Goal: Task Accomplishment & Management: Use online tool/utility

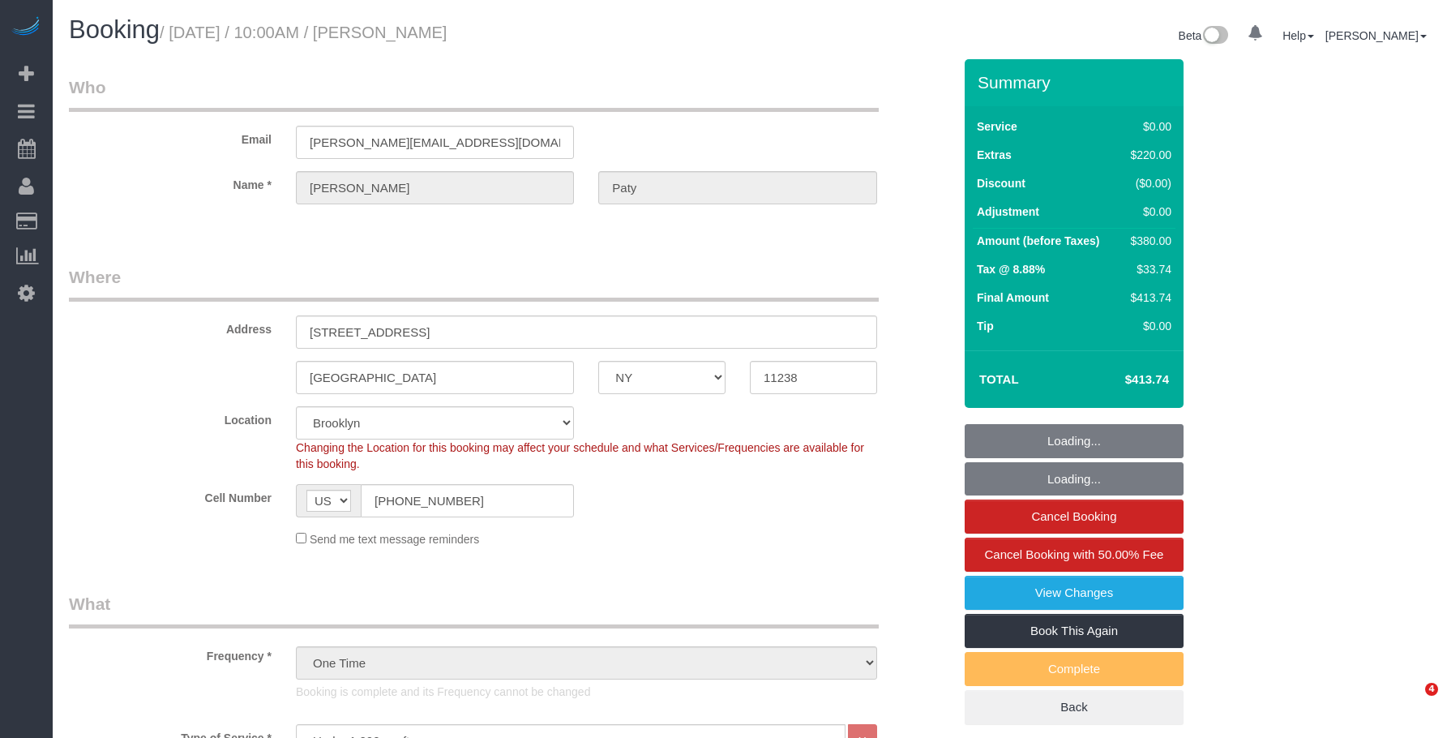
select select "NY"
select select "1"
select select "spot1"
select select "number:89"
select select "number:90"
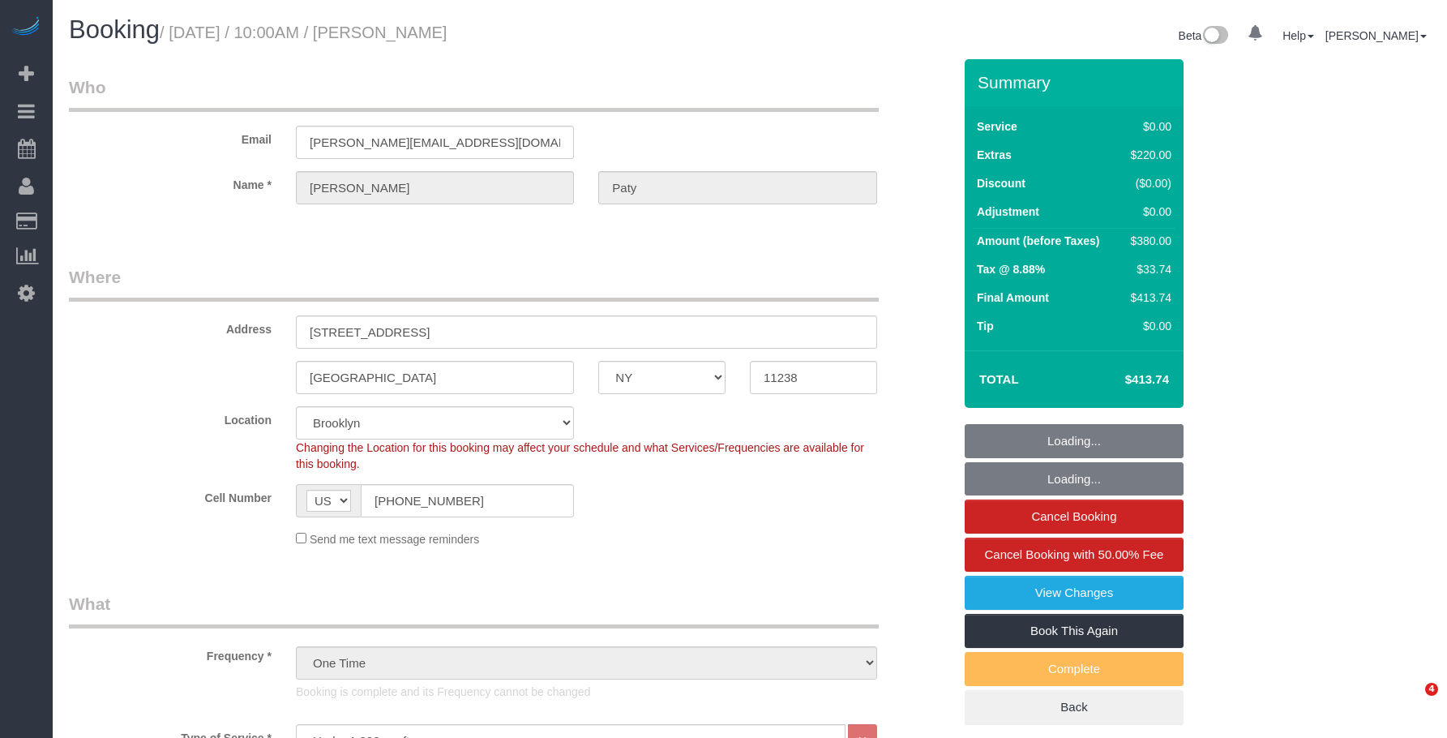
select select "number:15"
select select "number:5"
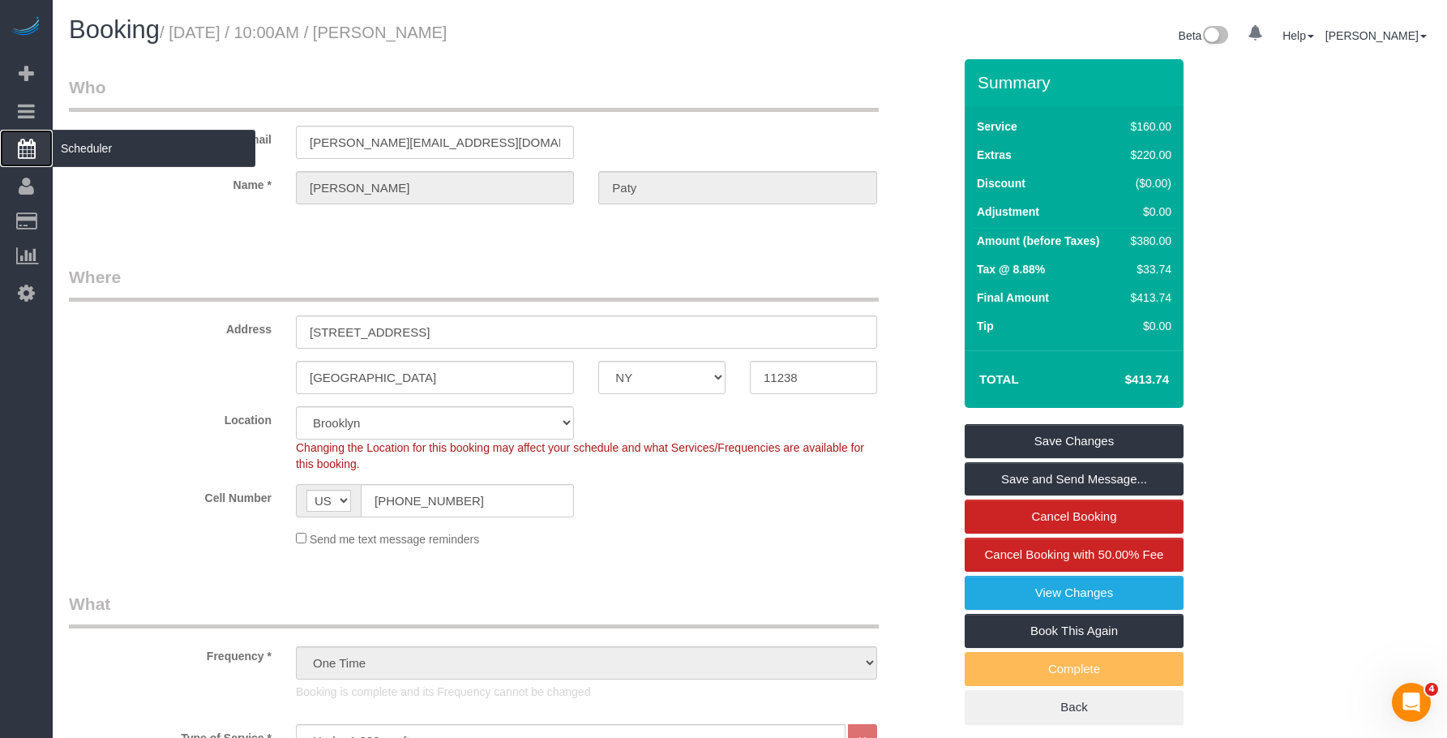
click at [140, 143] on span "Scheduler" at bounding box center [154, 148] width 203 height 37
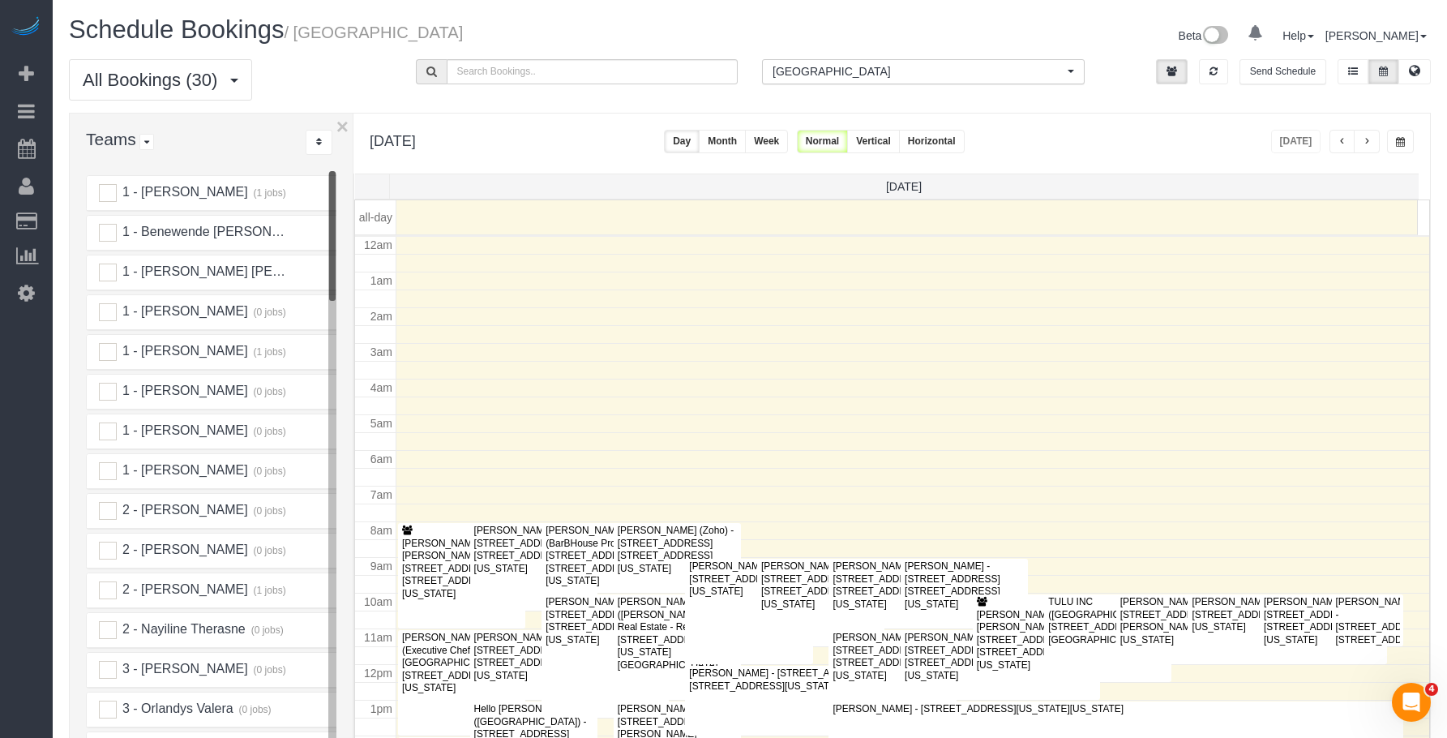
scroll to position [215, 0]
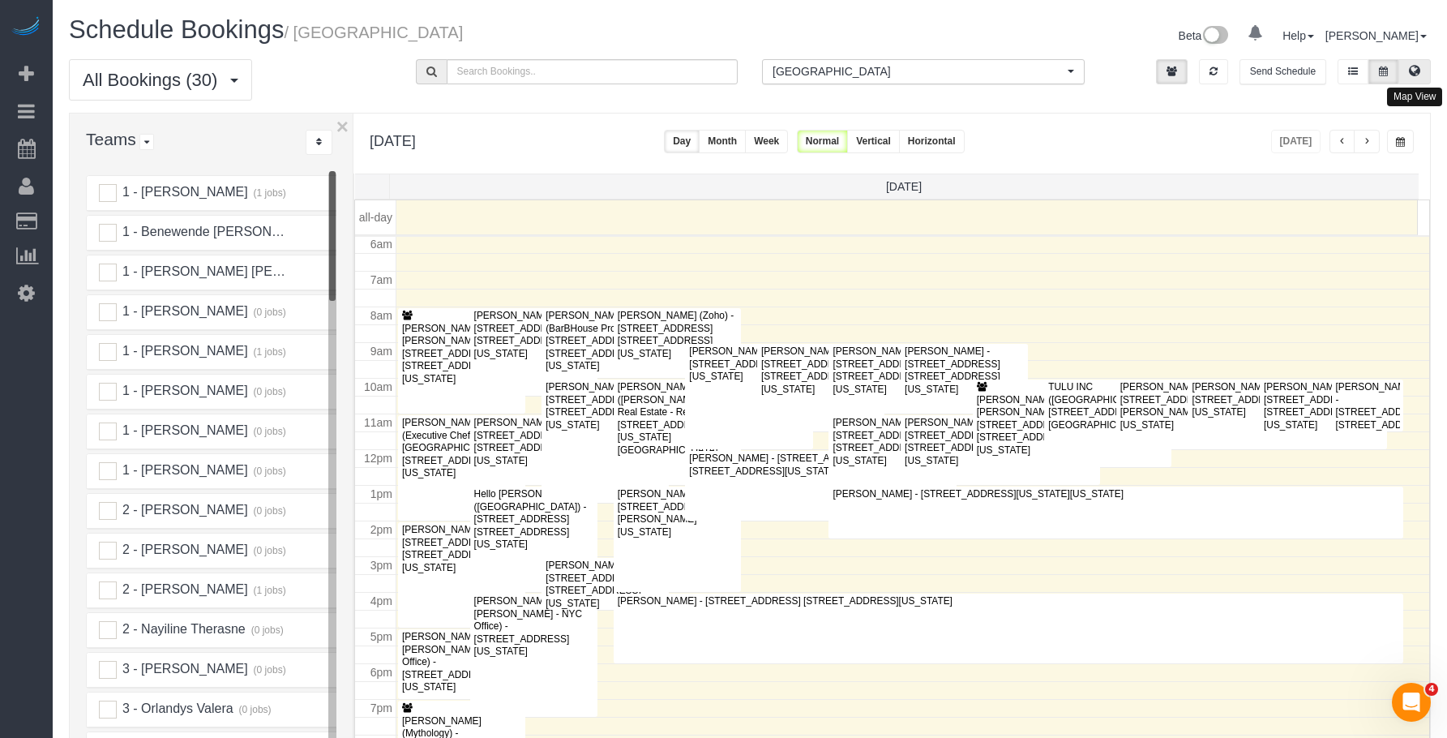
click at [1418, 75] on icon at bounding box center [1414, 71] width 11 height 10
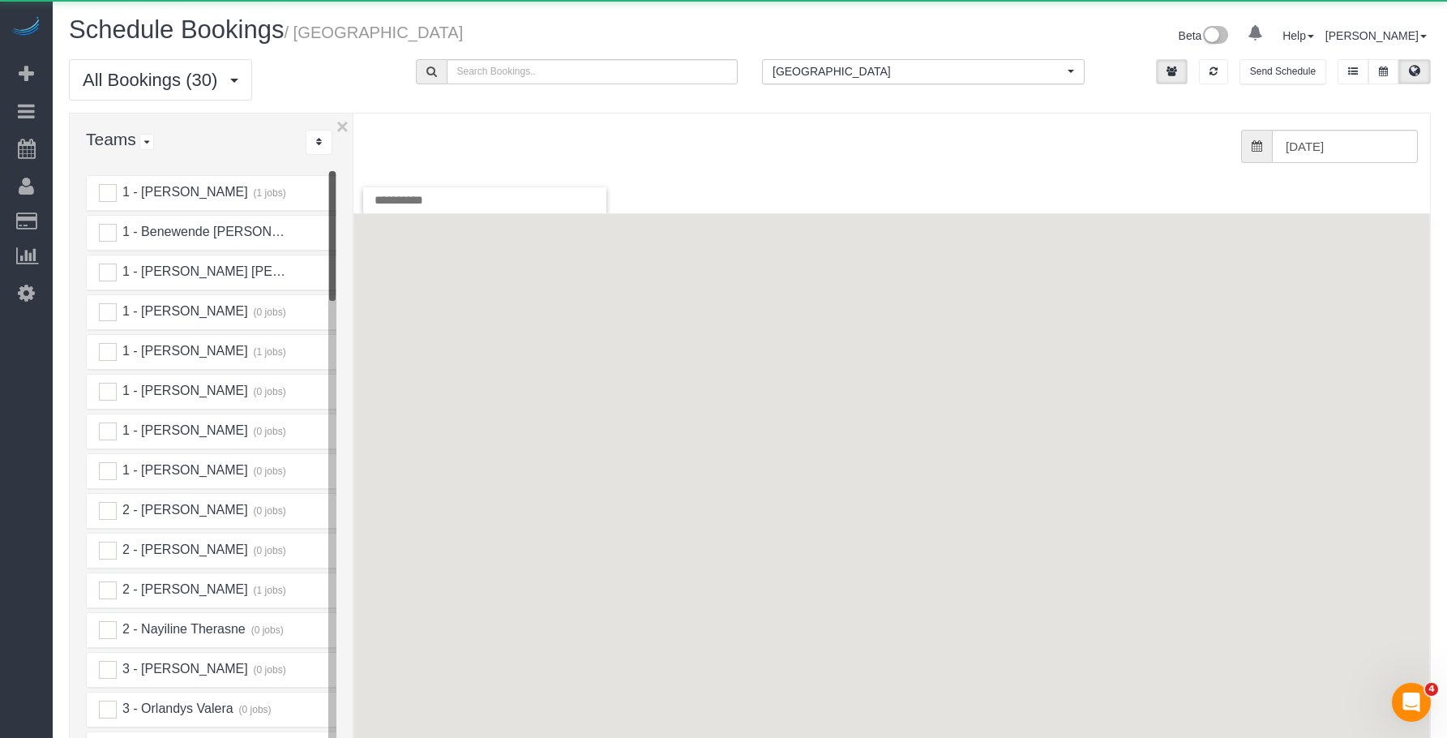
click at [942, 70] on span "[GEOGRAPHIC_DATA]" at bounding box center [918, 71] width 291 height 16
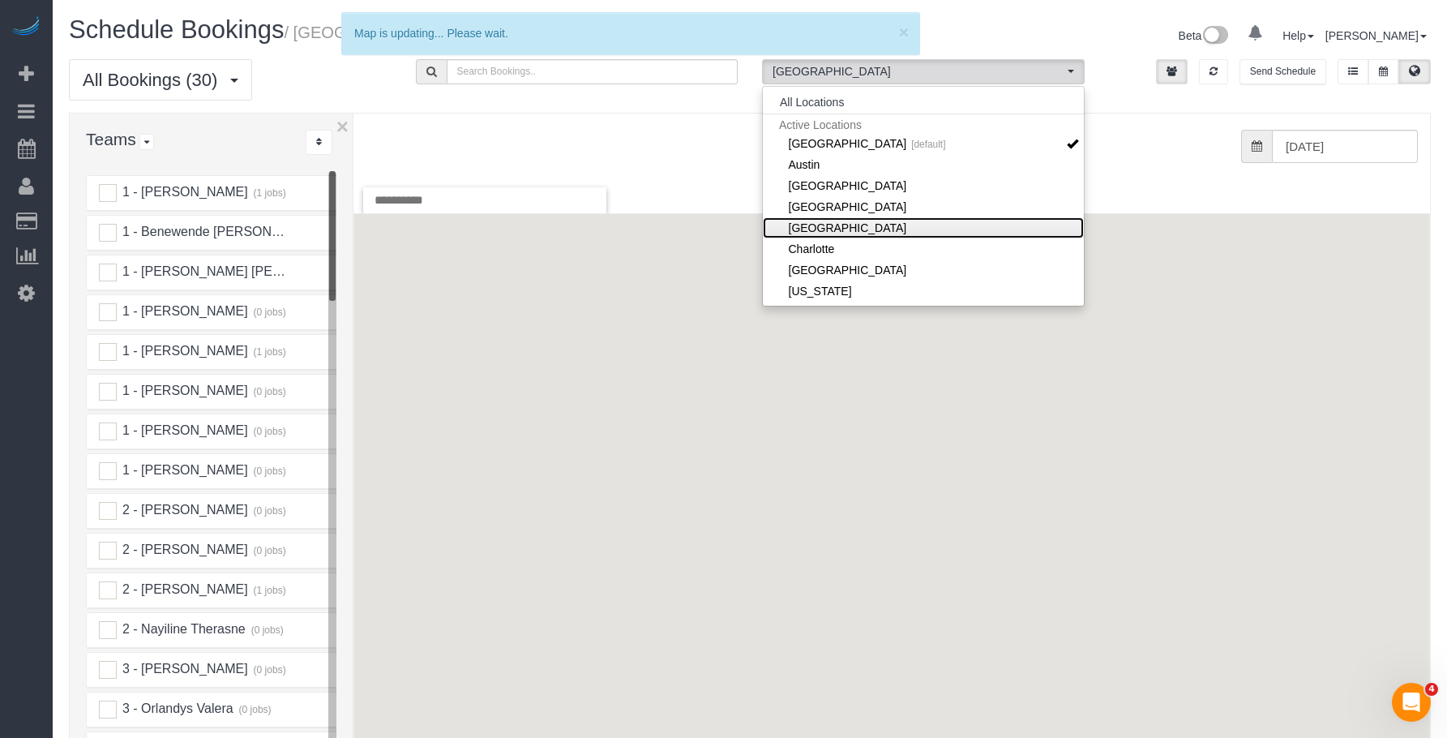
click at [888, 227] on link "[GEOGRAPHIC_DATA]" at bounding box center [923, 227] width 321 height 21
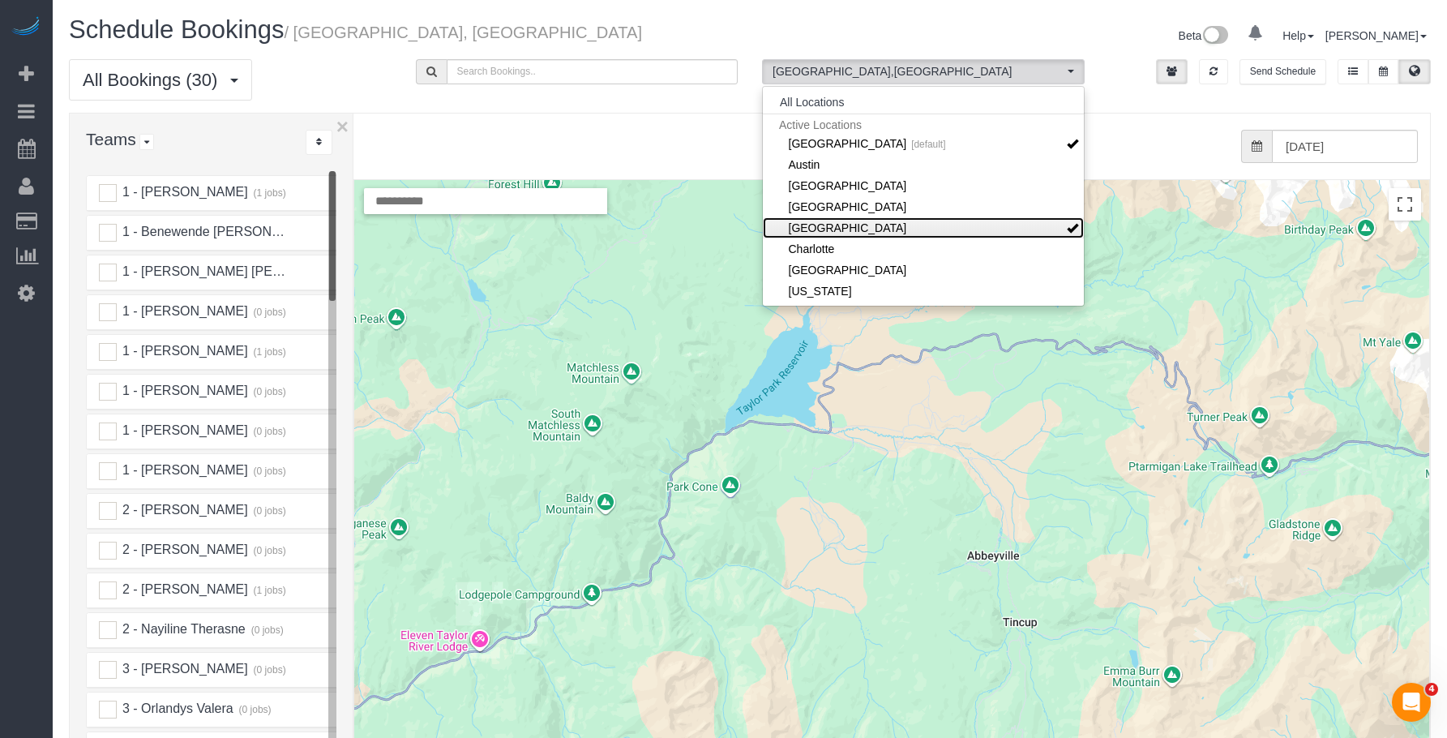
scroll to position [81, 0]
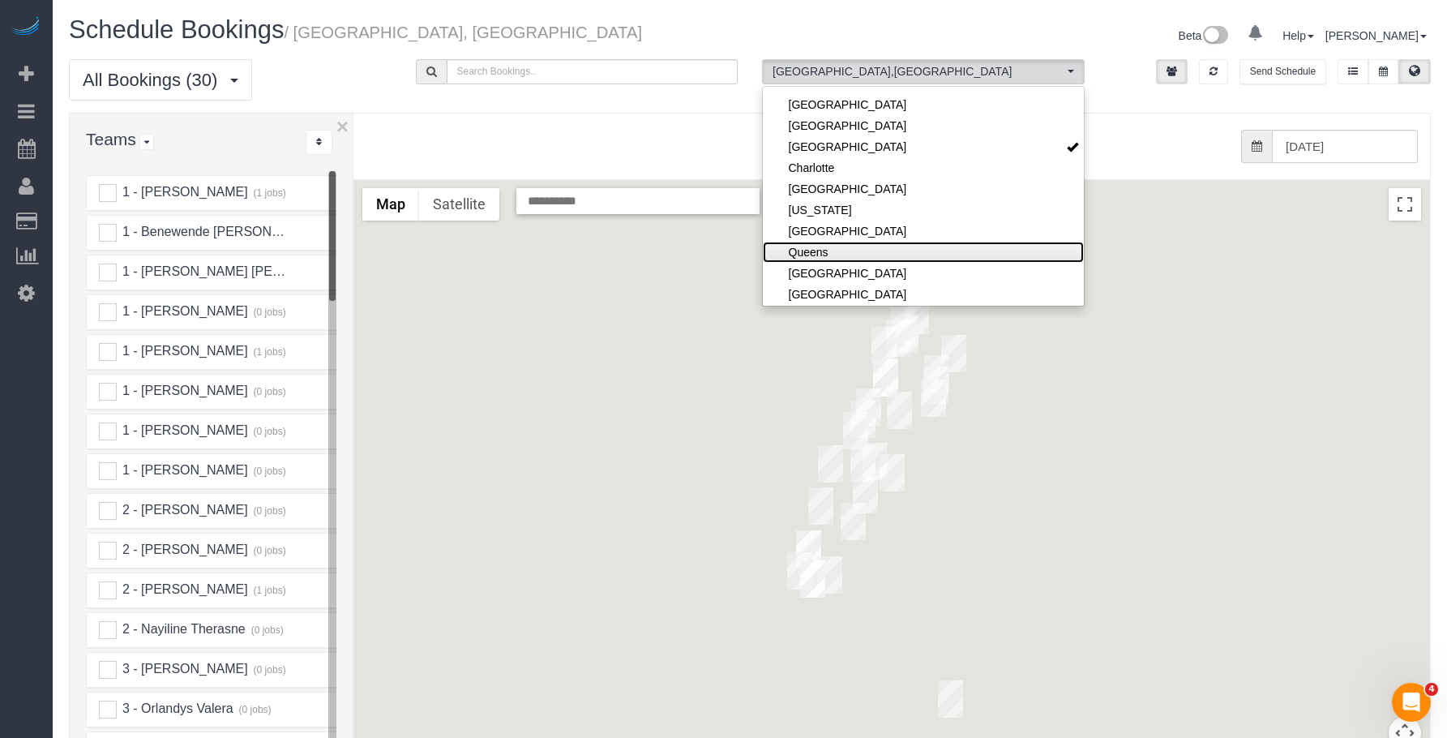
click at [848, 248] on link "Queens" at bounding box center [923, 252] width 321 height 21
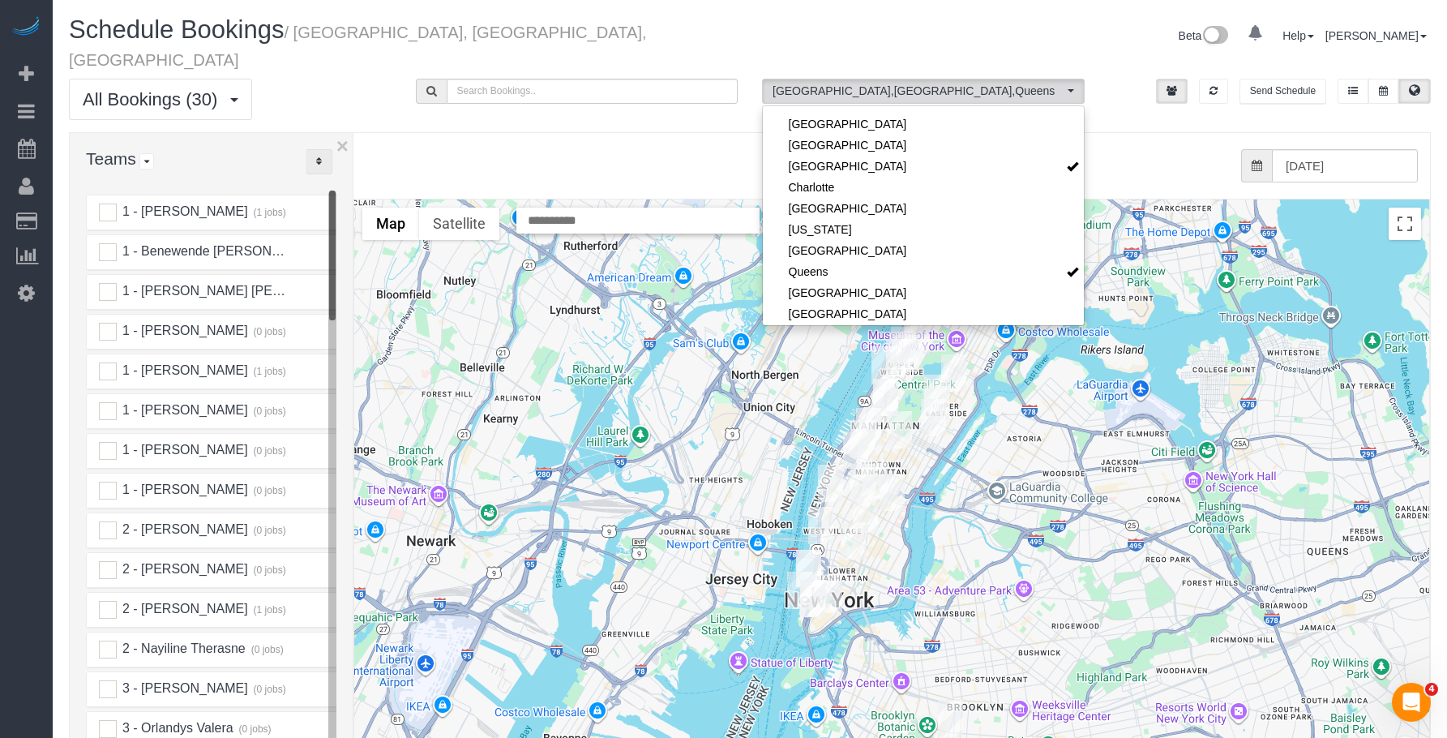
click at [318, 156] on icon "..." at bounding box center [319, 161] width 6 height 10
click at [348, 202] on link "A-Z" at bounding box center [370, 212] width 128 height 21
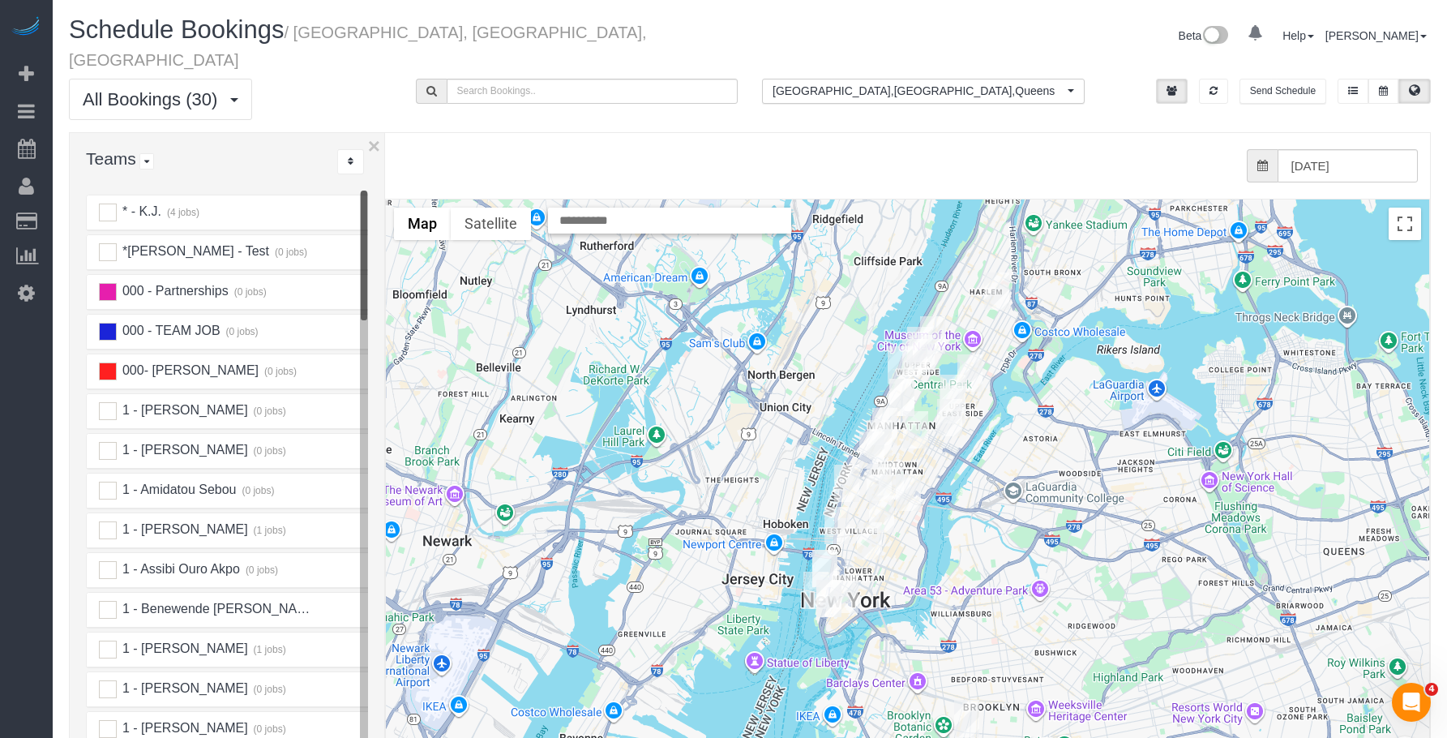
drag, startPoint x: 355, startPoint y: 168, endPoint x: 386, endPoint y: 167, distance: 30.8
click at [386, 167] on div at bounding box center [386, 494] width 6 height 722
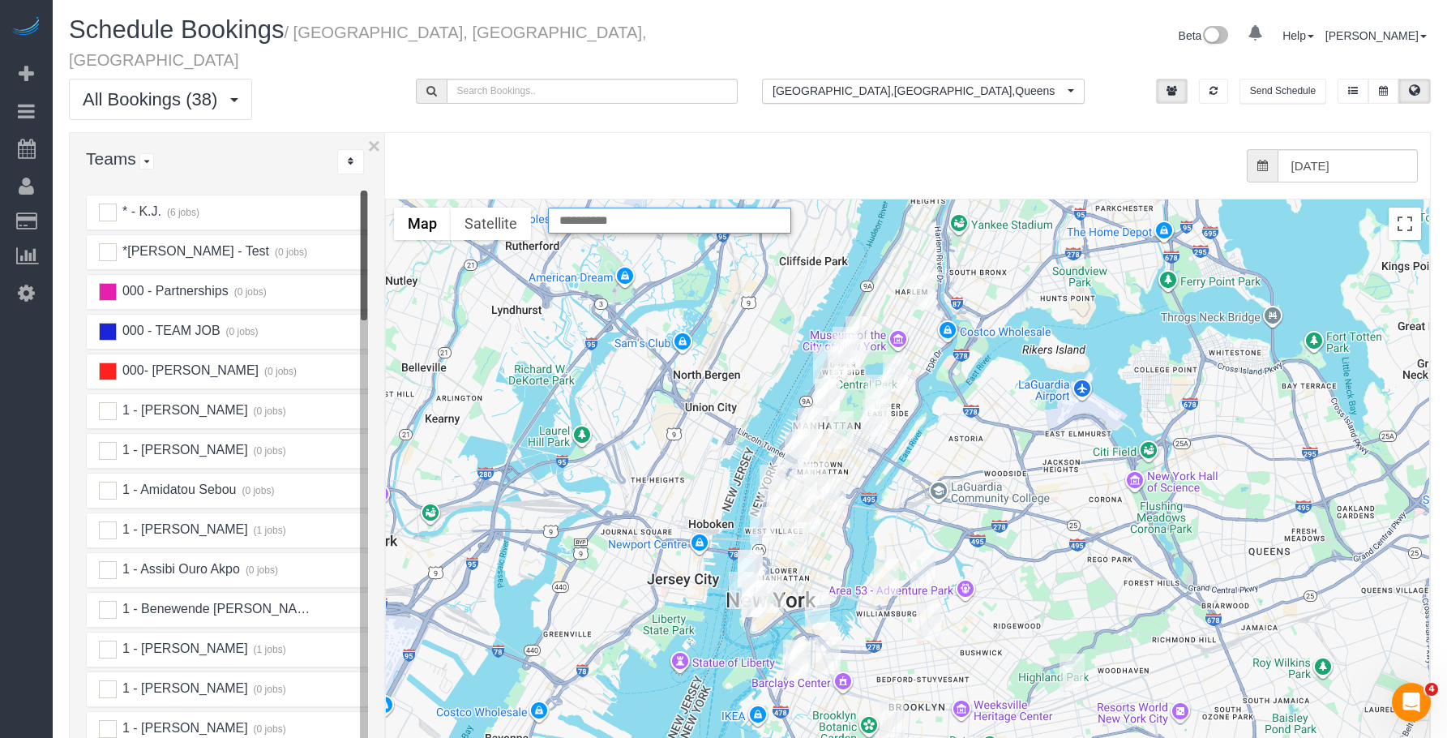
click at [631, 208] on input "text" at bounding box center [669, 221] width 243 height 26
paste input "**********"
type input "**********"
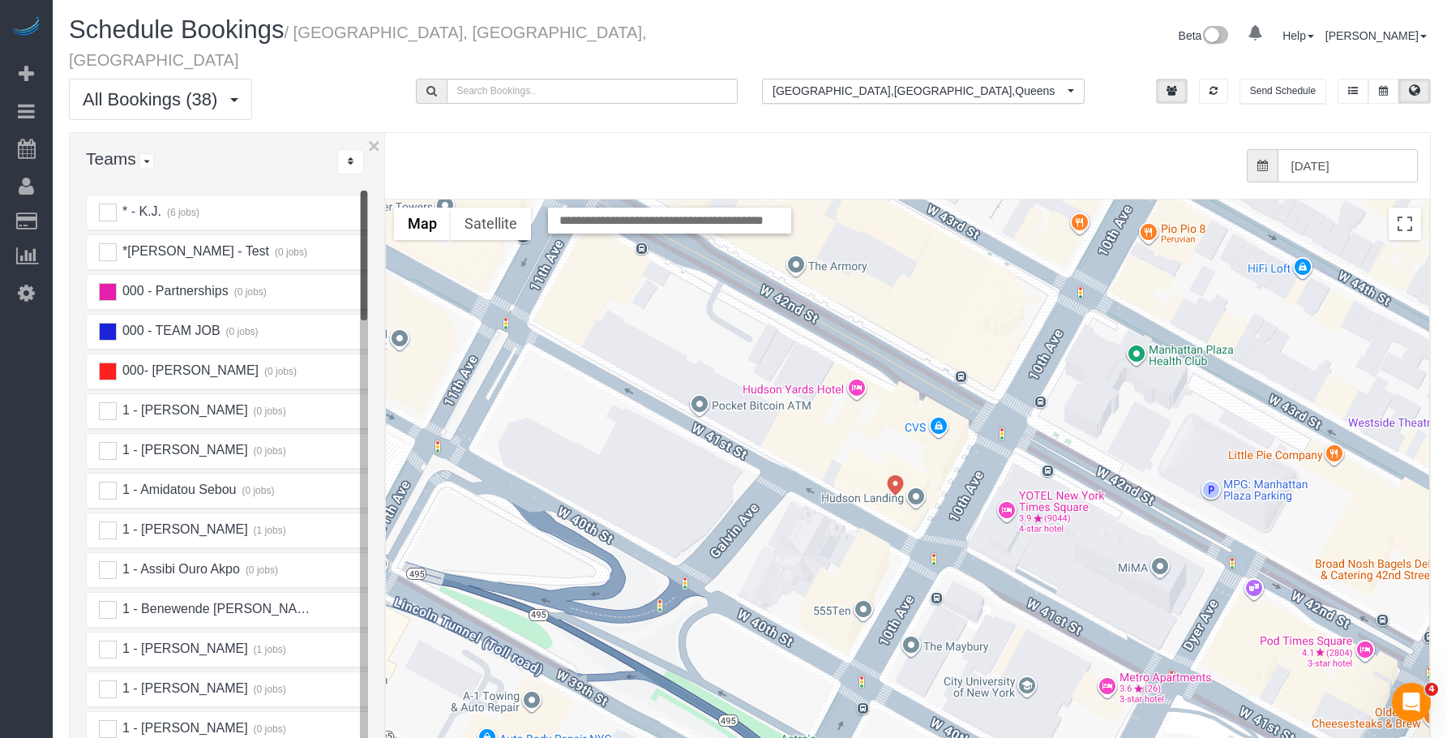
click at [1369, 156] on input "[DATE]" at bounding box center [1348, 165] width 141 height 33
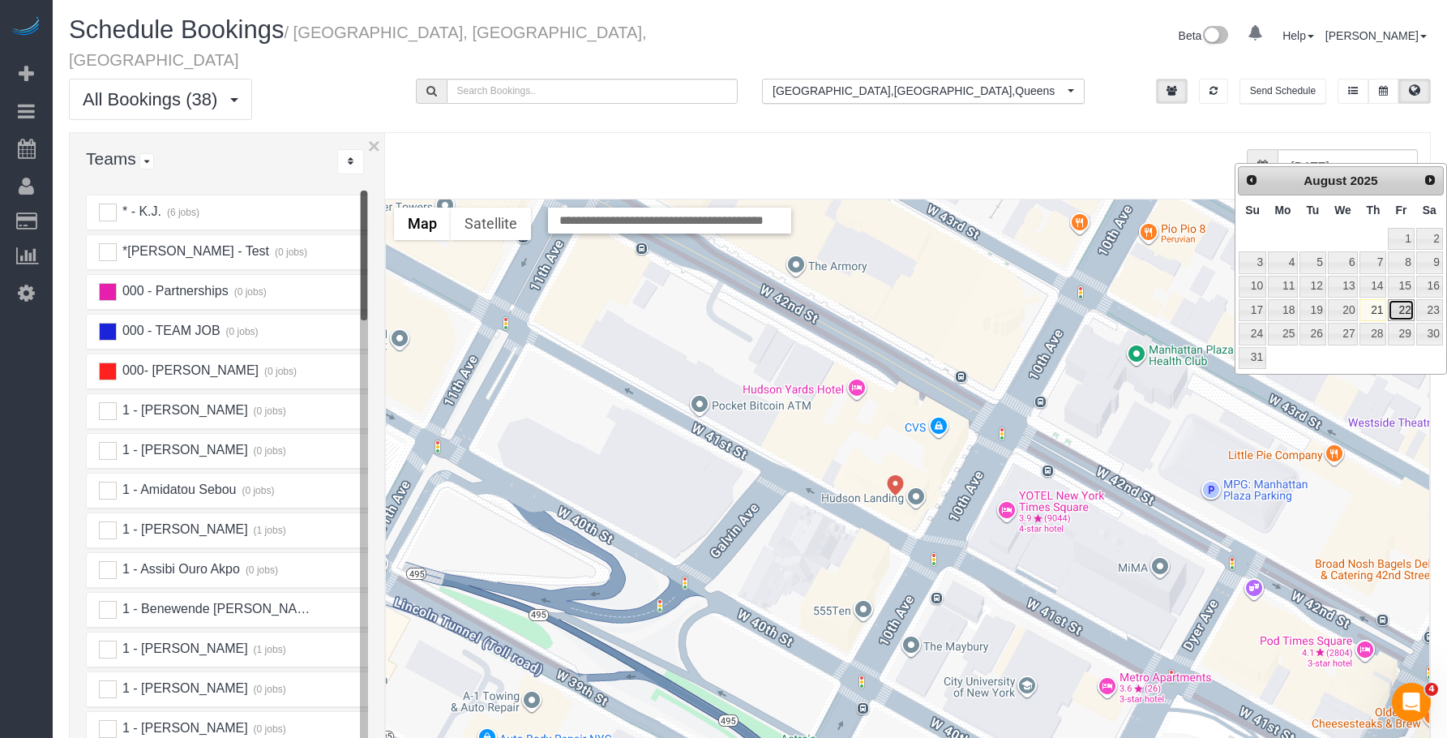
click at [1406, 306] on link "22" at bounding box center [1401, 310] width 26 height 22
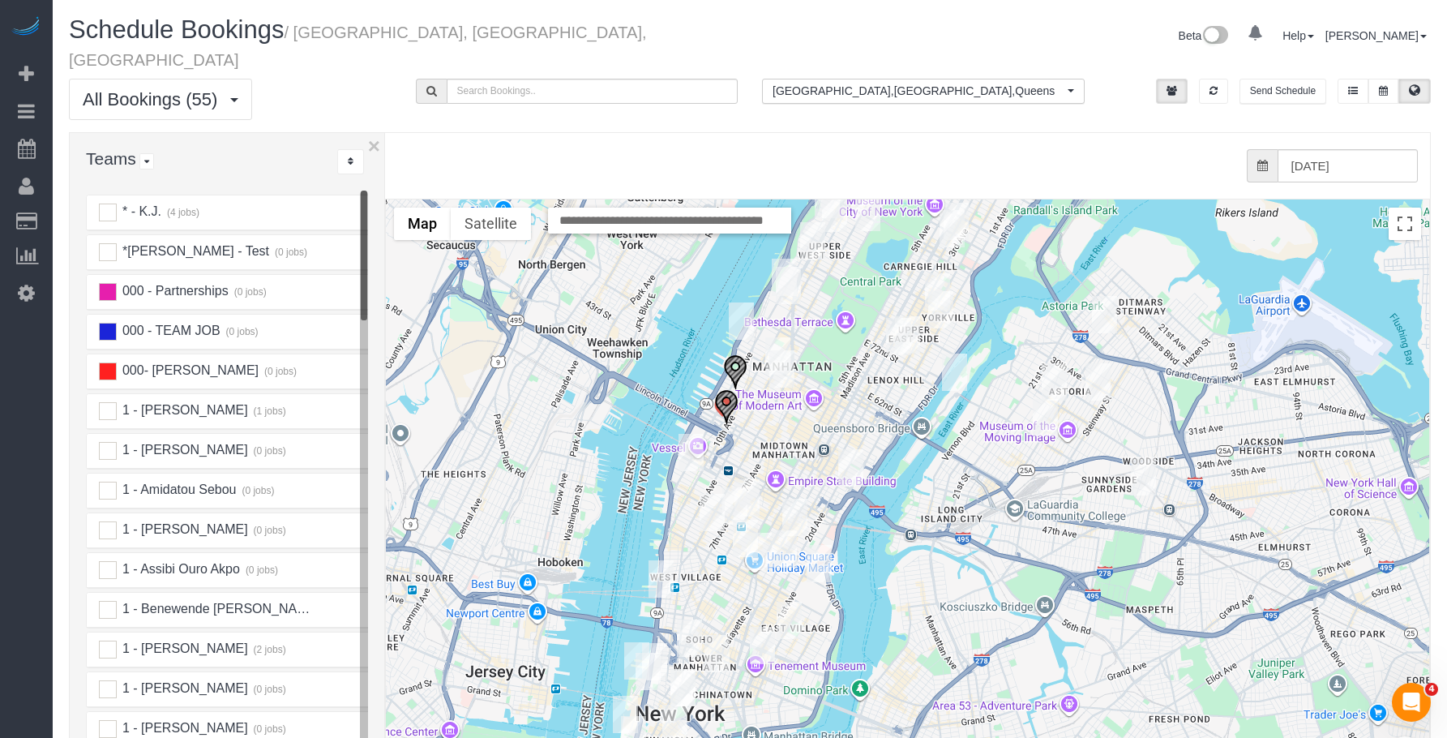
click at [735, 354] on img "08/22/2025 9:00AM - Mustafa Safdar - 540 West 49th Street, Apt. 401s, New York,…" at bounding box center [735, 372] width 24 height 36
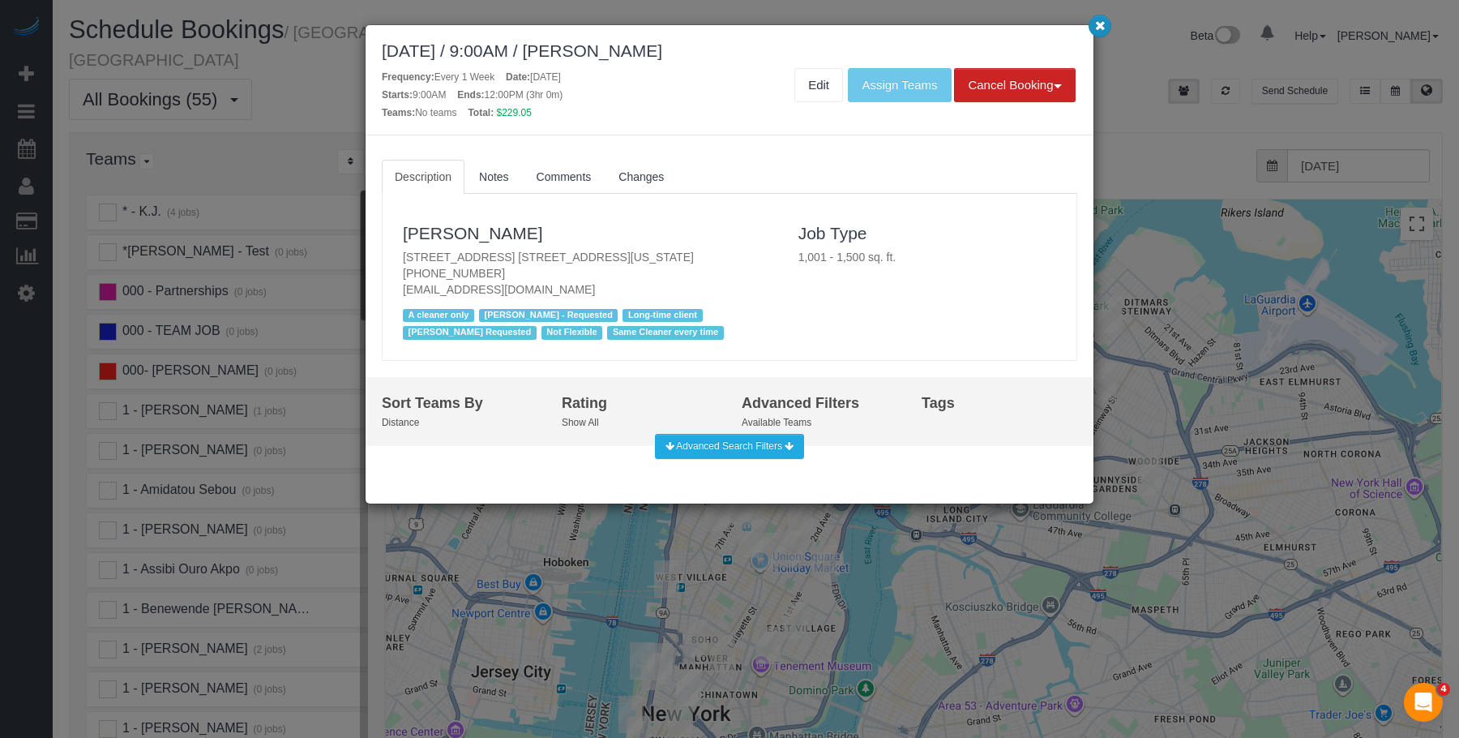
click at [1104, 24] on icon "button" at bounding box center [1100, 25] width 11 height 10
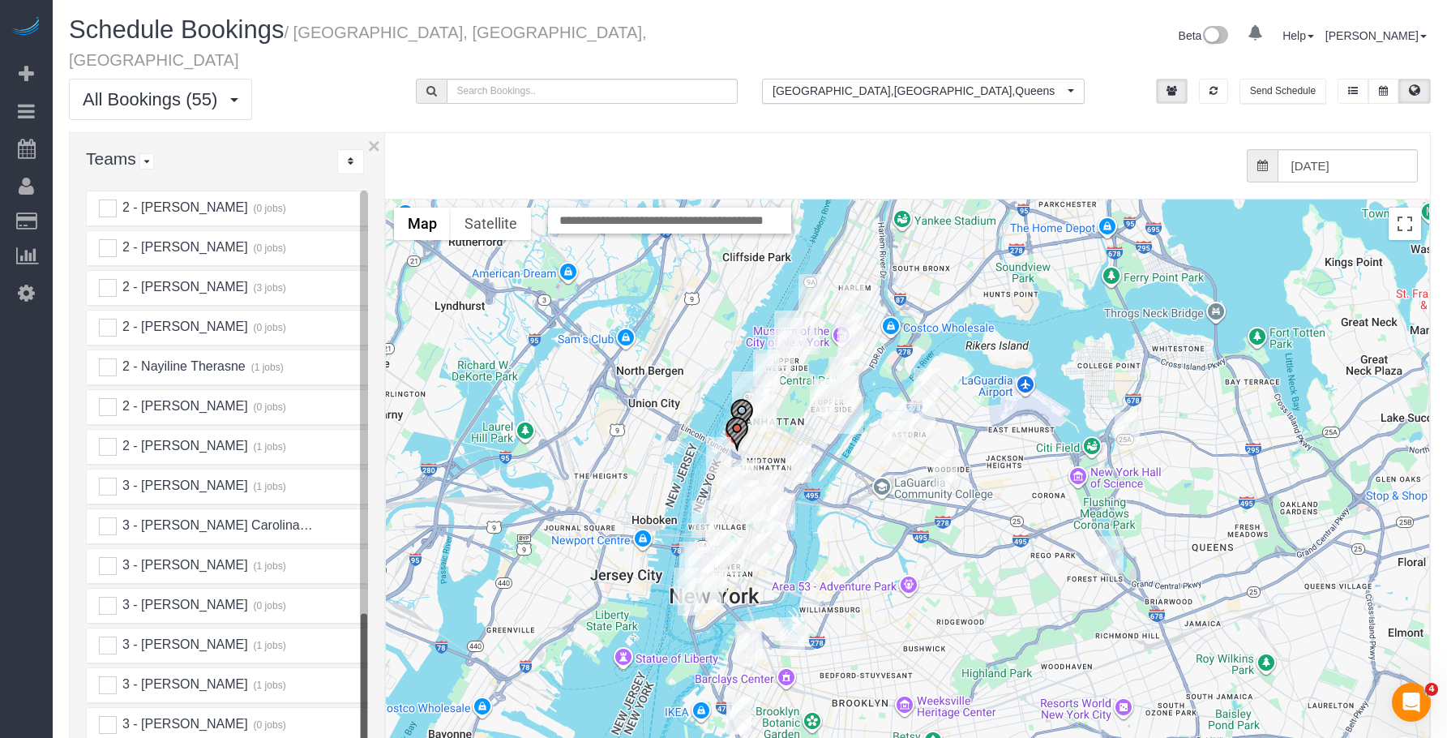
scroll to position [2108, 0]
click at [106, 598] on ins at bounding box center [108, 607] width 18 height 18
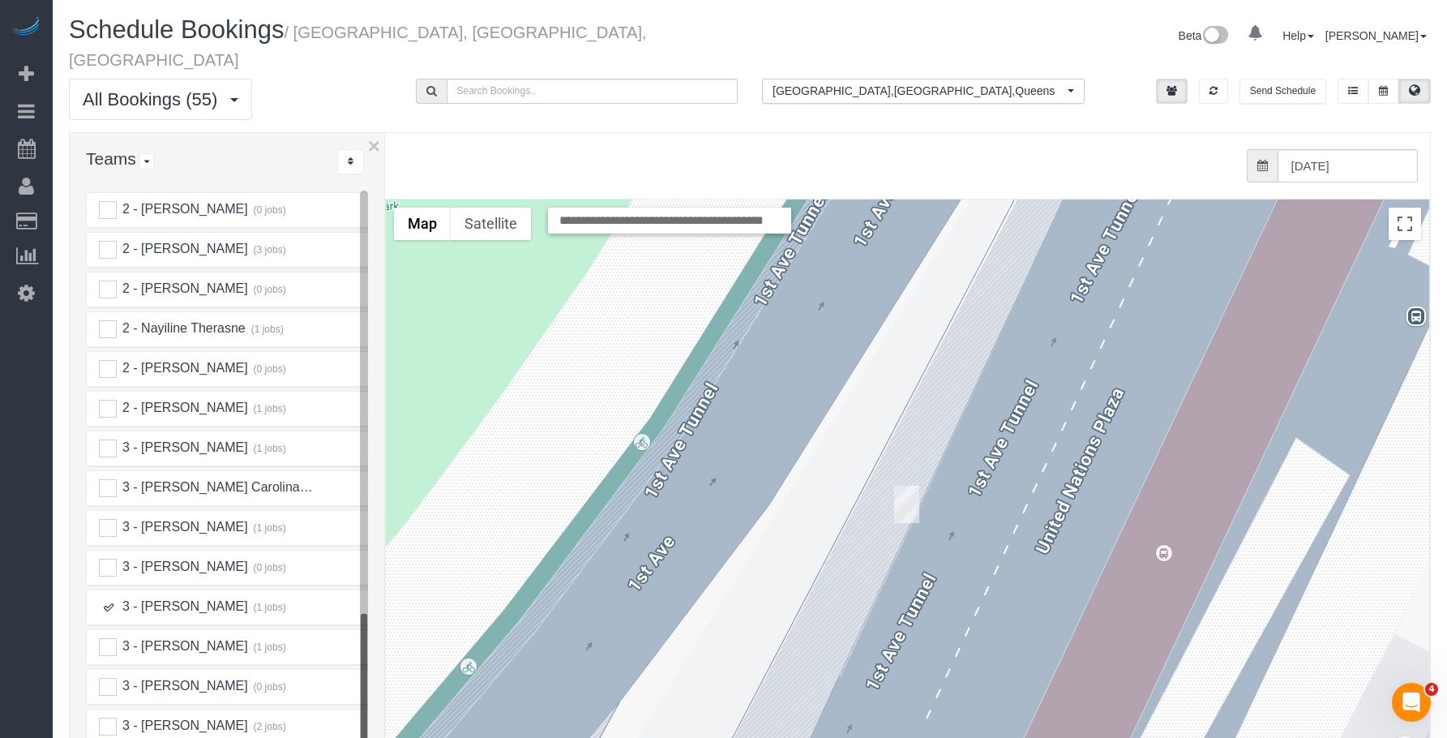
click at [901, 486] on img "08/22/2025 1:30PM - Ellice Vittor - 860 United Nations Plaza Apt. 30a, New York…" at bounding box center [906, 504] width 25 height 37
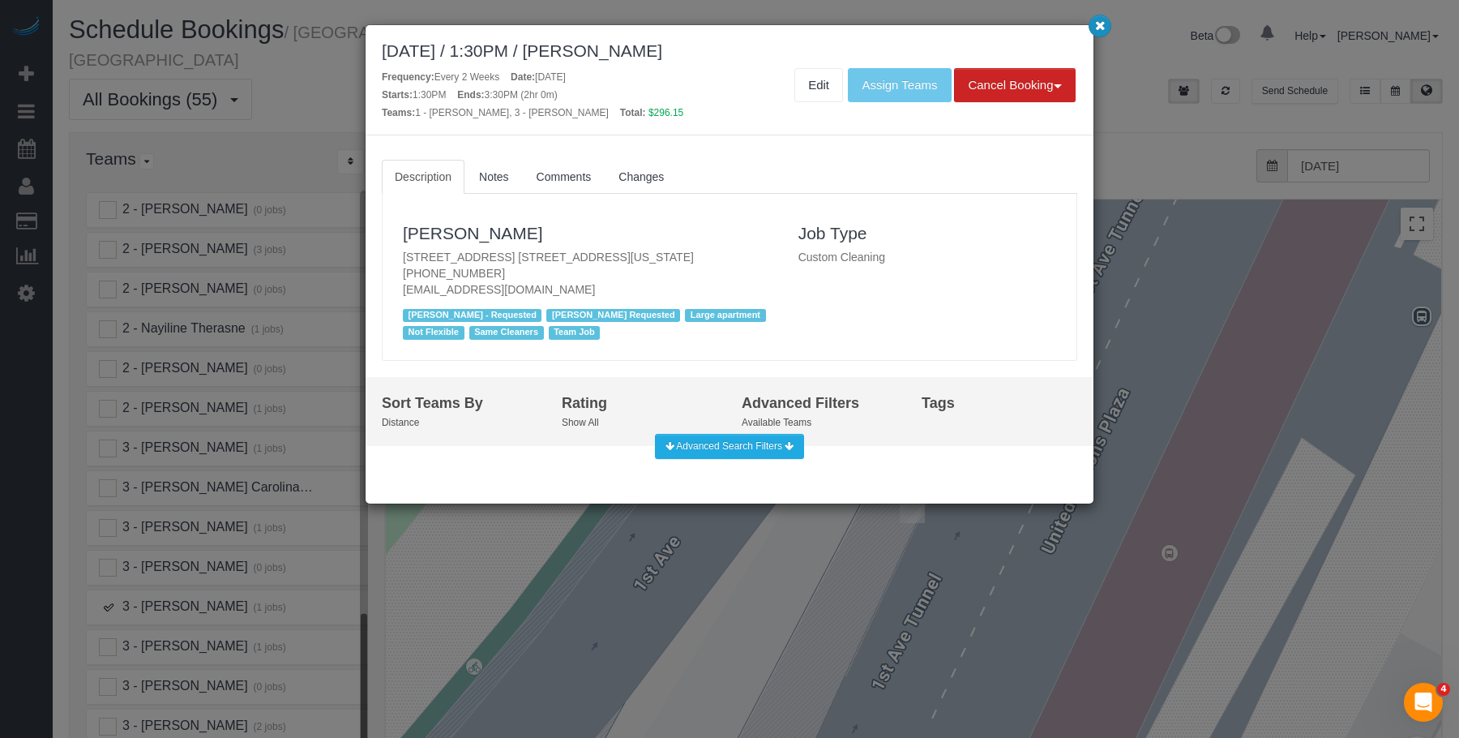
click at [1097, 30] on icon "button" at bounding box center [1100, 25] width 11 height 10
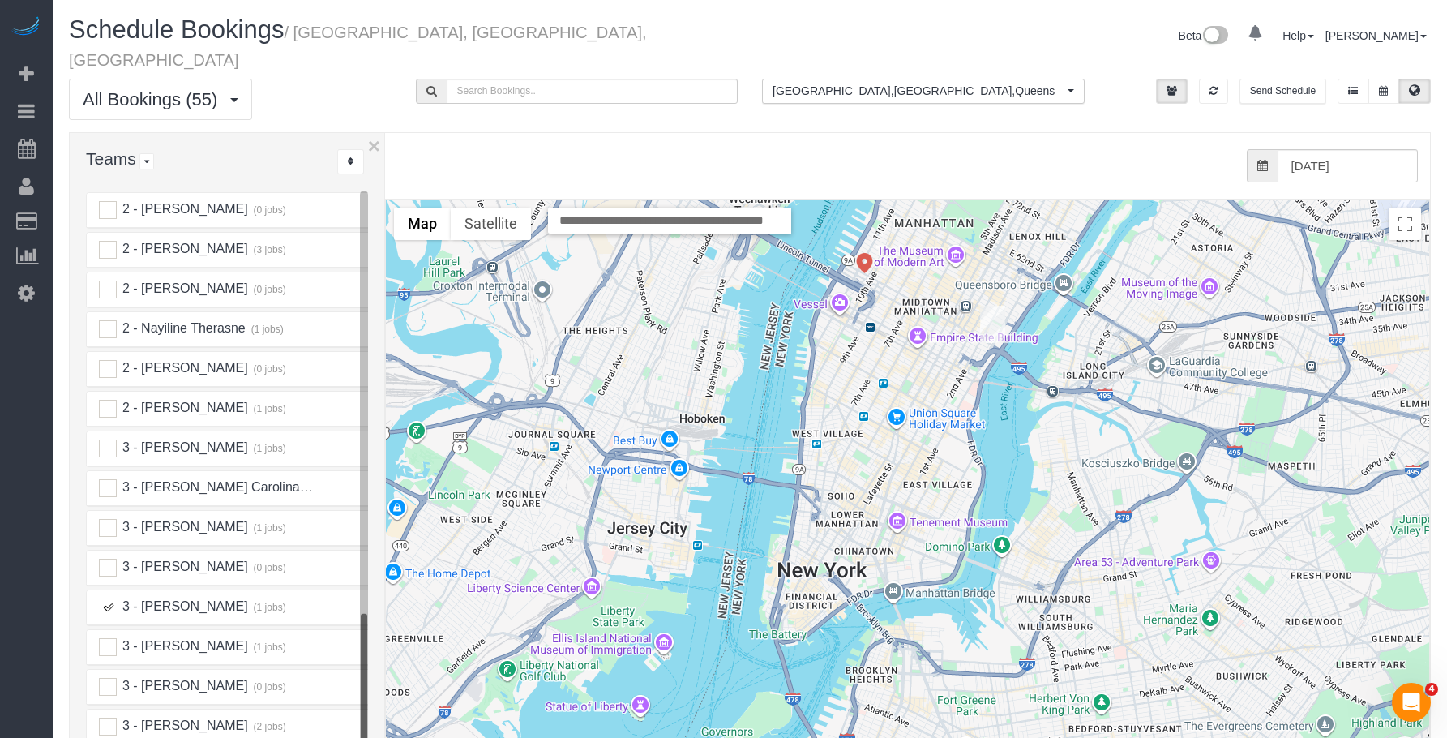
click at [989, 306] on img "08/22/2025 1:30PM - Ellice Vittor - 860 United Nations Plaza Apt. 30a, New York…" at bounding box center [992, 324] width 25 height 37
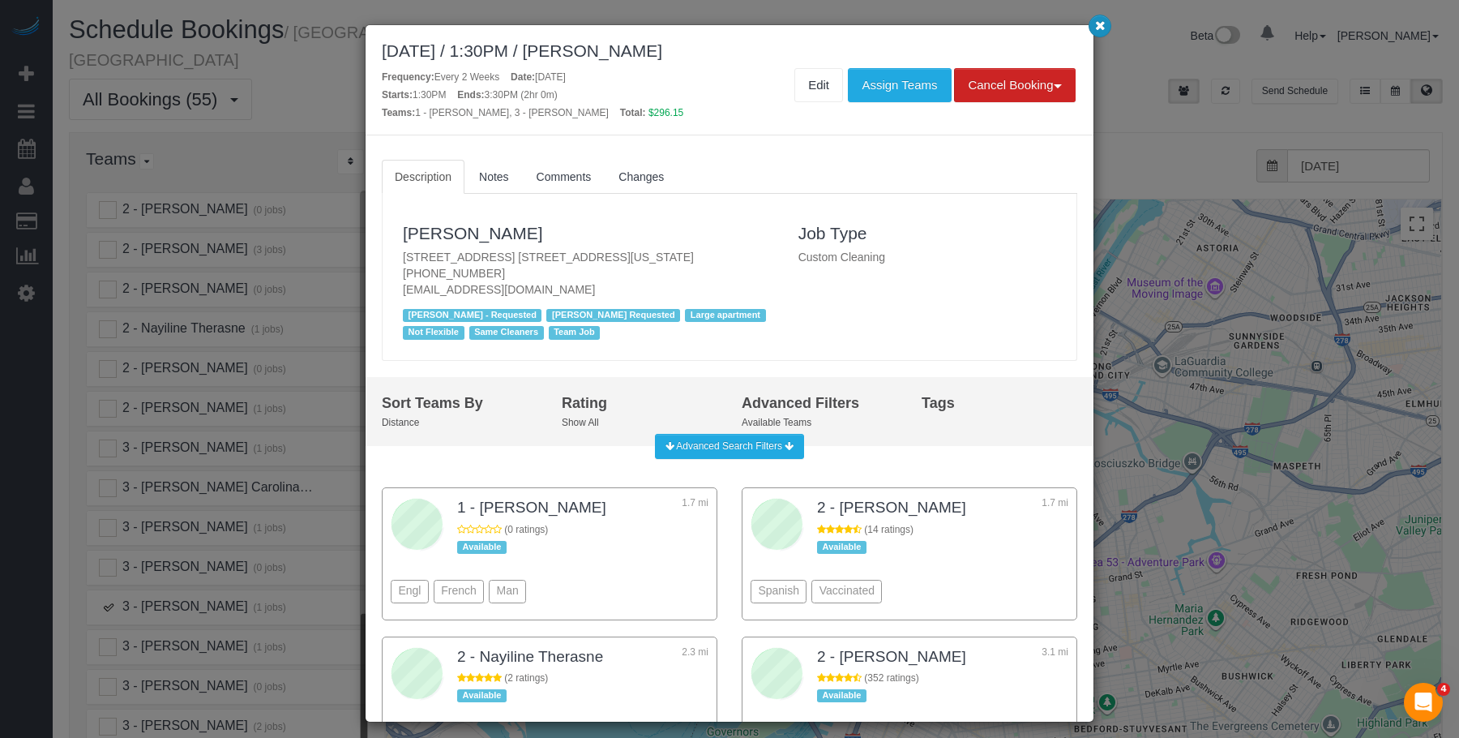
click at [1101, 24] on icon "button" at bounding box center [1100, 25] width 11 height 10
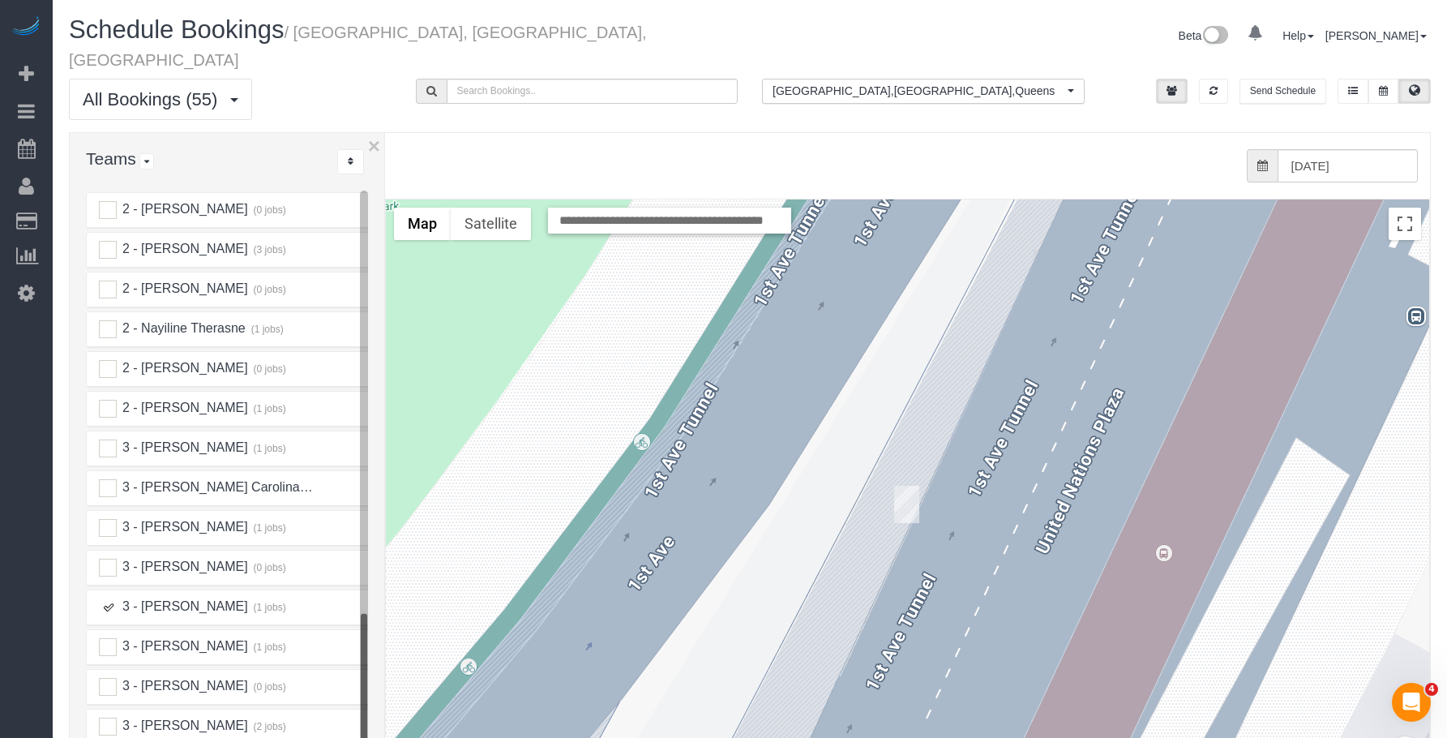
click at [108, 598] on ins at bounding box center [108, 607] width 18 height 18
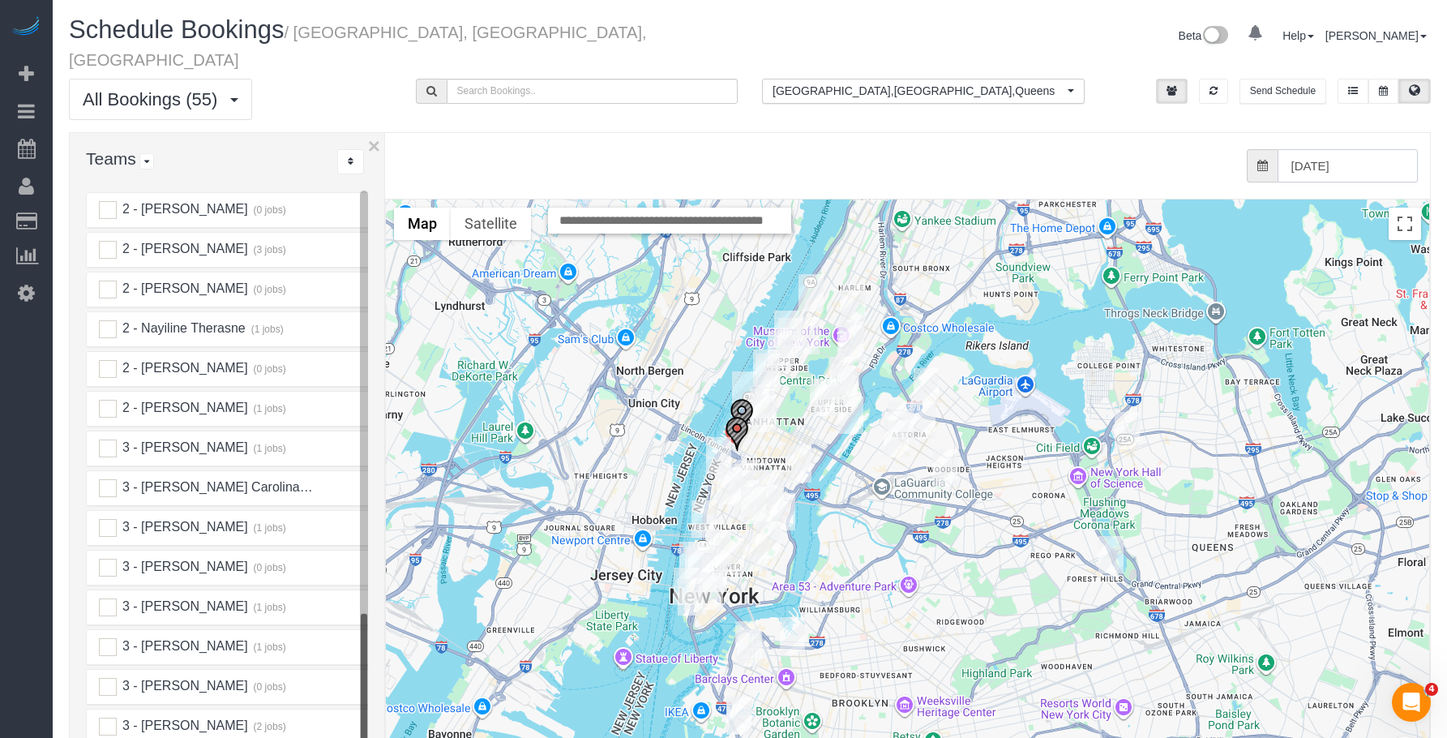
click at [1391, 156] on input "[DATE]" at bounding box center [1348, 165] width 141 height 33
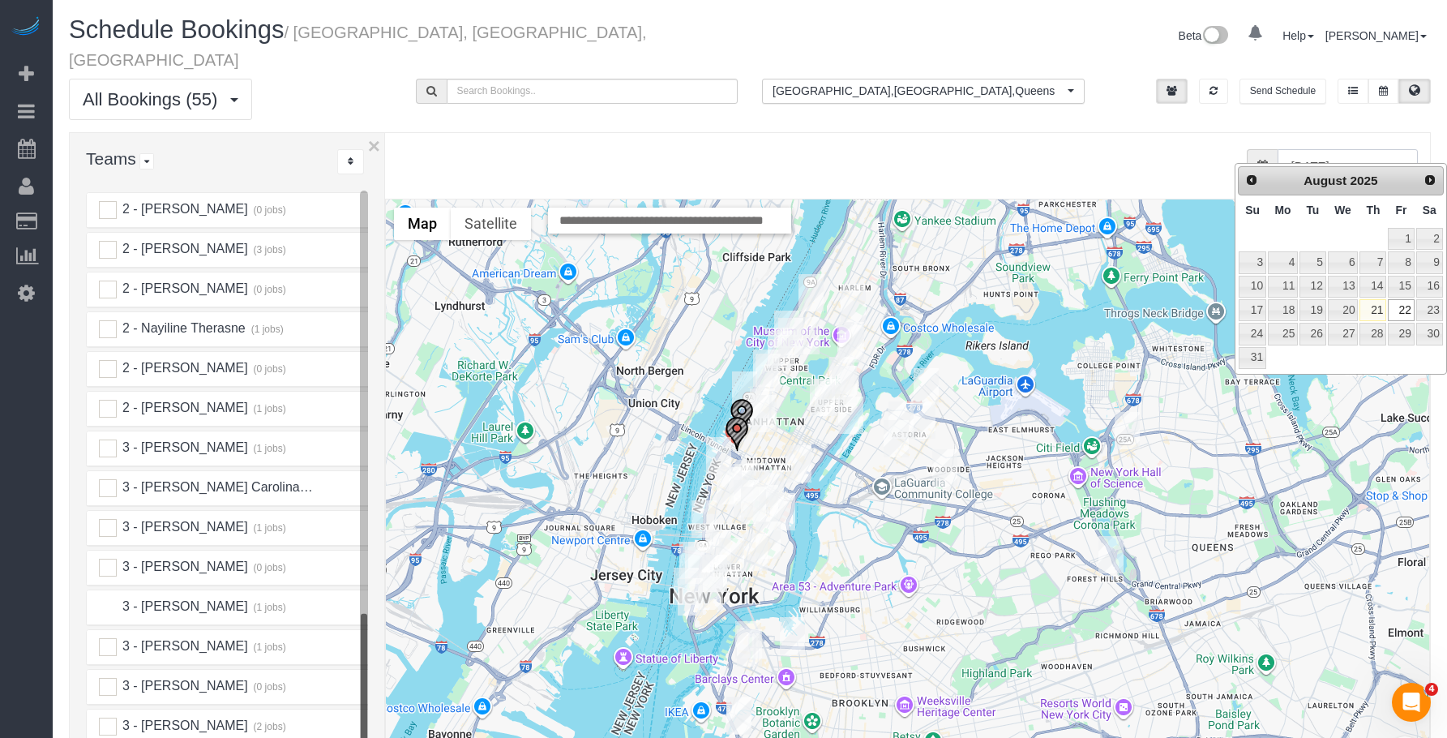
drag, startPoint x: 104, startPoint y: 589, endPoint x: 364, endPoint y: 555, distance: 262.4
click at [104, 598] on ins at bounding box center [108, 607] width 18 height 18
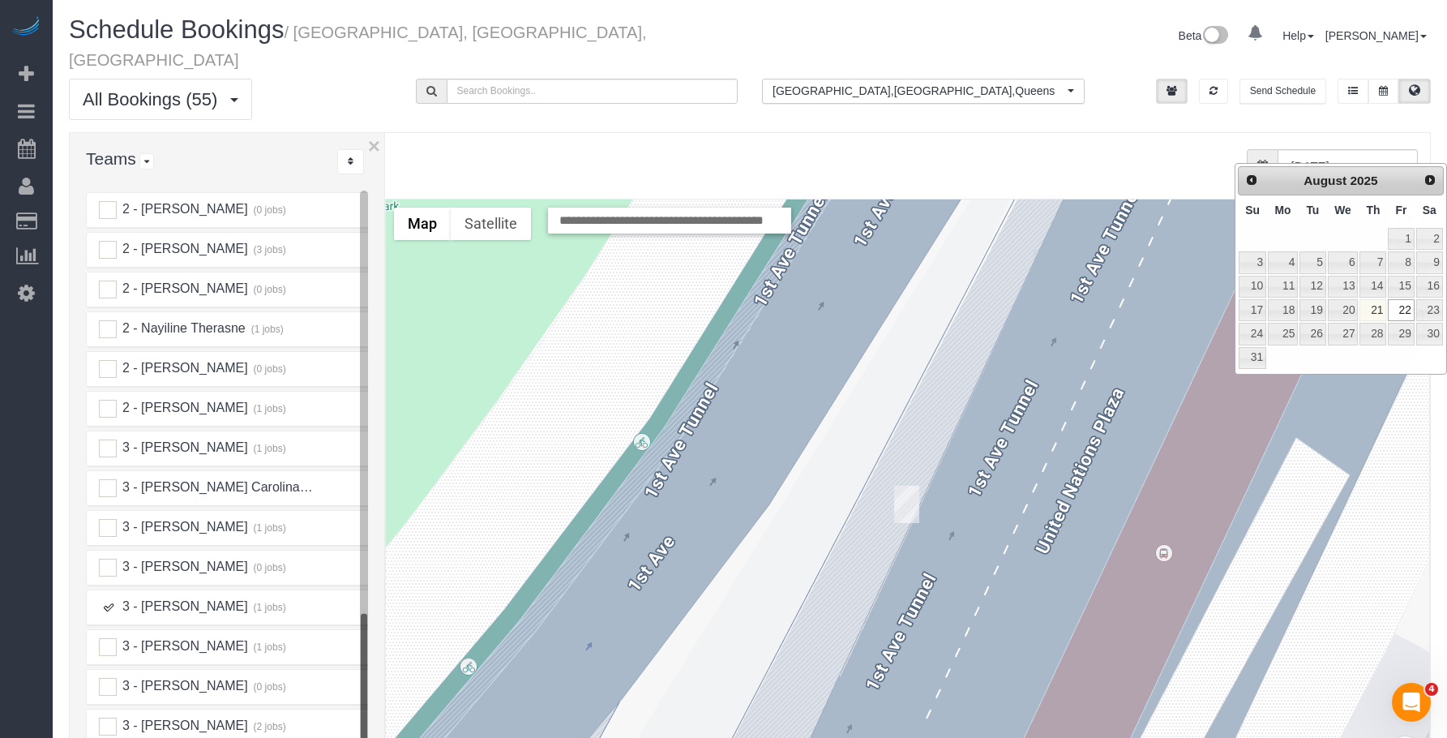
click at [894, 486] on img "08/22/2025 1:30PM - Ellice Vittor - 860 United Nations Plaza Apt. 30a, New York…" at bounding box center [906, 504] width 25 height 37
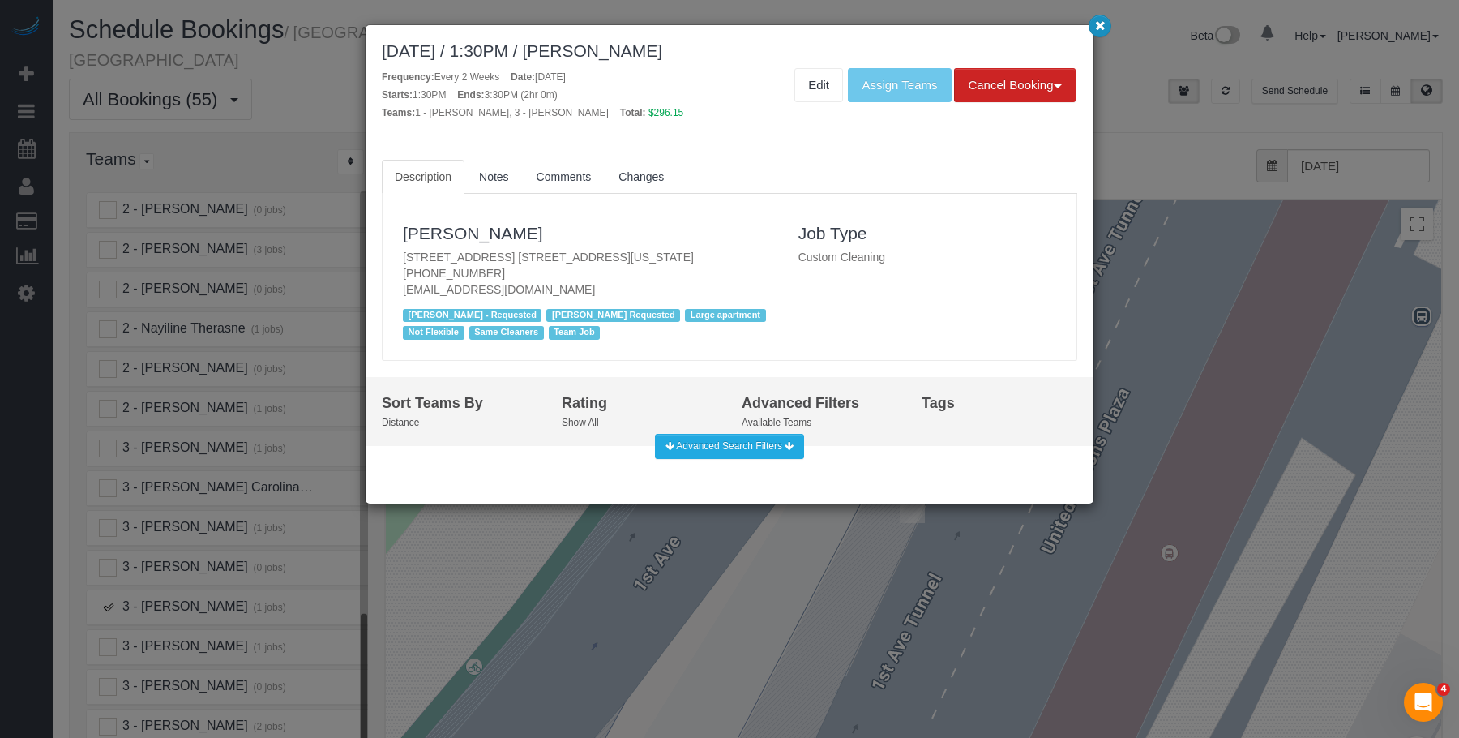
drag, startPoint x: 1102, startPoint y: 28, endPoint x: 953, endPoint y: 7, distance: 151.4
click at [1101, 29] on icon "button" at bounding box center [1100, 25] width 11 height 10
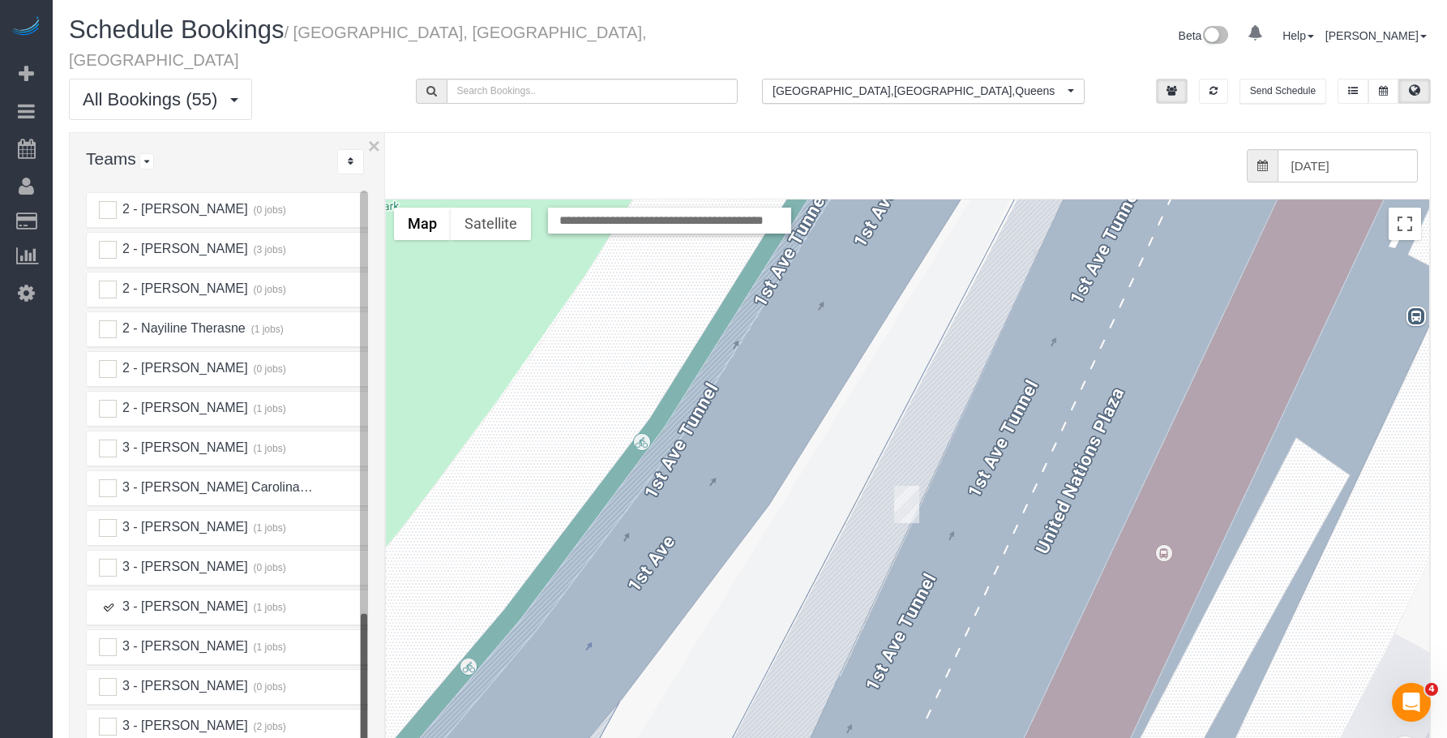
click at [108, 598] on ins at bounding box center [108, 607] width 18 height 18
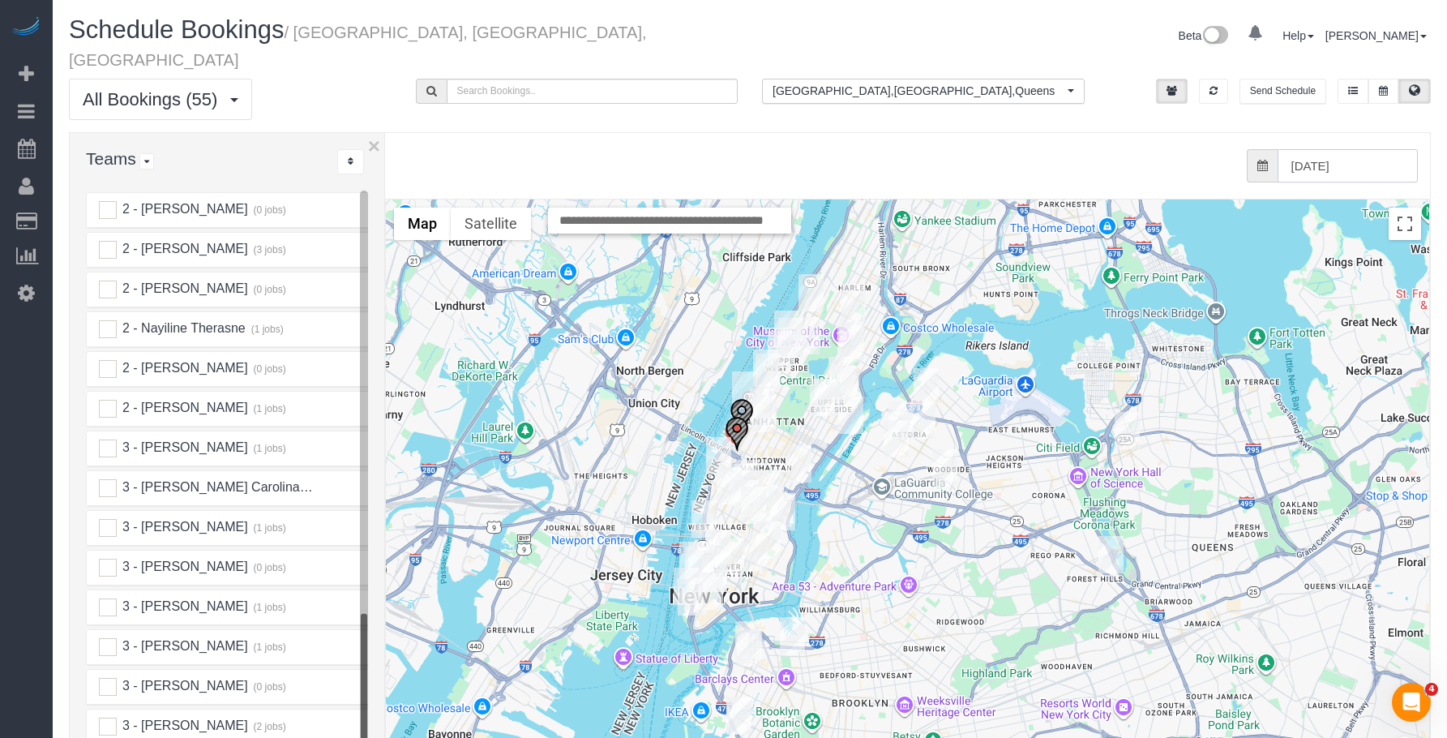
click at [1376, 149] on input "[DATE]" at bounding box center [1348, 165] width 141 height 33
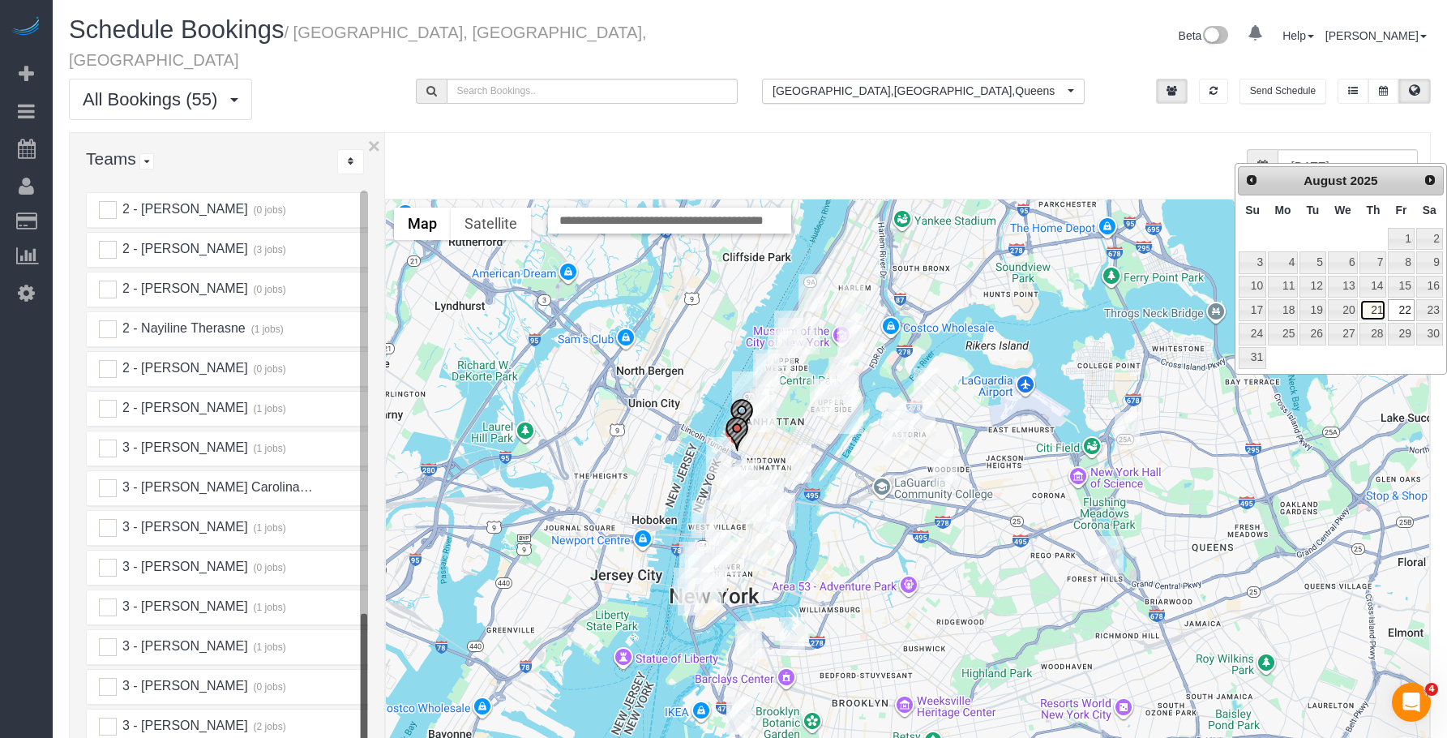
click at [1372, 308] on link "21" at bounding box center [1372, 310] width 27 height 22
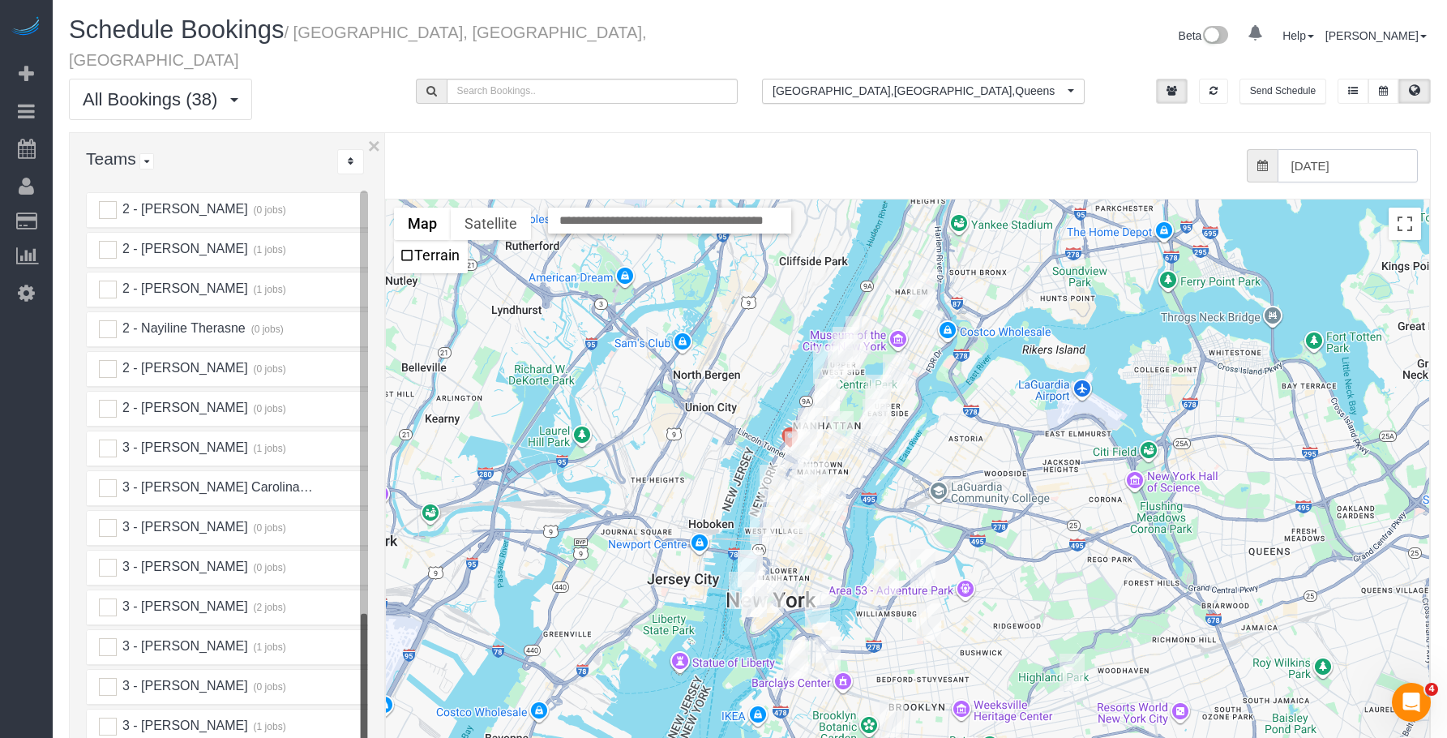
click at [1351, 149] on input "[DATE]" at bounding box center [1348, 165] width 141 height 33
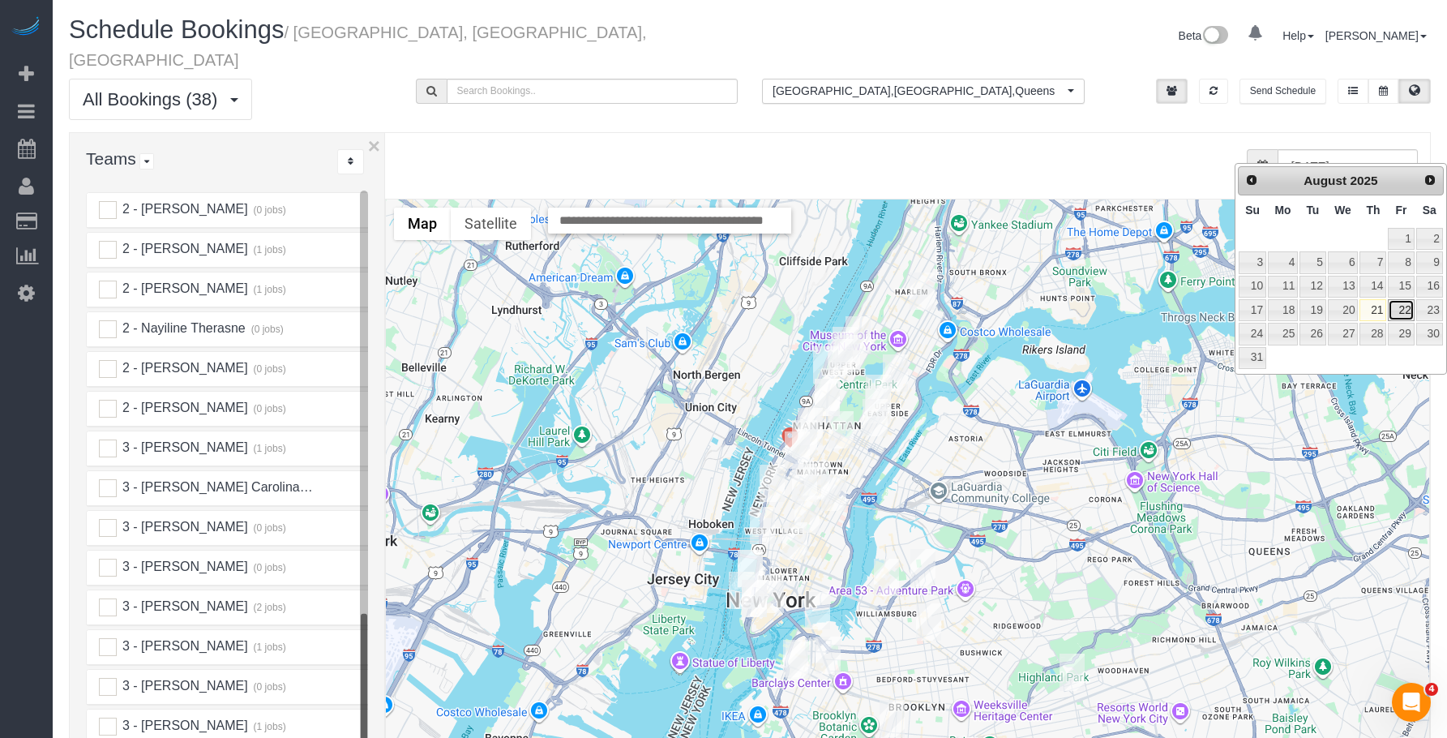
click at [1402, 313] on link "22" at bounding box center [1401, 310] width 26 height 22
type input "[DATE]"
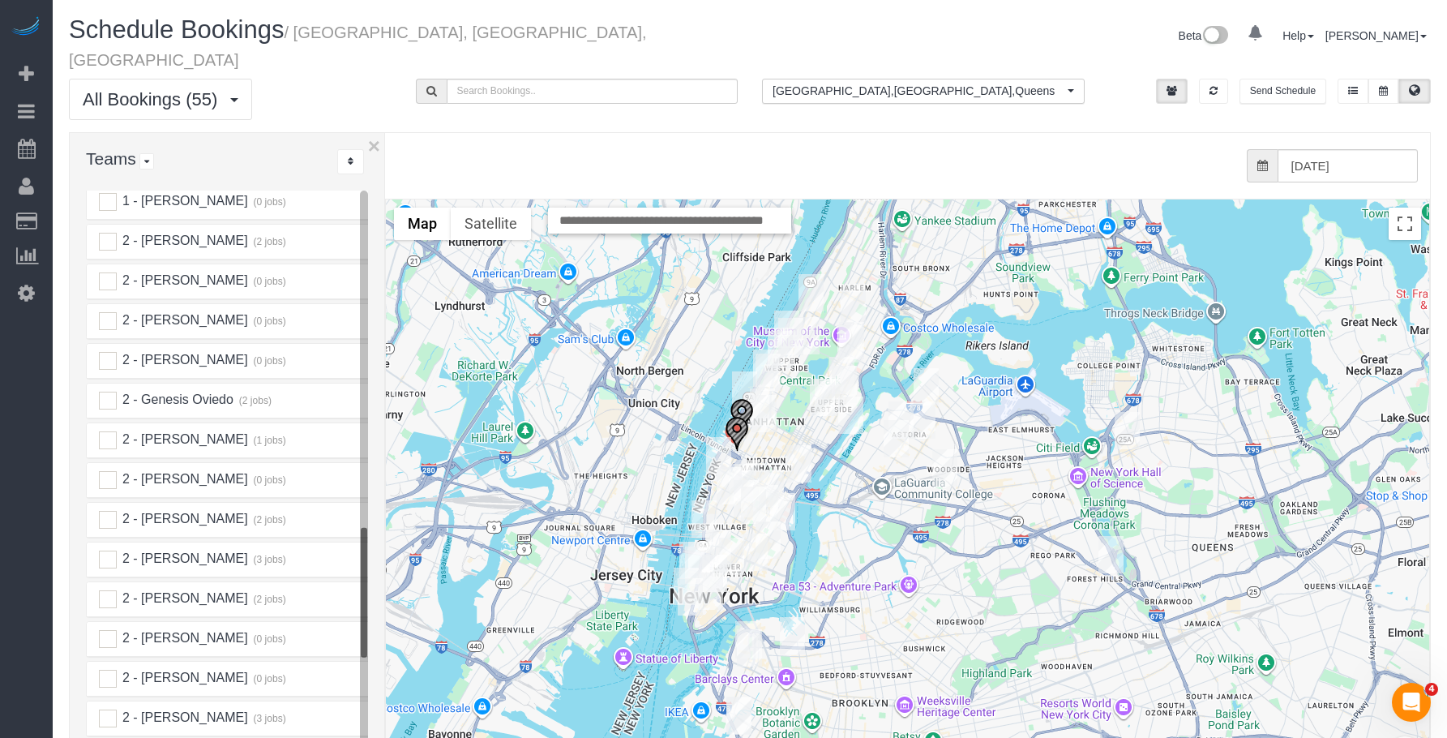
scroll to position [1612, 0]
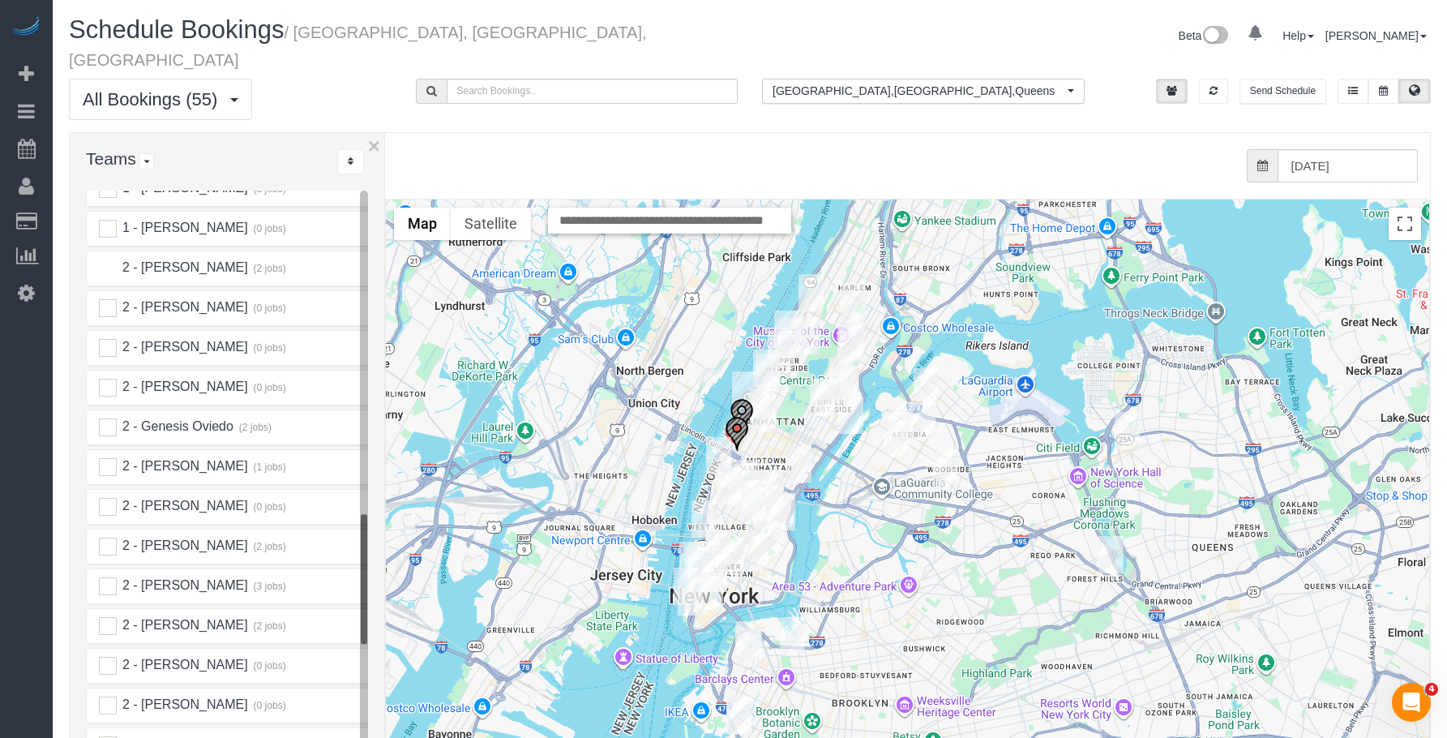
click at [112, 259] on ins at bounding box center [108, 268] width 18 height 18
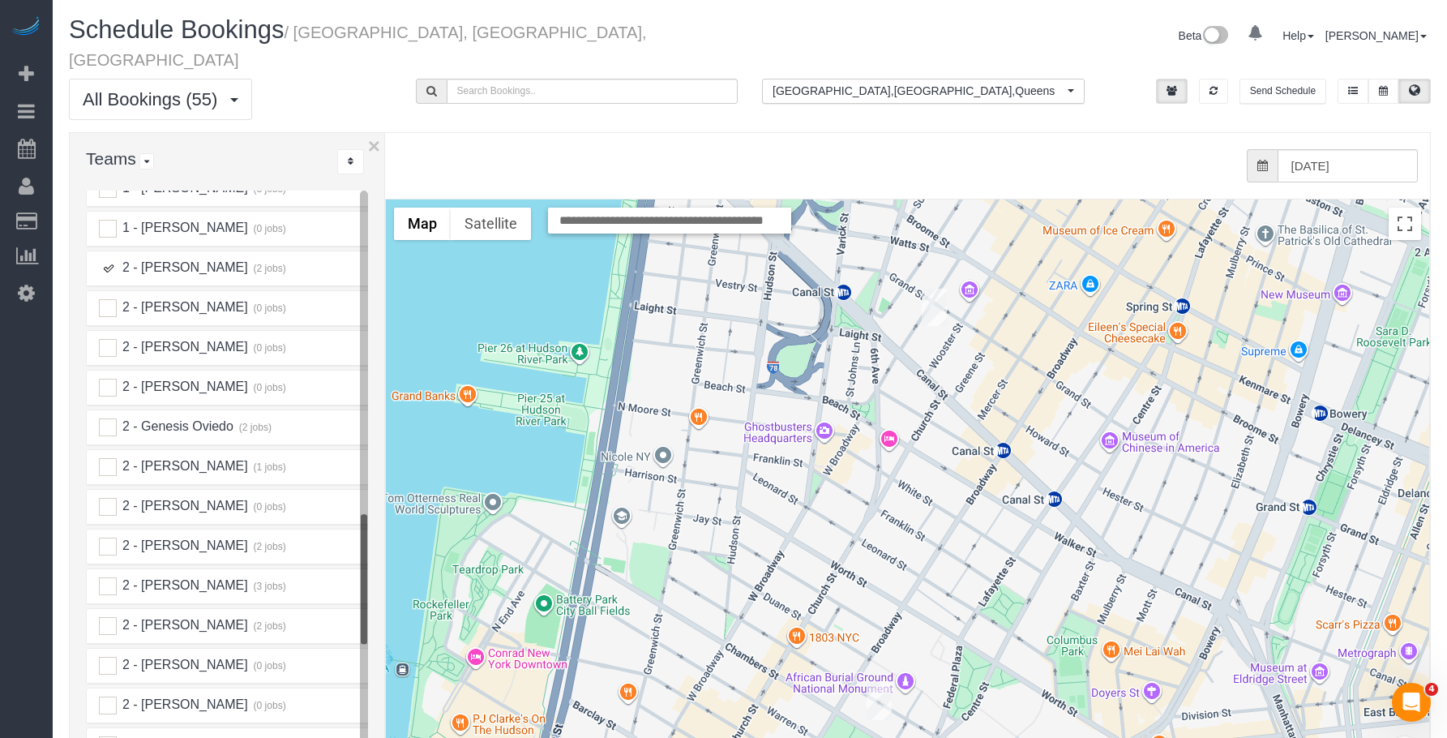
click at [935, 293] on img "08/22/2025 8:00AM - Roheen Ahsan - 325 West Broadway, Apt. 4b, New York, NY 100…" at bounding box center [934, 307] width 25 height 37
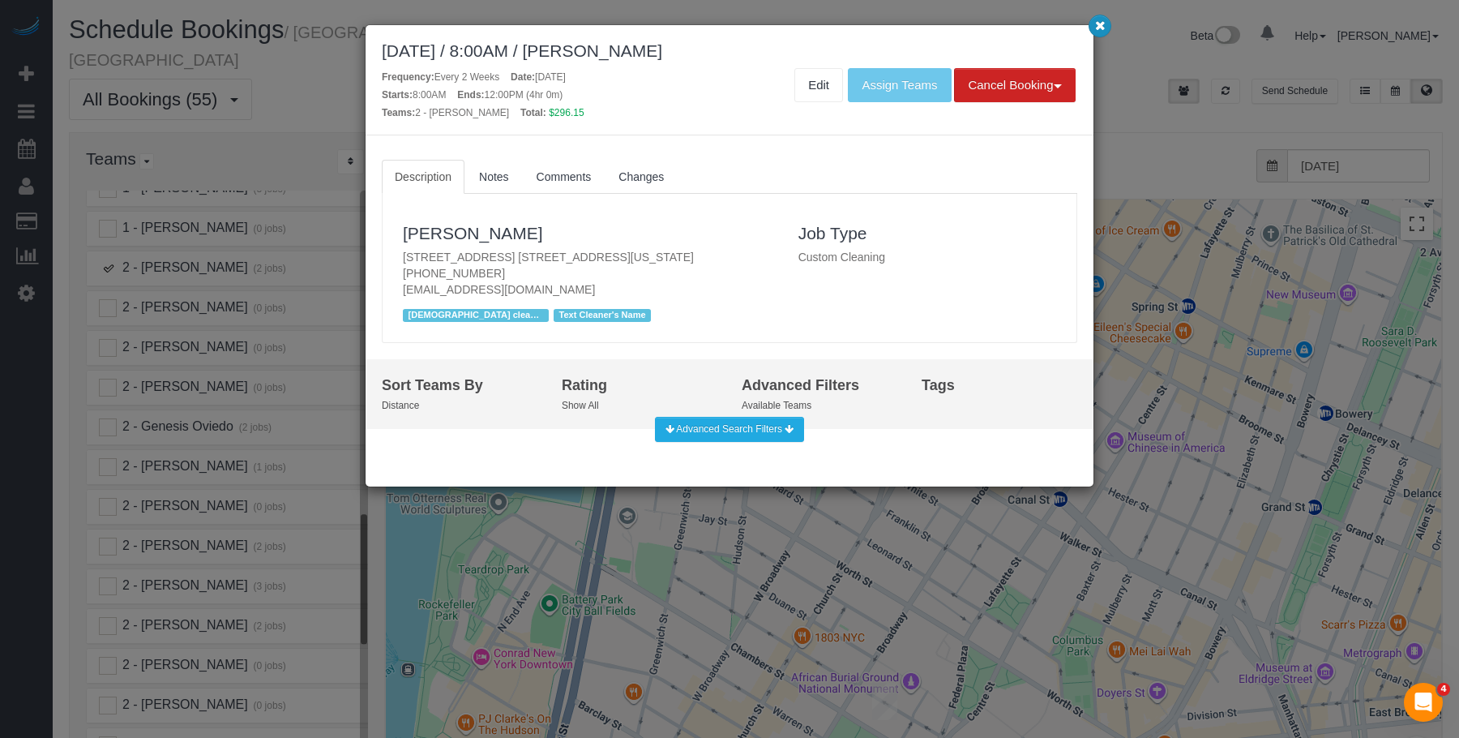
click at [1104, 22] on icon "button" at bounding box center [1100, 25] width 11 height 10
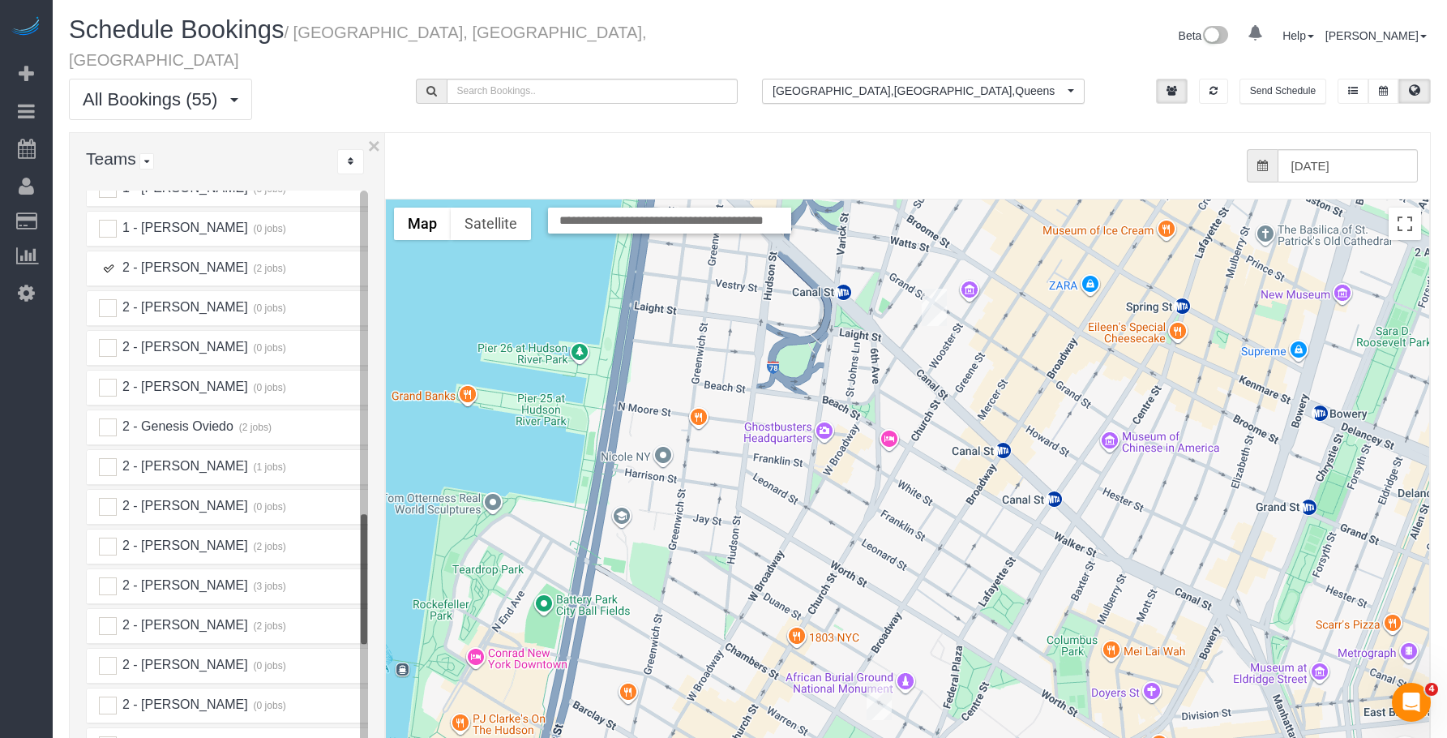
click at [881, 683] on img "08/22/2025 3:30PM - Jack Baughman - 49 Chambers Street, Apt #12h, New York, NY …" at bounding box center [879, 701] width 25 height 37
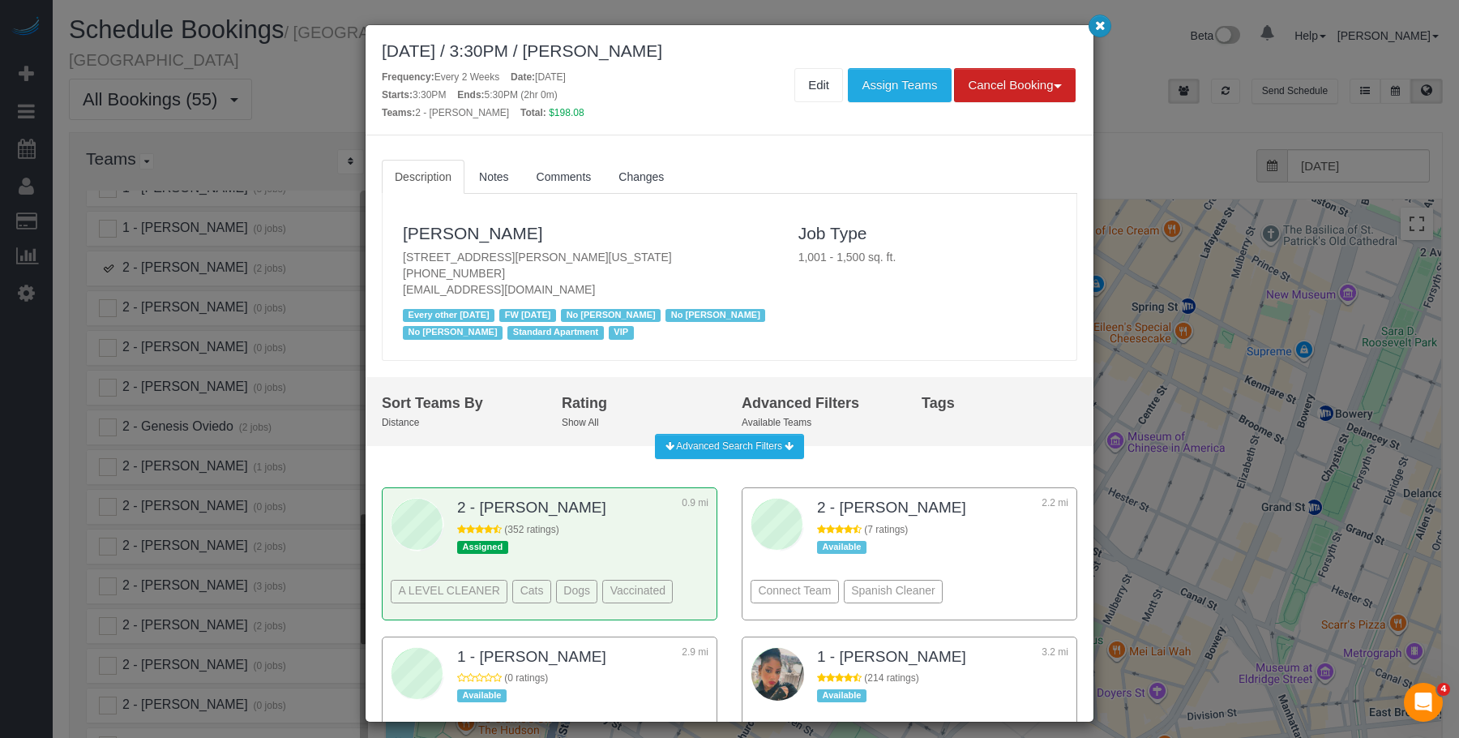
click at [1101, 26] on icon "button" at bounding box center [1100, 25] width 11 height 10
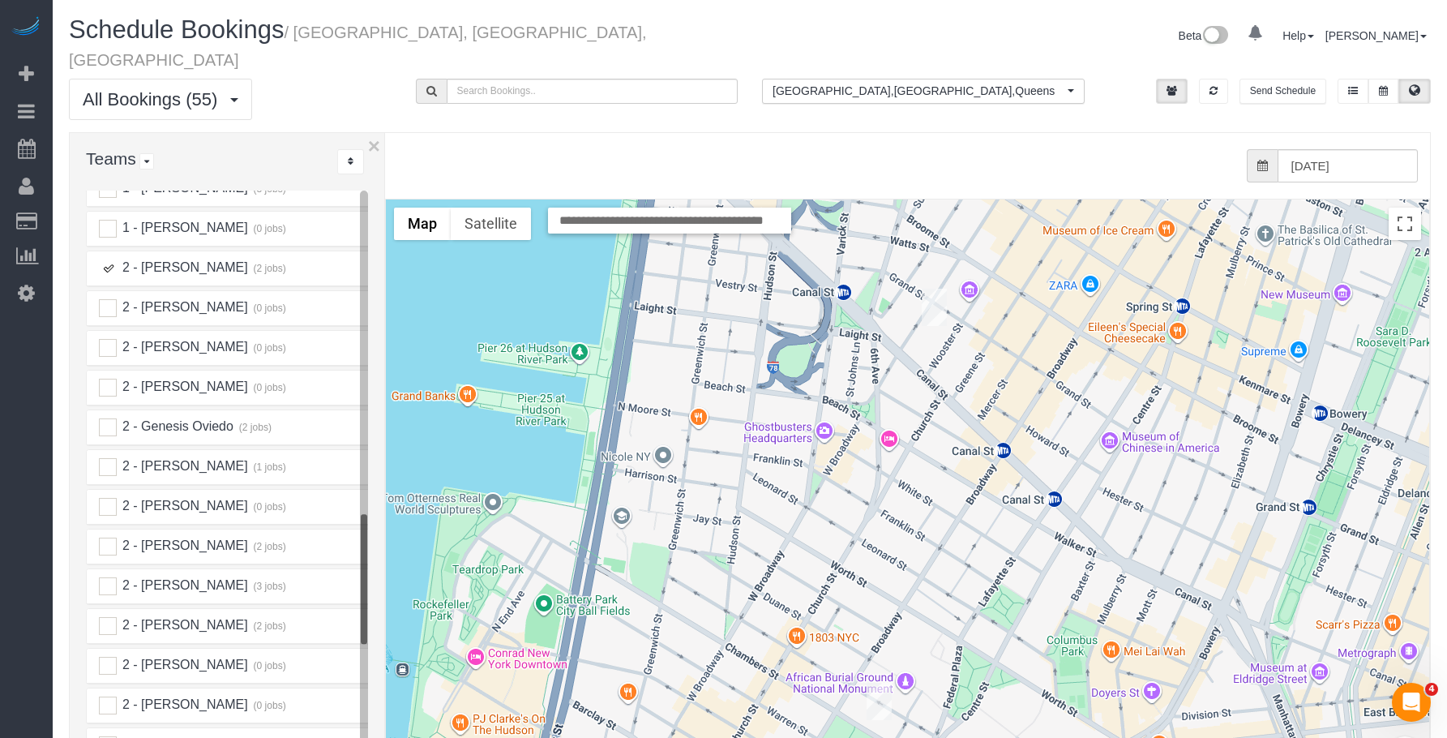
click at [115, 259] on ins at bounding box center [108, 268] width 18 height 18
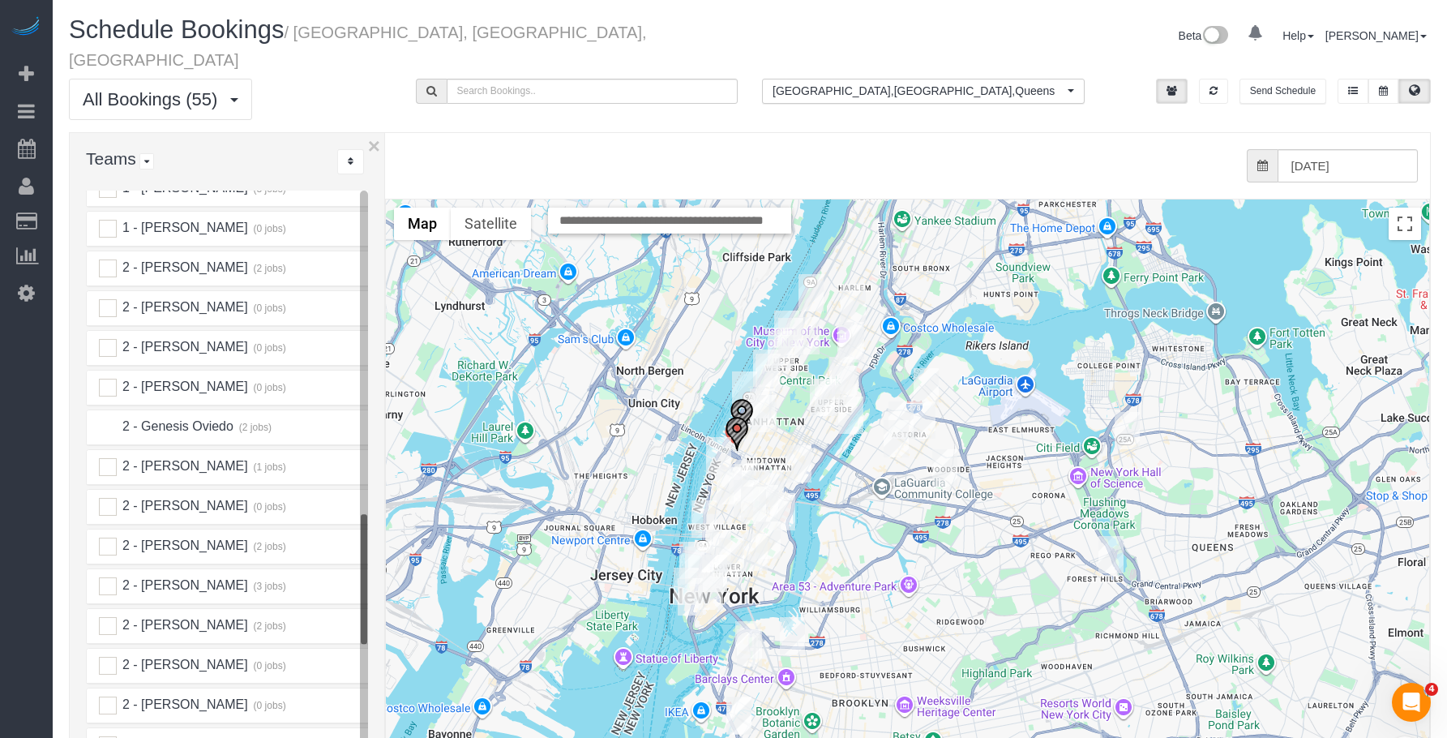
click at [109, 418] on ins at bounding box center [108, 427] width 18 height 18
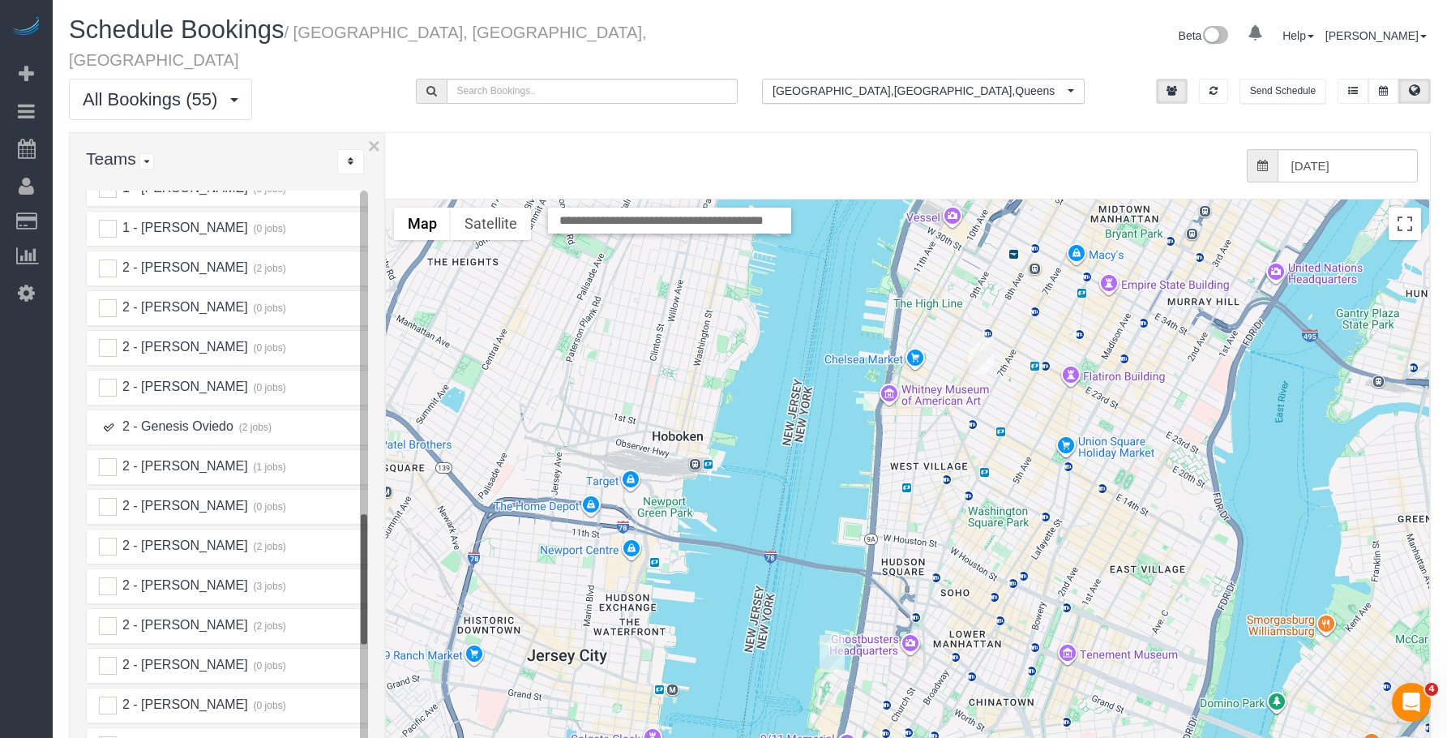
click at [980, 336] on img "08/22/2025 10:00AM - Ben Rafshoon (Yelp Account) - 250 West 19th Street, Apt. 1…" at bounding box center [981, 354] width 25 height 37
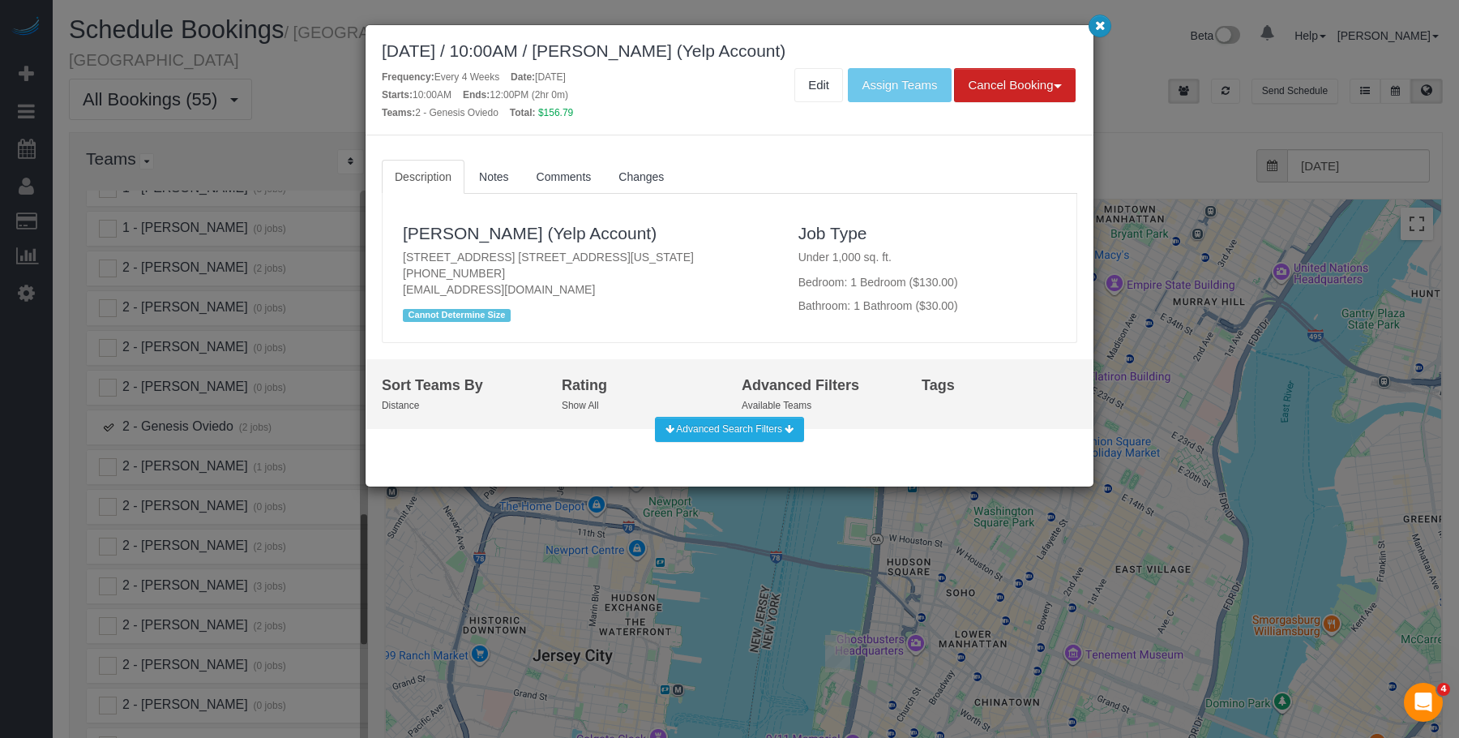
click at [1107, 21] on button "button" at bounding box center [1100, 26] width 23 height 23
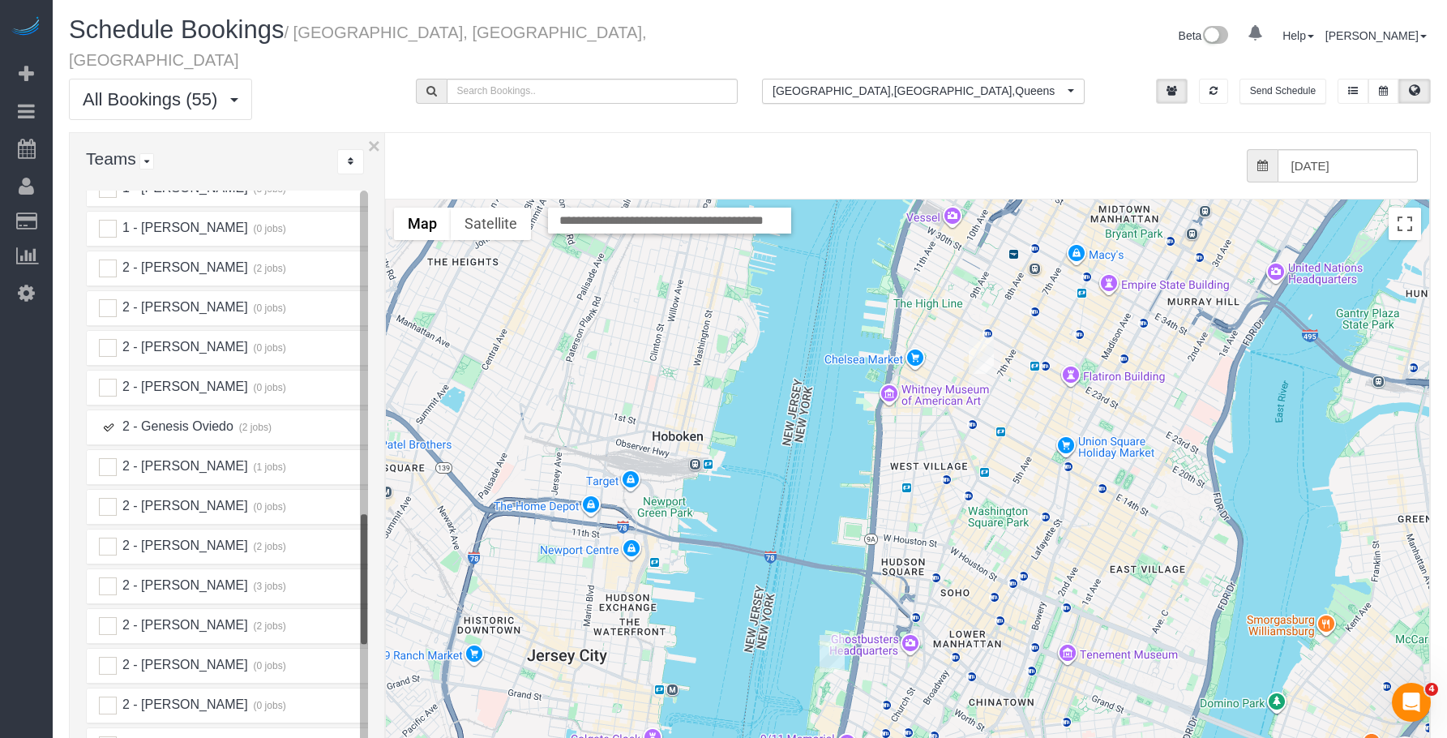
click at [837, 635] on img "08/22/2025 1:00PM - Caitlyn Bingaman - 41 River Terrace, Apt 3605, New York, NY…" at bounding box center [832, 653] width 25 height 37
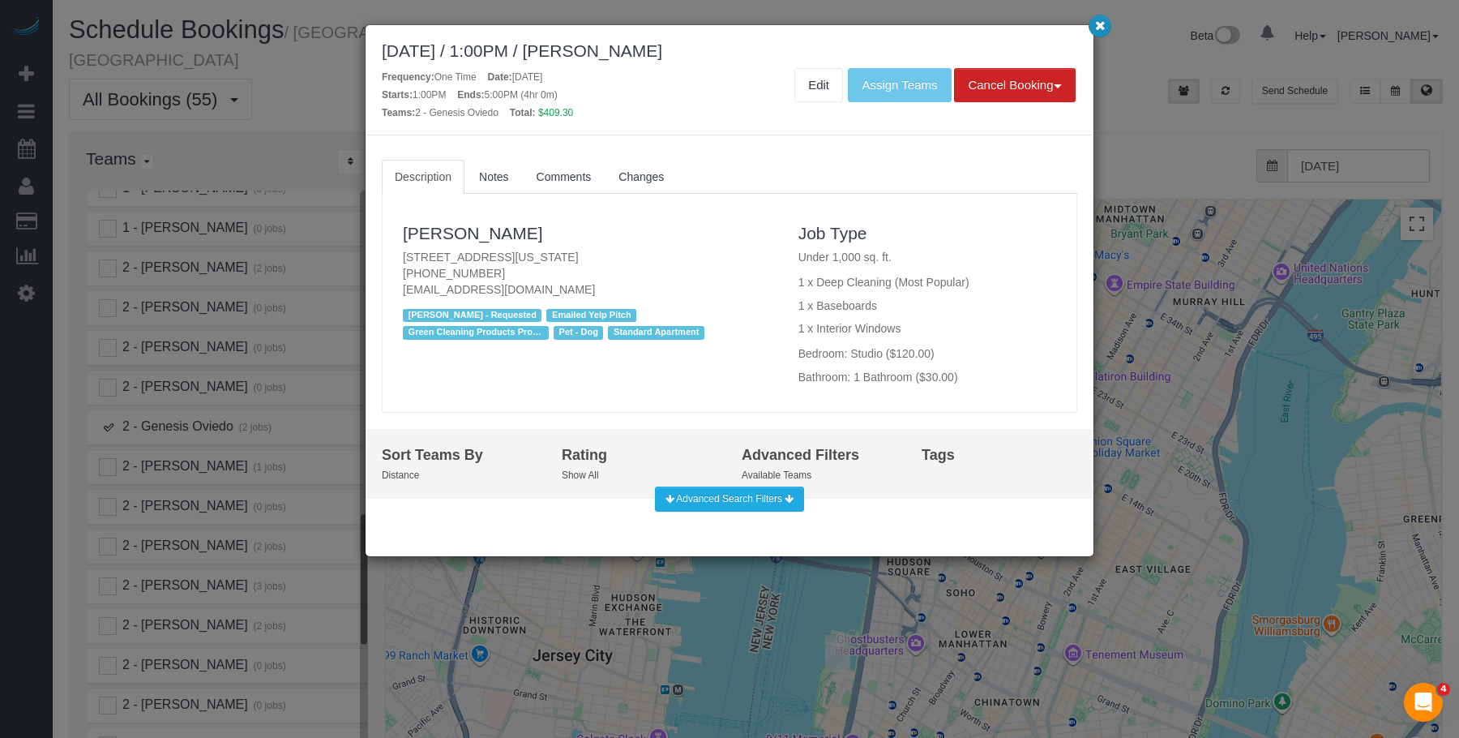
click at [1100, 28] on icon "button" at bounding box center [1100, 25] width 11 height 10
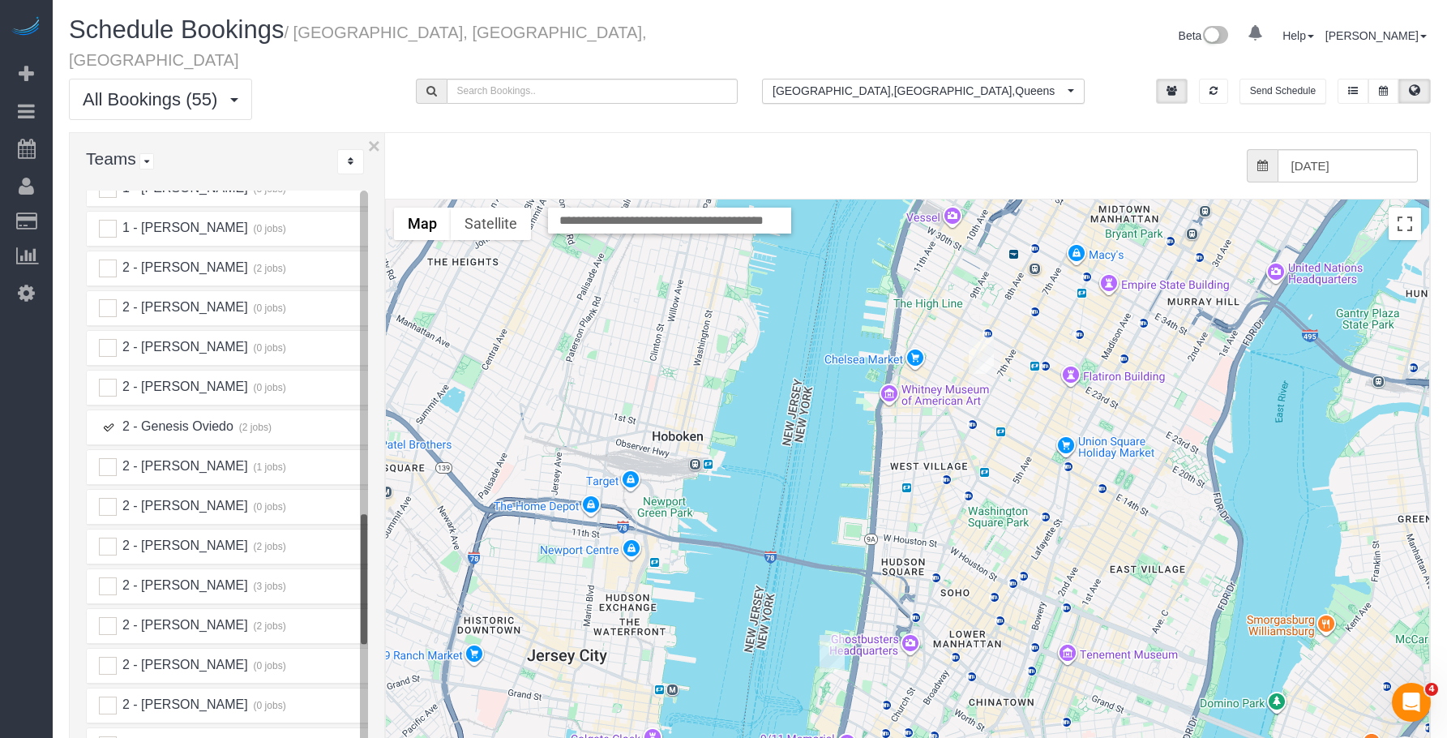
click at [107, 418] on ins at bounding box center [108, 427] width 18 height 18
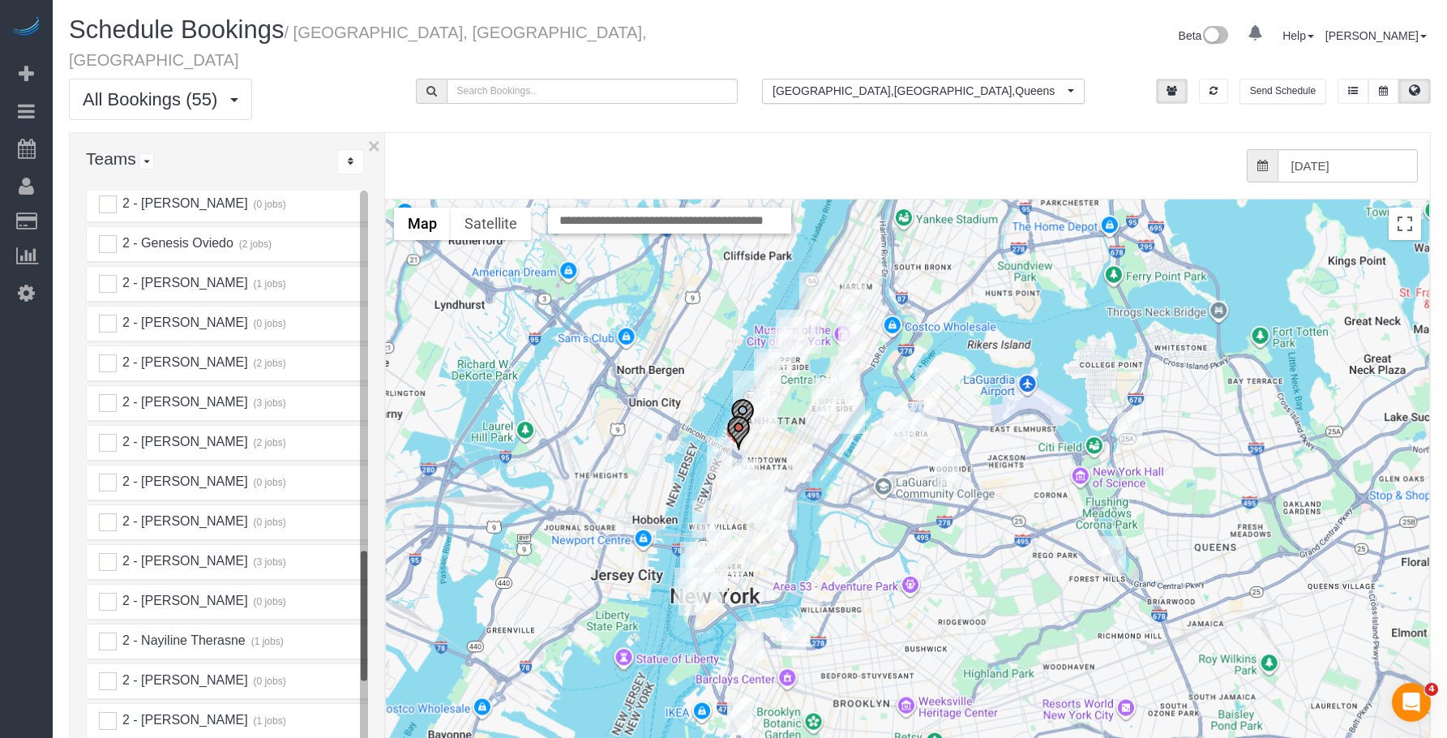
scroll to position [1937, 0]
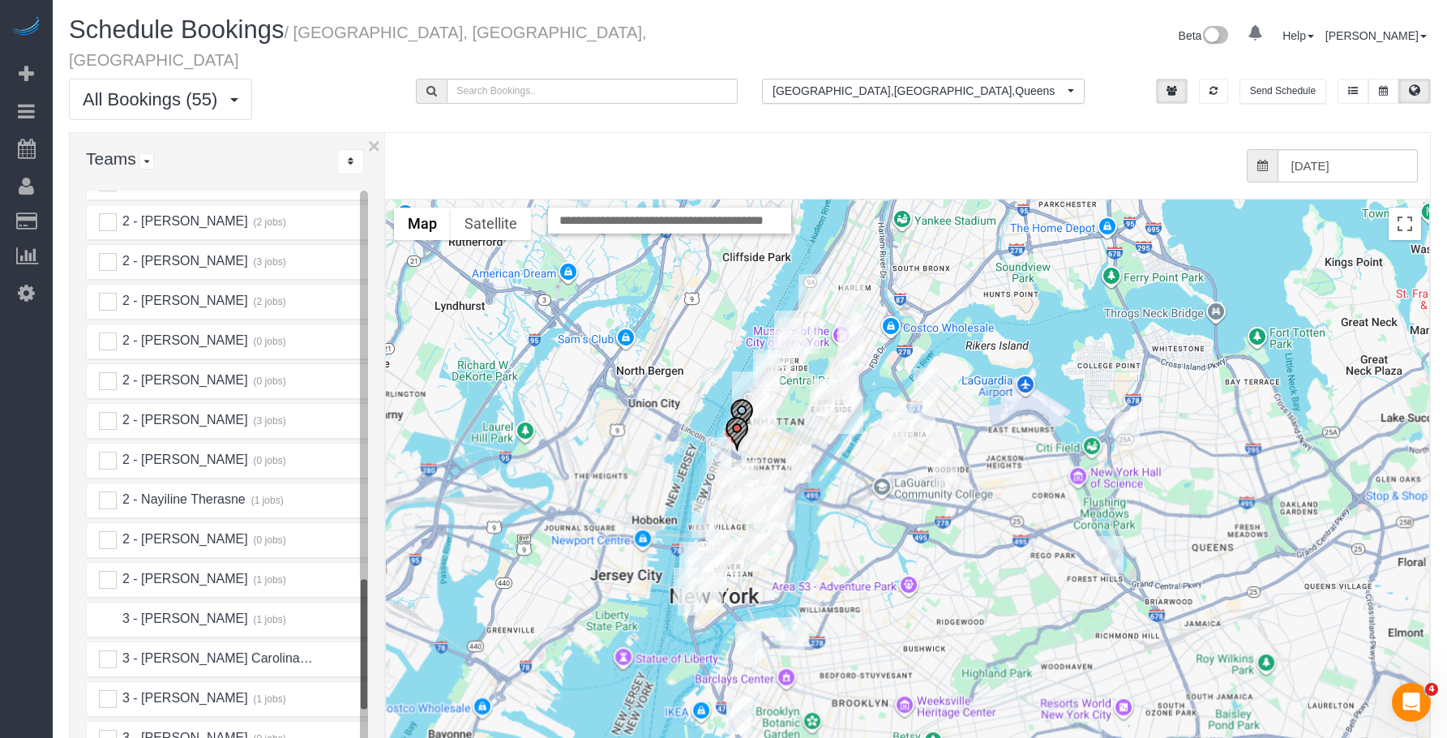
click at [110, 610] on ins at bounding box center [108, 619] width 18 height 18
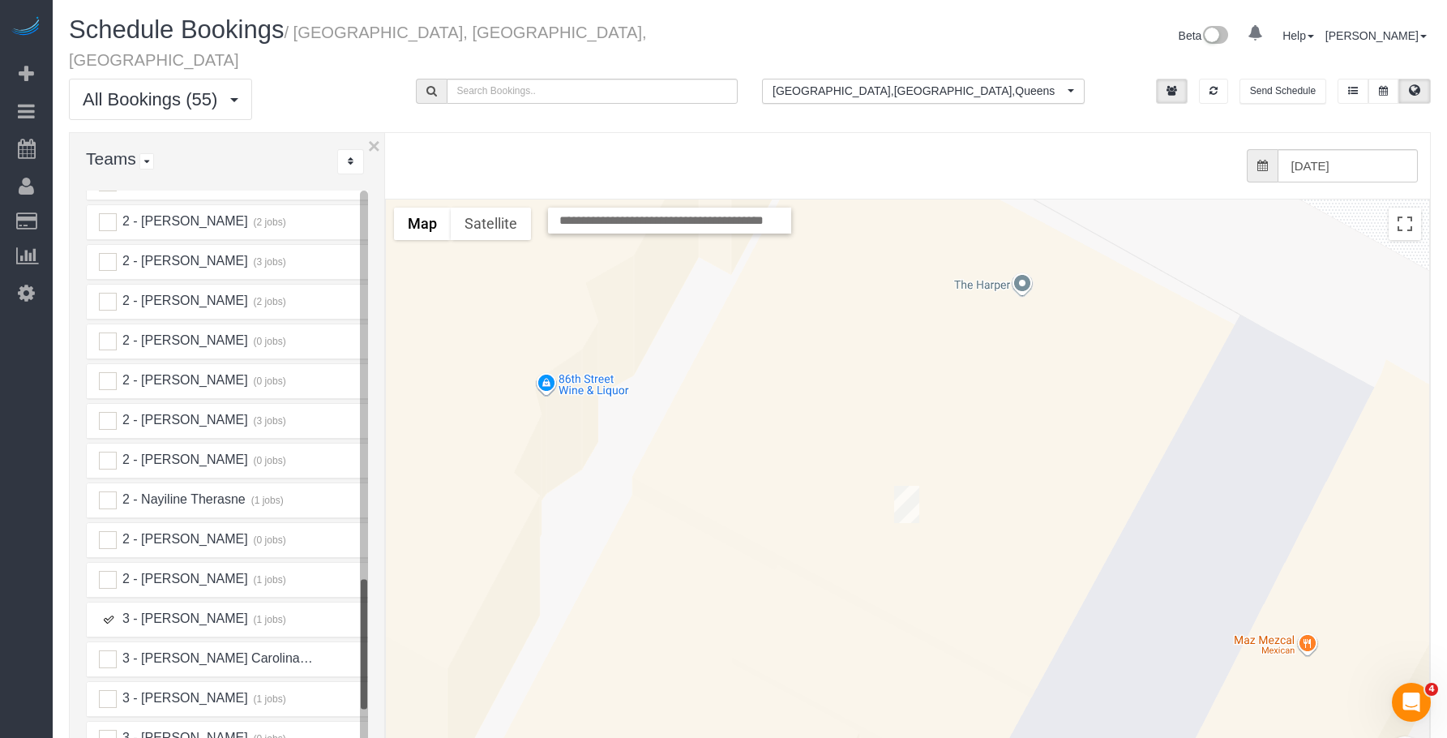
click at [907, 486] on img "08/22/2025 10:00AM - Jules Seo - 310 E 86th Street, Apt. 3c, New York, NY 10028" at bounding box center [906, 504] width 25 height 37
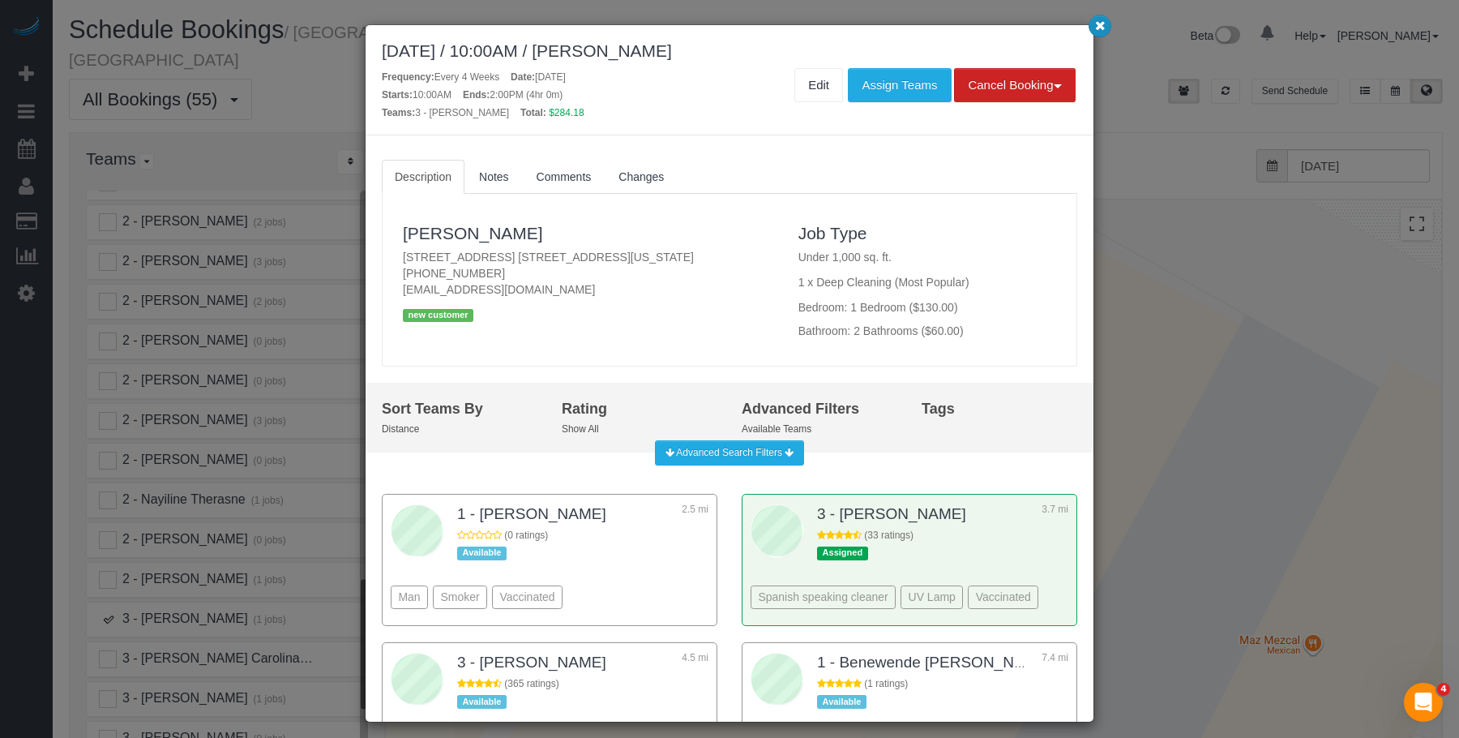
click at [1094, 26] on button "button" at bounding box center [1100, 26] width 23 height 23
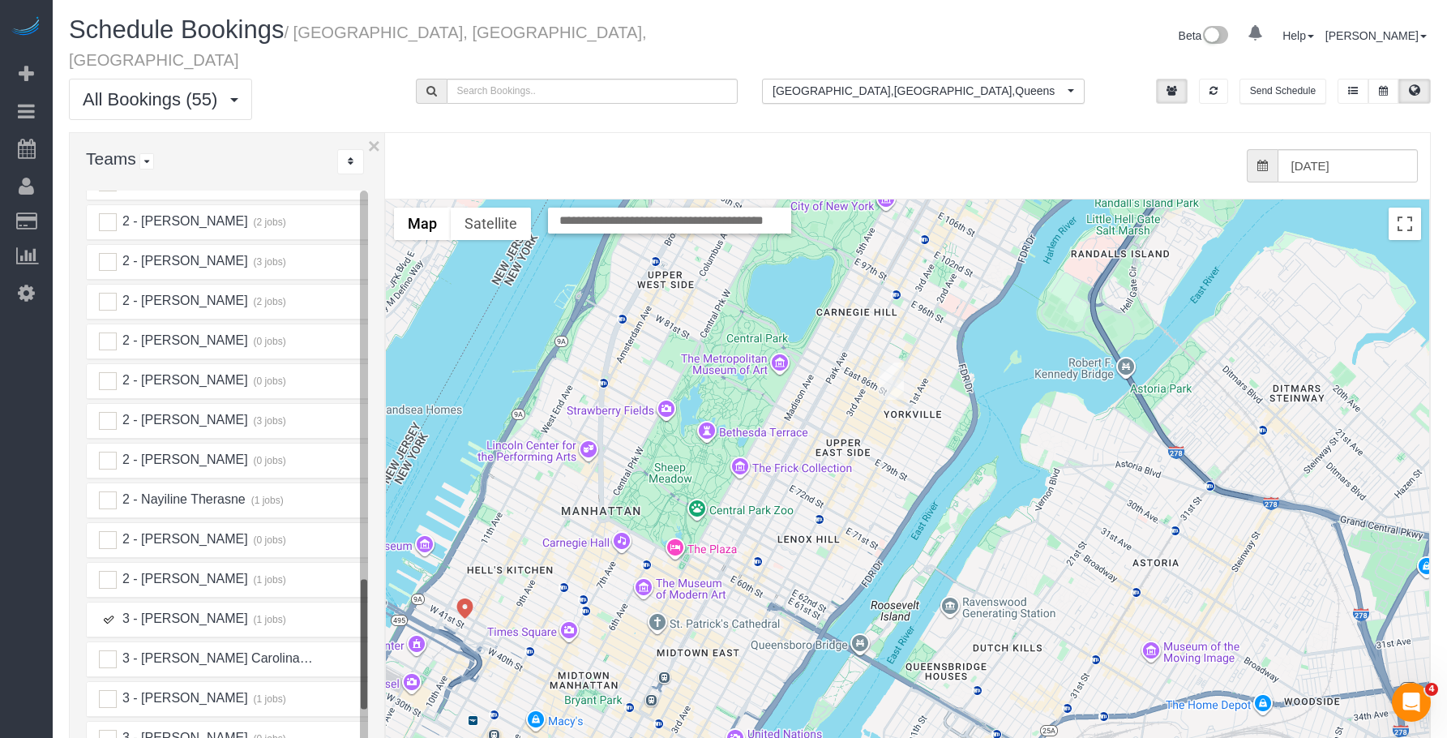
drag, startPoint x: 880, startPoint y: 325, endPoint x: 886, endPoint y: 348, distance: 23.4
click at [886, 348] on div "To navigate, press the arrow keys." at bounding box center [907, 522] width 1043 height 647
click at [889, 362] on img "08/22/2025 10:00AM - Jules Seo - 310 E 86th Street, Apt. 3c, New York, NY 10028" at bounding box center [891, 380] width 25 height 37
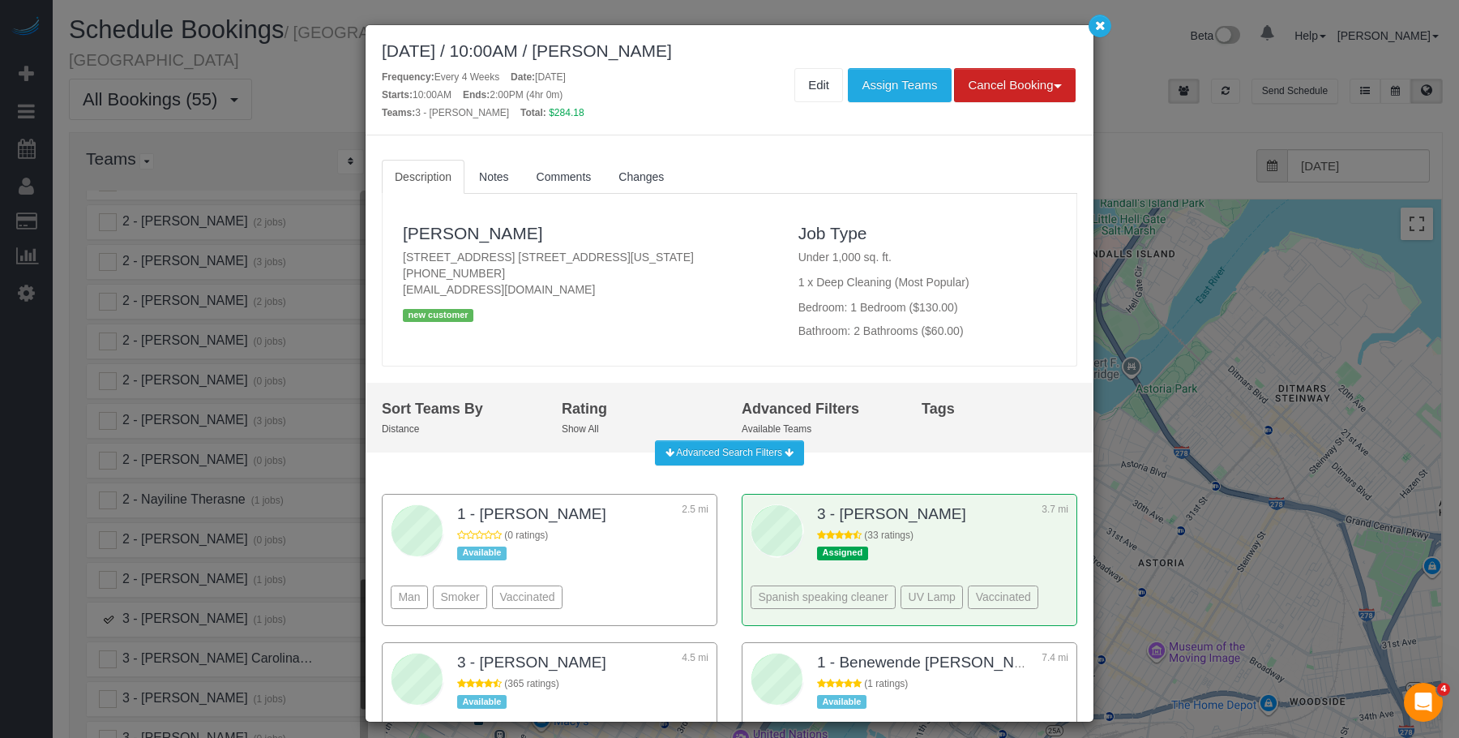
click at [1068, 32] on div "[DATE] / 10:00AM / [PERSON_NAME] Frequency: Every 4 Weeks Date: [DATE] Starts: …" at bounding box center [730, 80] width 728 height 110
click at [1101, 22] on icon "button" at bounding box center [1100, 25] width 11 height 10
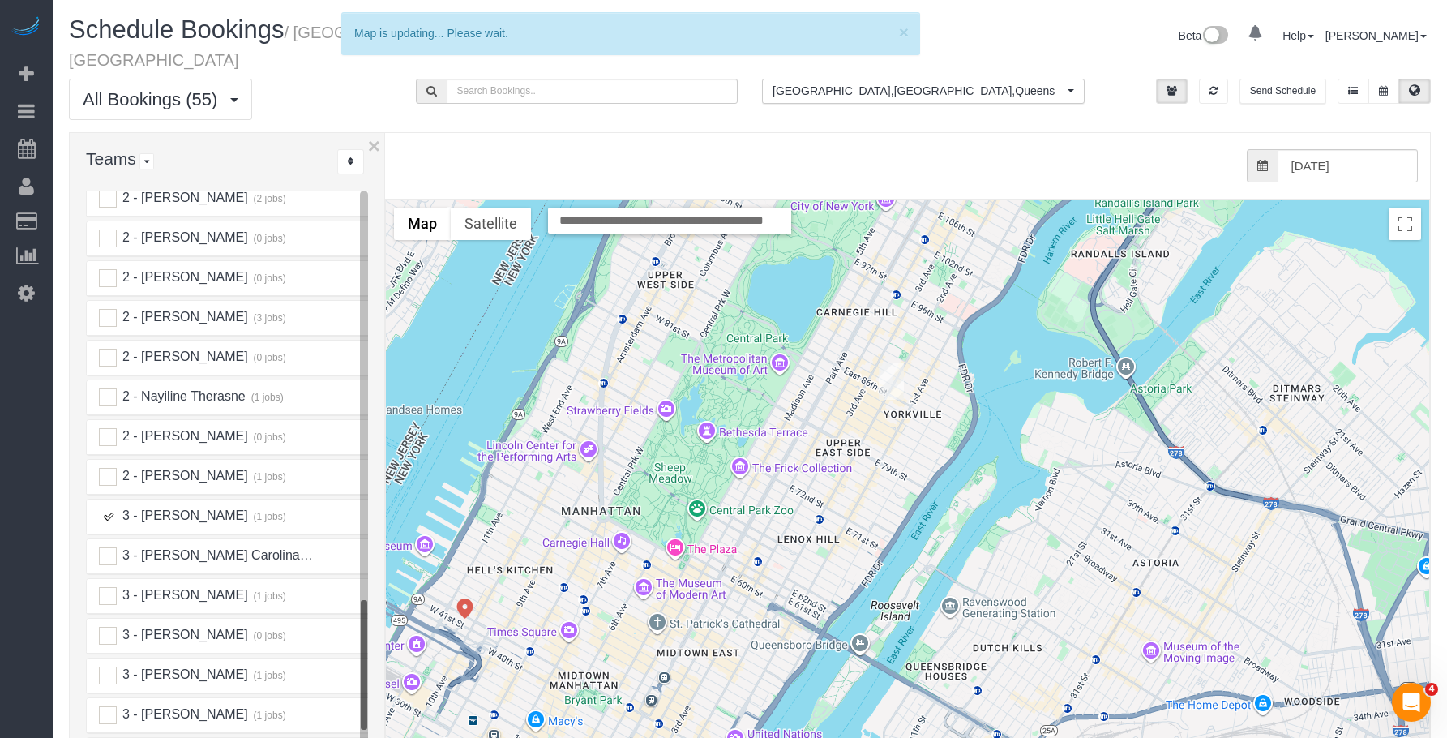
scroll to position [2099, 0]
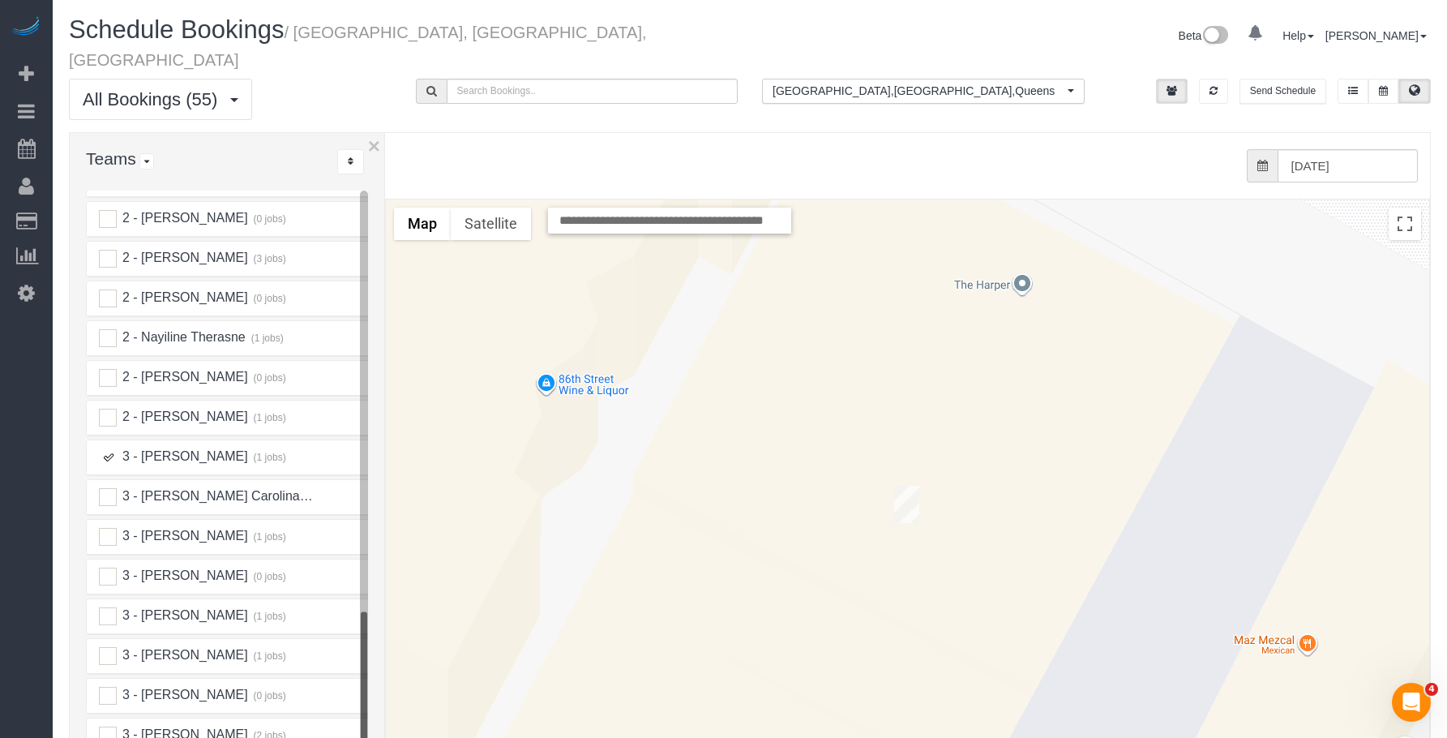
click at [109, 448] on ins at bounding box center [108, 457] width 18 height 18
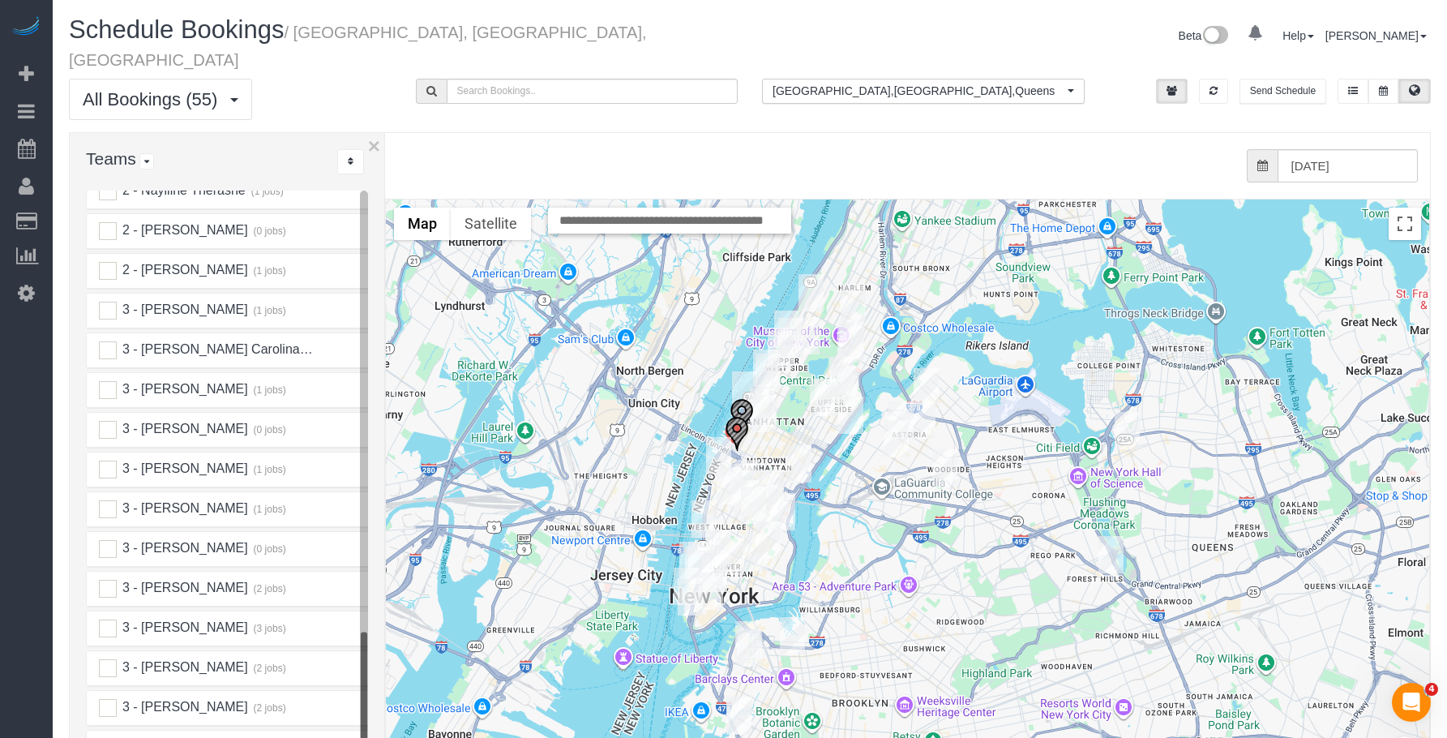
scroll to position [2261, 0]
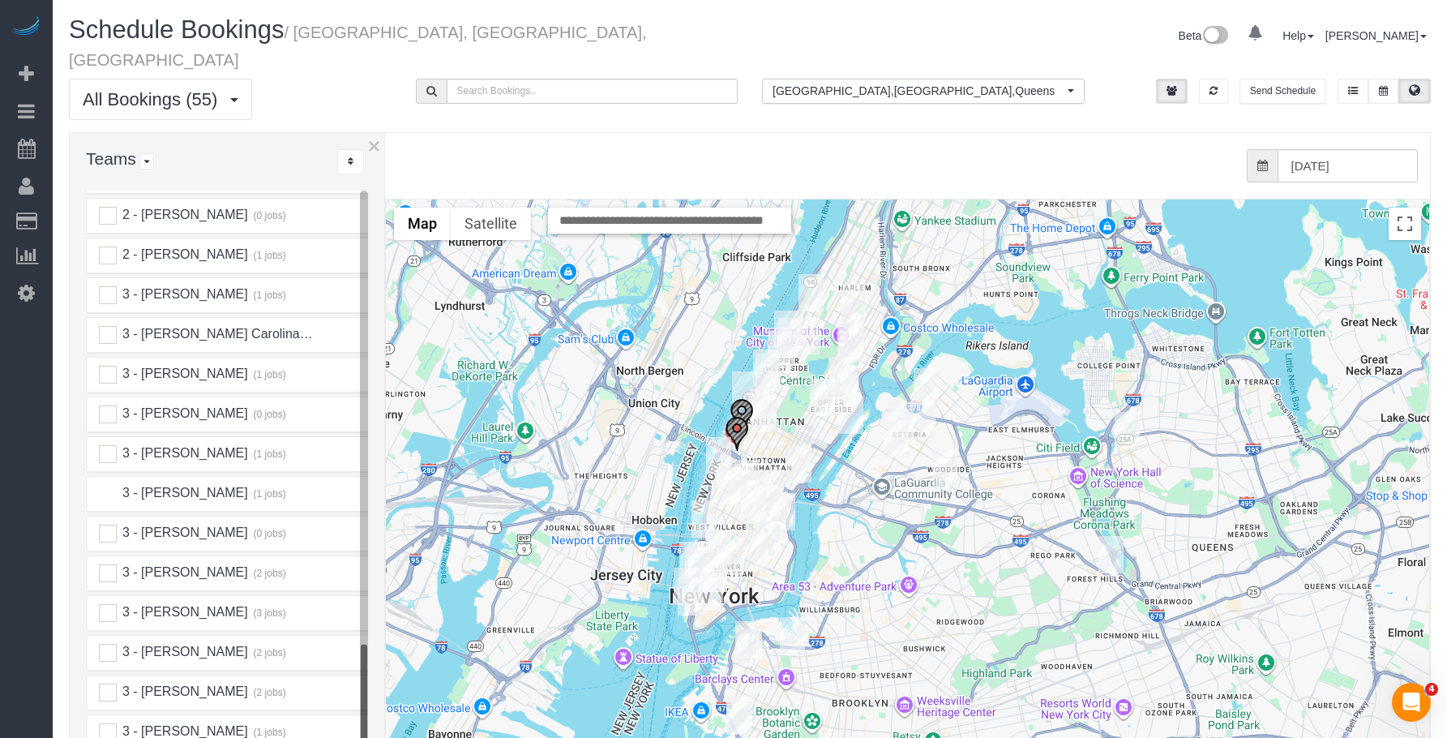
click at [105, 485] on ins at bounding box center [108, 494] width 18 height 18
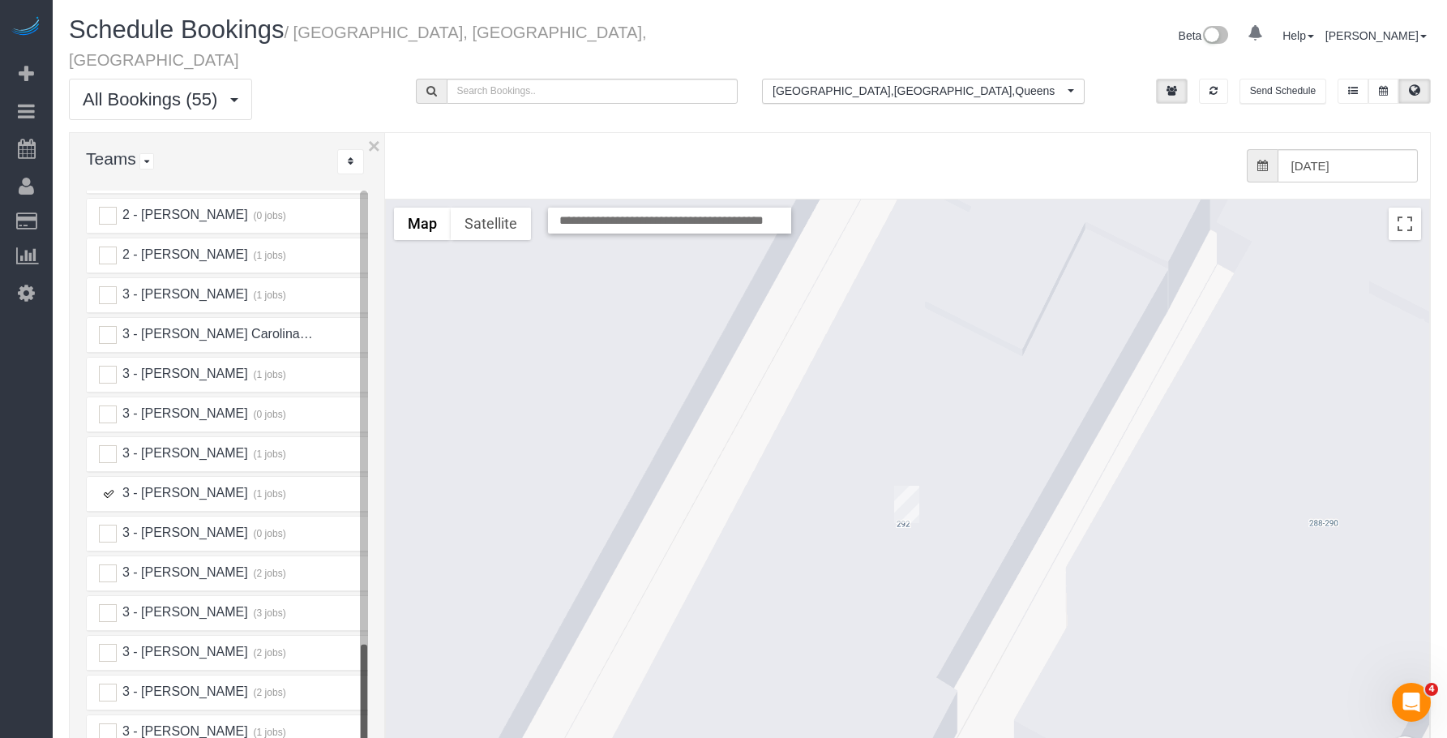
click at [905, 486] on img "08/22/2025 9:00AM - Syed Husain - 292 West 92nd Street, Apt. 4b, New York, NY 1…" at bounding box center [906, 504] width 25 height 37
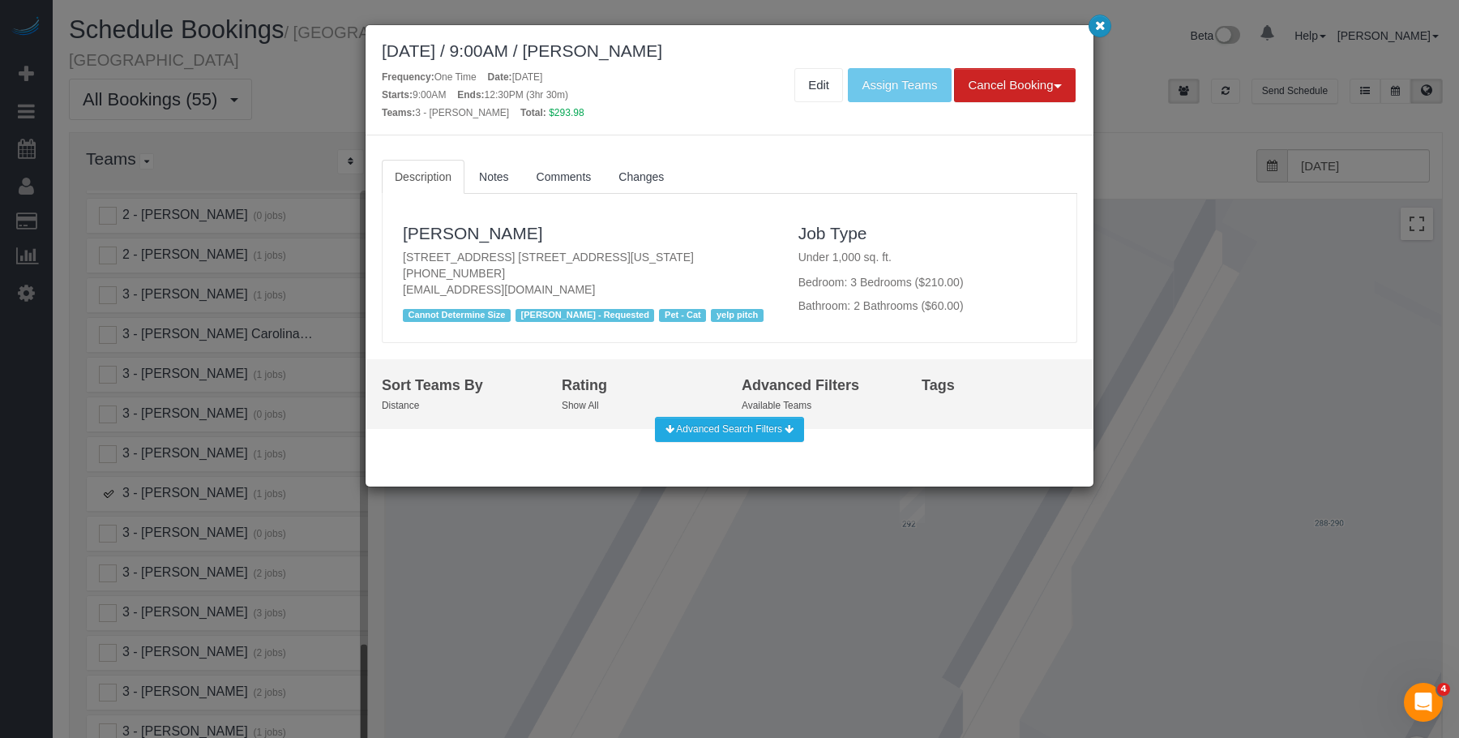
click at [1099, 24] on icon "button" at bounding box center [1100, 25] width 11 height 10
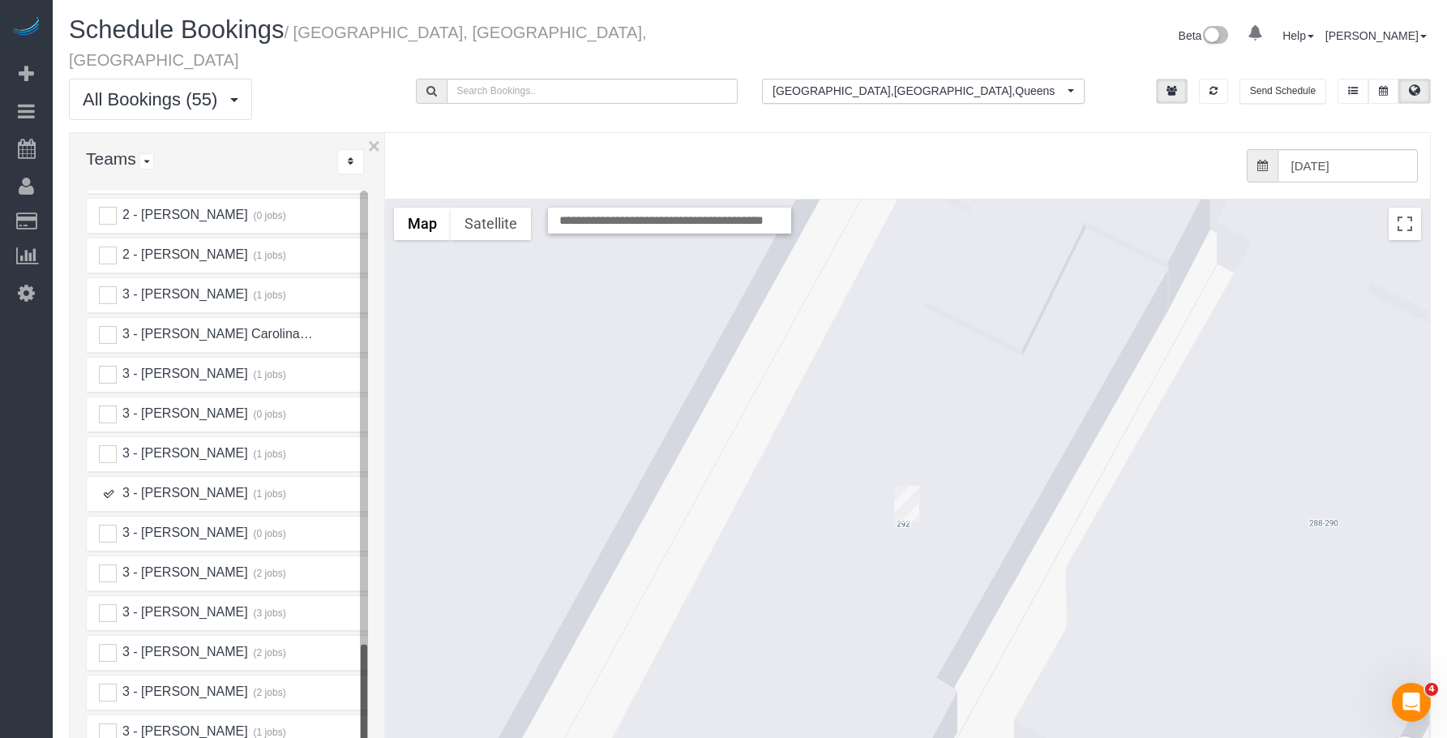
click at [104, 485] on ins at bounding box center [108, 494] width 18 height 18
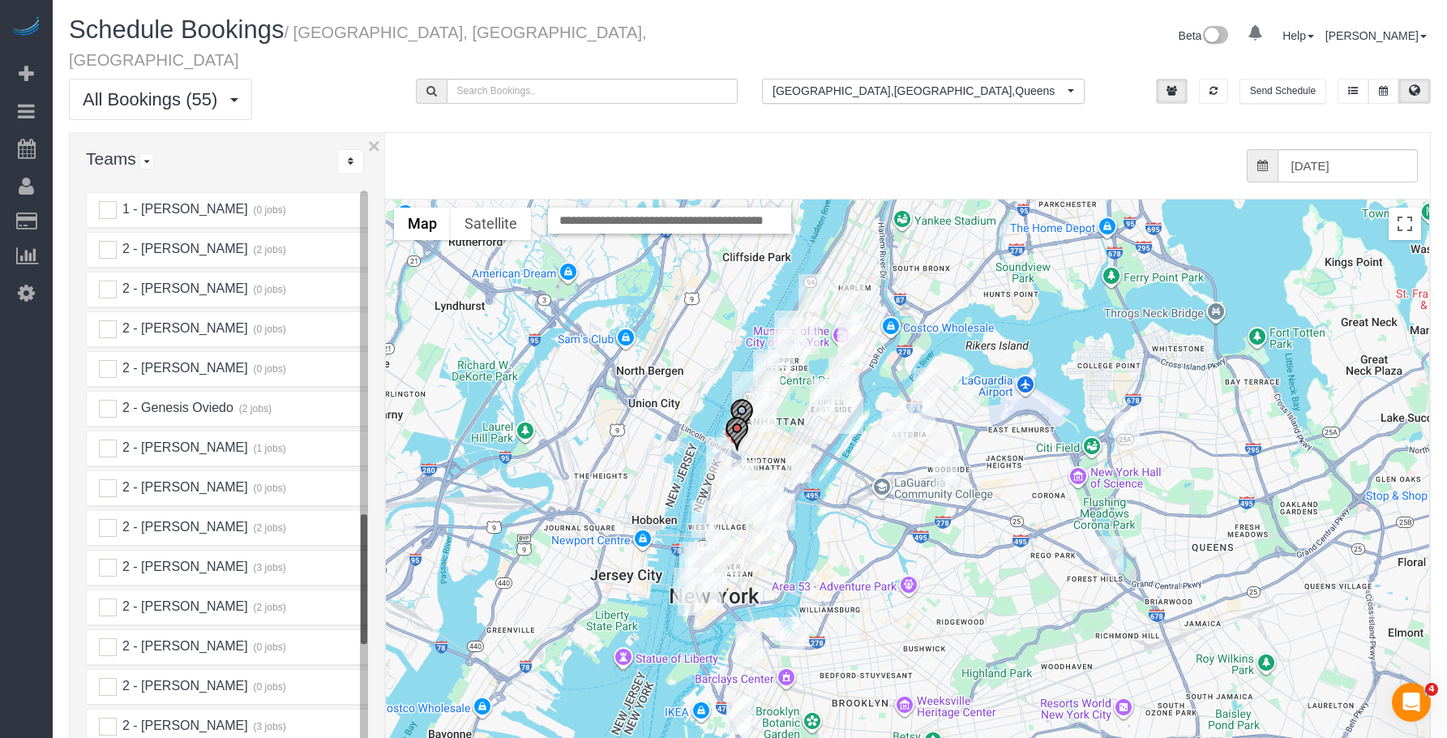
scroll to position [1612, 0]
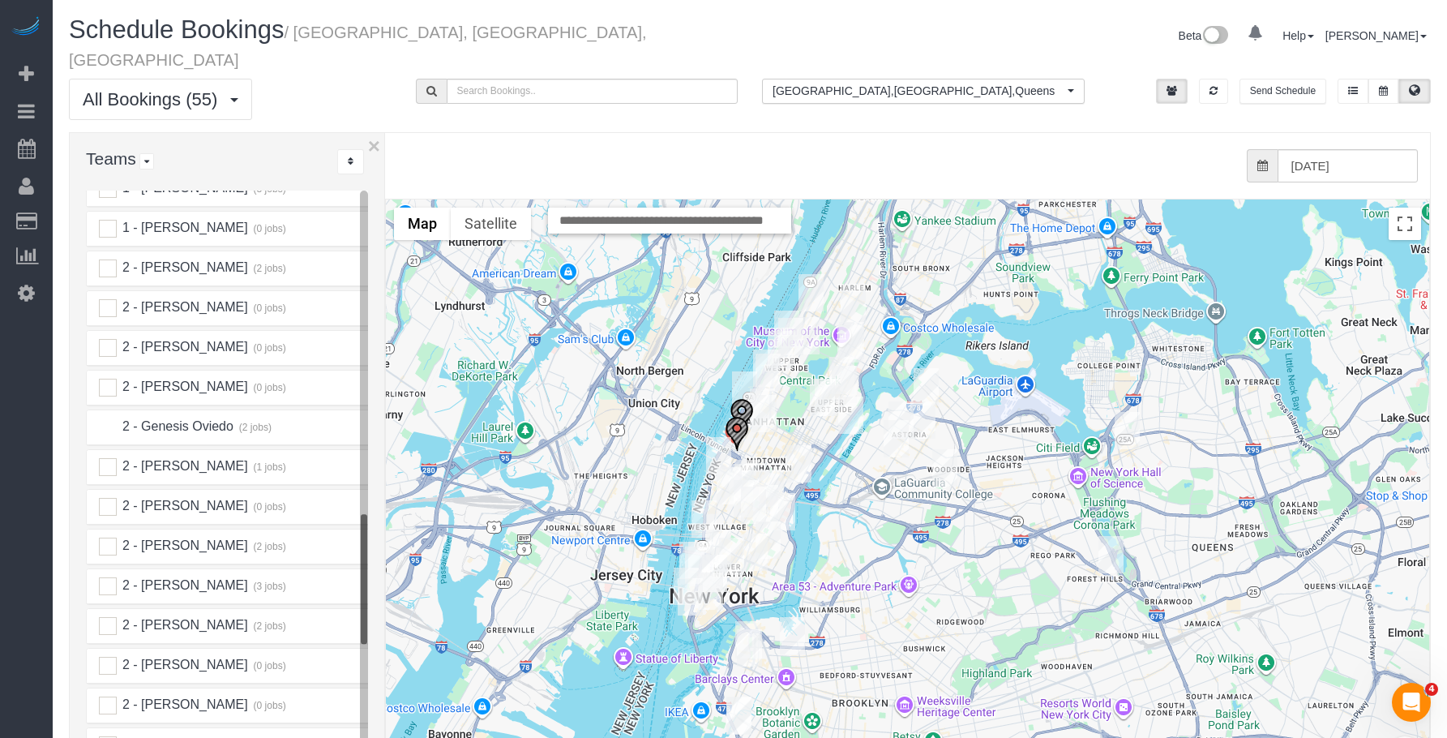
click at [107, 418] on ins at bounding box center [108, 427] width 18 height 18
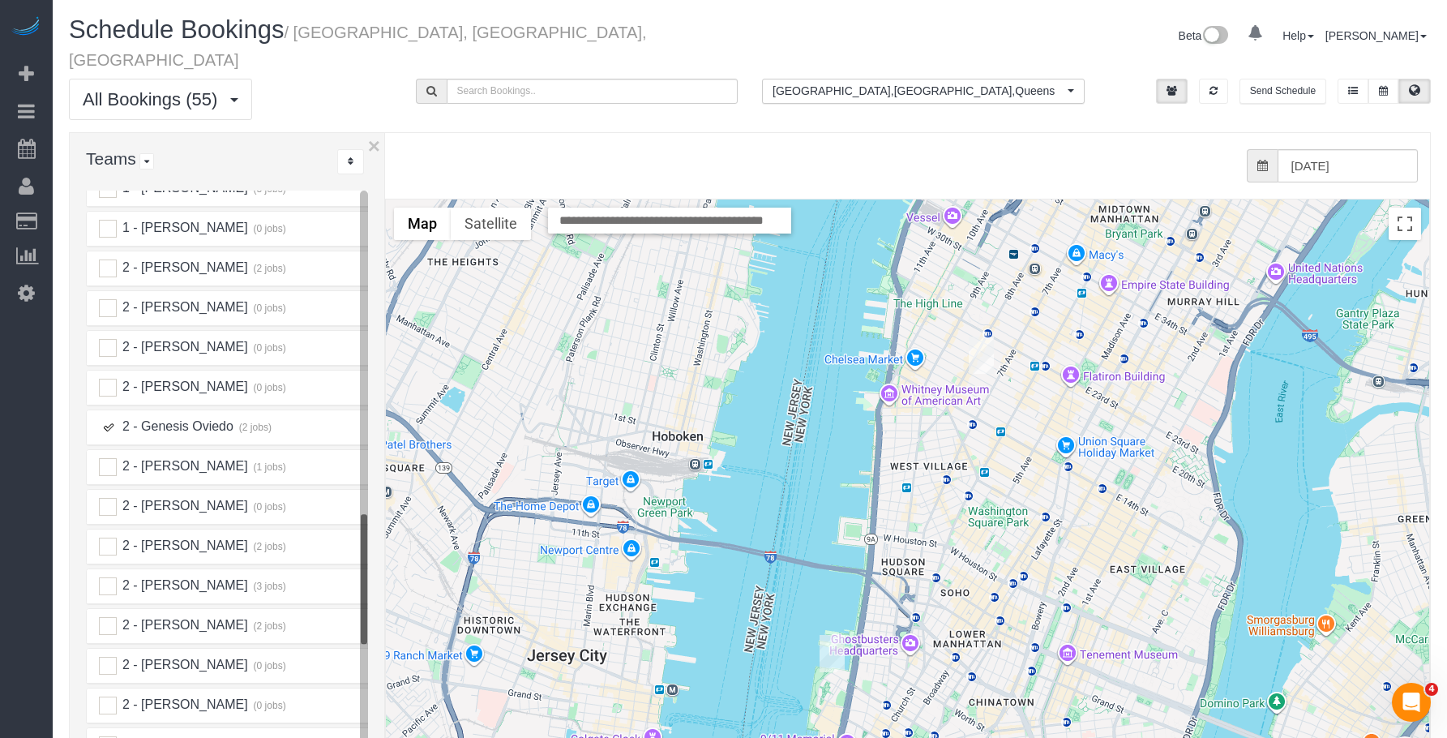
click at [107, 418] on ins at bounding box center [108, 427] width 18 height 18
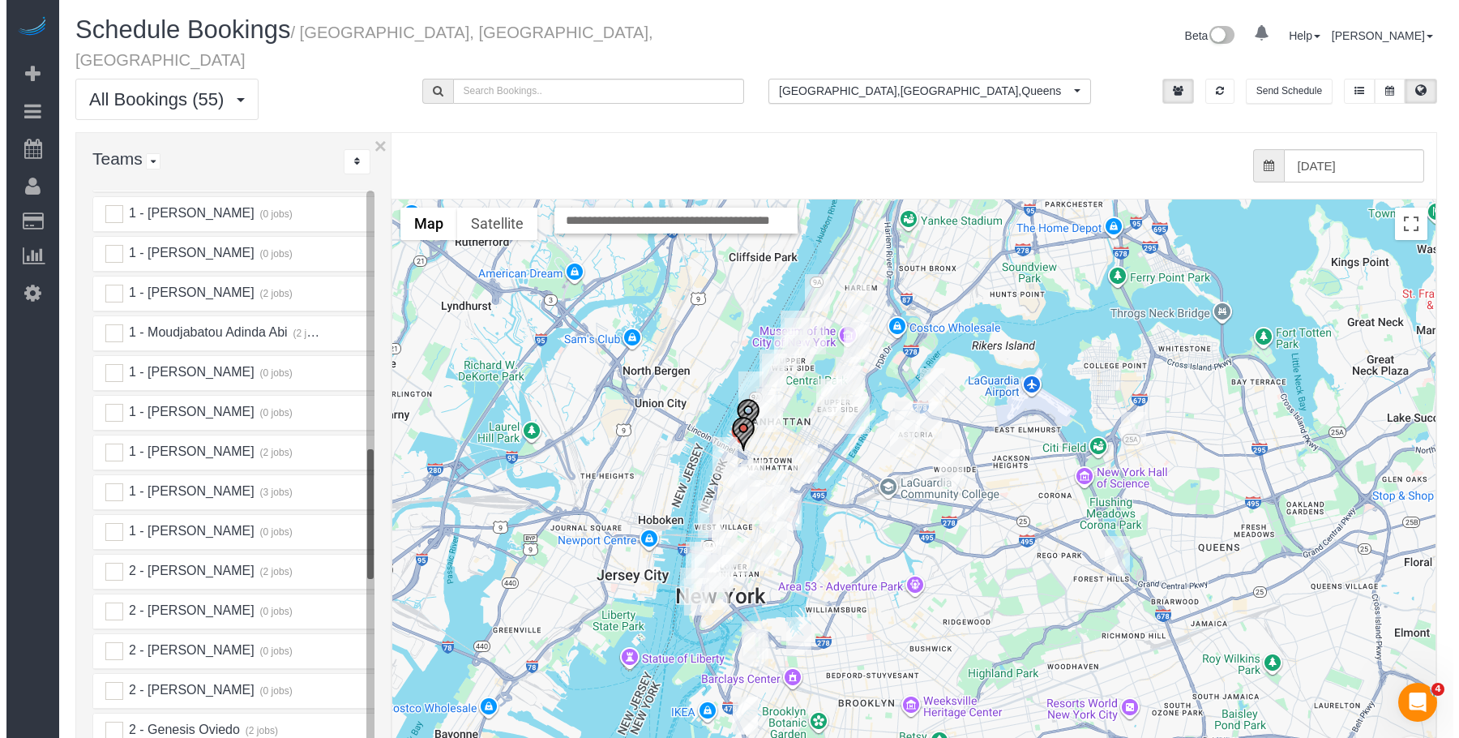
scroll to position [1288, 0]
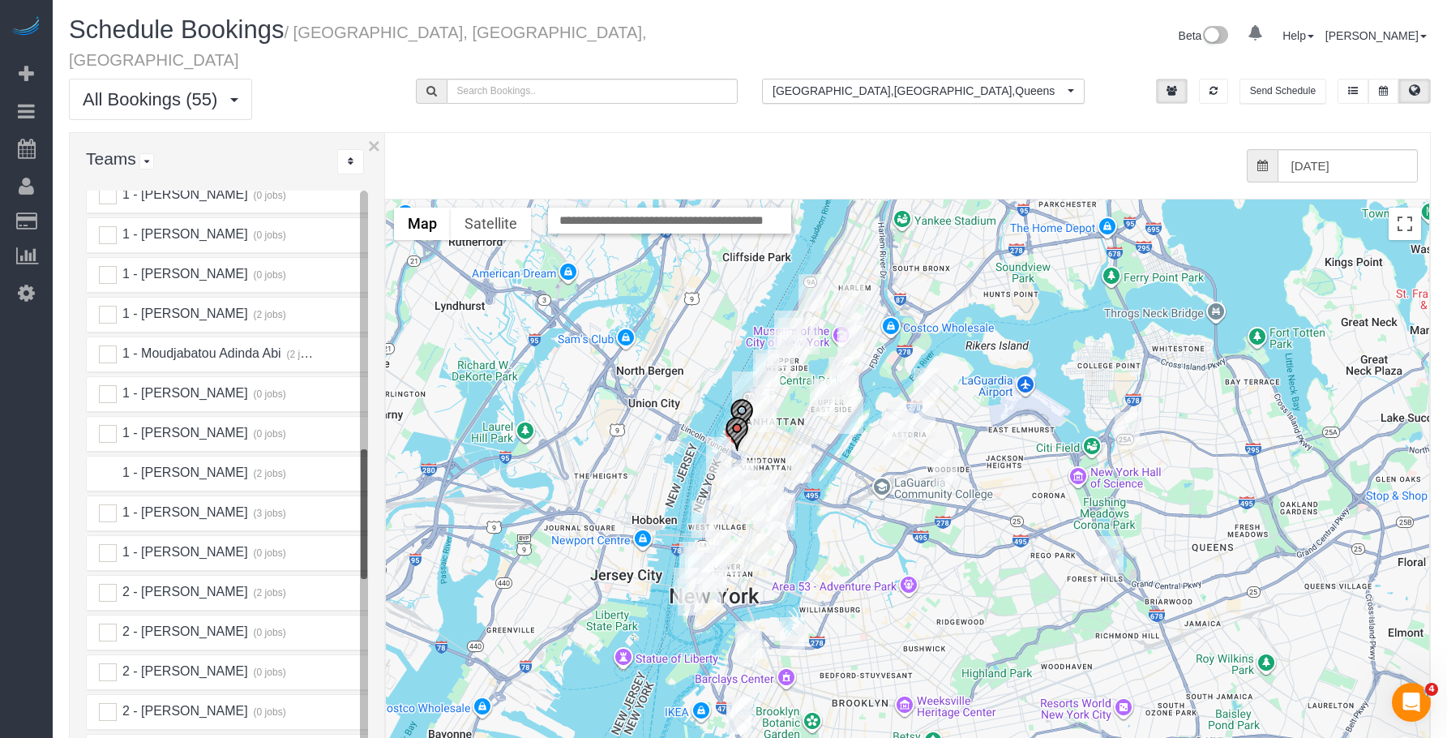
click at [113, 465] on ins at bounding box center [108, 474] width 18 height 18
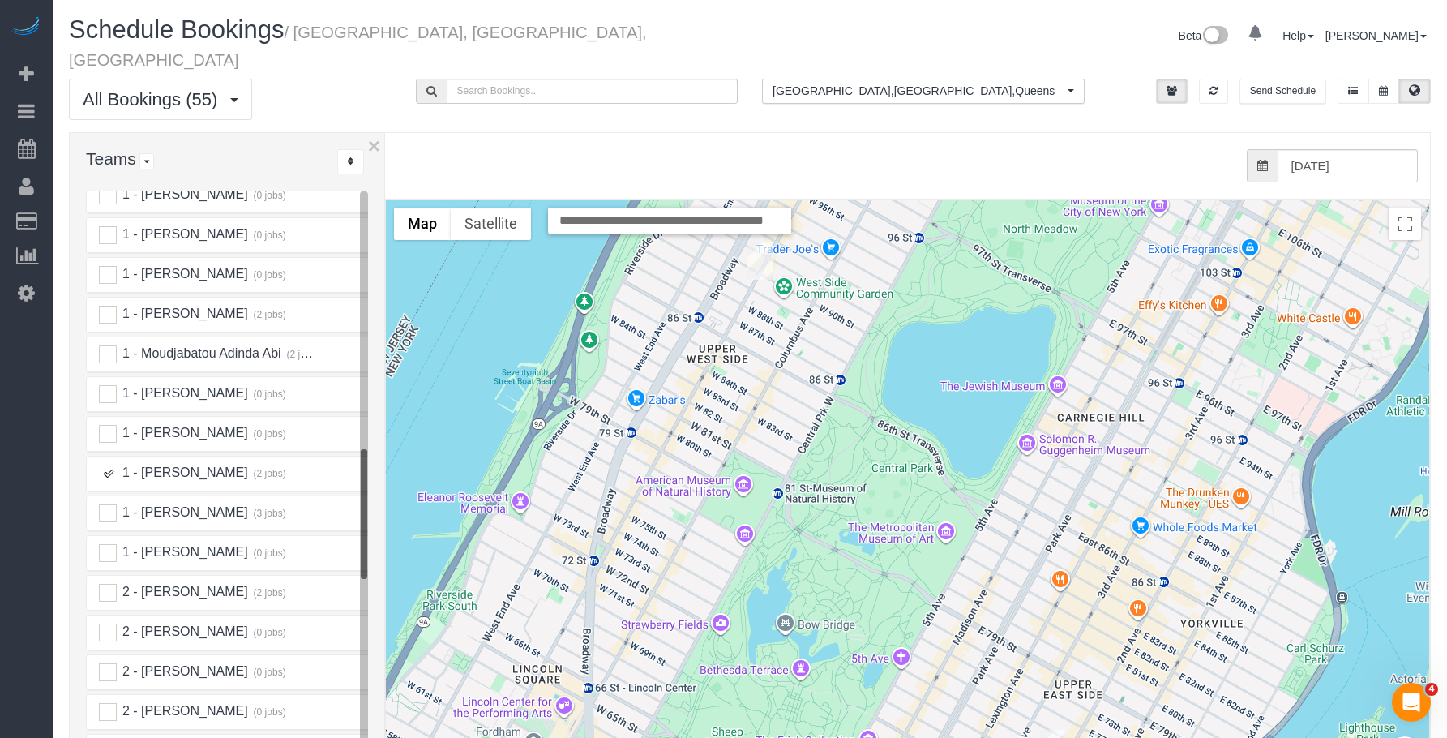
click at [760, 242] on img "08/22/2025 9:00AM - Matthew Marlow - 189 West 89th Street, Apt 18f, New York, N…" at bounding box center [759, 260] width 25 height 37
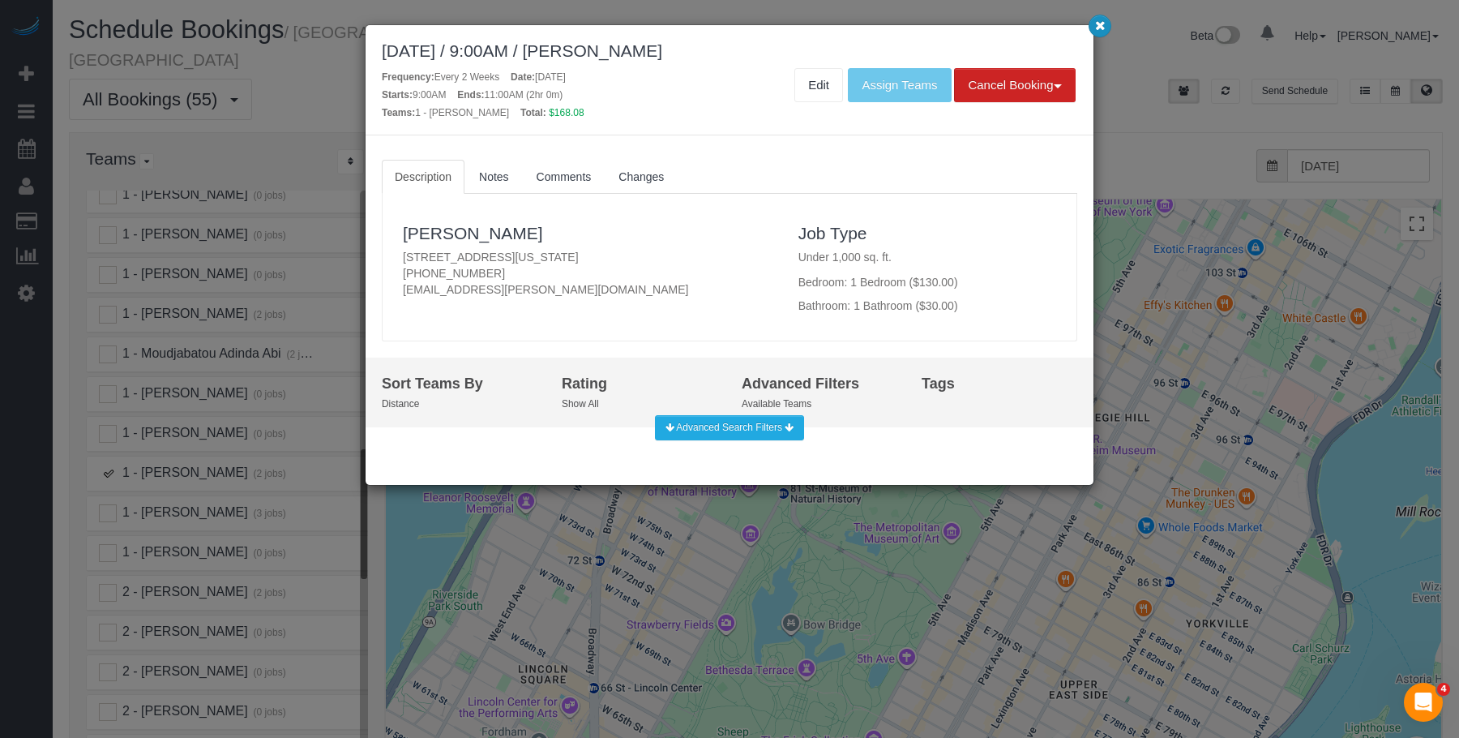
click at [1098, 26] on icon "button" at bounding box center [1100, 25] width 11 height 10
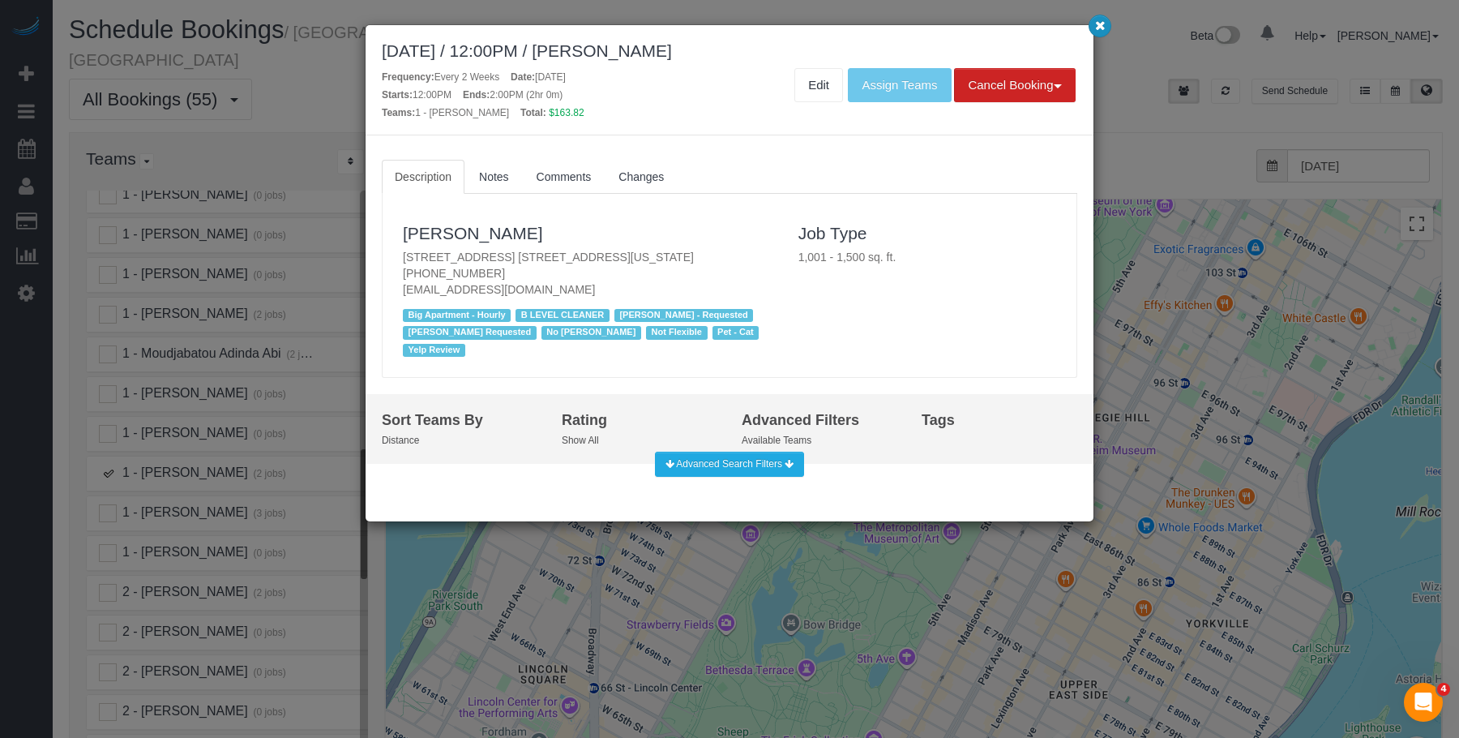
click at [1100, 29] on icon "button" at bounding box center [1100, 25] width 11 height 10
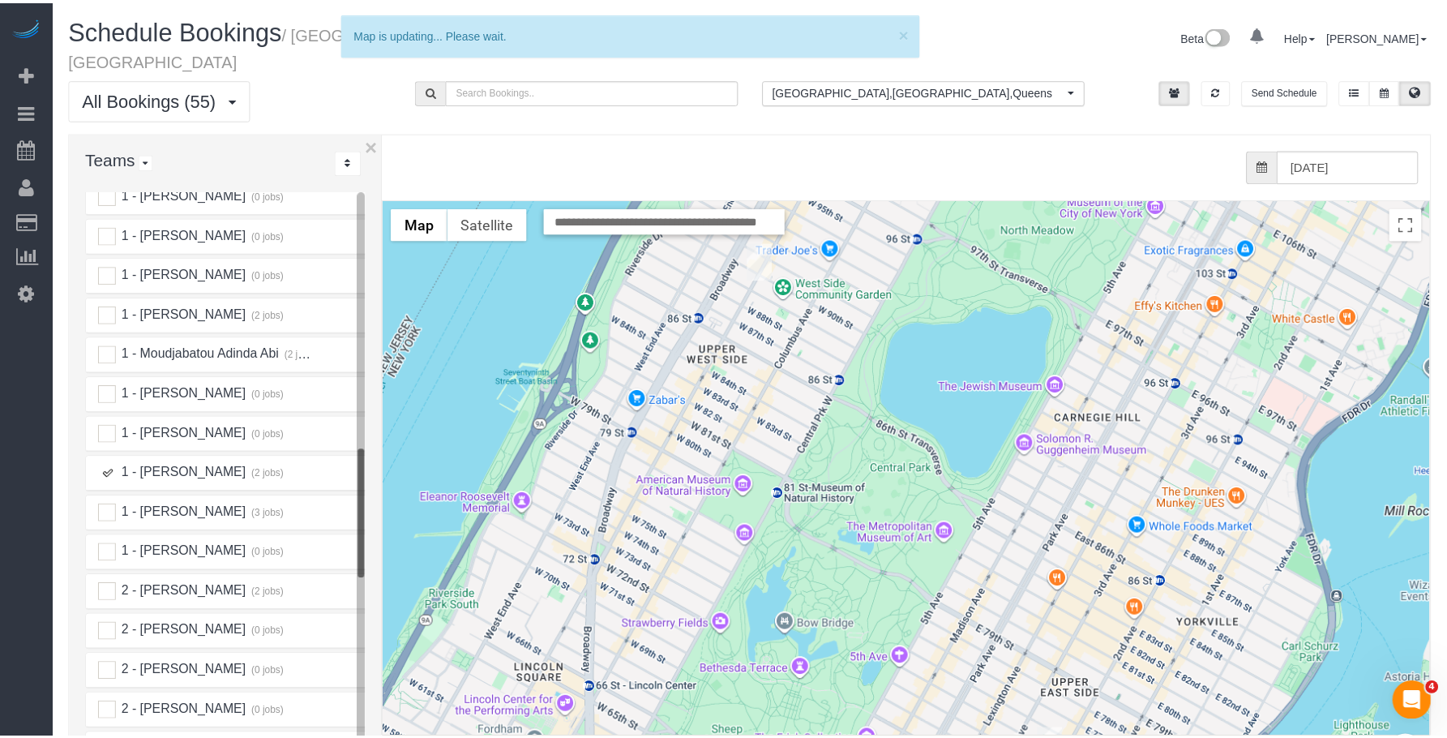
scroll to position [10, 0]
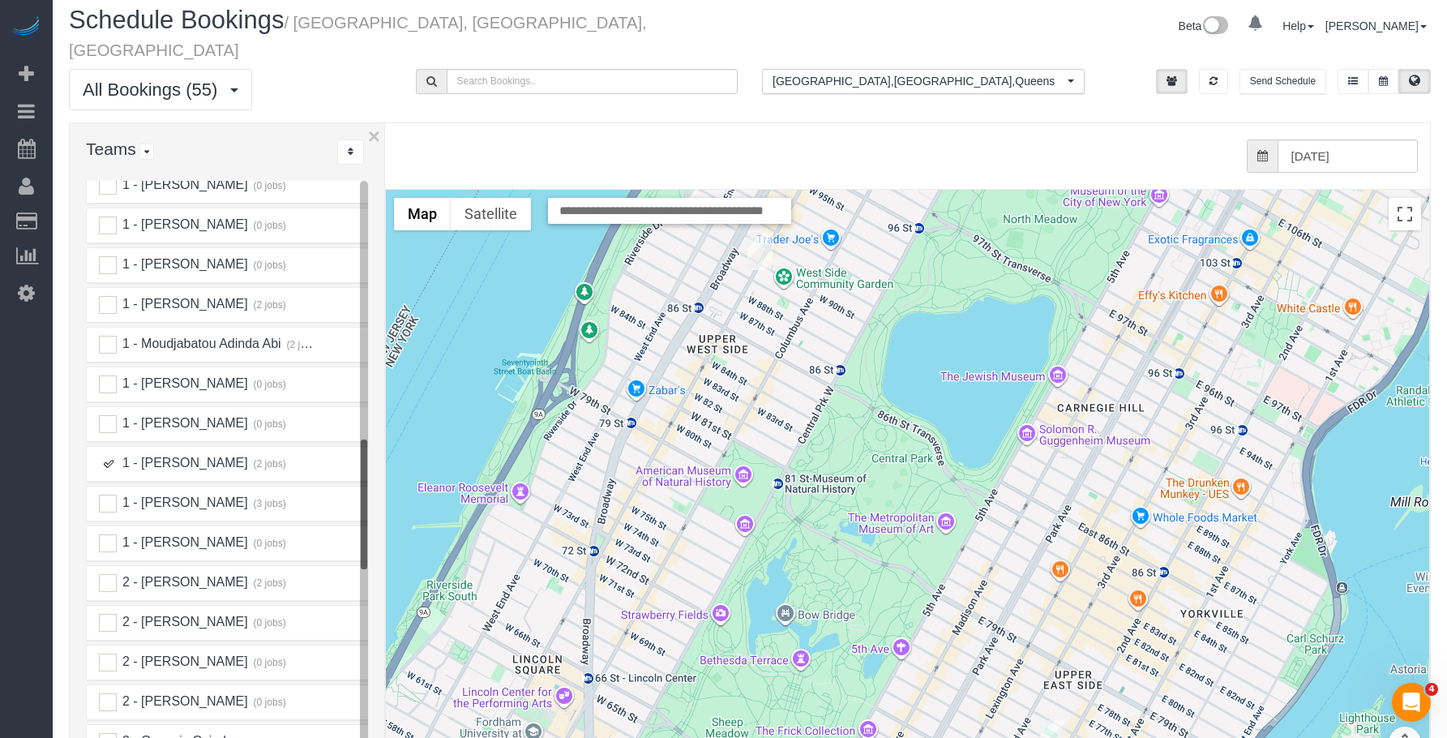
click at [109, 455] on ins at bounding box center [108, 464] width 18 height 18
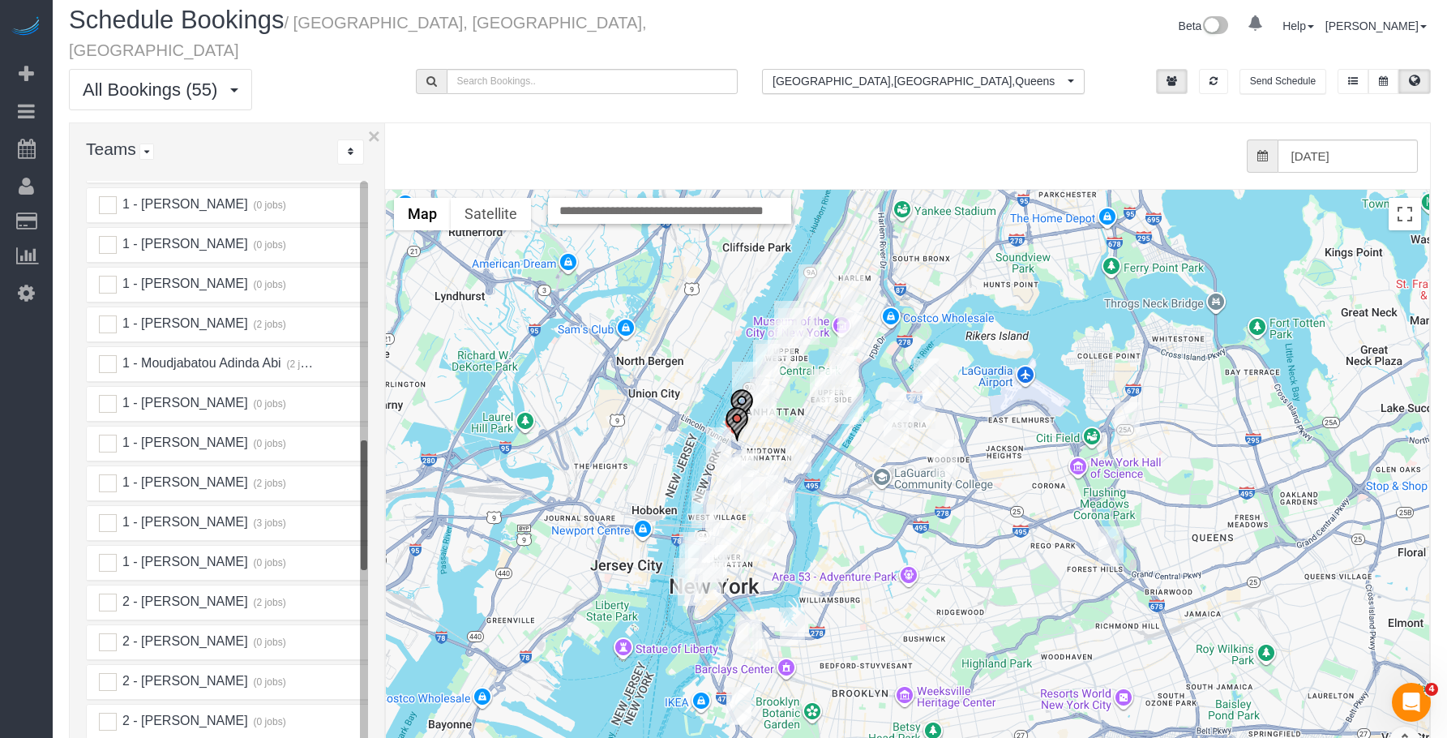
scroll to position [1369, 0]
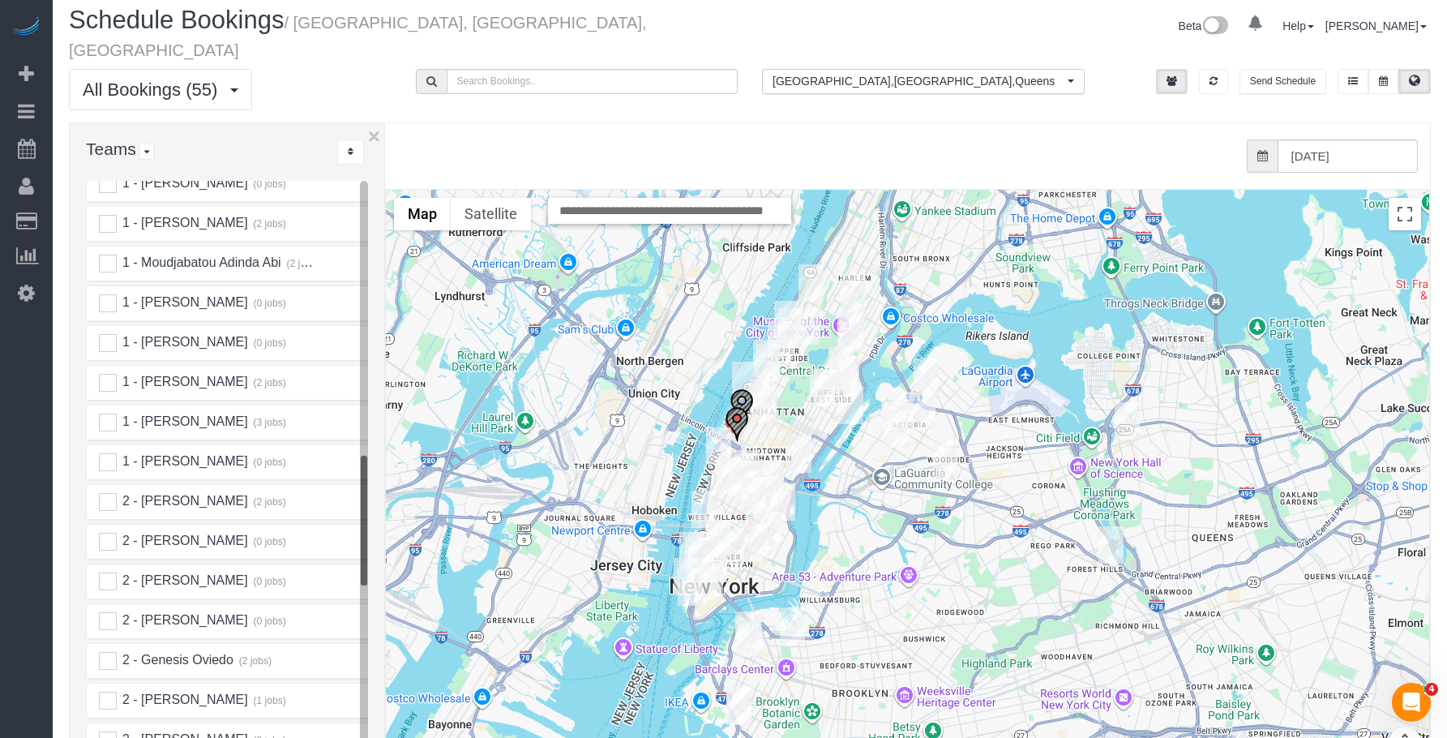
click at [749, 362] on img "08/22/2025 3:00PM - Sagar Tikoo - 675 W 59th St 1108, New York, NY 10019" at bounding box center [744, 380] width 25 height 37
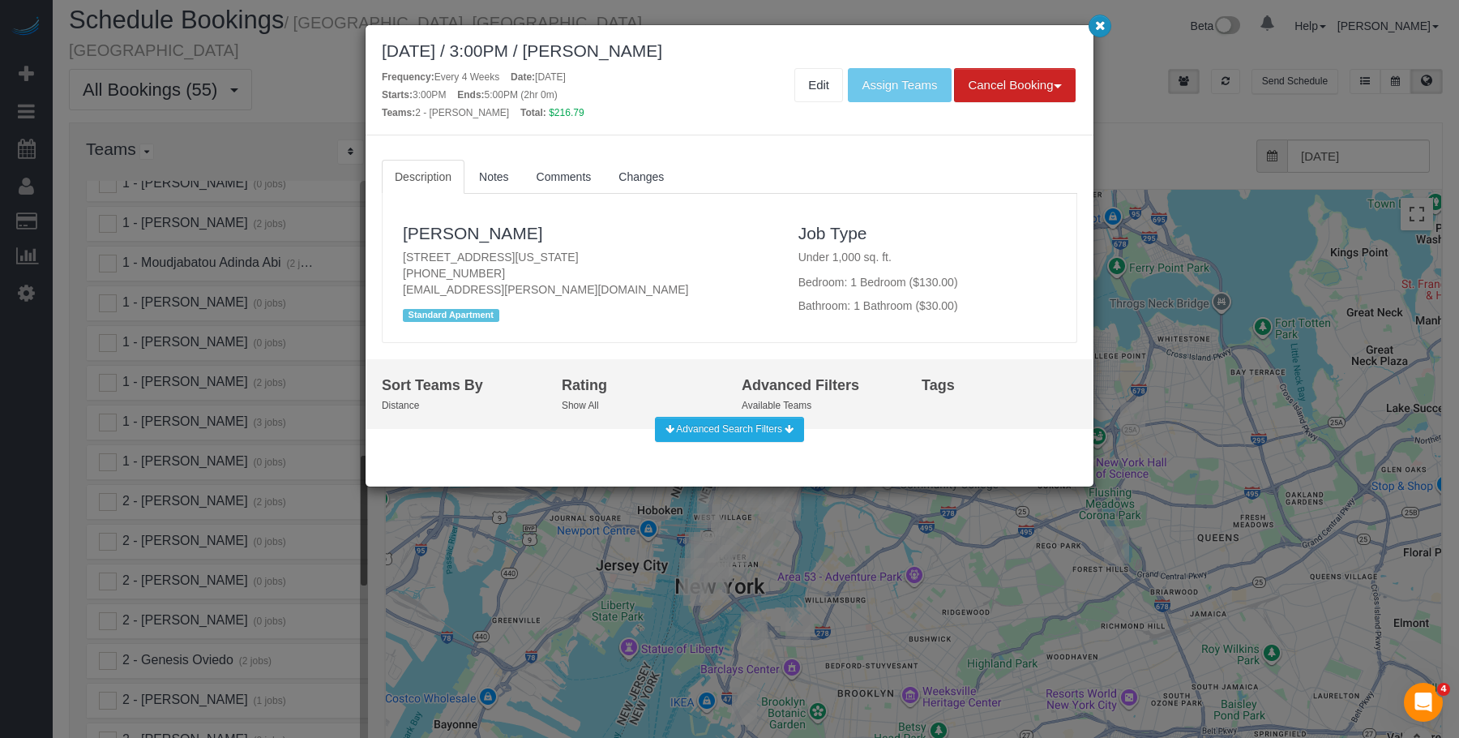
click at [1098, 26] on icon "button" at bounding box center [1100, 25] width 11 height 10
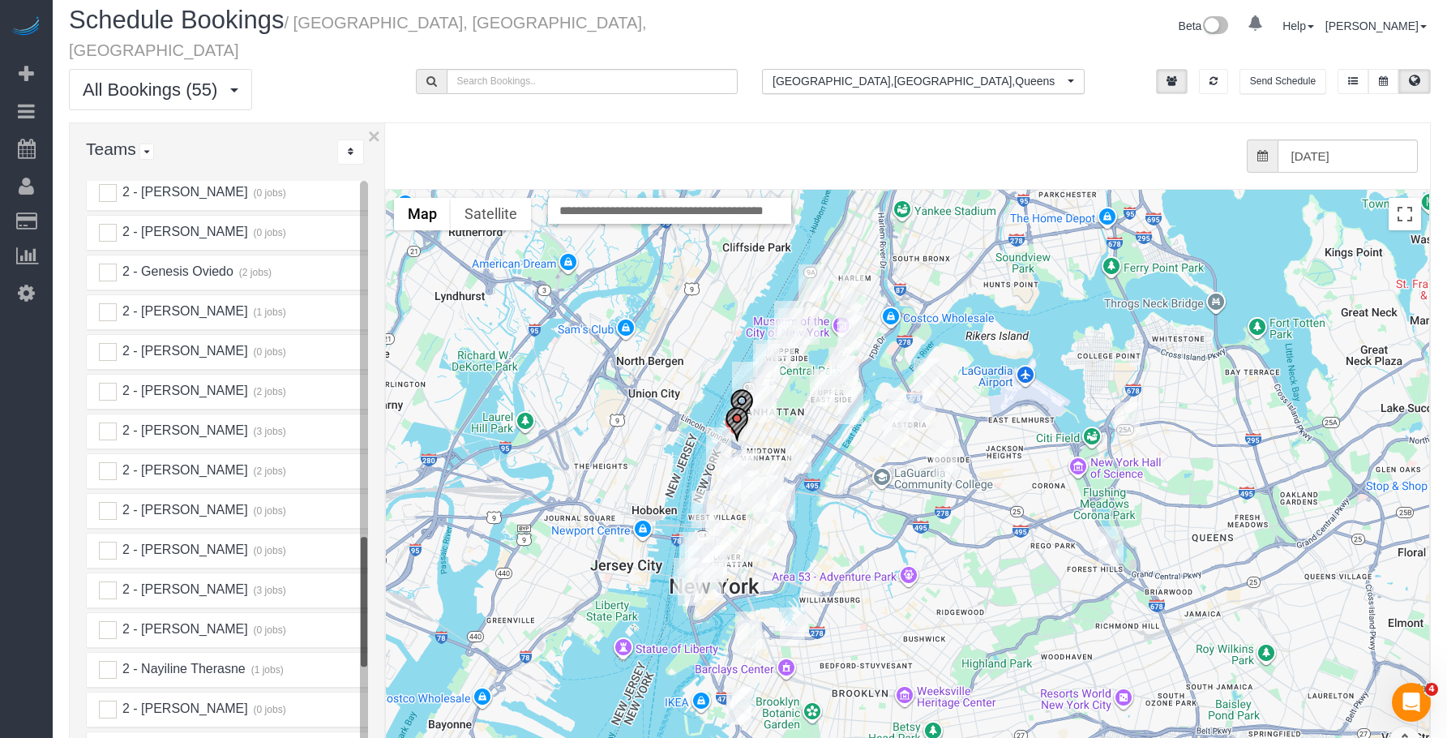
scroll to position [1775, 0]
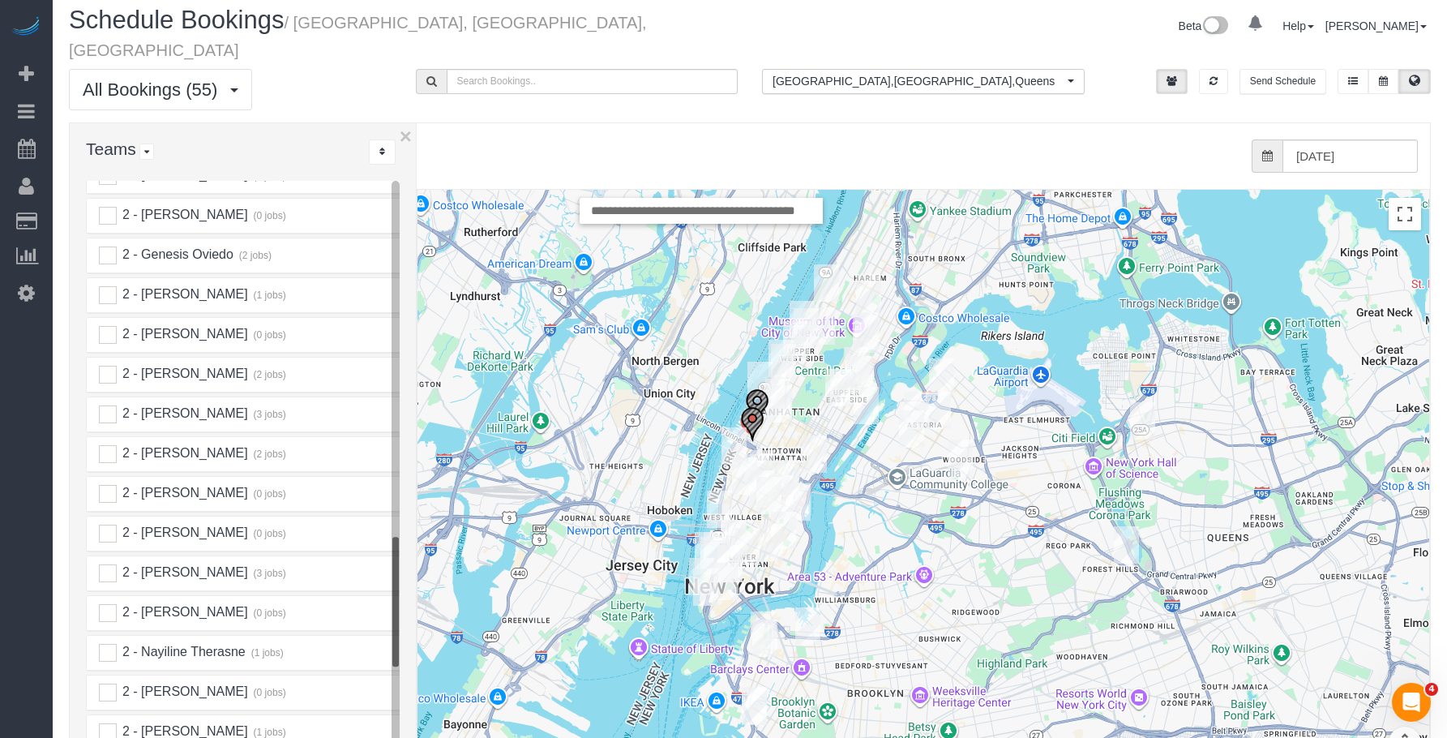
drag, startPoint x: 383, startPoint y: 403, endPoint x: 417, endPoint y: 405, distance: 33.3
click at [417, 405] on div at bounding box center [417, 484] width 6 height 722
click at [109, 405] on ins at bounding box center [108, 414] width 18 height 18
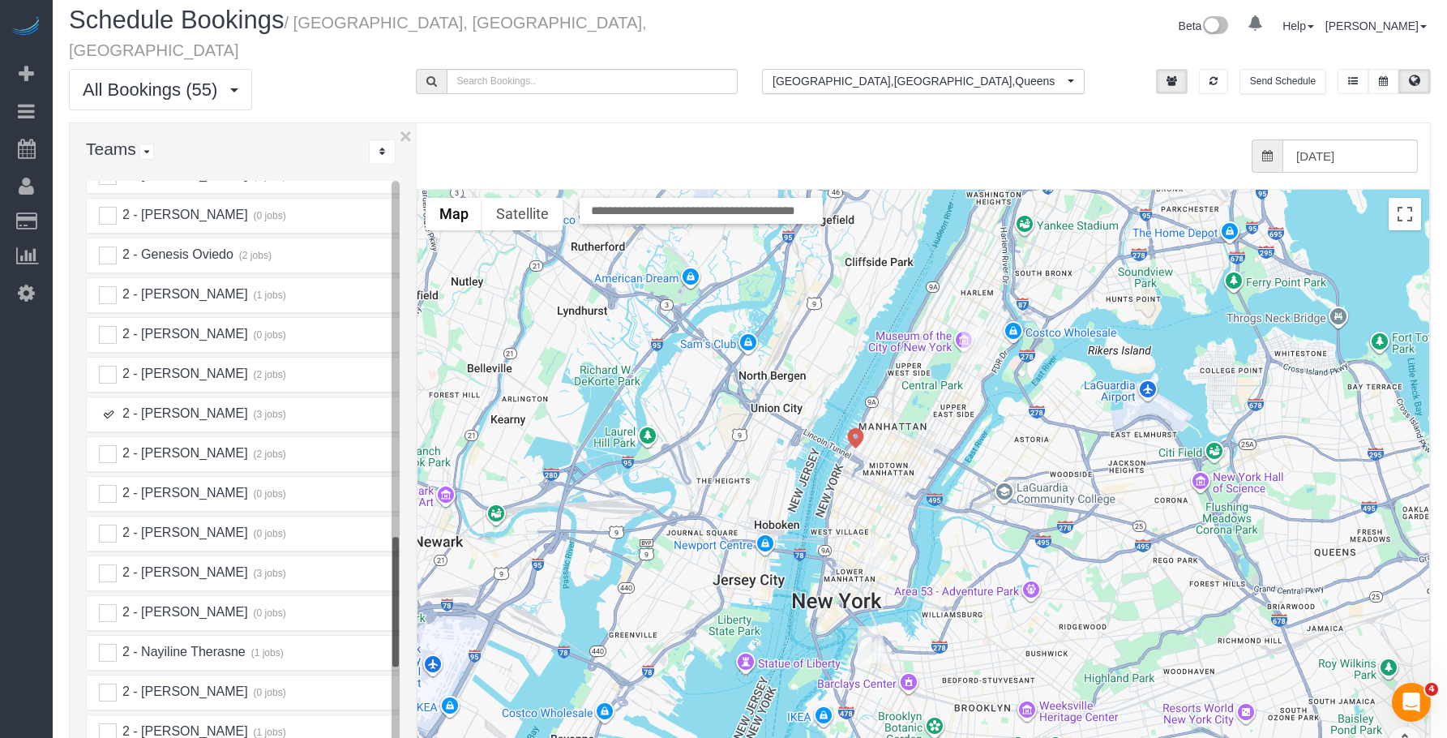
click at [976, 327] on img "08/22/2025 4:30PM - Deborah Oshuntola - 181 East 101st Street, Apt. 206, New Yo…" at bounding box center [973, 345] width 25 height 37
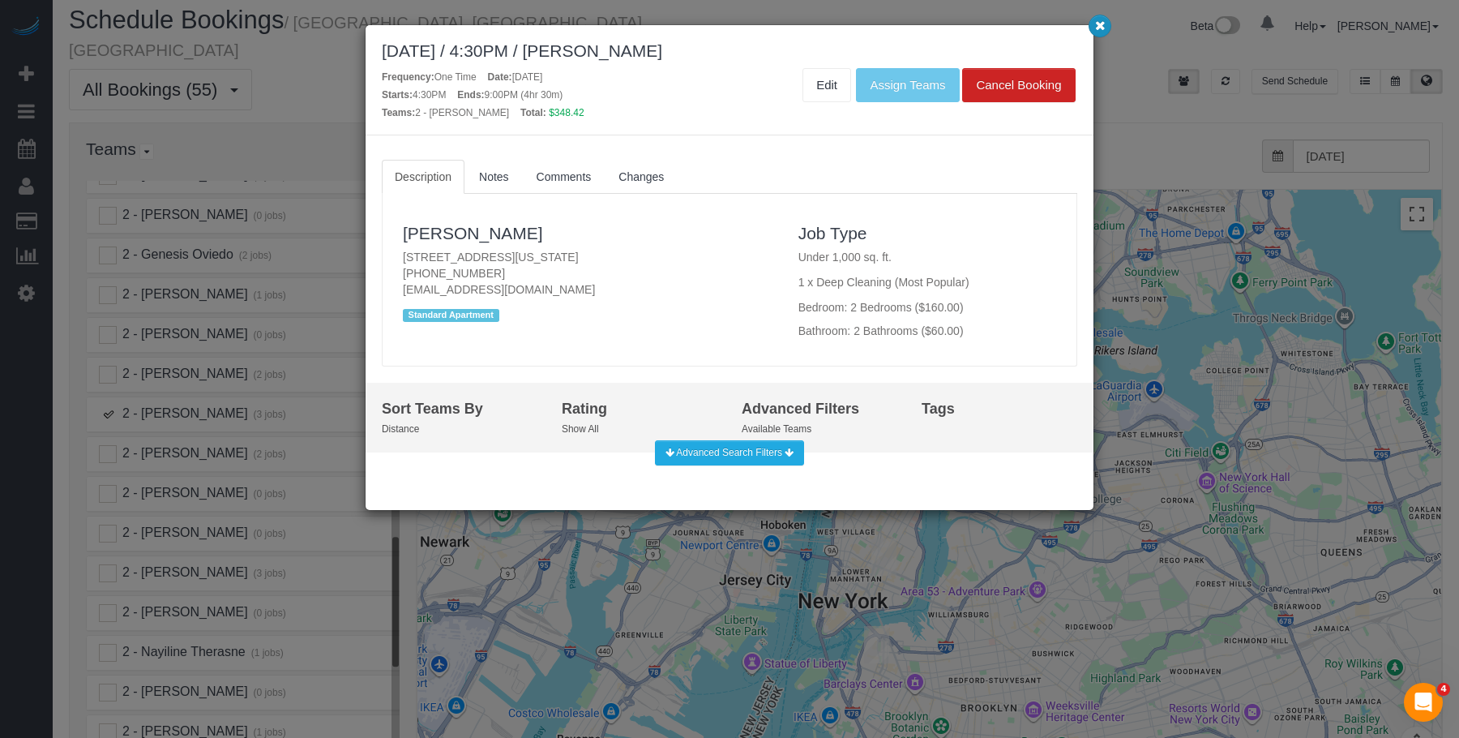
click at [1098, 30] on icon "button" at bounding box center [1100, 25] width 11 height 10
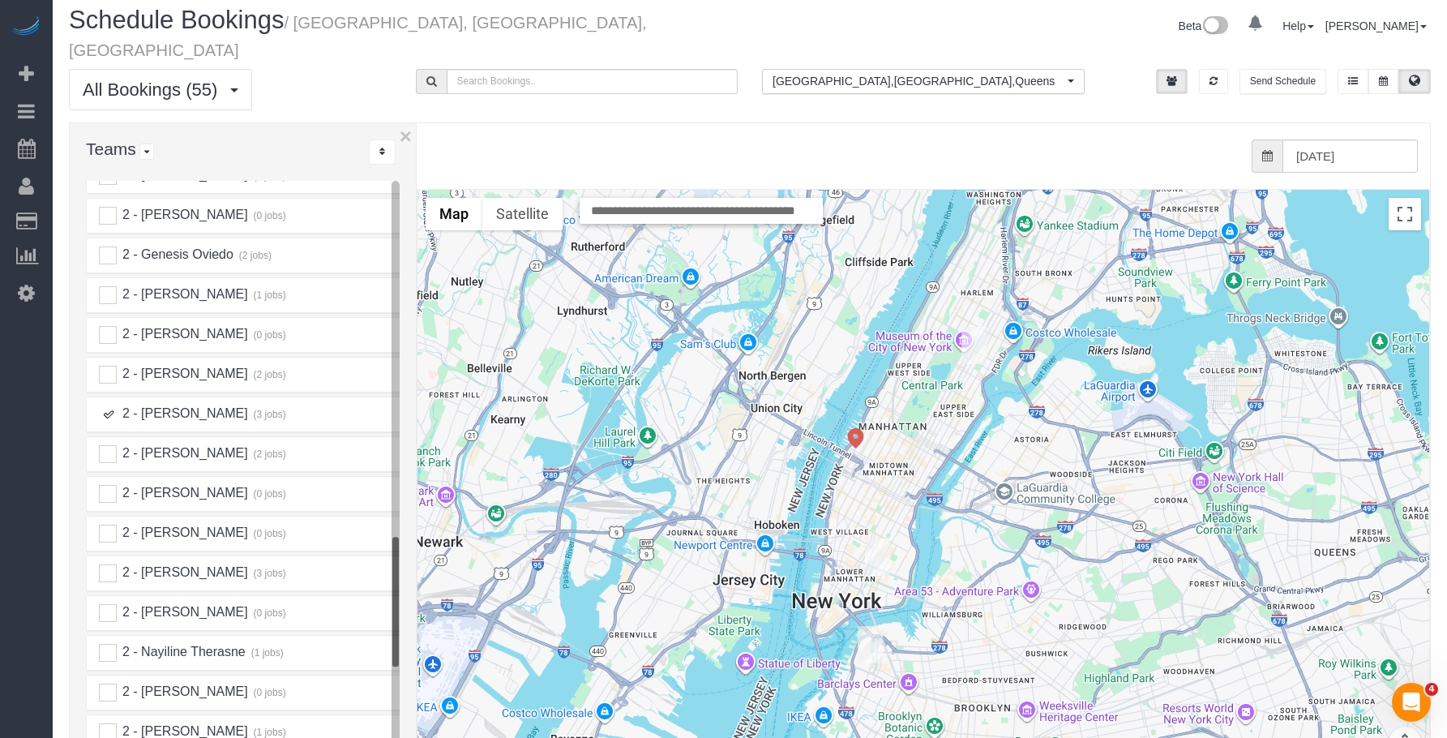
click at [109, 405] on ins at bounding box center [108, 414] width 18 height 18
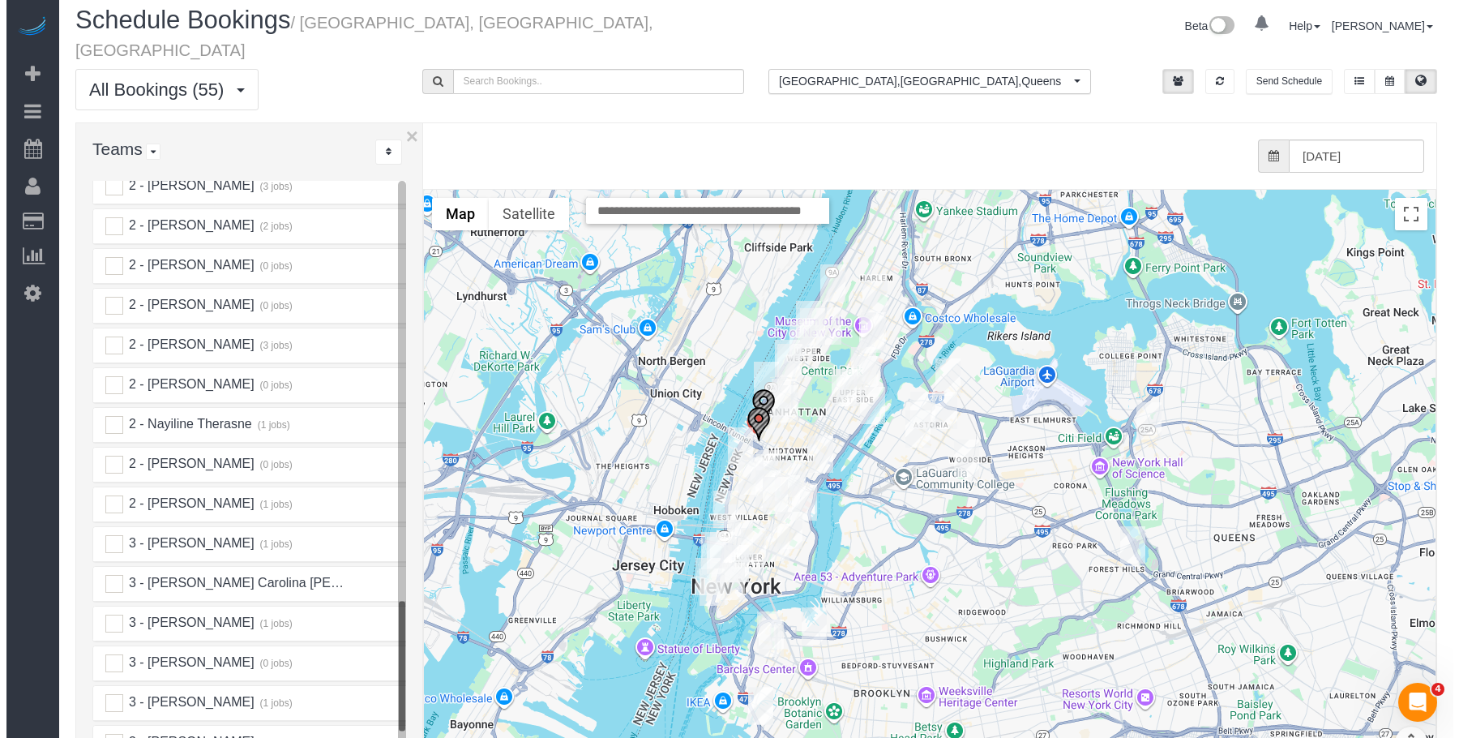
scroll to position [2099, 0]
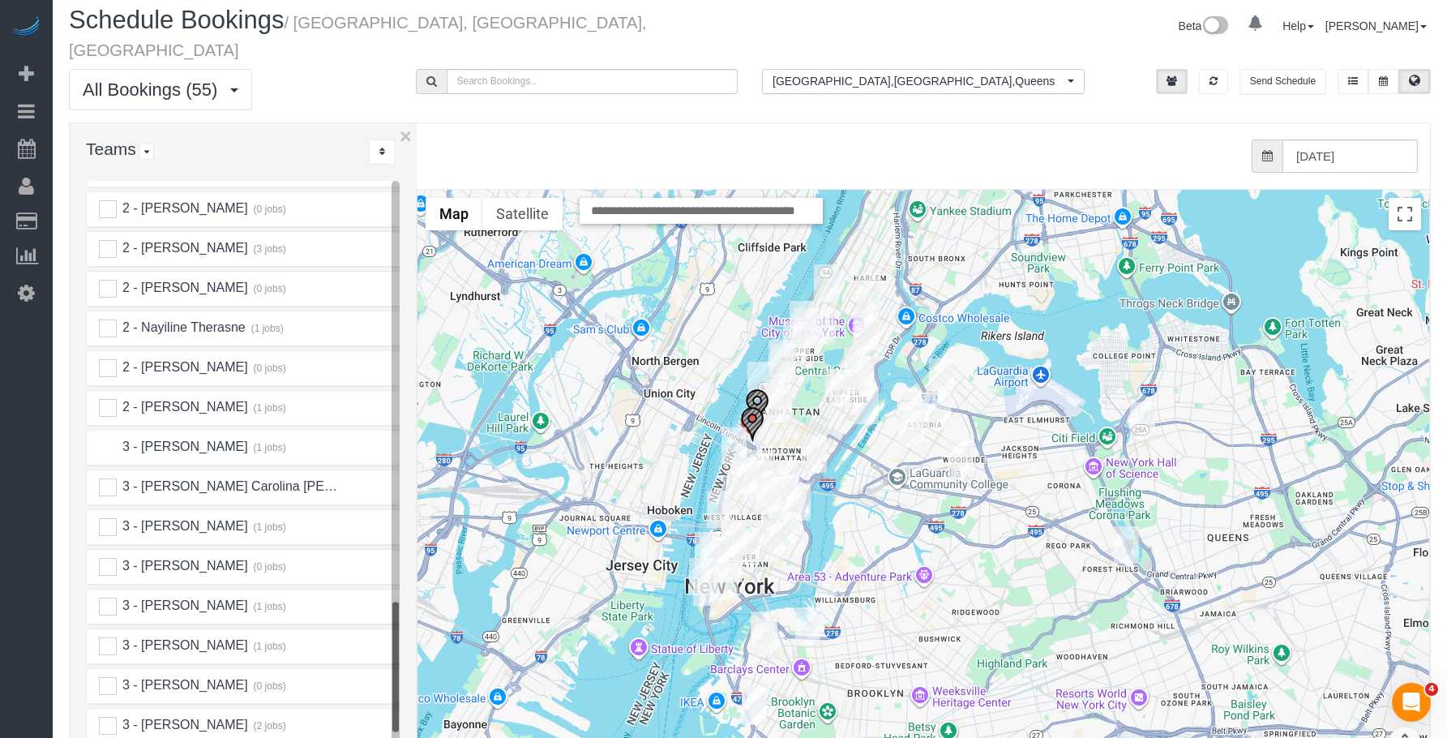
drag, startPoint x: 107, startPoint y: 426, endPoint x: 124, endPoint y: 425, distance: 17.1
click at [109, 439] on ins at bounding box center [108, 448] width 18 height 18
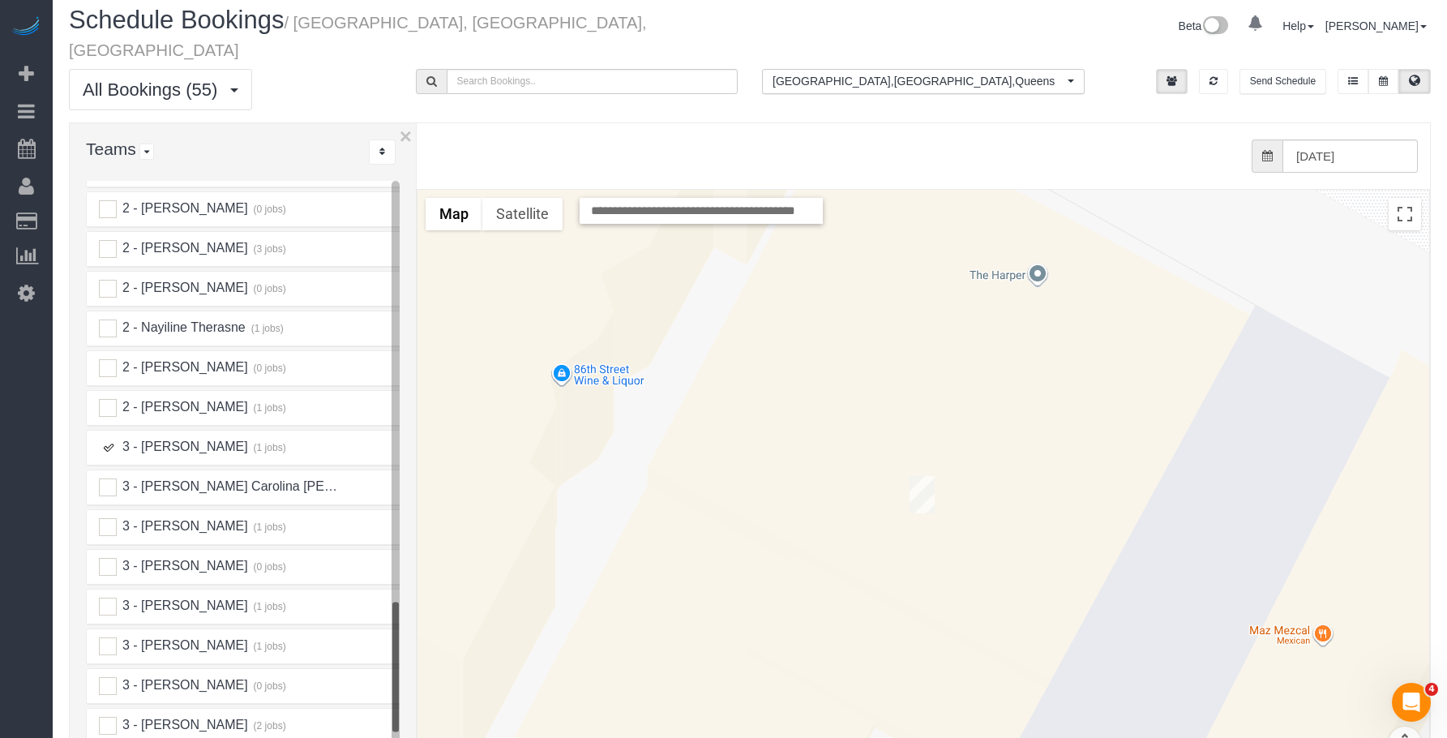
click at [918, 476] on img "08/22/2025 10:00AM - Jules Seo - 310 E 86th Street, Apt. 3c, New York, NY 10028" at bounding box center [922, 494] width 25 height 37
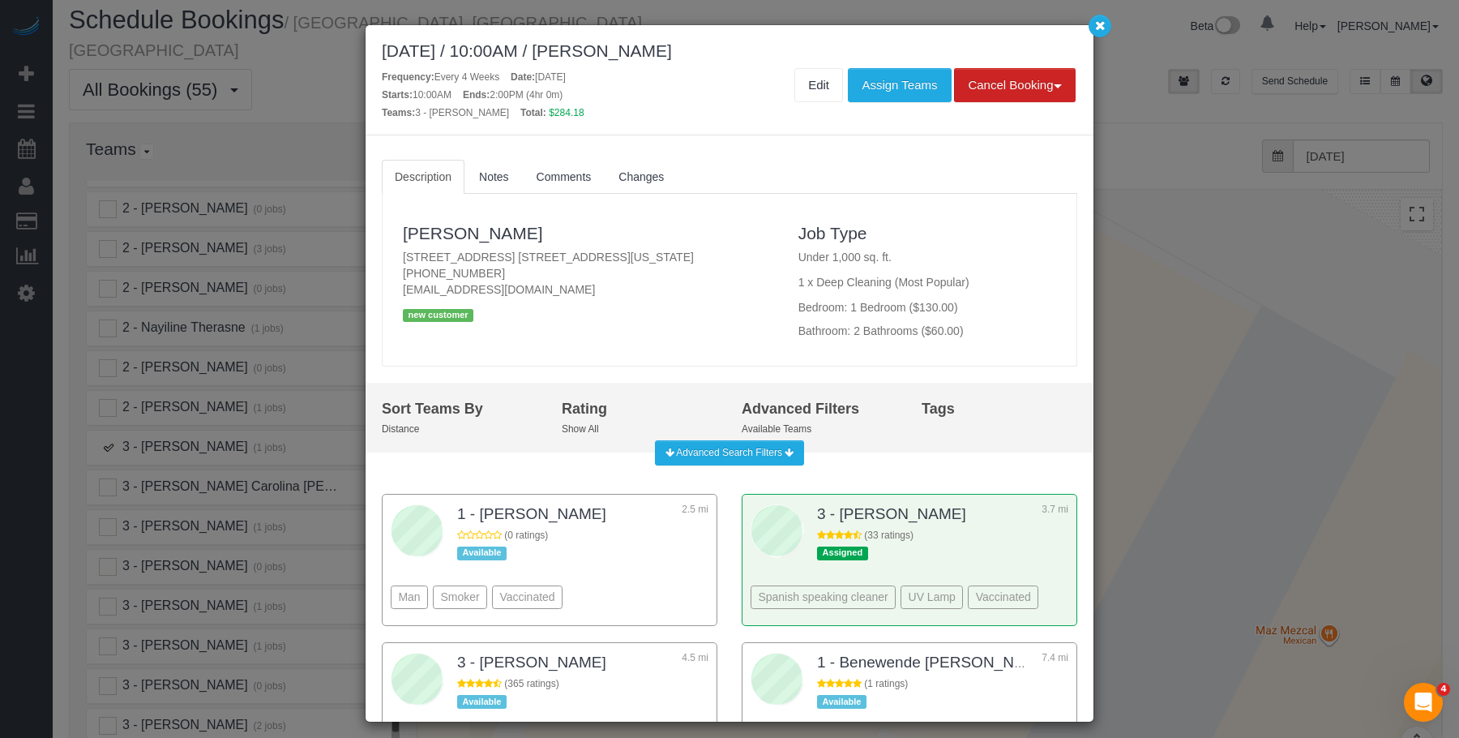
drag, startPoint x: 392, startPoint y: 245, endPoint x: 745, endPoint y: 265, distance: 354.0
click at [745, 265] on div "[PERSON_NAME] [STREET_ADDRESS] [STREET_ADDRESS][US_STATE] [PHONE_NUMBER] [EMAIL…" at bounding box center [589, 273] width 396 height 127
copy p "[STREET_ADDRESS] [STREET_ADDRESS][US_STATE]"
click at [1102, 30] on icon "button" at bounding box center [1100, 25] width 11 height 10
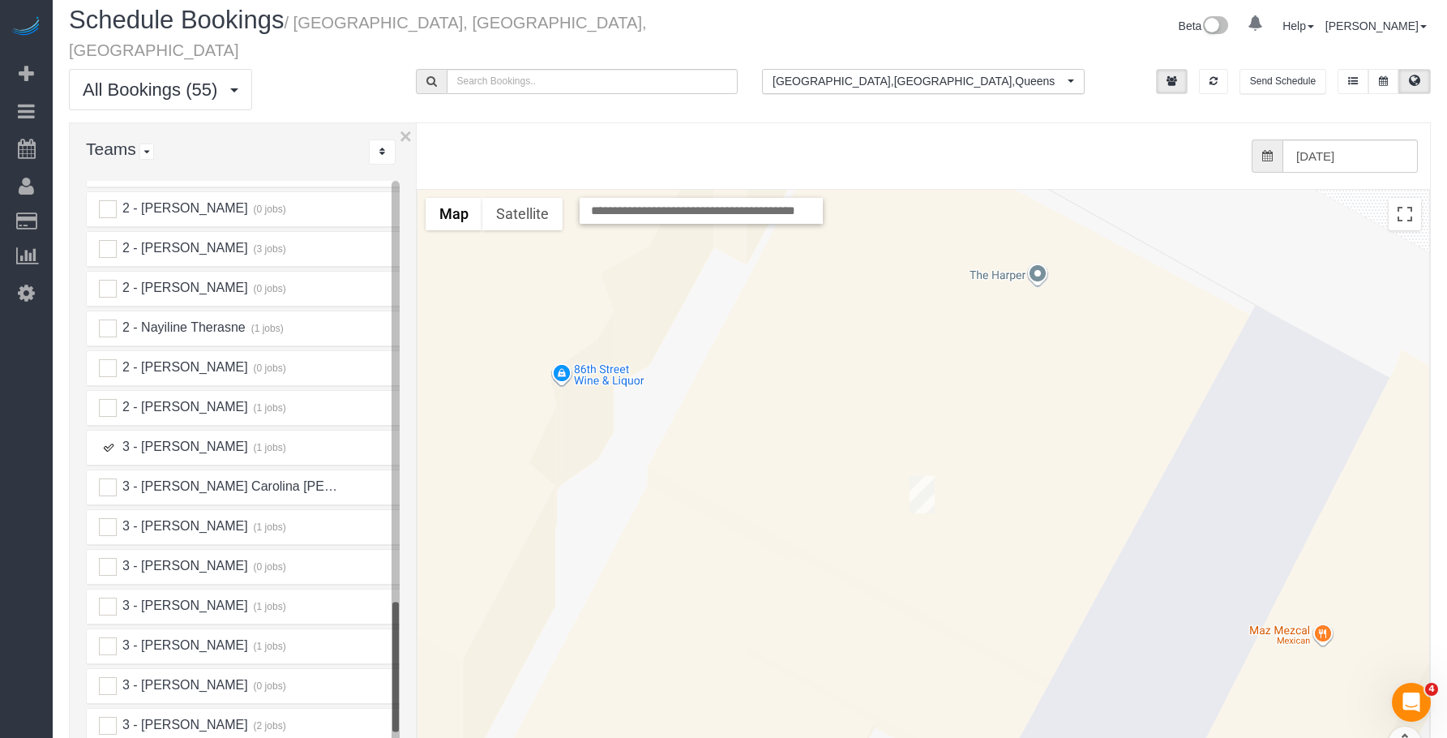
click at [914, 476] on img "08/22/2025 10:00AM - Jules Seo - 310 E 86th Street, Apt. 3c, New York, NY 10028" at bounding box center [922, 494] width 25 height 37
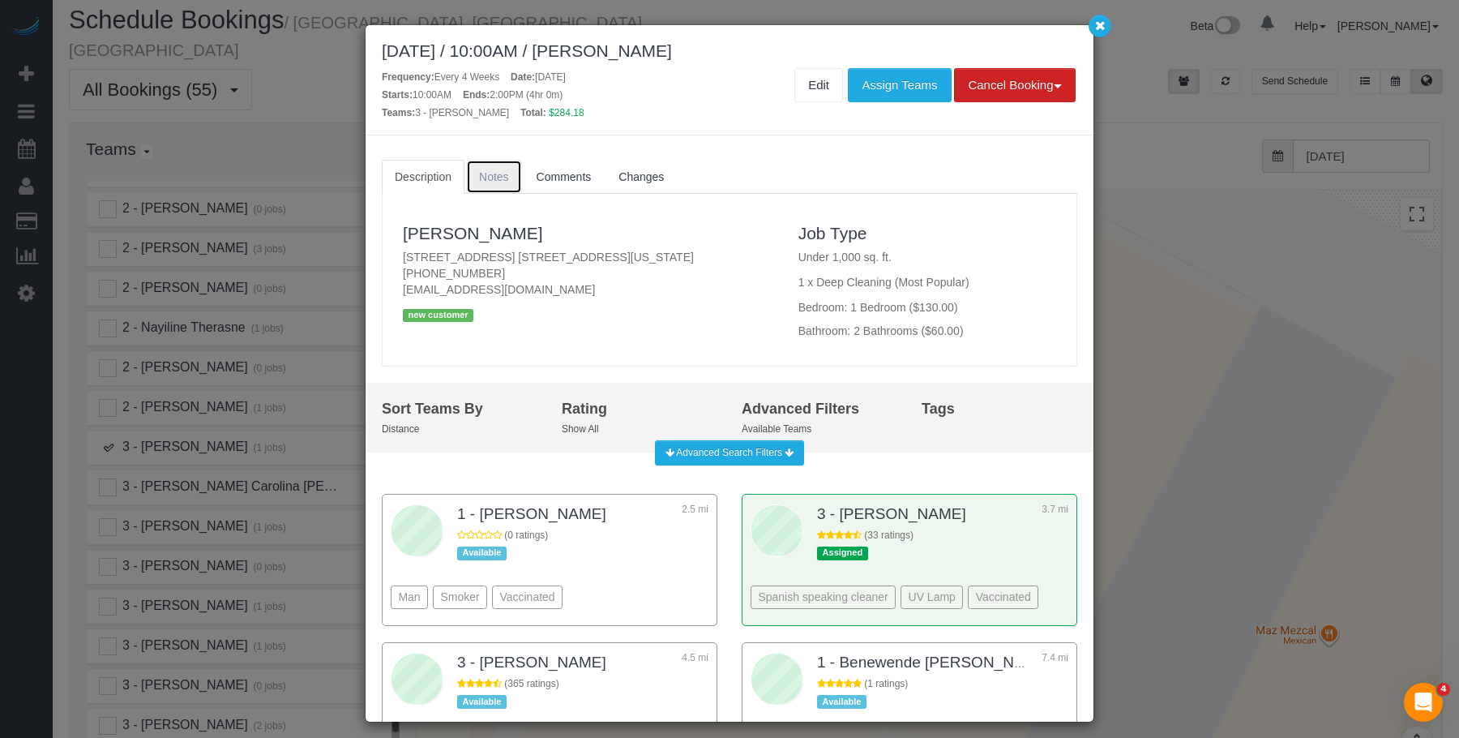
click at [499, 177] on span "Notes" at bounding box center [494, 176] width 30 height 13
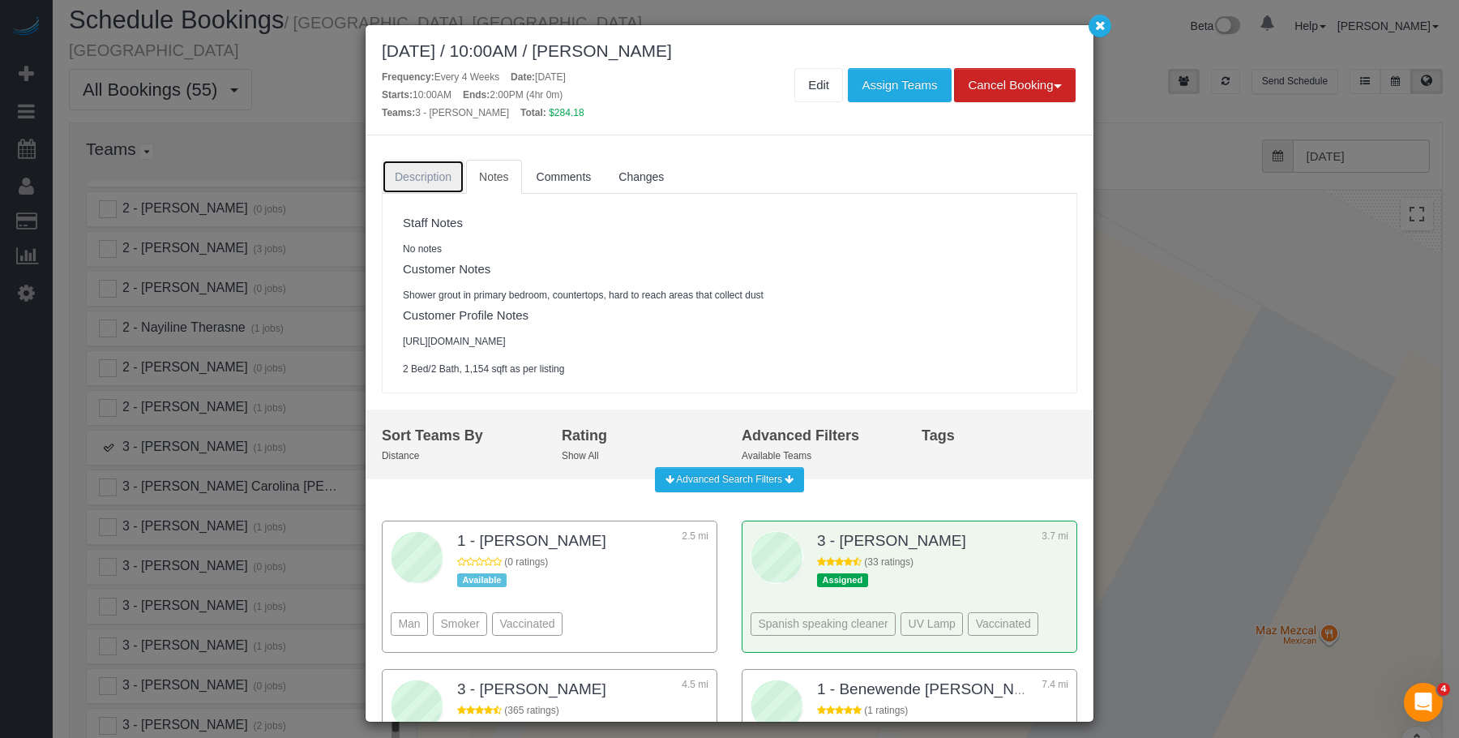
click at [420, 178] on span "Description" at bounding box center [423, 176] width 57 height 13
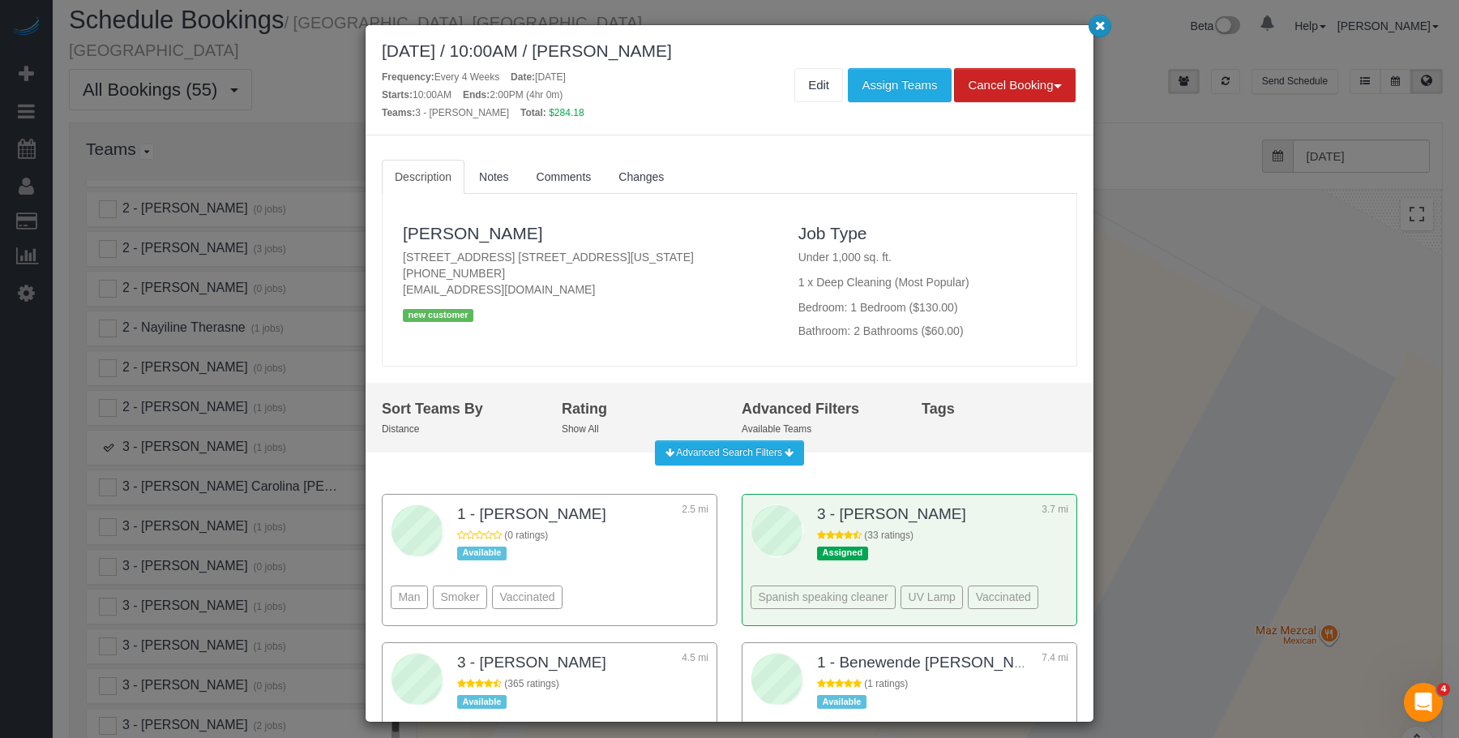
click at [1102, 27] on icon "button" at bounding box center [1100, 25] width 11 height 10
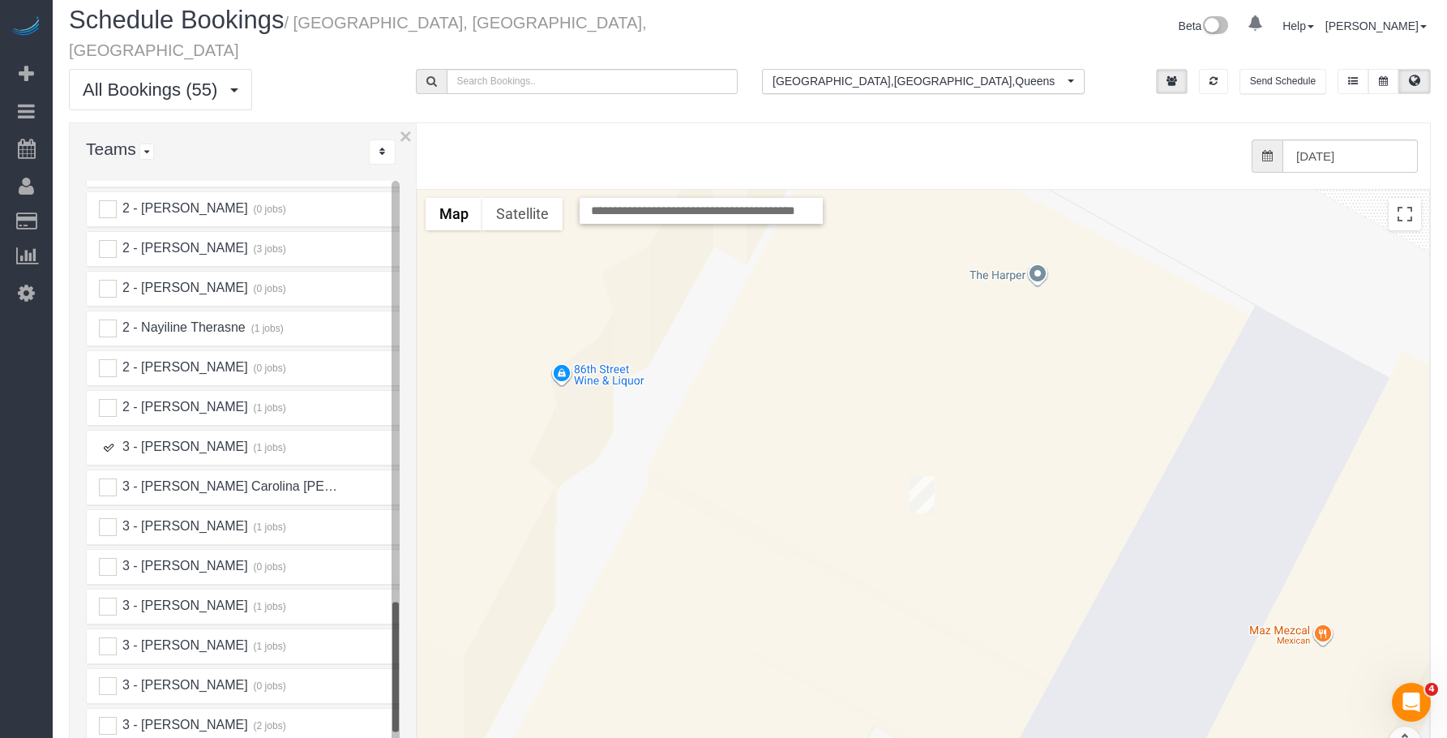
click at [921, 476] on img "08/22/2025 10:00AM - Jules Seo - 310 E 86th Street, Apt. 3c, New York, NY 10028" at bounding box center [922, 494] width 25 height 37
click at [931, 476] on img "08/22/2025 10:00AM - Jules Seo - 310 E 86th Street, Apt. 3c, New York, NY 10028" at bounding box center [922, 494] width 25 height 37
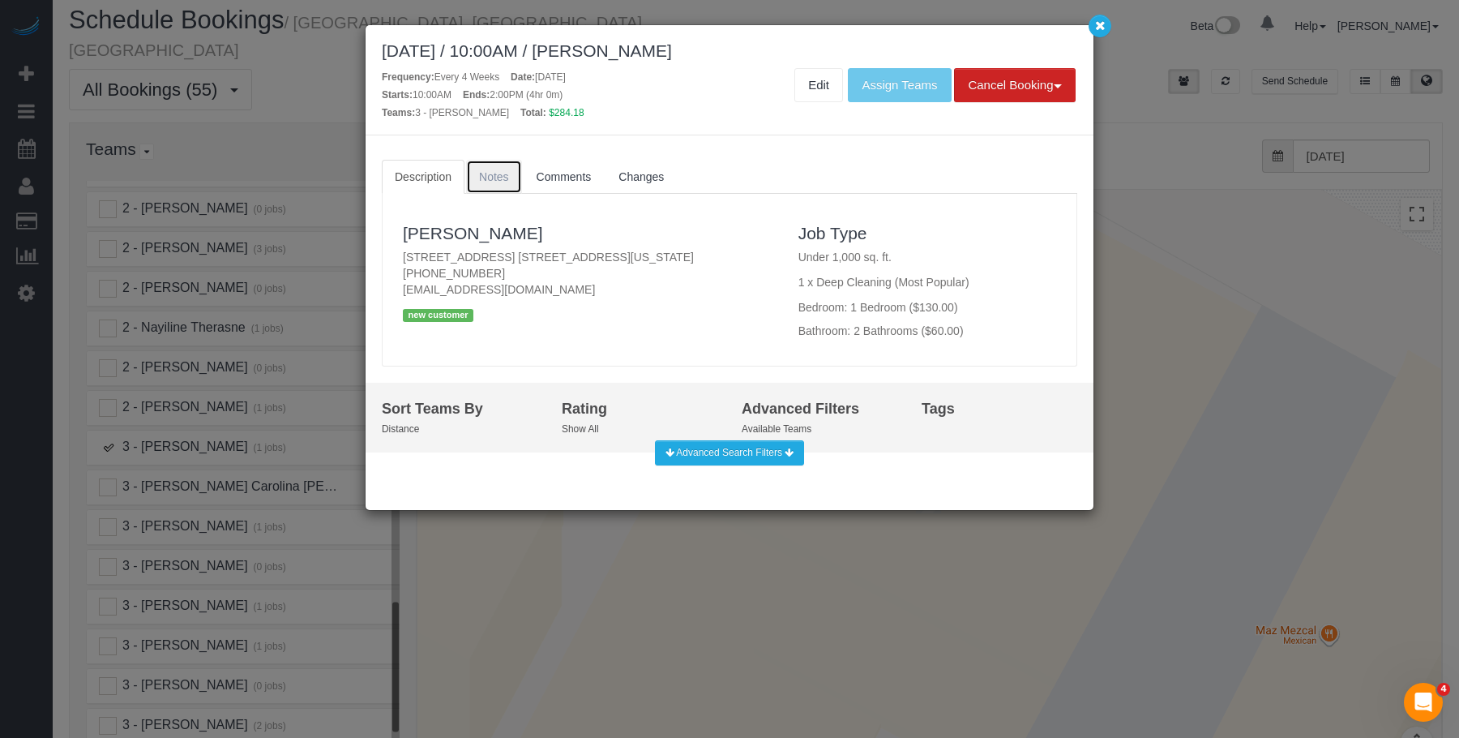
click at [506, 185] on link "Notes" at bounding box center [494, 177] width 56 height 34
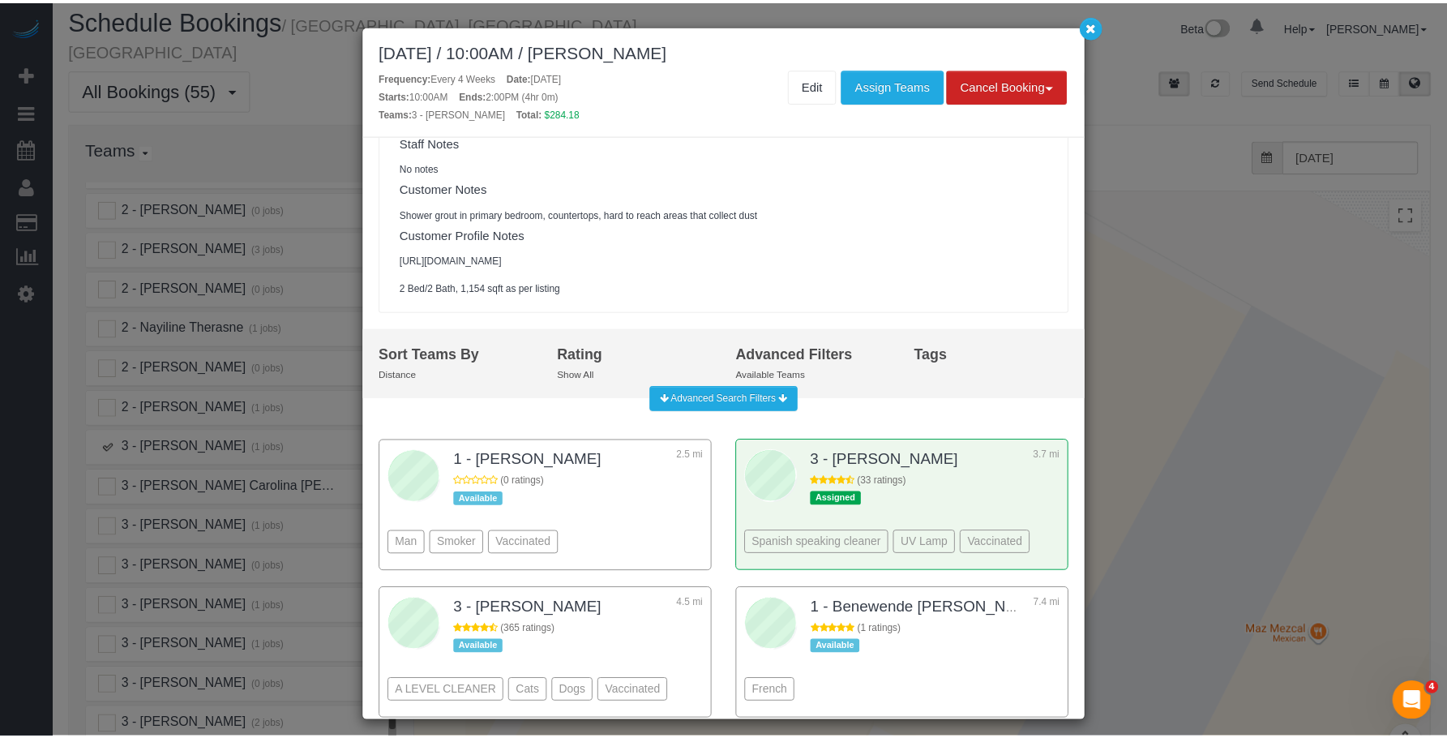
scroll to position [0, 0]
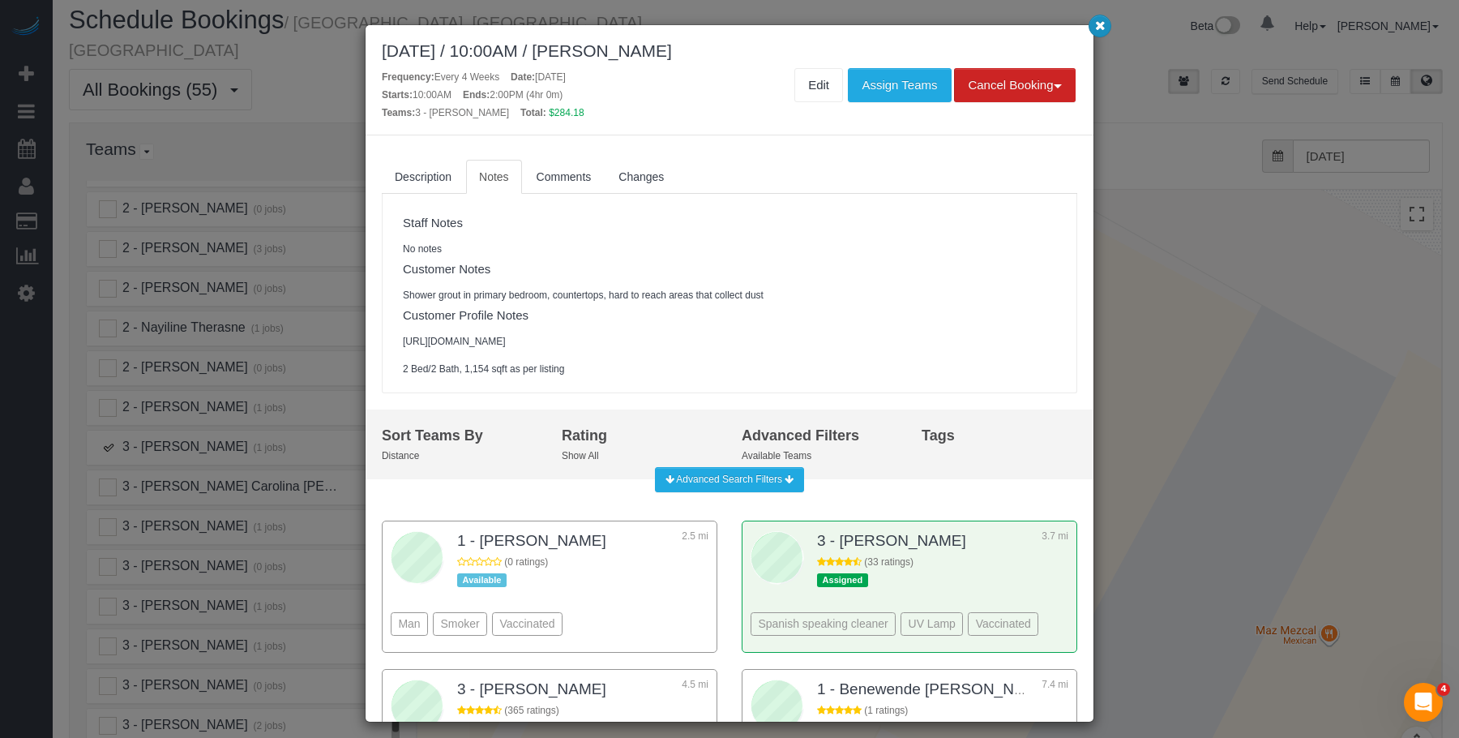
click at [1102, 28] on icon "button" at bounding box center [1100, 25] width 11 height 10
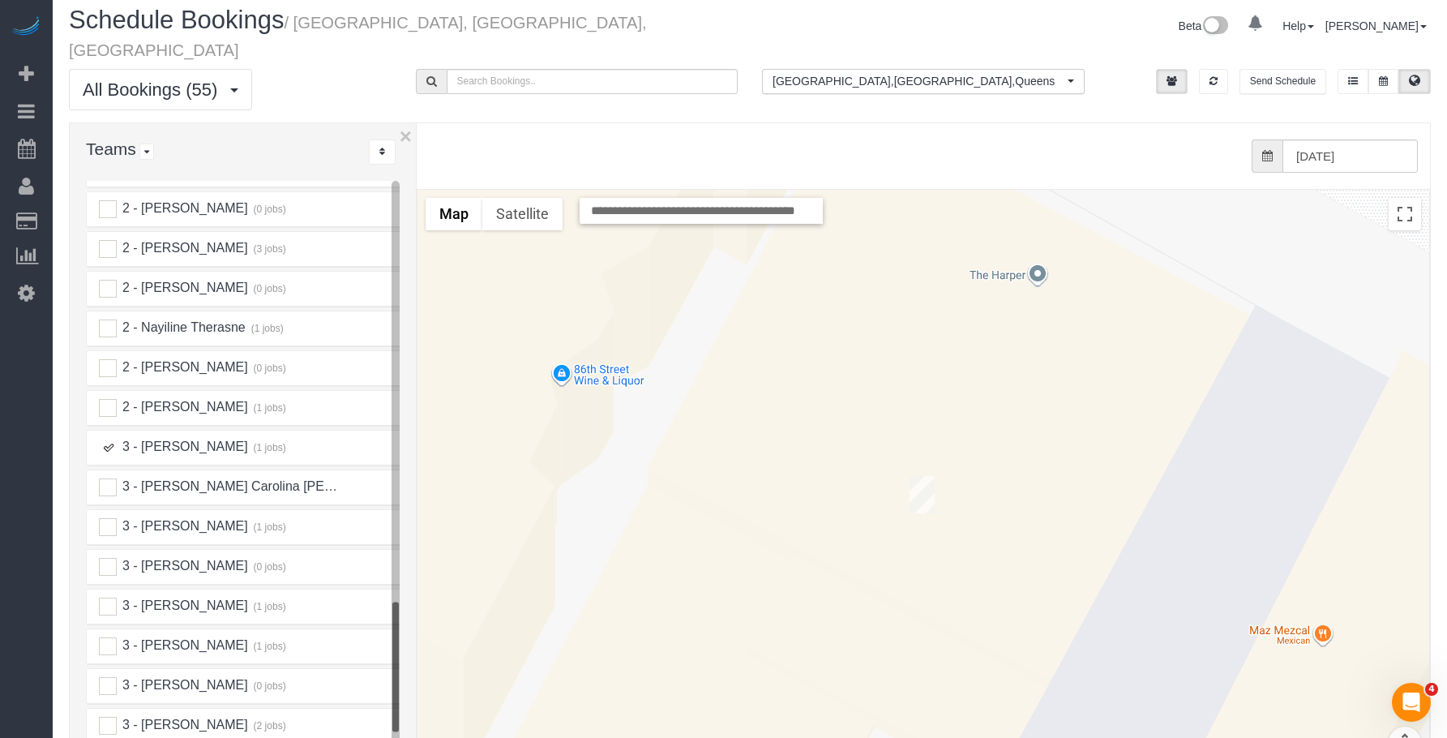
click at [108, 439] on ins at bounding box center [108, 448] width 18 height 18
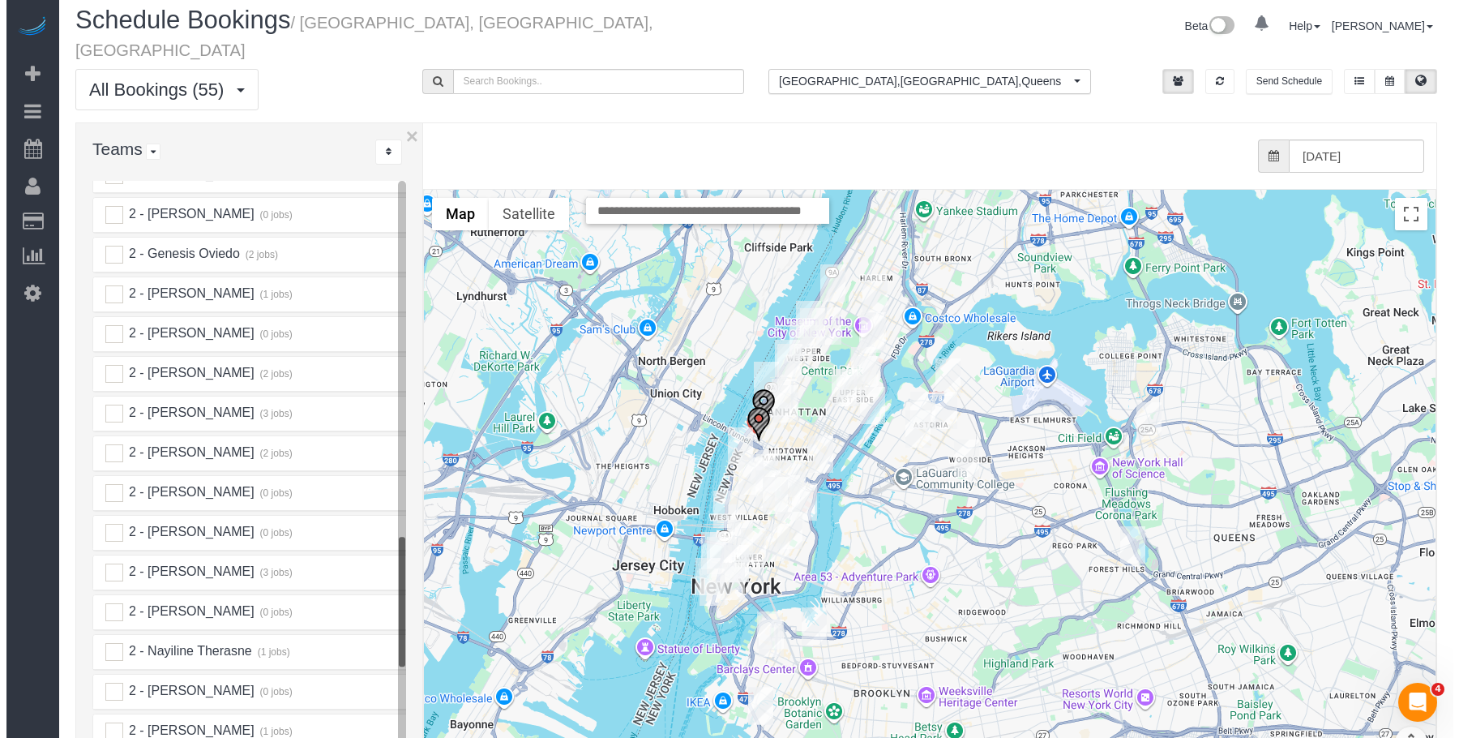
scroll to position [1775, 0]
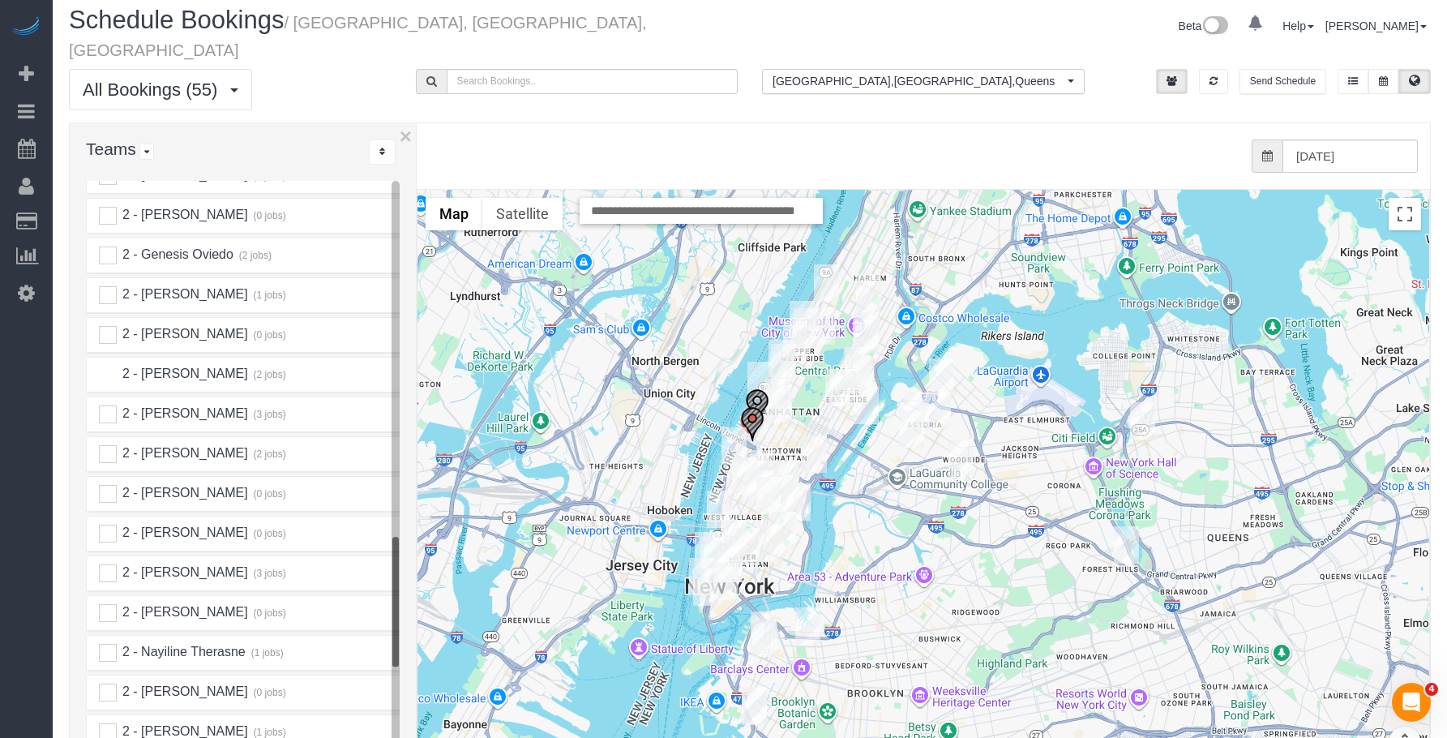
click at [107, 366] on ins at bounding box center [108, 375] width 18 height 18
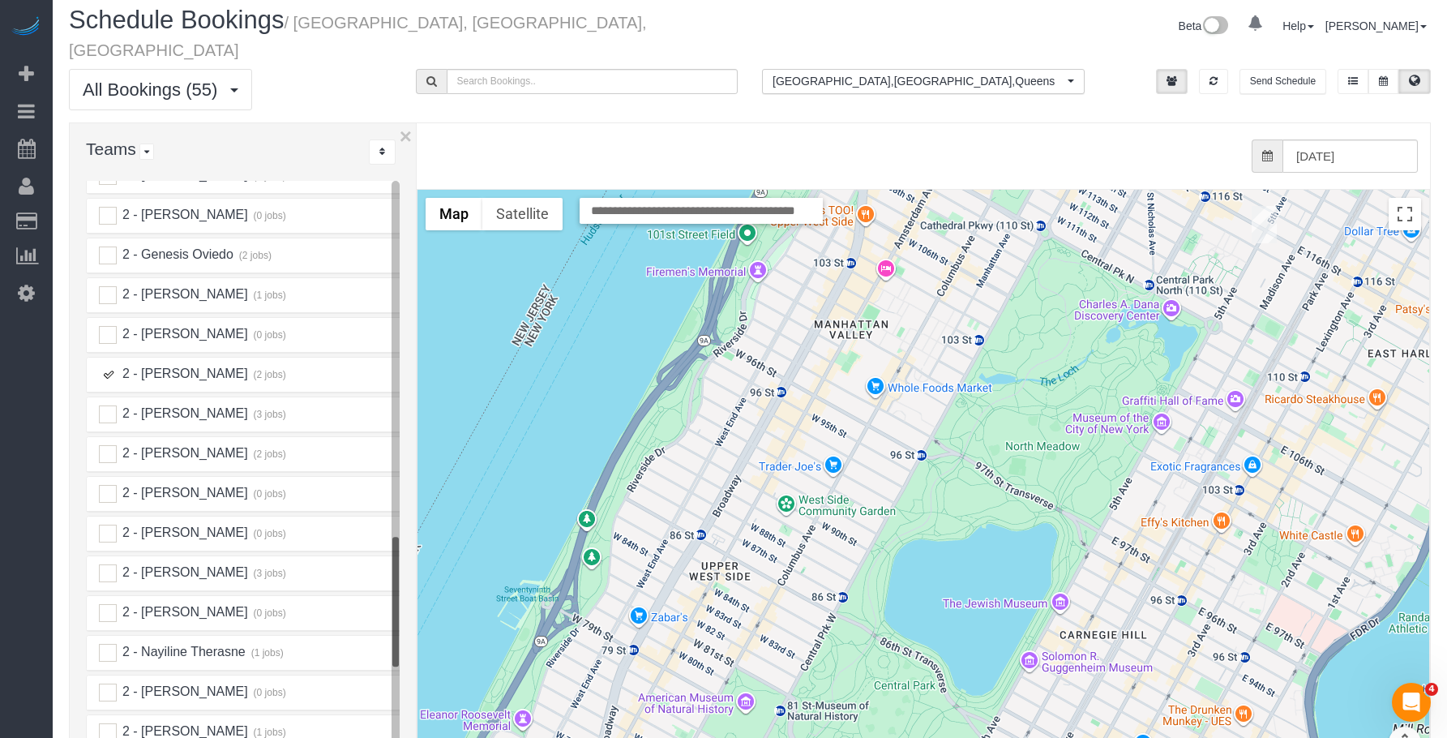
click at [1259, 206] on img "08/22/2025 9:00AM - Wendy Abels - 1405 Fifth Avenue, Apt 3e, New York, NY 10029" at bounding box center [1264, 224] width 25 height 37
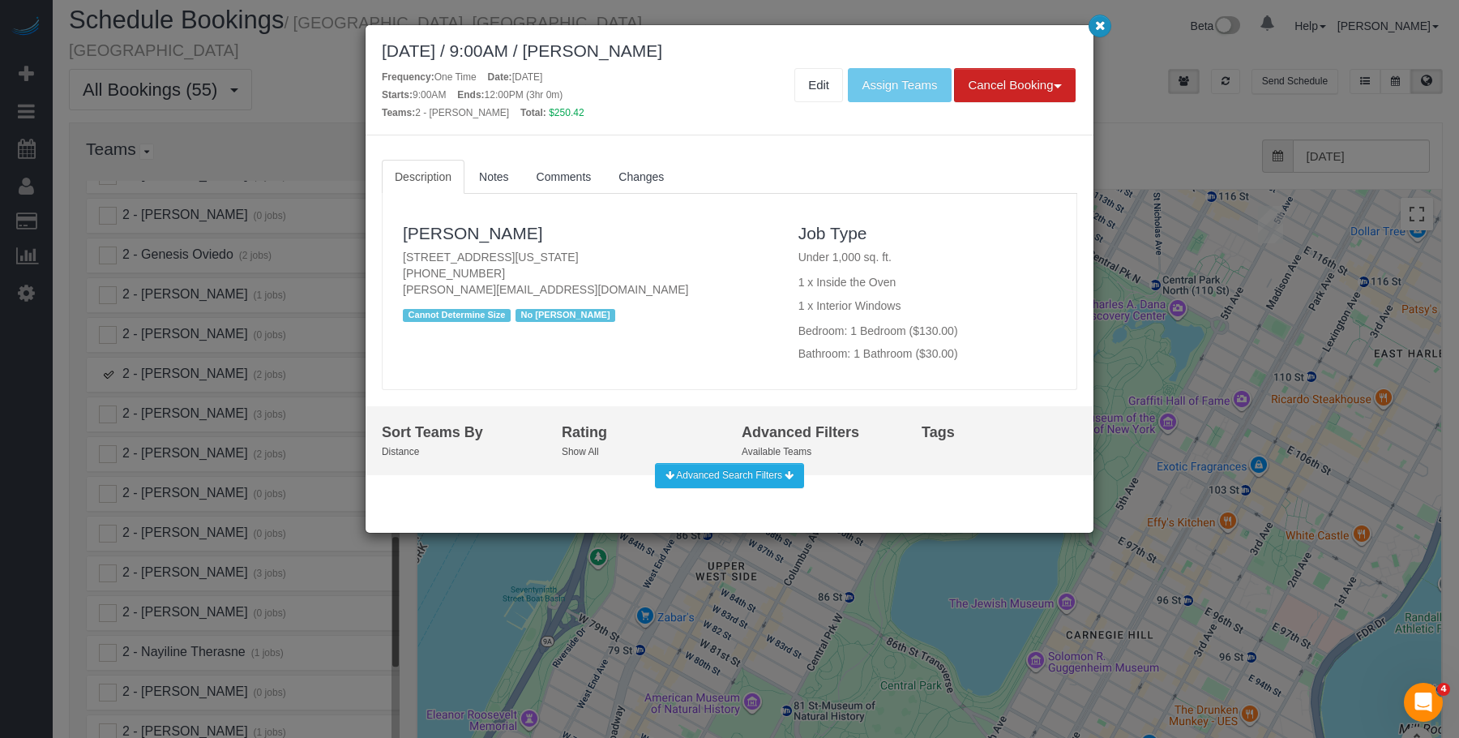
click at [1098, 27] on icon "button" at bounding box center [1100, 25] width 11 height 10
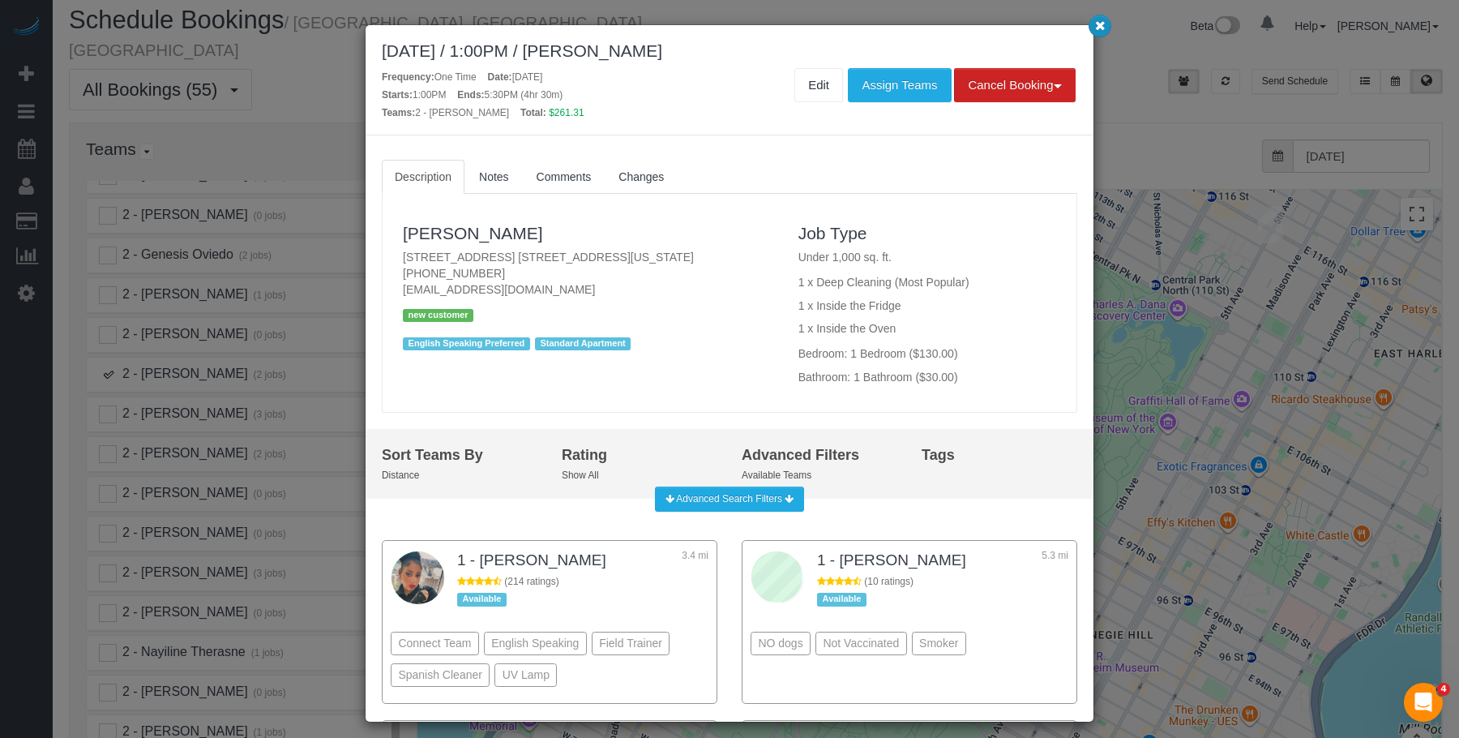
drag, startPoint x: 1101, startPoint y: 24, endPoint x: 1082, endPoint y: 28, distance: 19.1
click at [1099, 24] on icon "button" at bounding box center [1100, 25] width 11 height 10
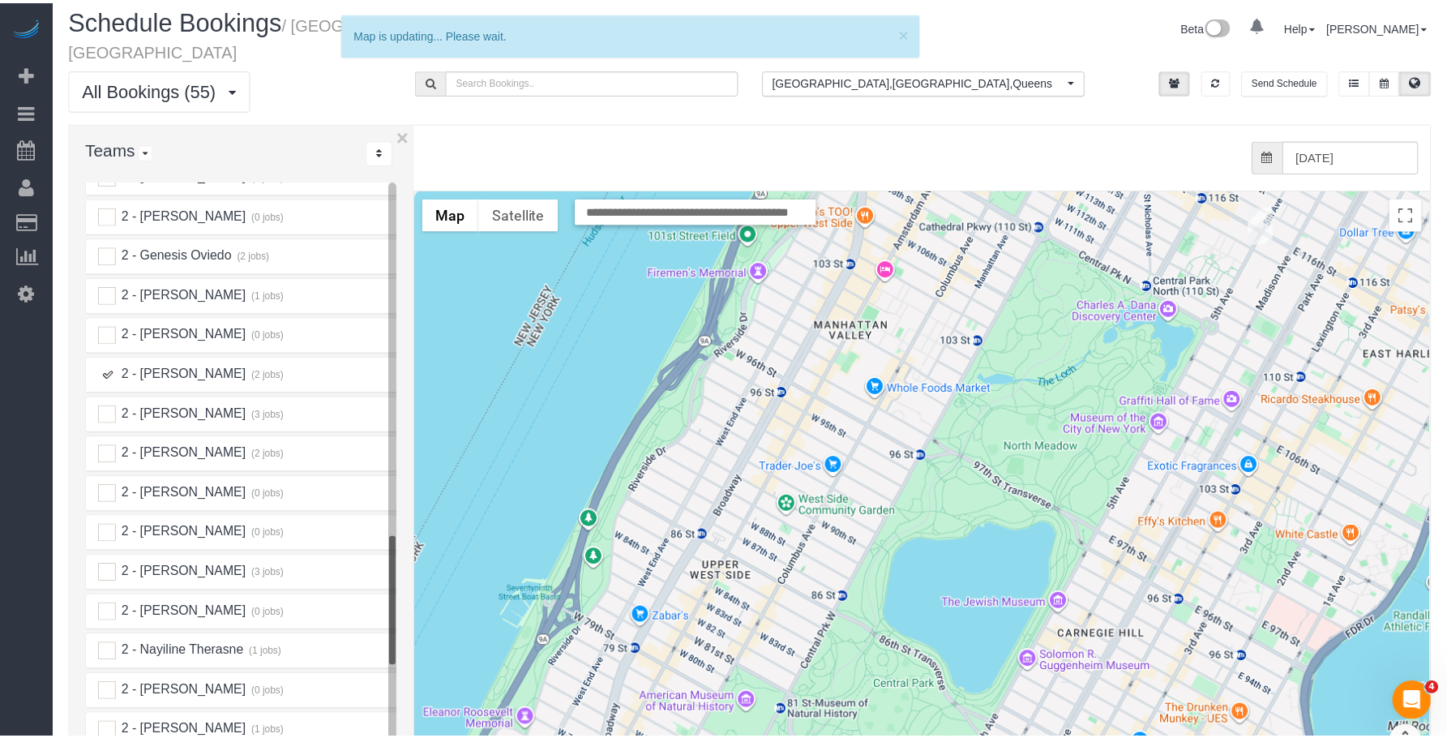
scroll to position [36, 0]
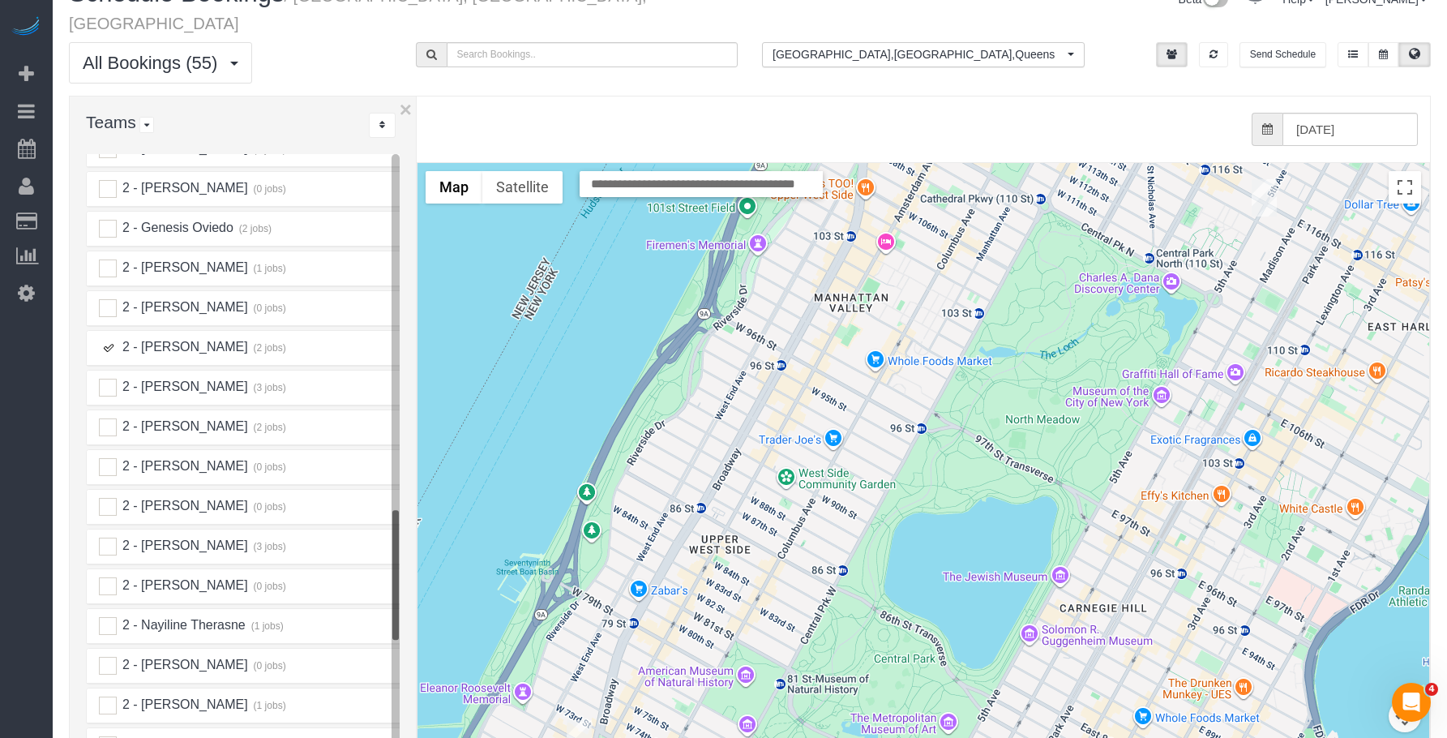
click at [108, 339] on ins at bounding box center [108, 348] width 18 height 18
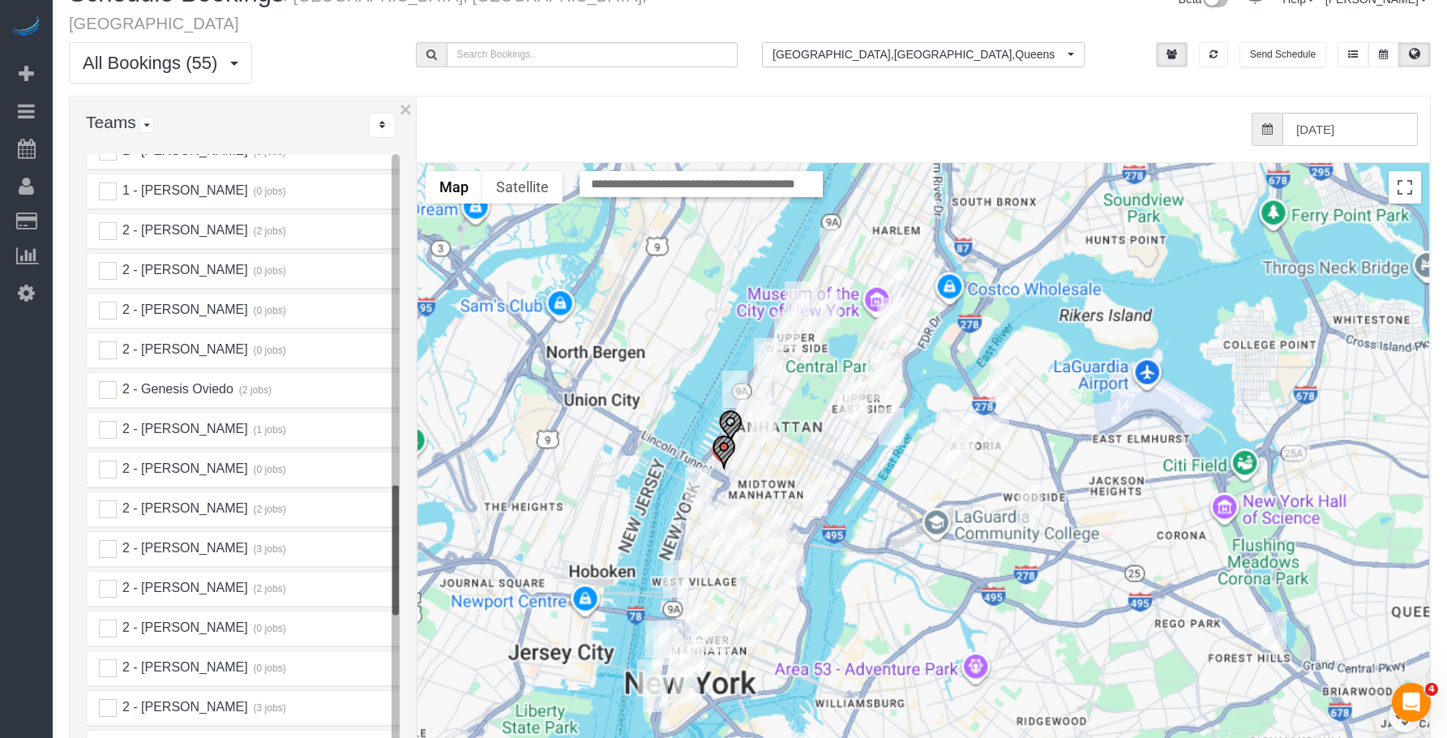
scroll to position [1612, 0]
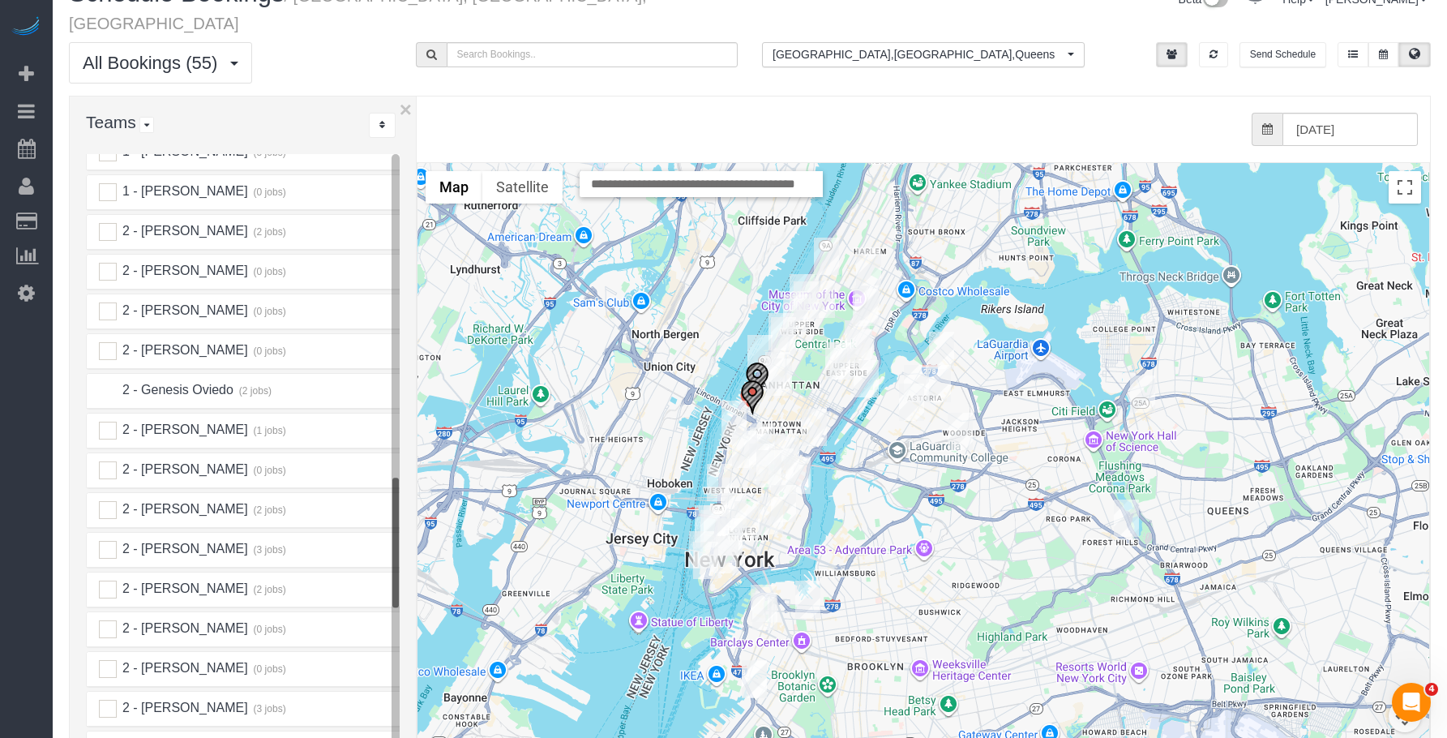
click at [107, 382] on ins at bounding box center [108, 391] width 18 height 18
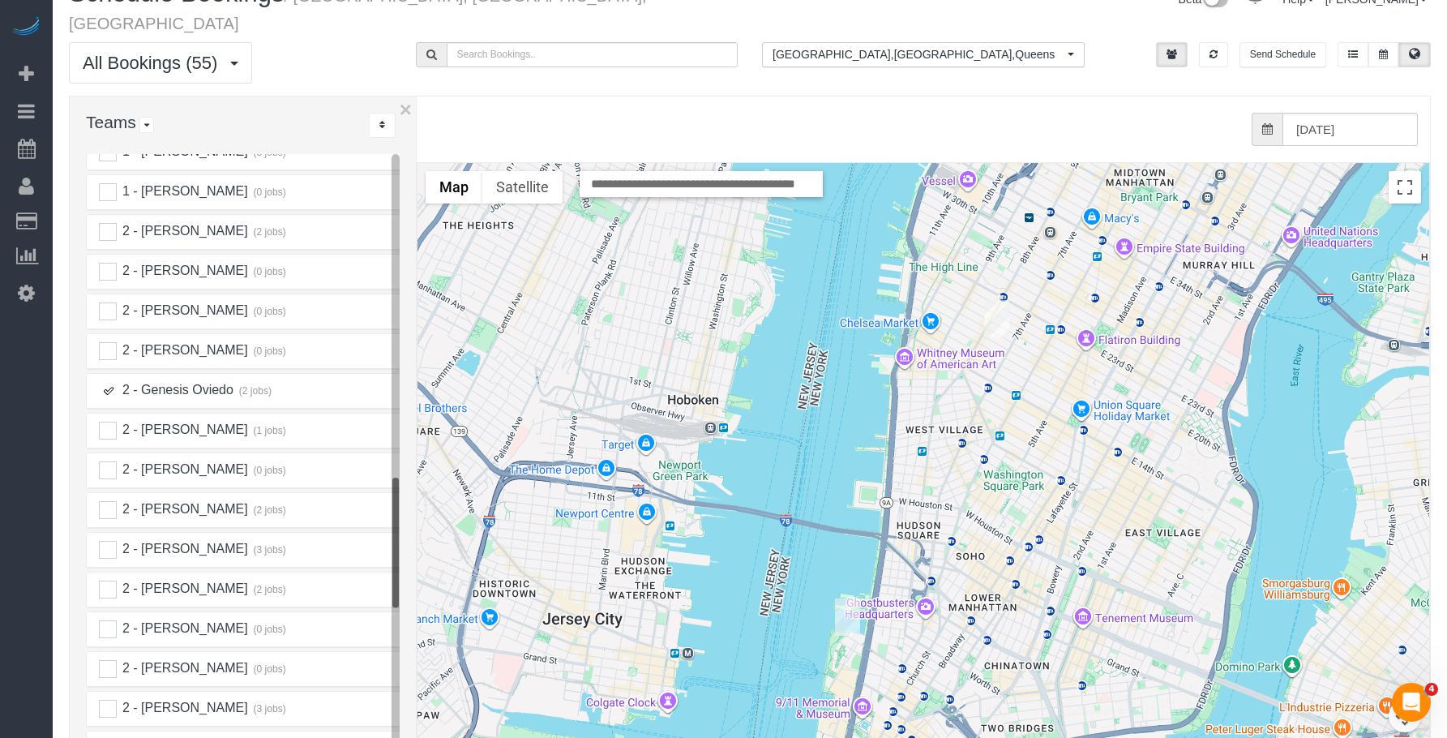
click at [842, 598] on img "08/22/2025 1:00PM - Caitlyn Bingaman - 41 River Terrace, Apt 3605, New York, NY…" at bounding box center [847, 616] width 25 height 37
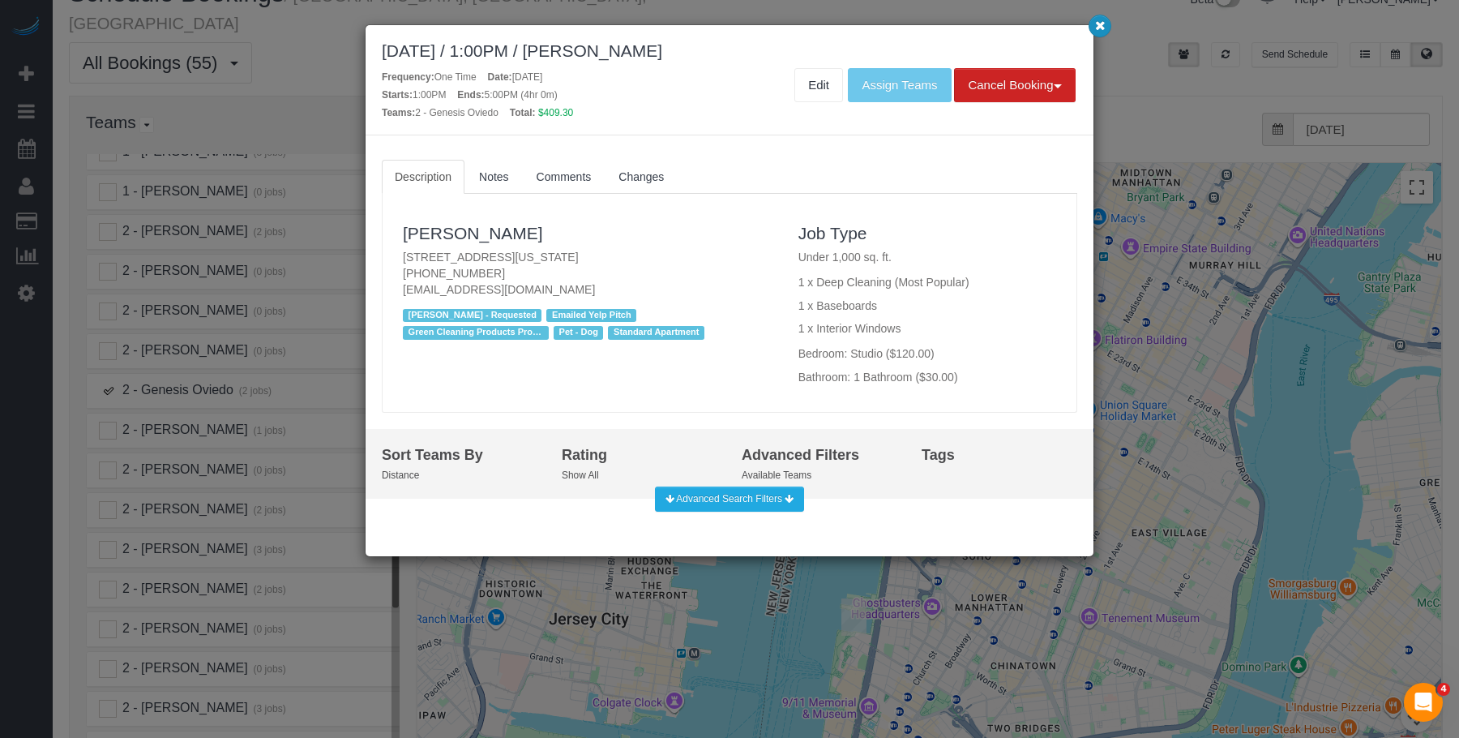
click at [1100, 24] on icon "button" at bounding box center [1100, 25] width 11 height 10
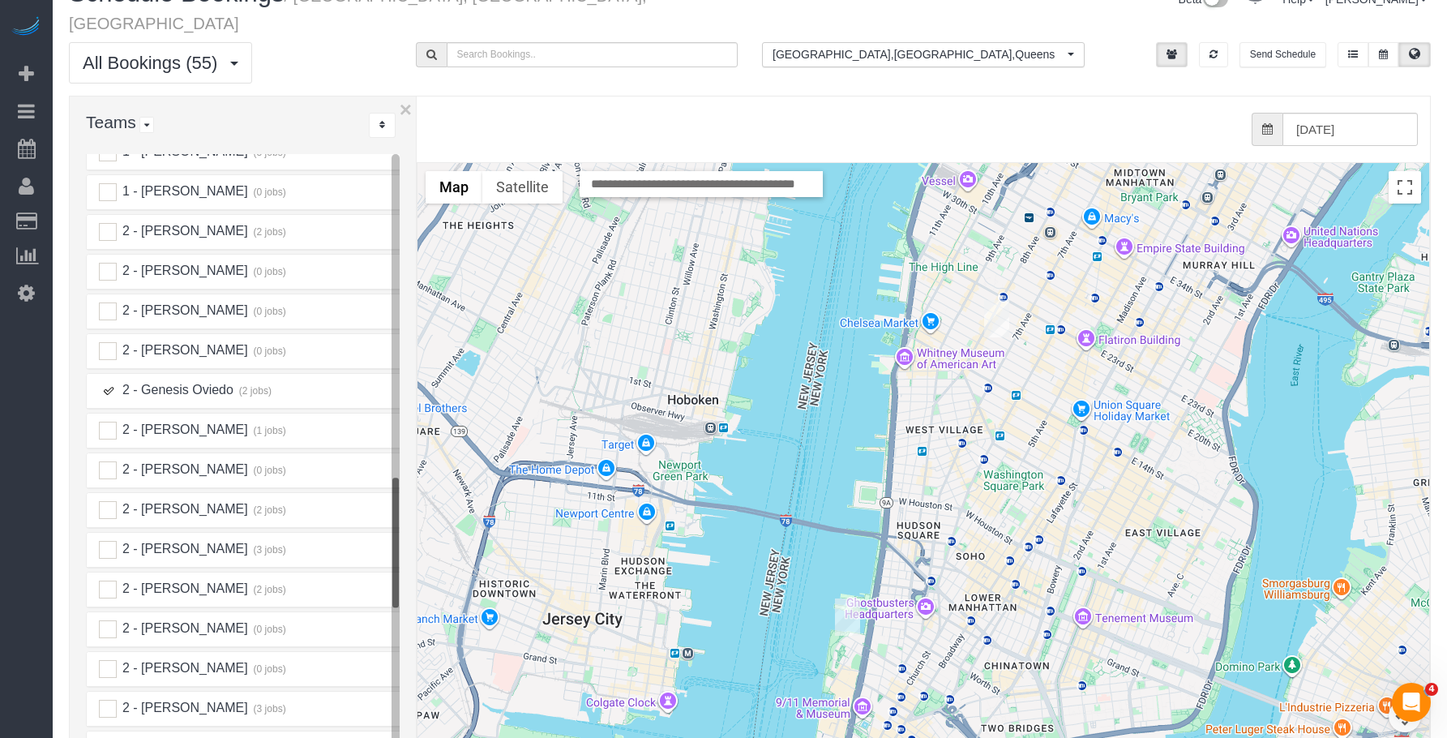
click at [995, 300] on img "08/22/2025 10:00AM - Ben Rafshoon (Yelp Account) - 250 West 19th Street, Apt. 1…" at bounding box center [996, 318] width 25 height 37
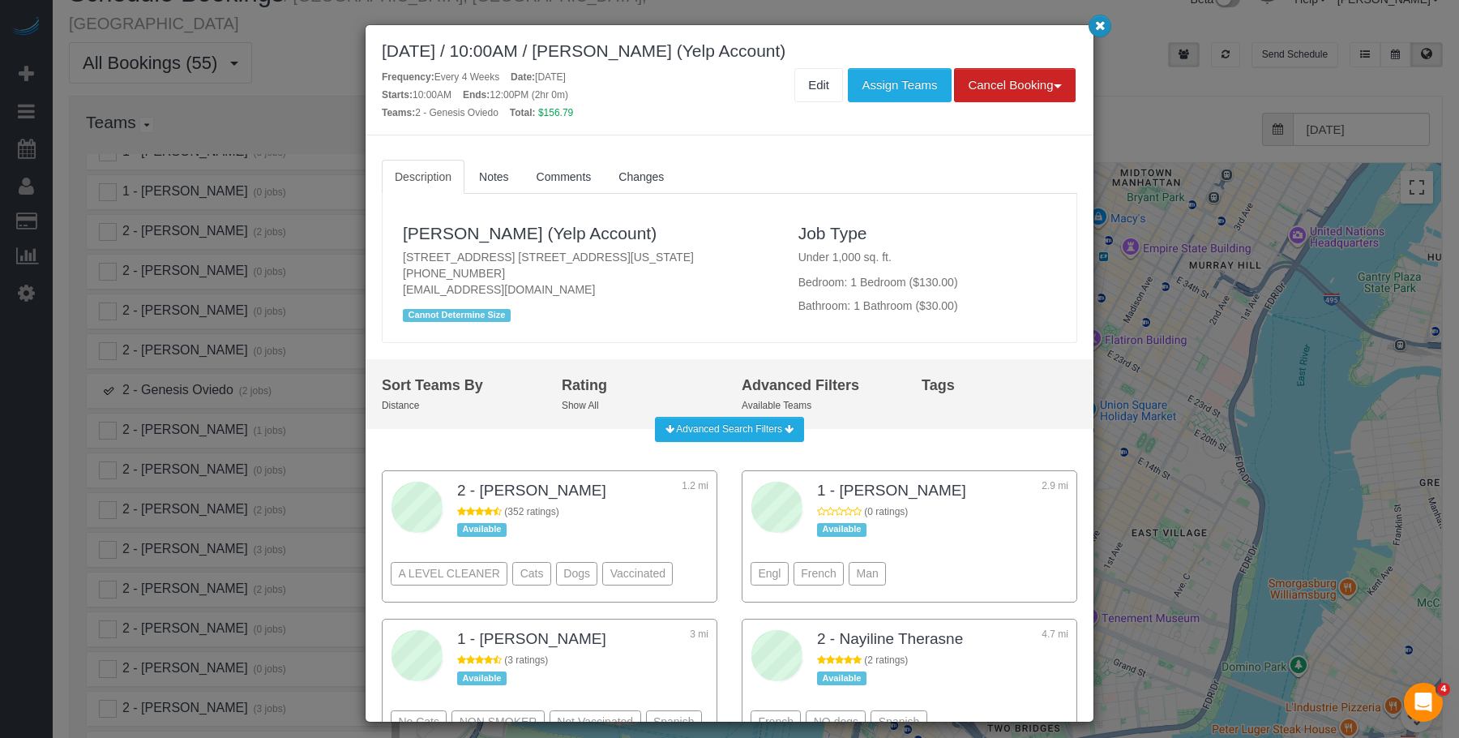
click at [1095, 25] on icon "button" at bounding box center [1100, 25] width 11 height 10
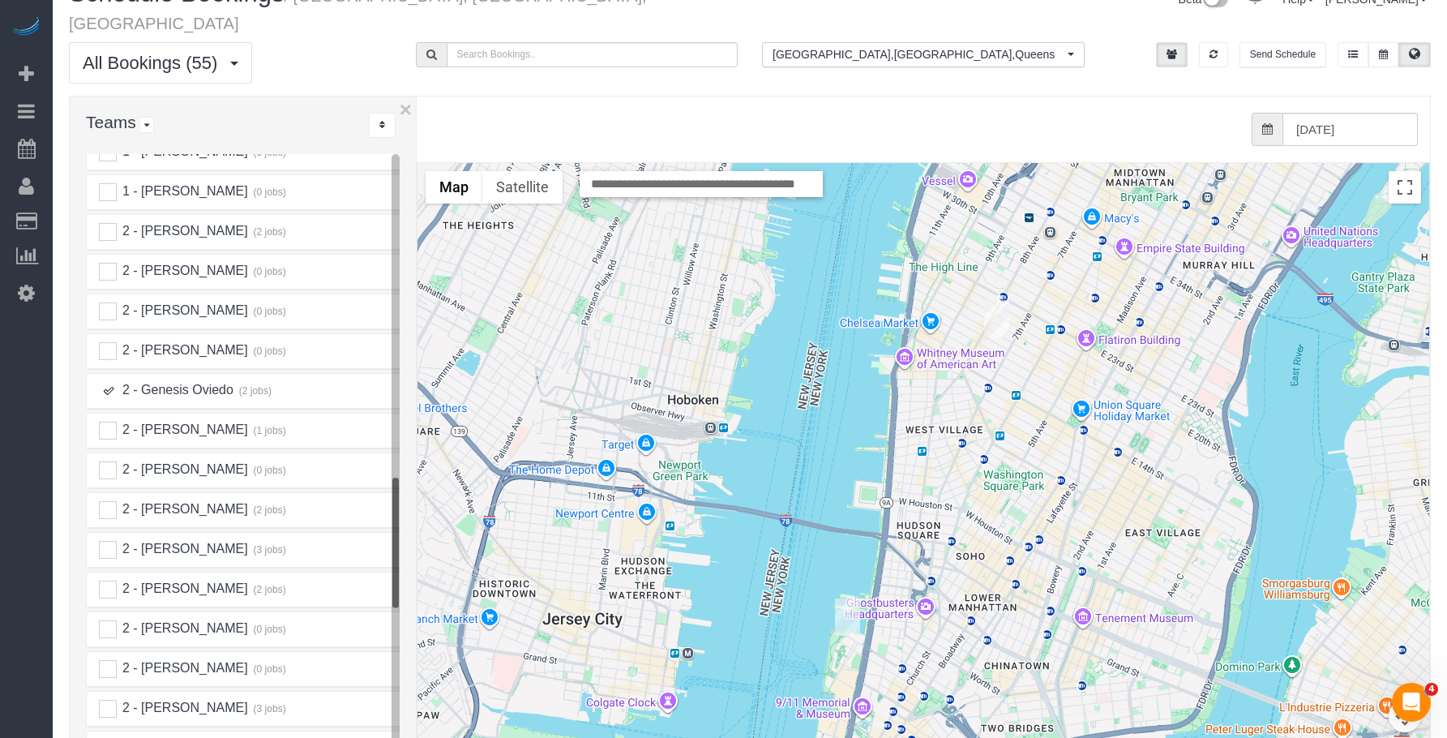
click at [848, 598] on img "08/22/2025 1:00PM - Caitlyn Bingaman - 41 River Terrace, Apt 3605, New York, NY…" at bounding box center [847, 616] width 25 height 37
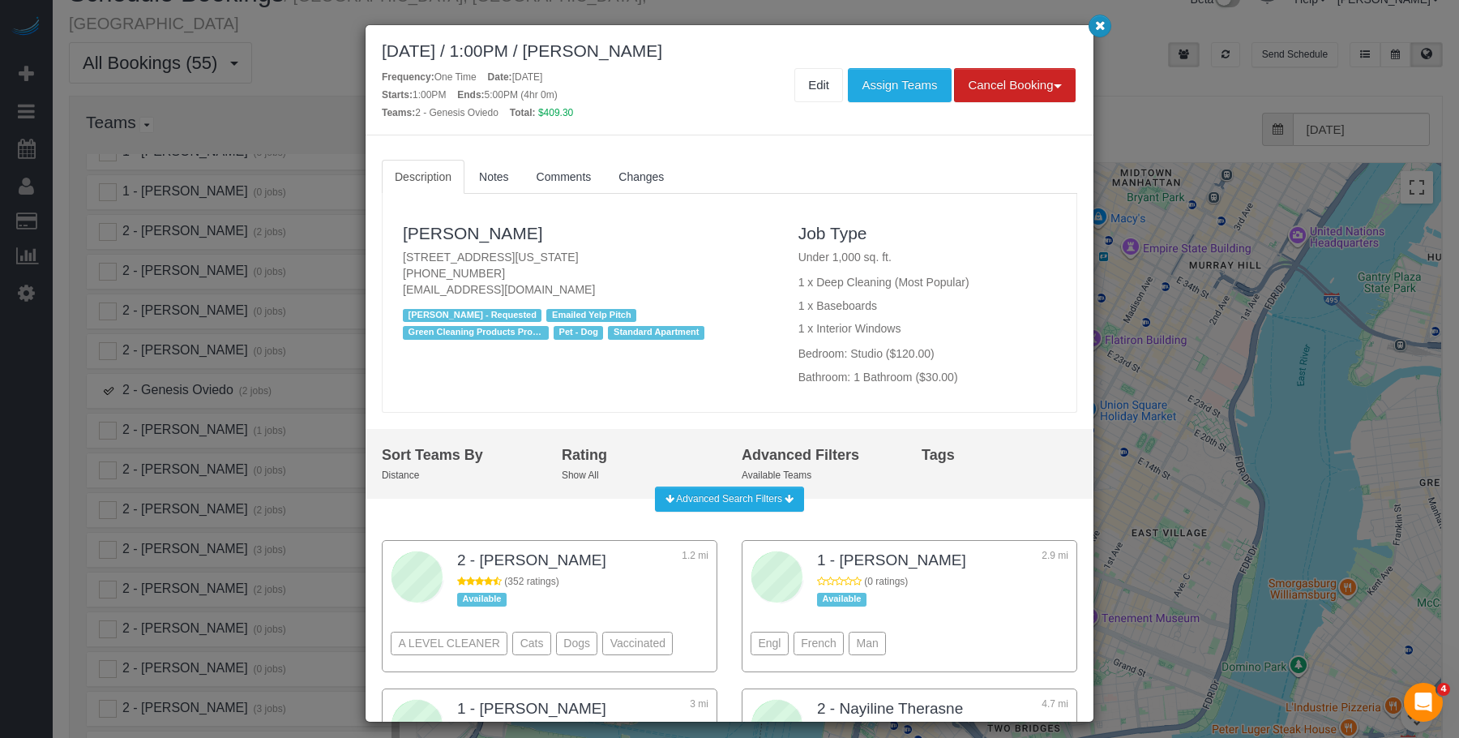
drag, startPoint x: 1102, startPoint y: 29, endPoint x: 1064, endPoint y: 22, distance: 38.0
click at [1102, 29] on icon "button" at bounding box center [1100, 25] width 11 height 10
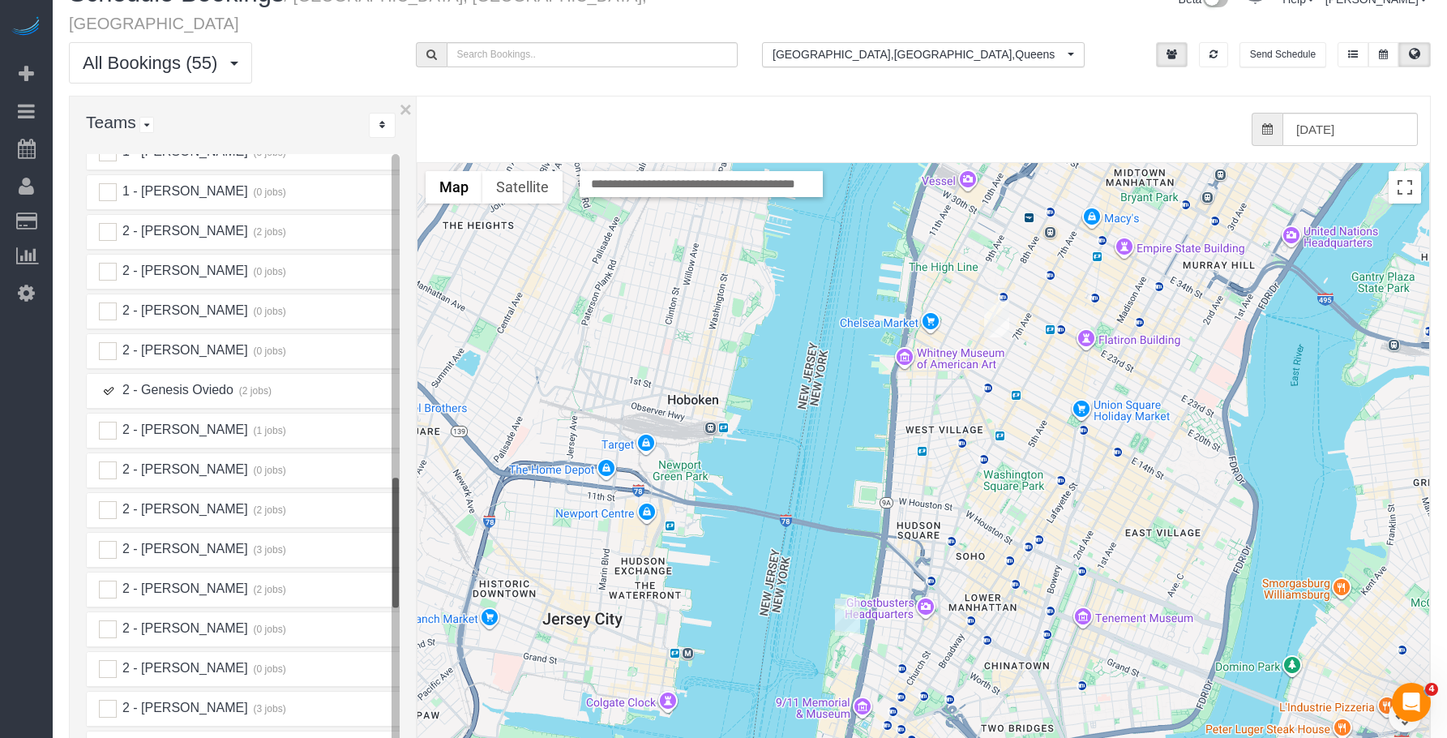
drag, startPoint x: 109, startPoint y: 371, endPoint x: 147, endPoint y: 422, distance: 63.7
click at [109, 382] on ins at bounding box center [108, 391] width 18 height 18
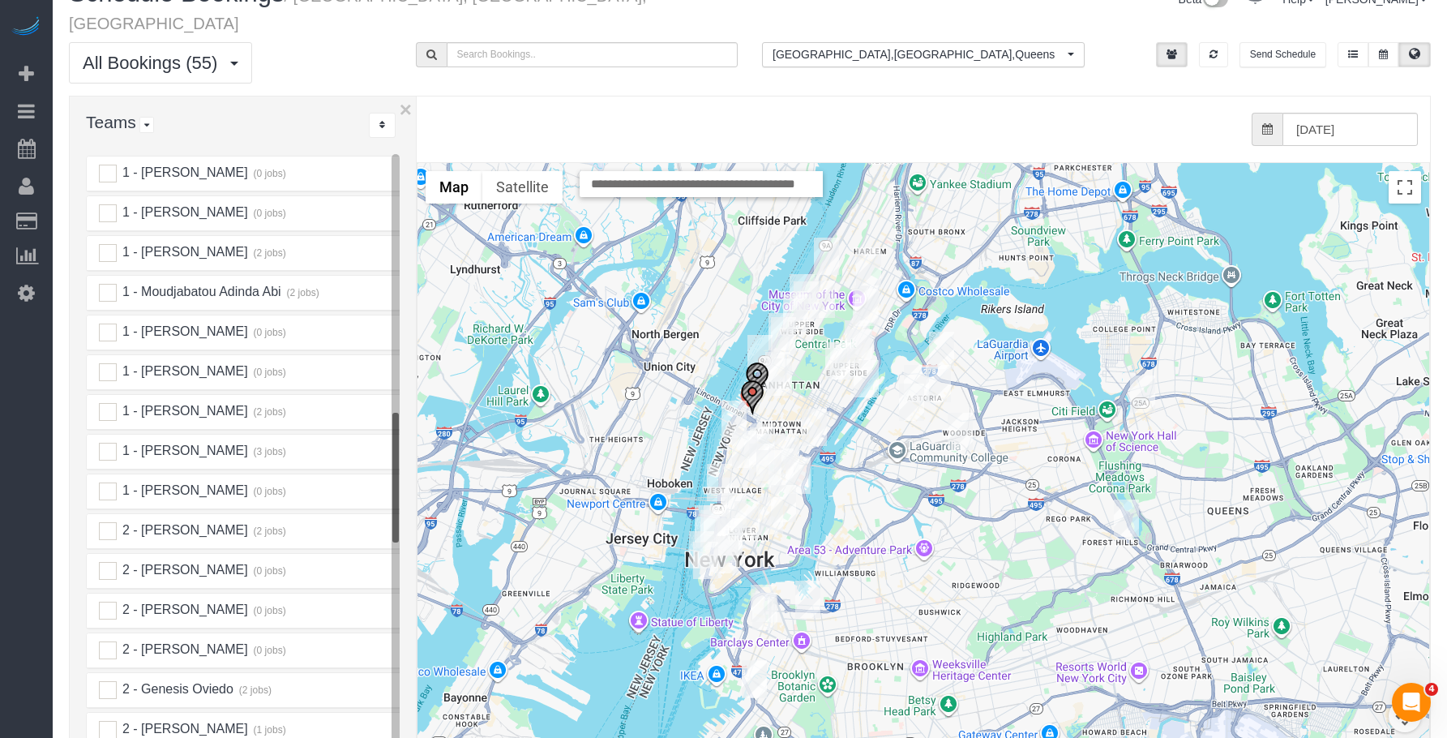
scroll to position [1288, 0]
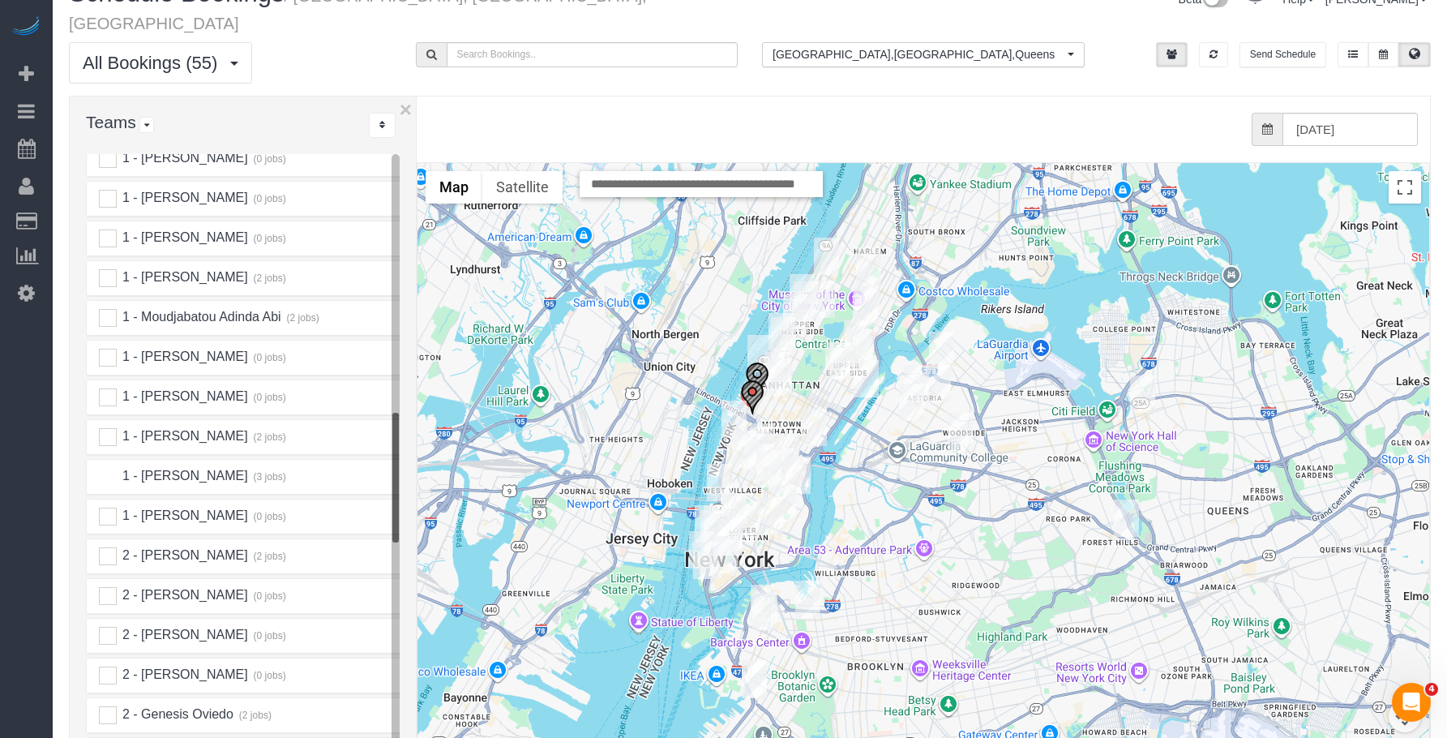
click at [107, 468] on ins at bounding box center [108, 477] width 18 height 18
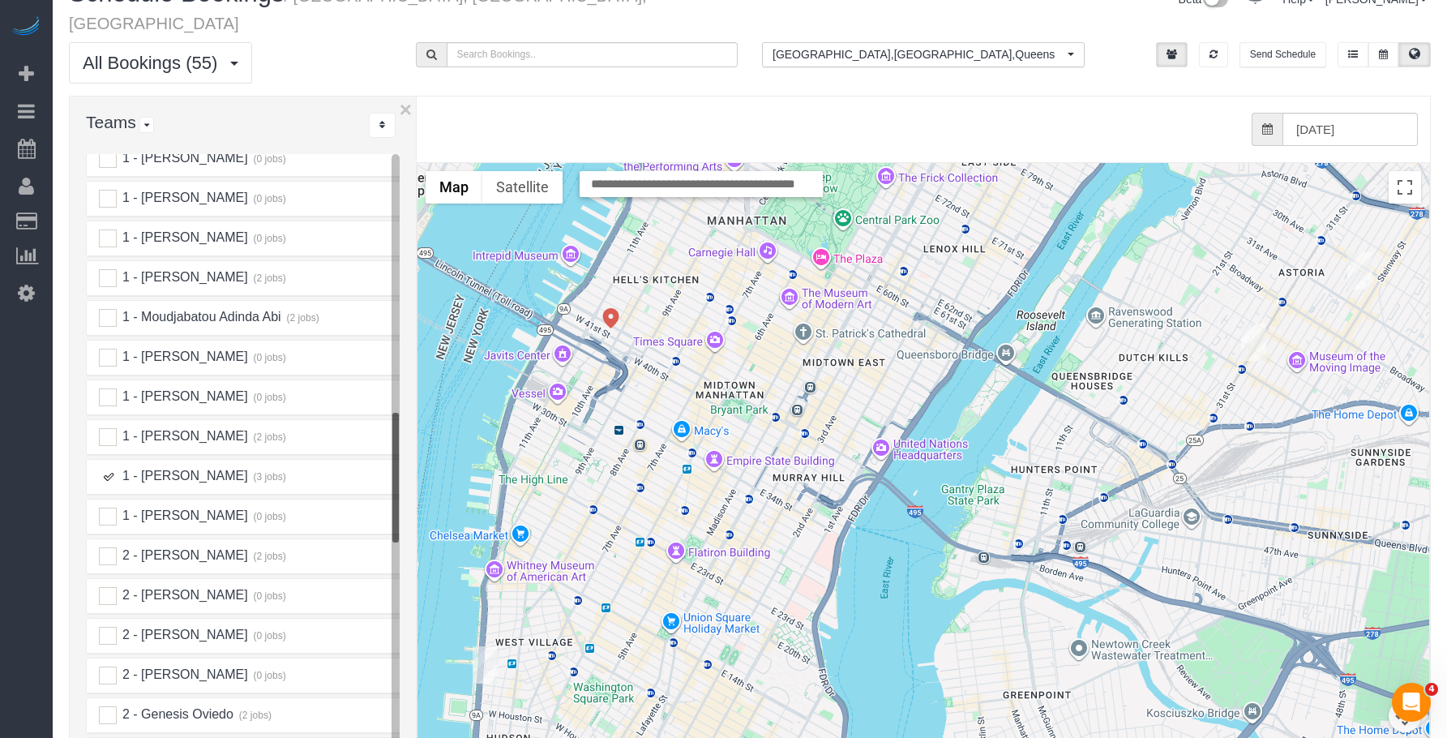
click at [107, 468] on ins at bounding box center [108, 477] width 18 height 18
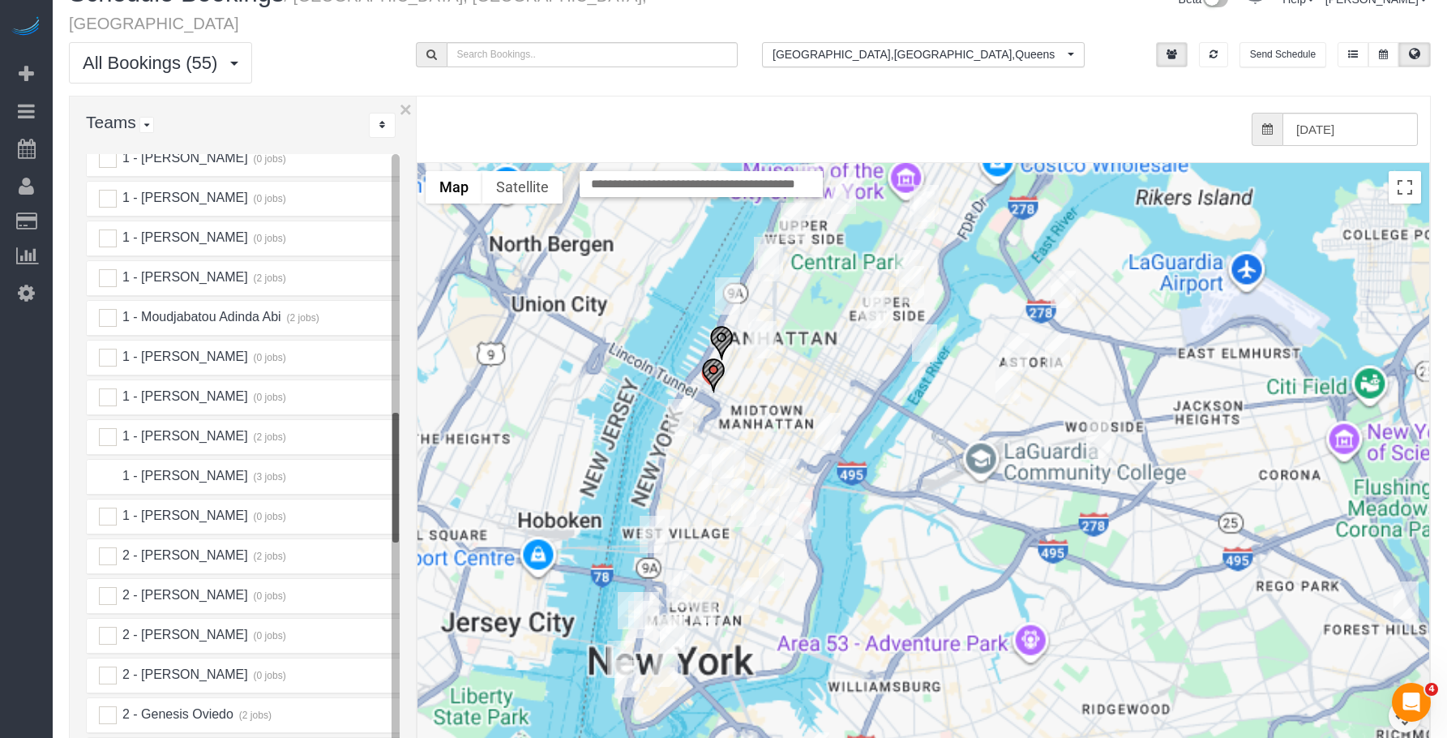
click at [107, 468] on ins at bounding box center [108, 477] width 18 height 18
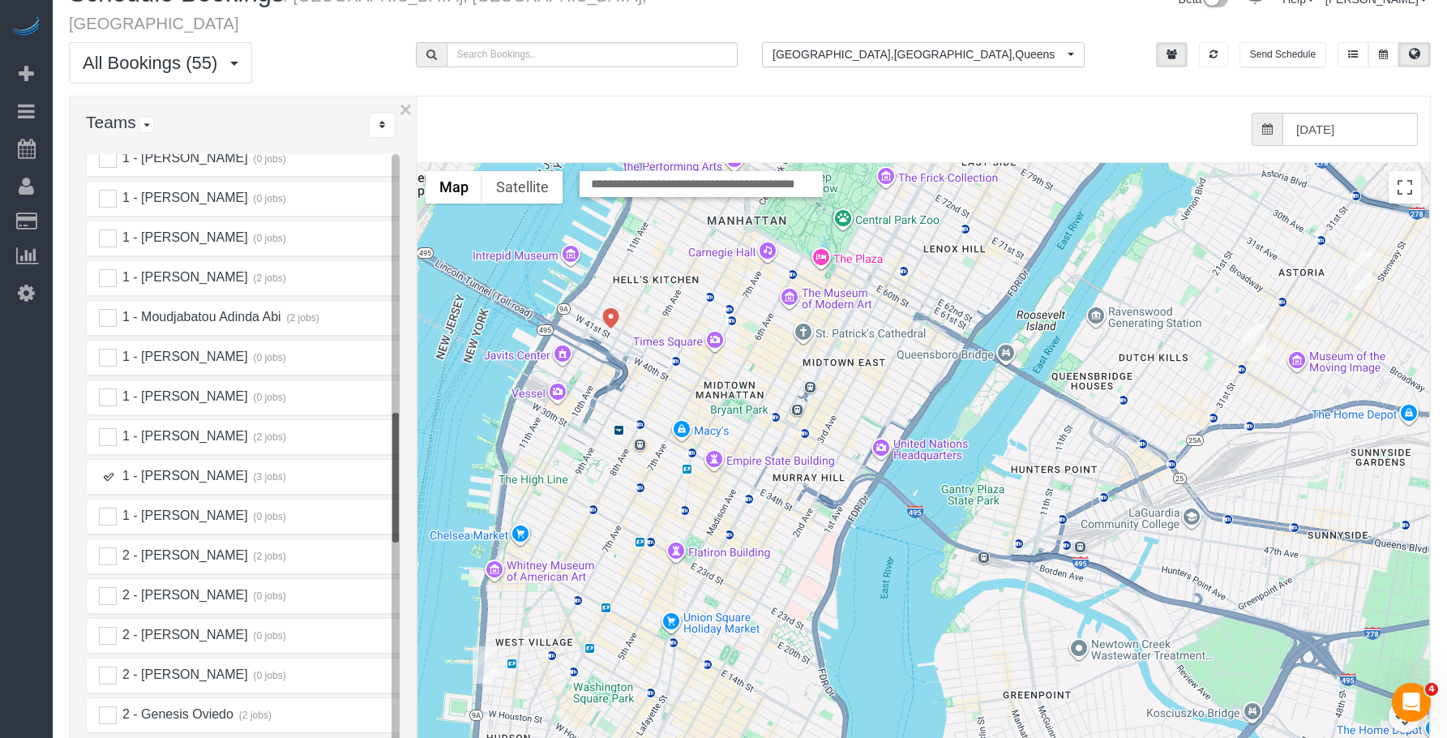
click at [482, 646] on img "08/22/2025 9:00AM - Sammie Halem - 115 Morton Street, Apt.Gb, New York, NY 10014" at bounding box center [485, 664] width 25 height 37
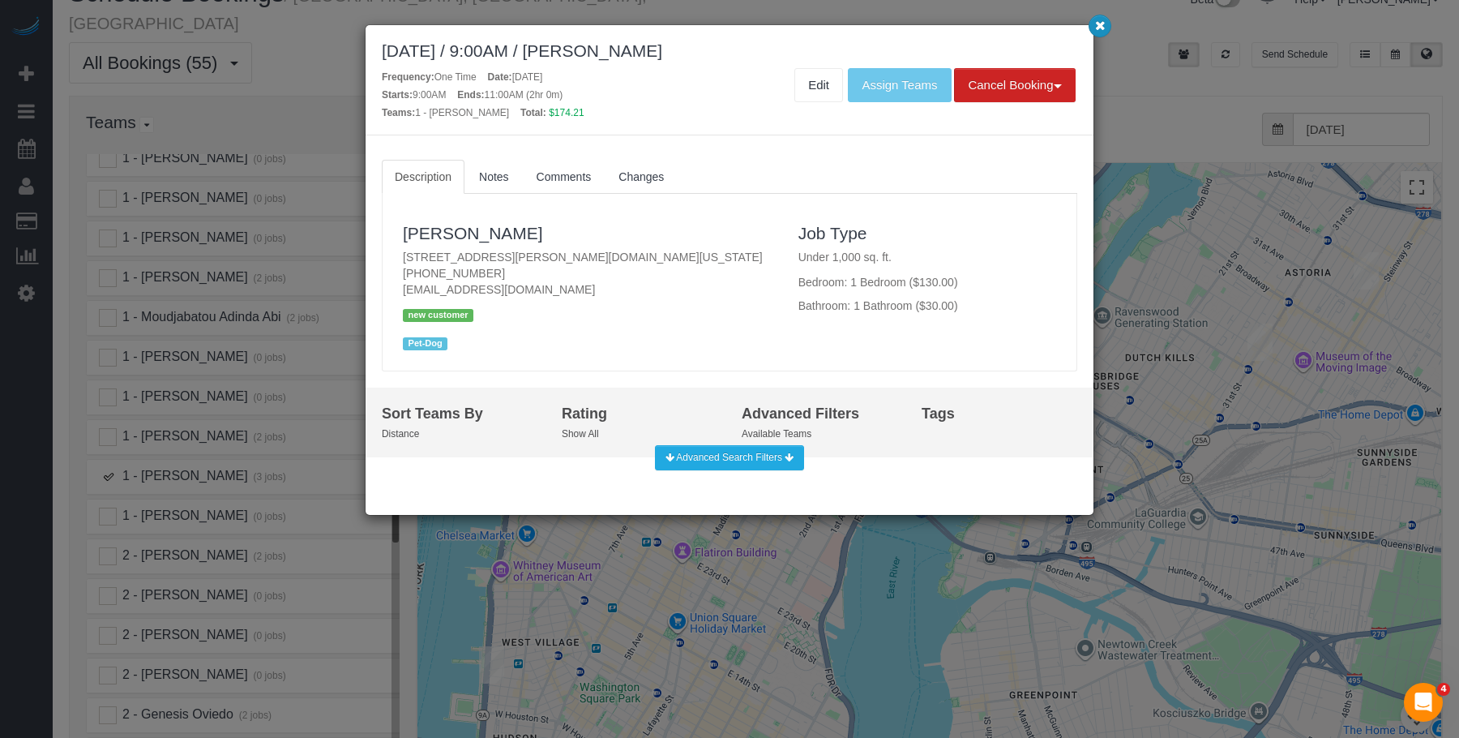
click at [1095, 25] on icon "button" at bounding box center [1100, 25] width 11 height 10
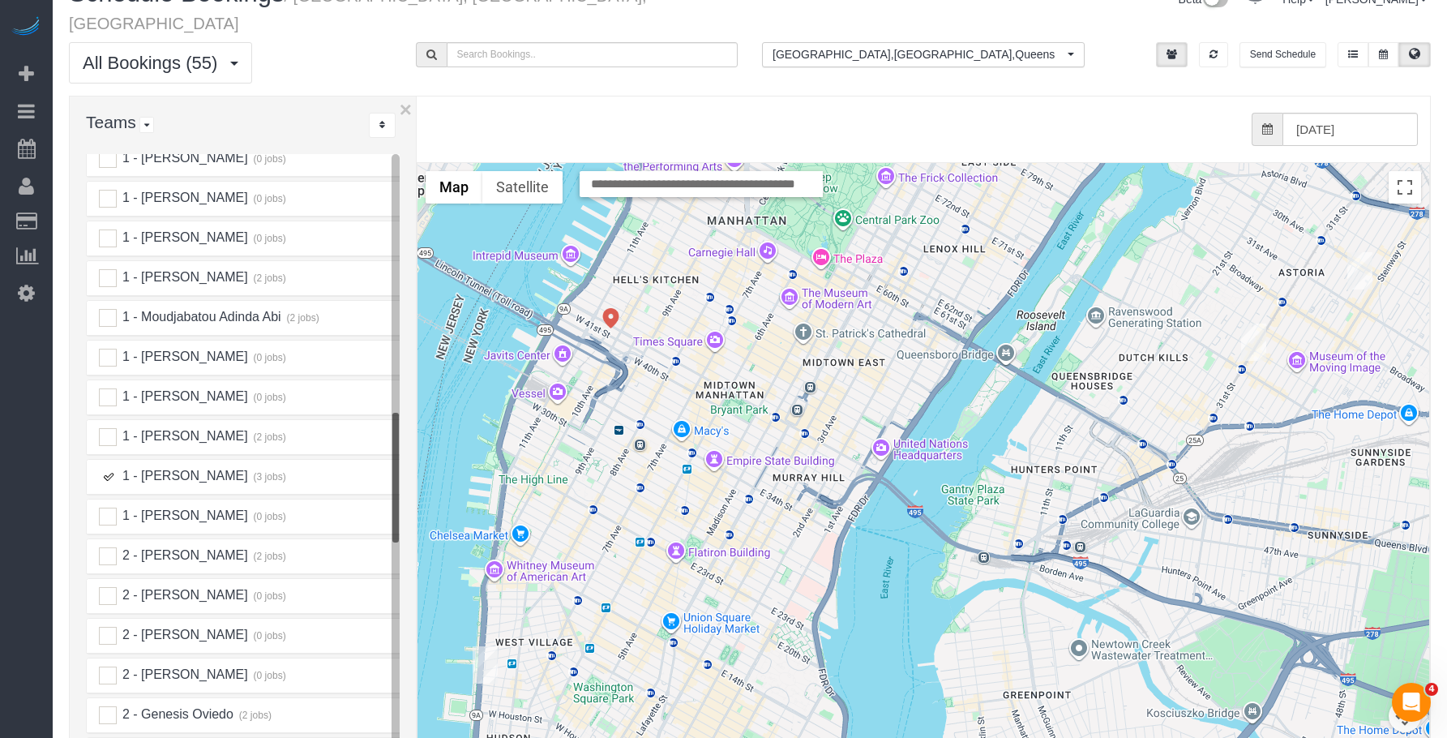
click at [1358, 252] on img "08/22/2025 12:00PM - Jina Choi - 30-54 38th Street, Apt. 1a, Astoria, NY 11103" at bounding box center [1359, 270] width 25 height 37
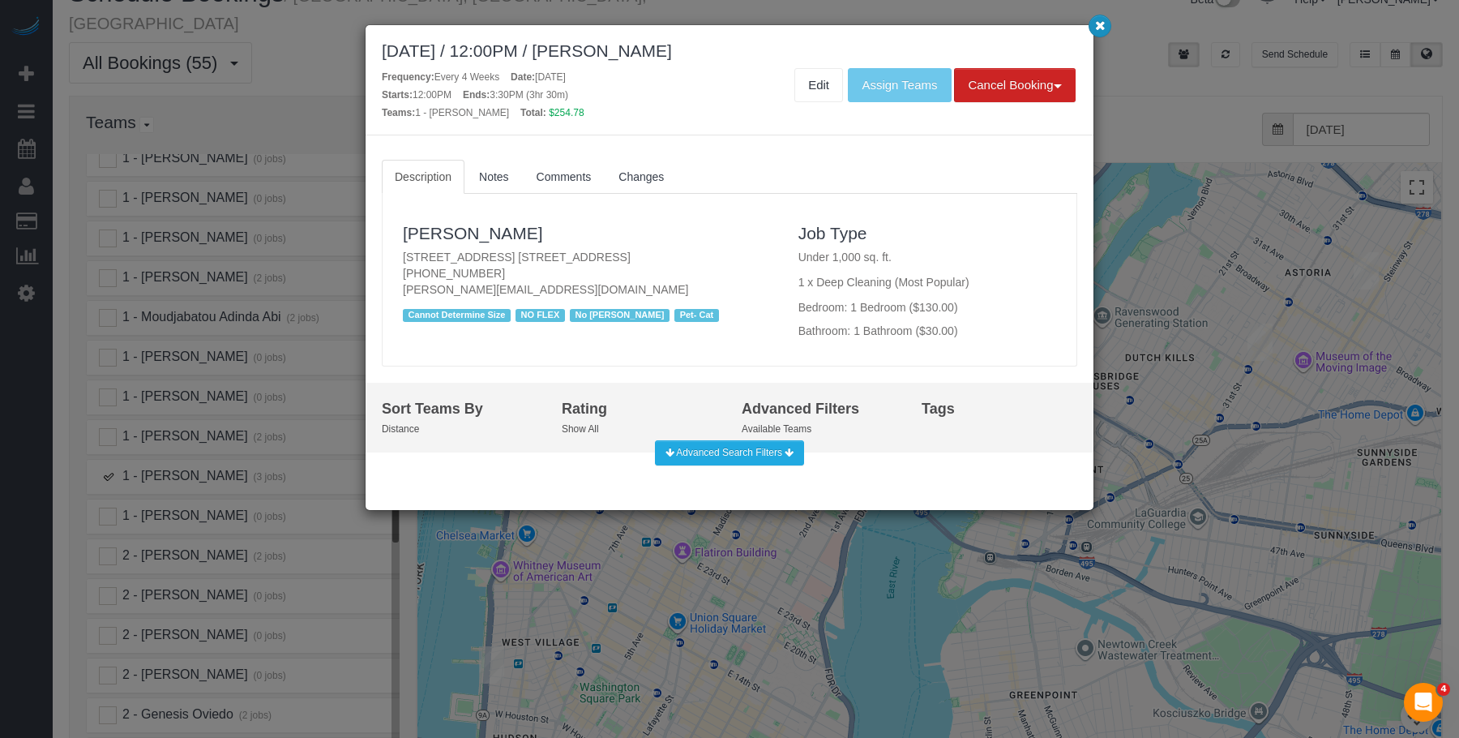
drag, startPoint x: 1102, startPoint y: 25, endPoint x: 1128, endPoint y: 104, distance: 82.6
click at [1102, 24] on icon "button" at bounding box center [1100, 25] width 11 height 10
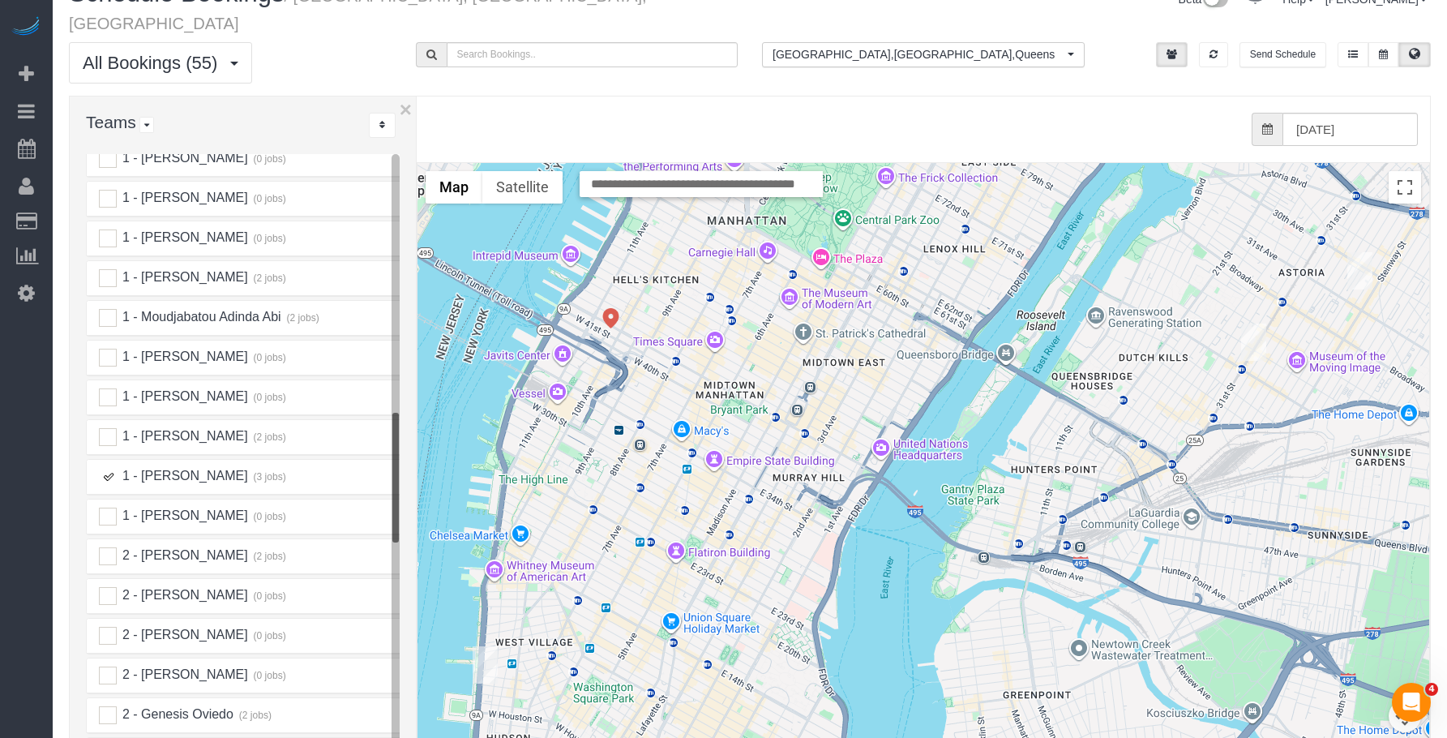
click at [1253, 323] on img "08/22/2025 4:30PM - Katherine Garland - 35-22 32nd Street, Apt 1, Astoria, NY 1…" at bounding box center [1253, 341] width 25 height 37
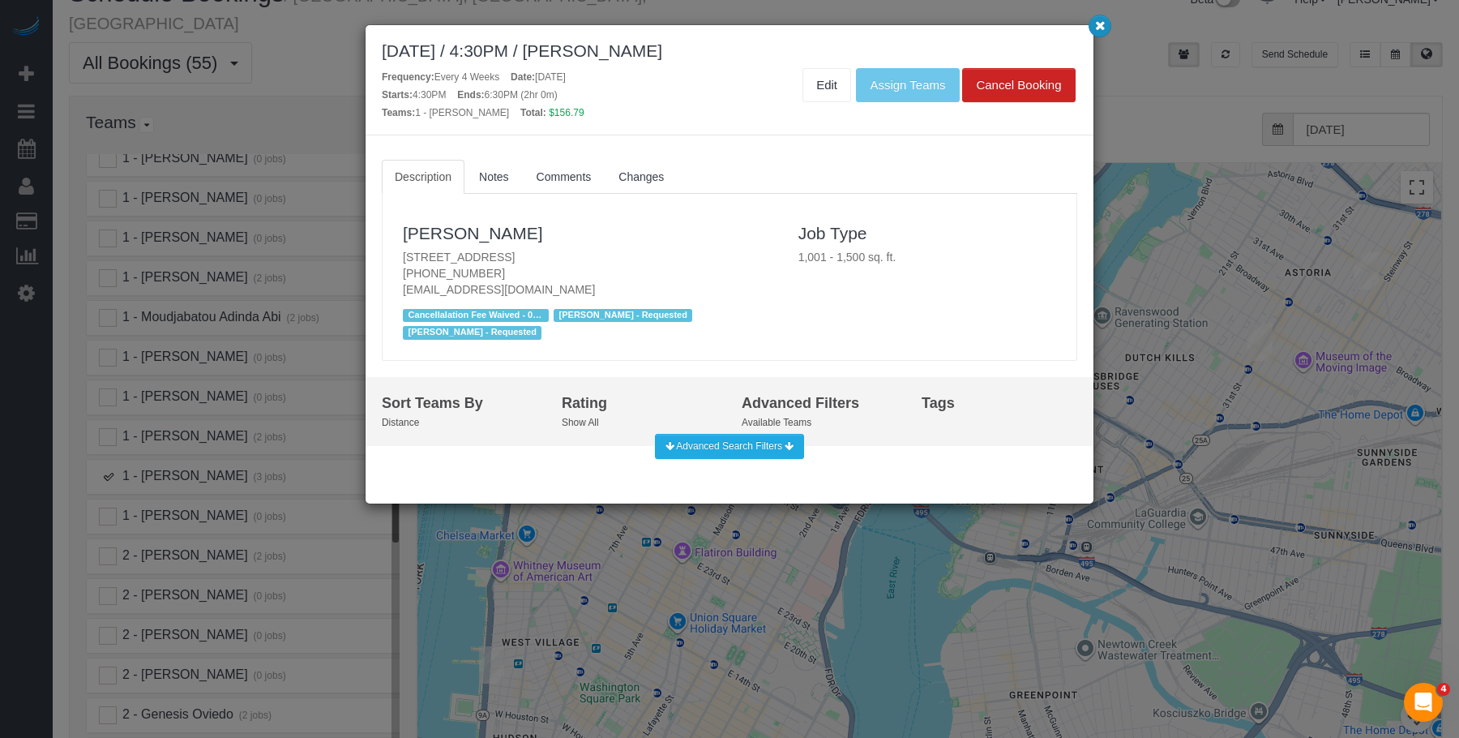
click at [1100, 22] on icon "button" at bounding box center [1100, 25] width 11 height 10
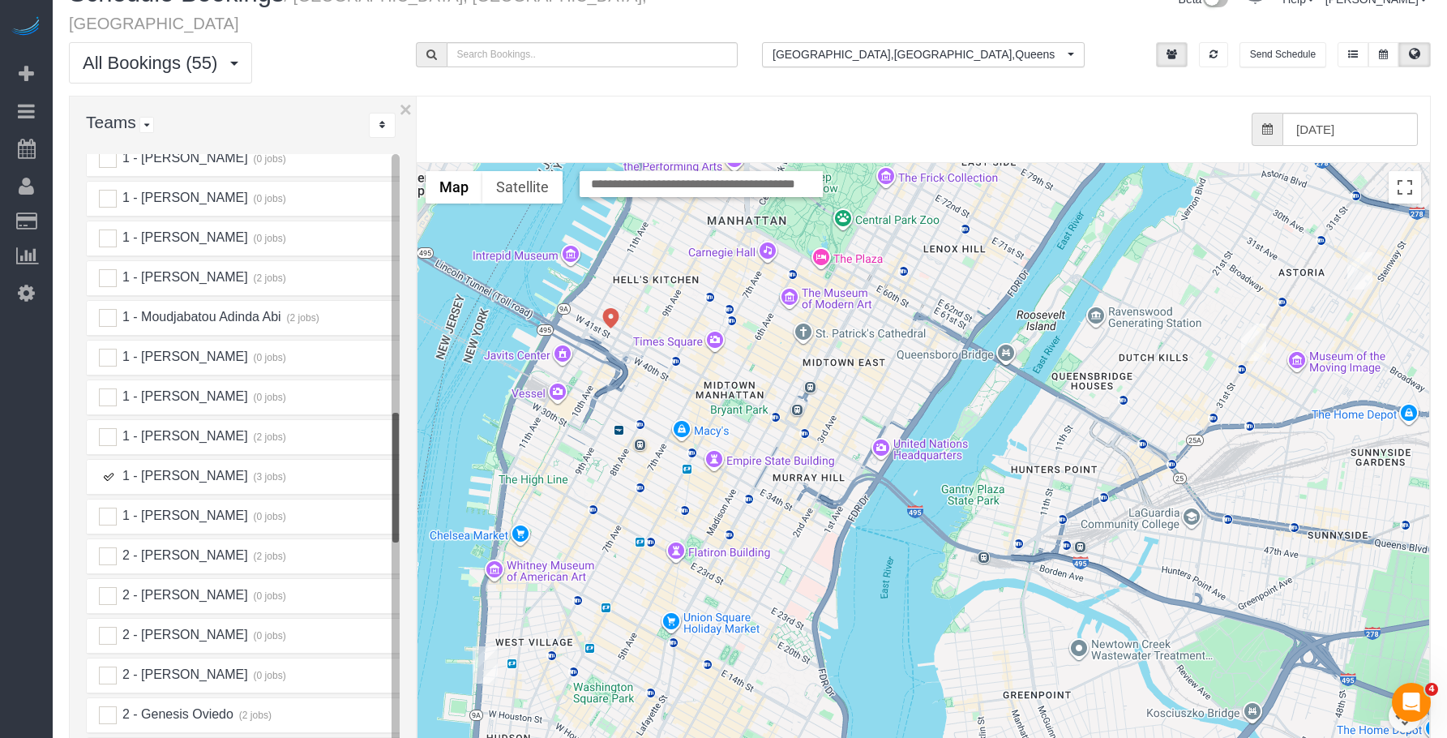
click at [106, 468] on ins at bounding box center [108, 477] width 18 height 18
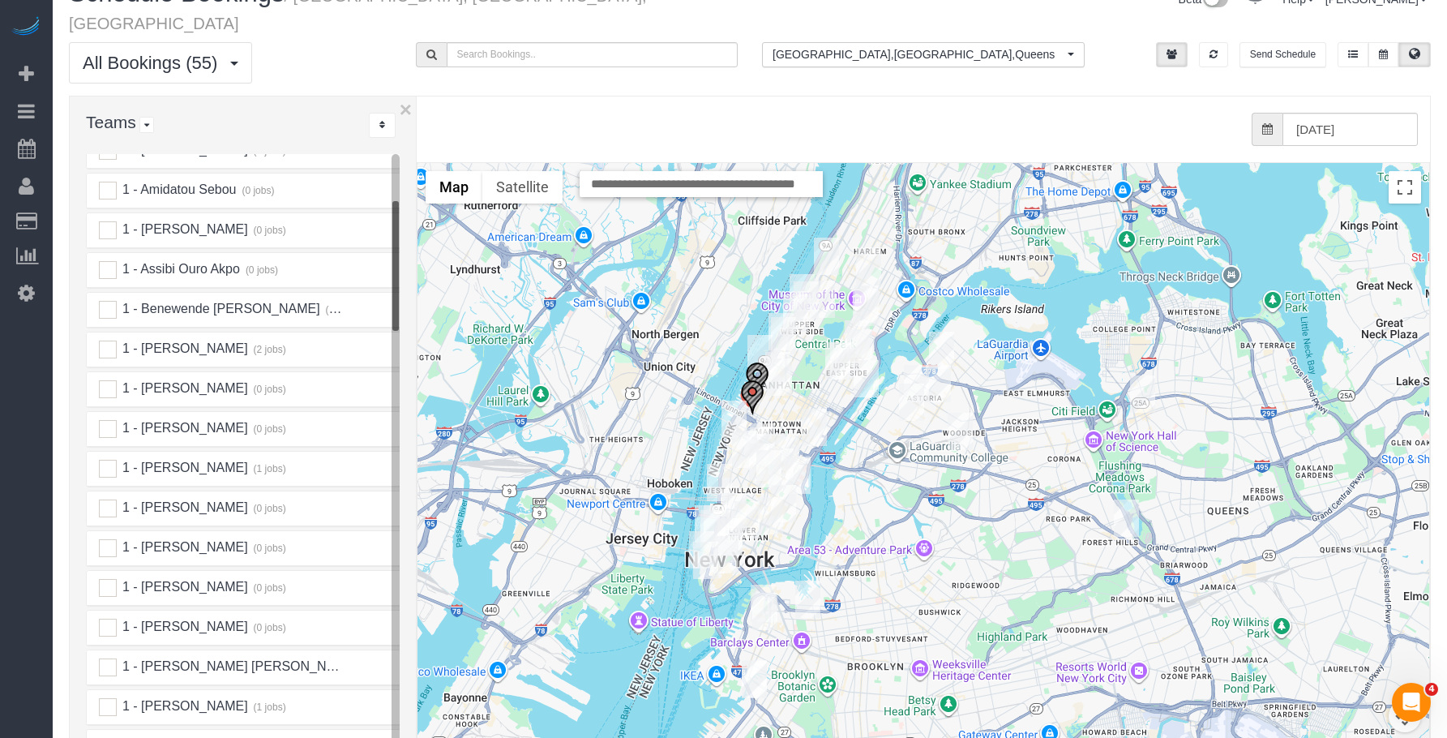
scroll to position [234, 0]
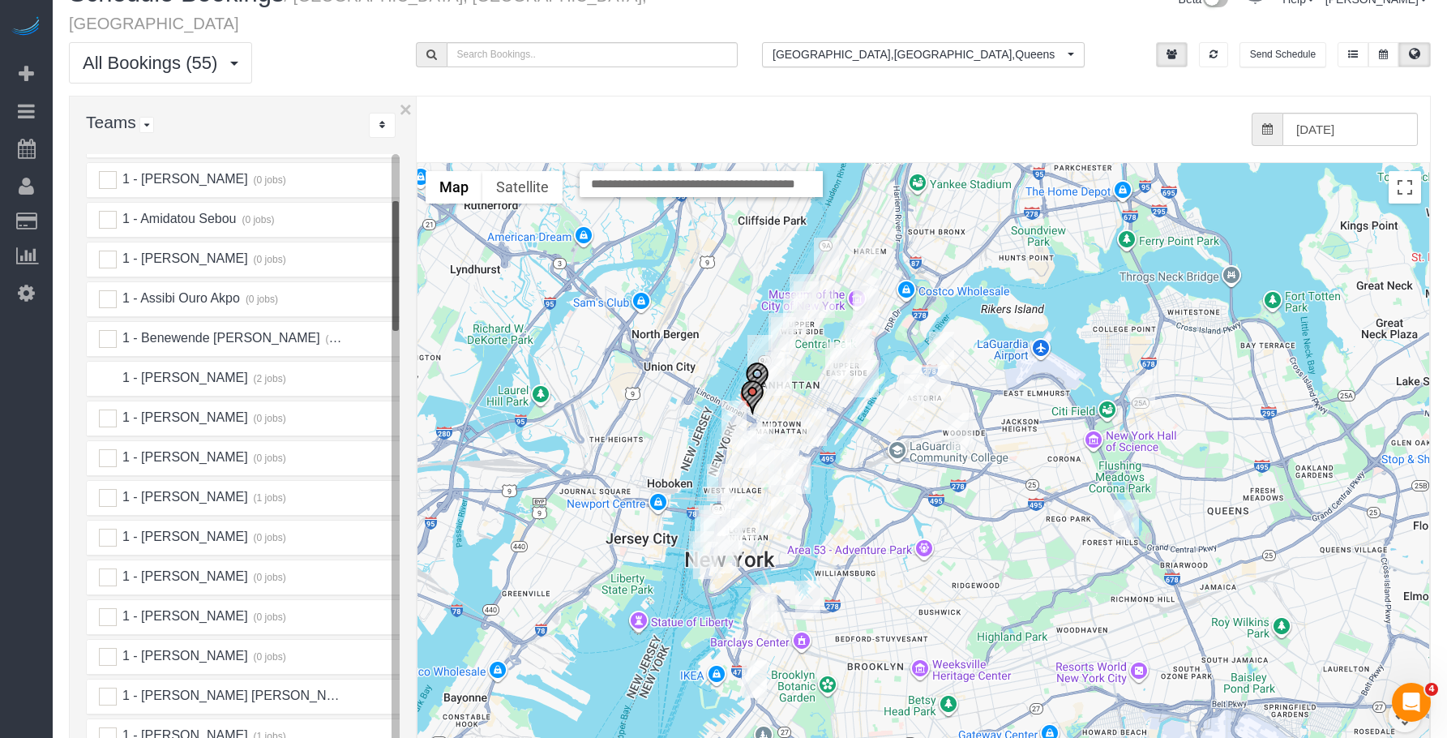
click at [111, 370] on ins at bounding box center [108, 379] width 18 height 18
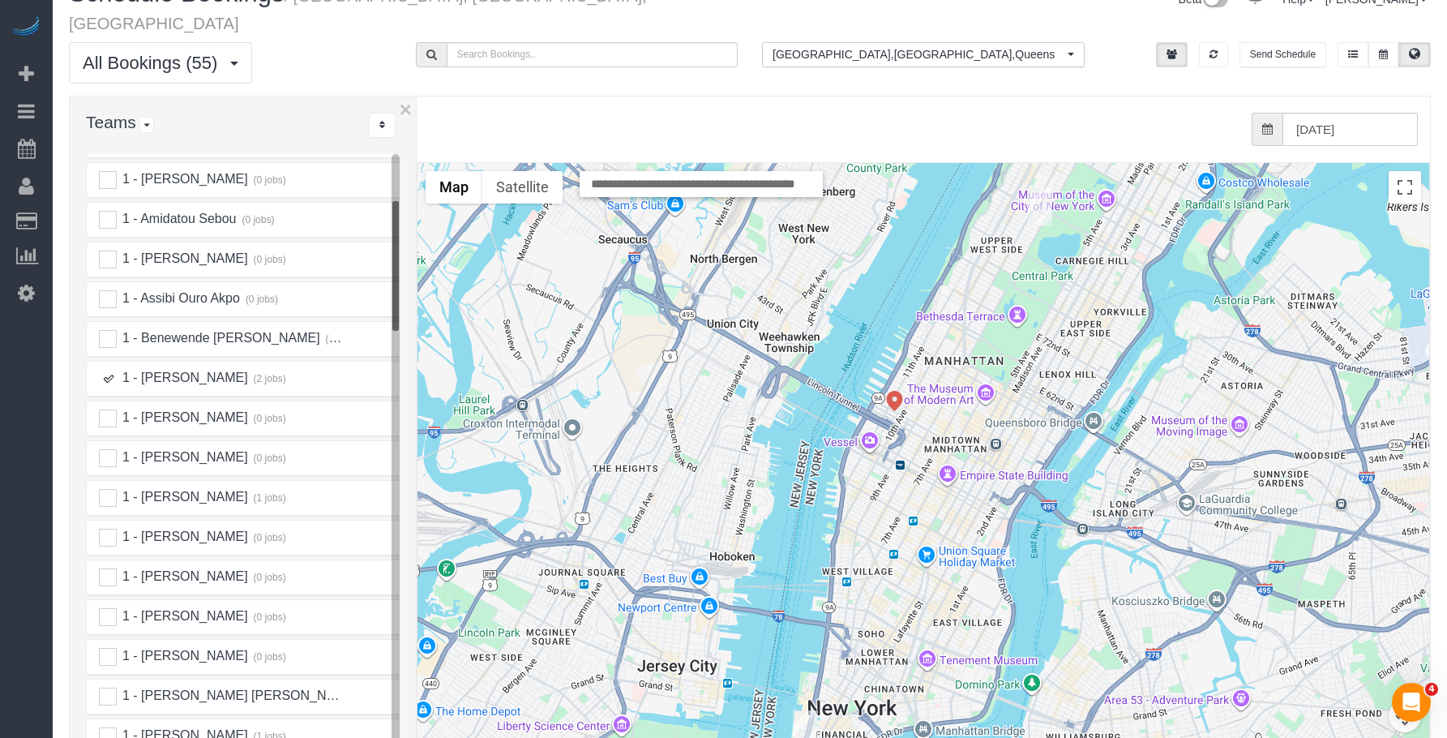
click at [1039, 188] on img "08/22/2025 10:00AM - Leonora Gogolak - 336 Central Park West, Apt 5e, New York,…" at bounding box center [1039, 206] width 25 height 37
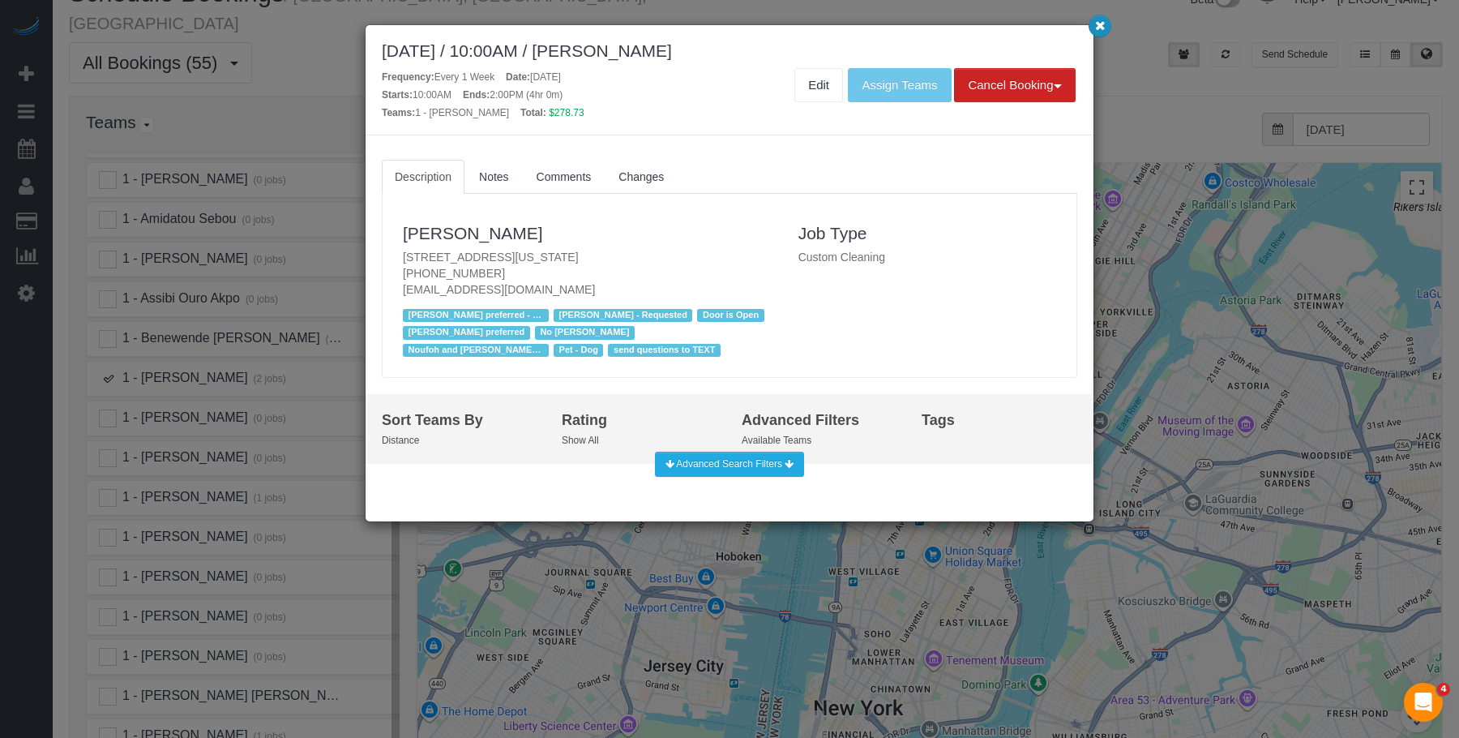
click at [1095, 29] on icon "button" at bounding box center [1100, 25] width 11 height 10
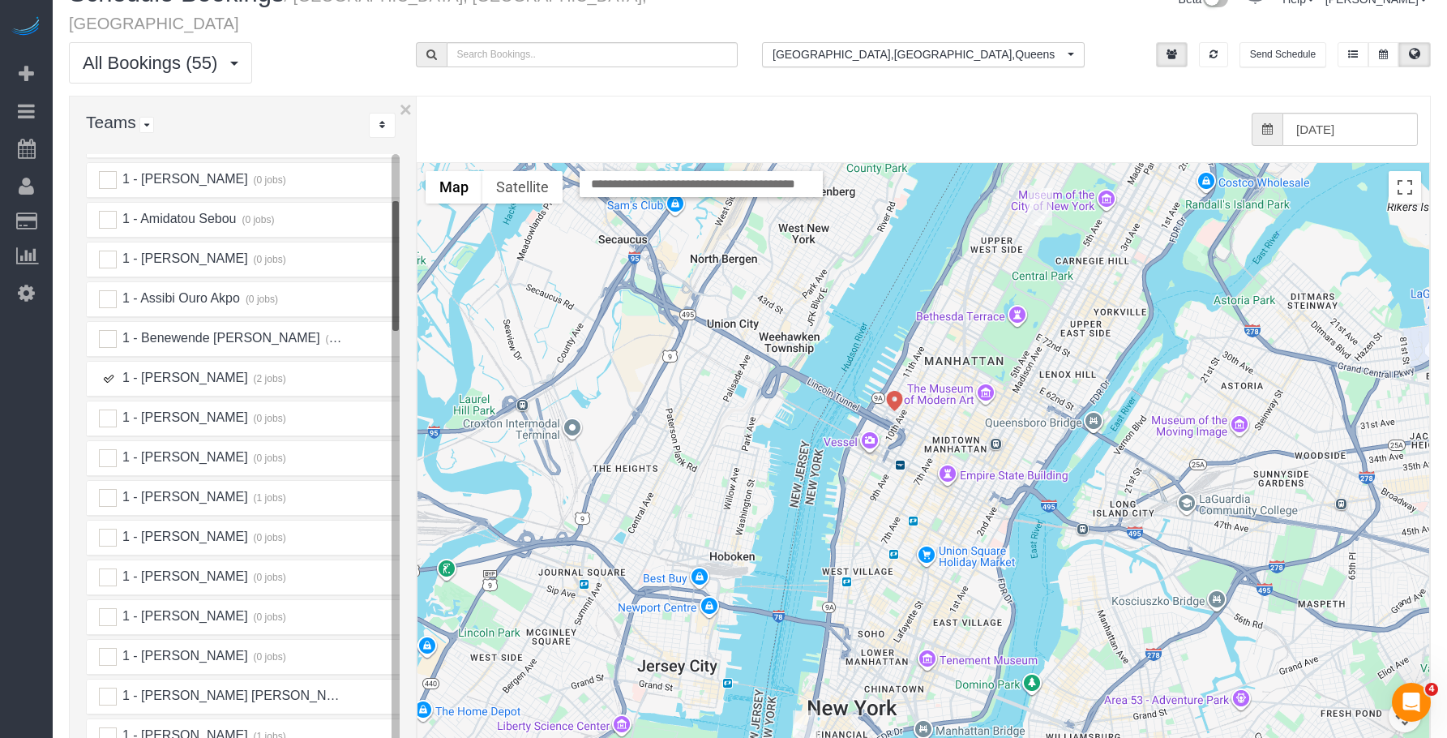
click at [807, 710] on img "08/22/2025 3:00PM - Victoria Lu (University of Michigan) - 21 West Street, Apt.…" at bounding box center [805, 728] width 25 height 37
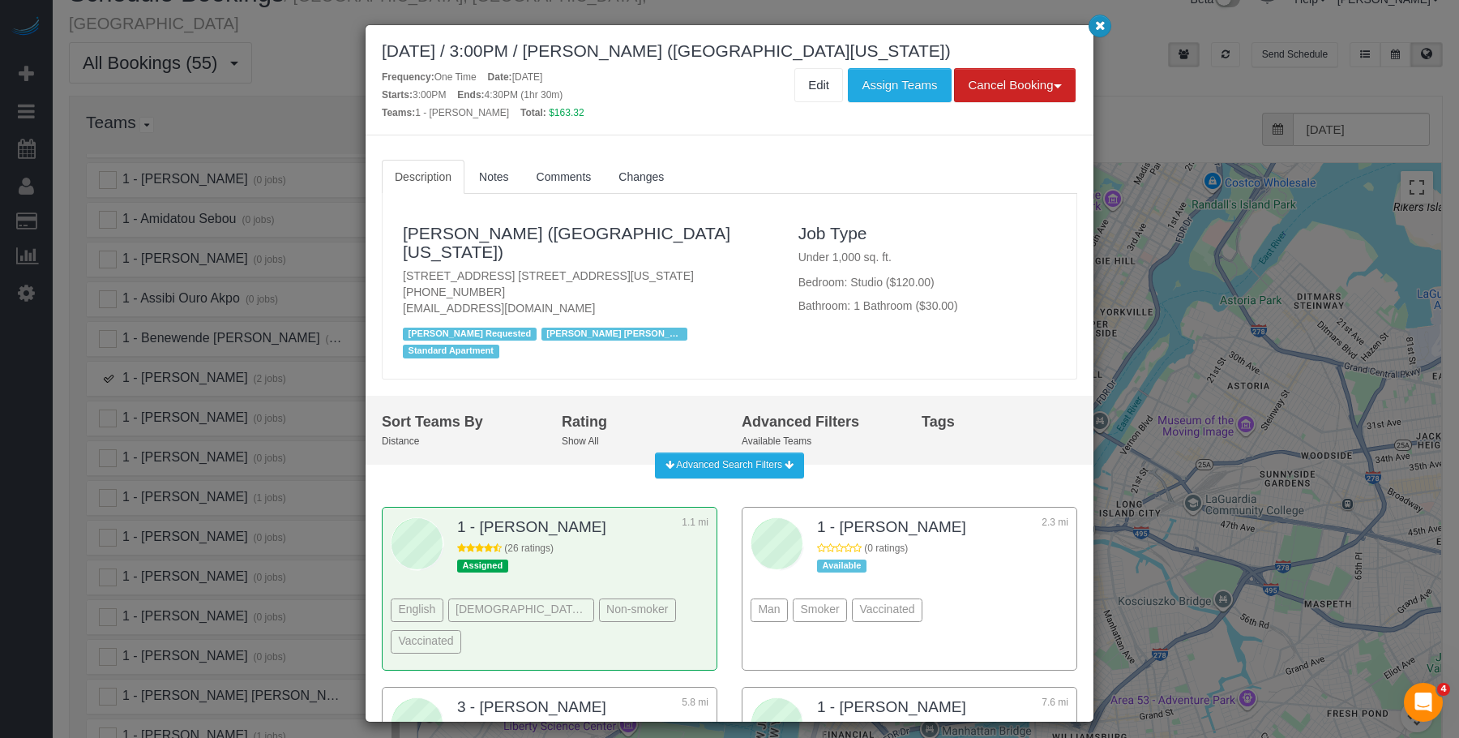
click at [1102, 28] on icon "button" at bounding box center [1100, 25] width 11 height 10
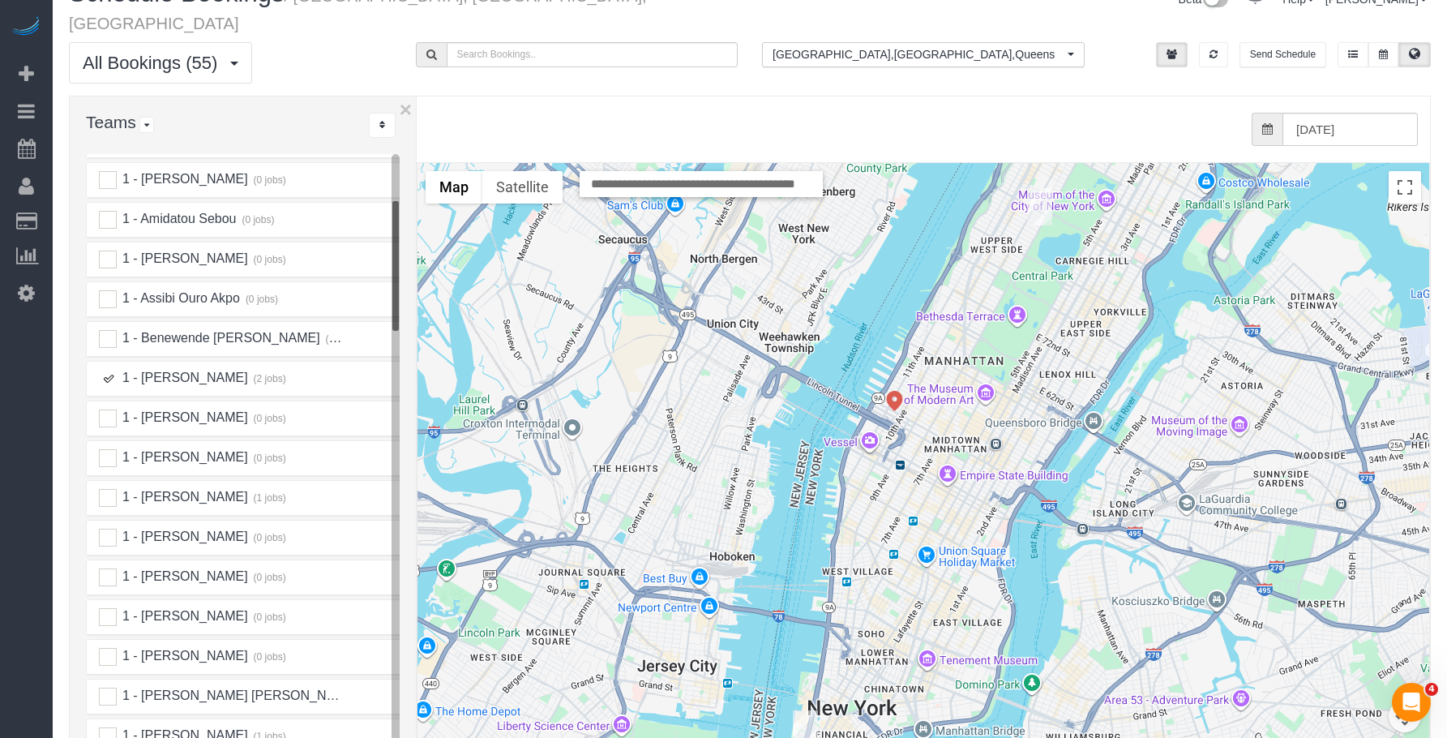
click at [105, 370] on ins at bounding box center [108, 379] width 18 height 18
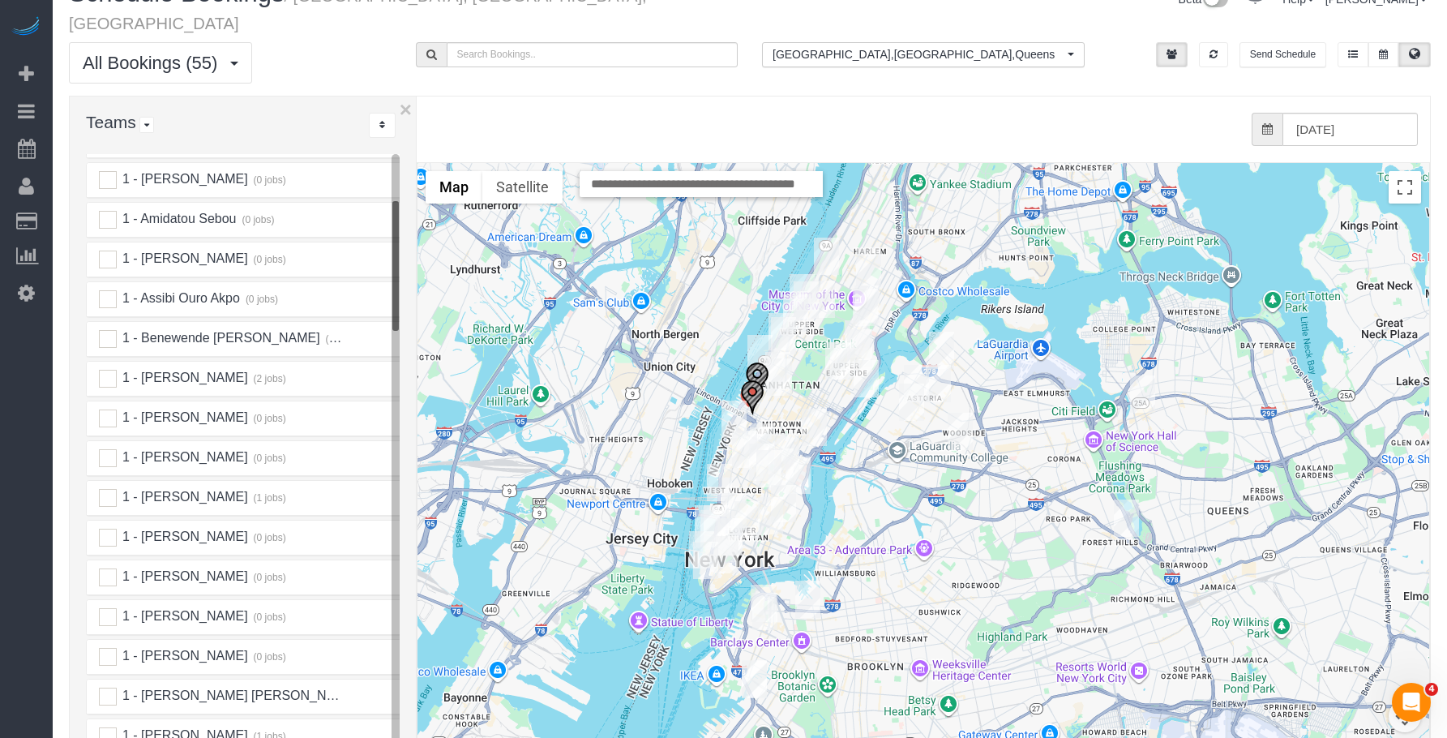
click at [781, 358] on img "08/22/2025 9:00AM - Rachael Sheeter - 300 West 55th Street, Apt.6u, New York, N…" at bounding box center [779, 376] width 25 height 37
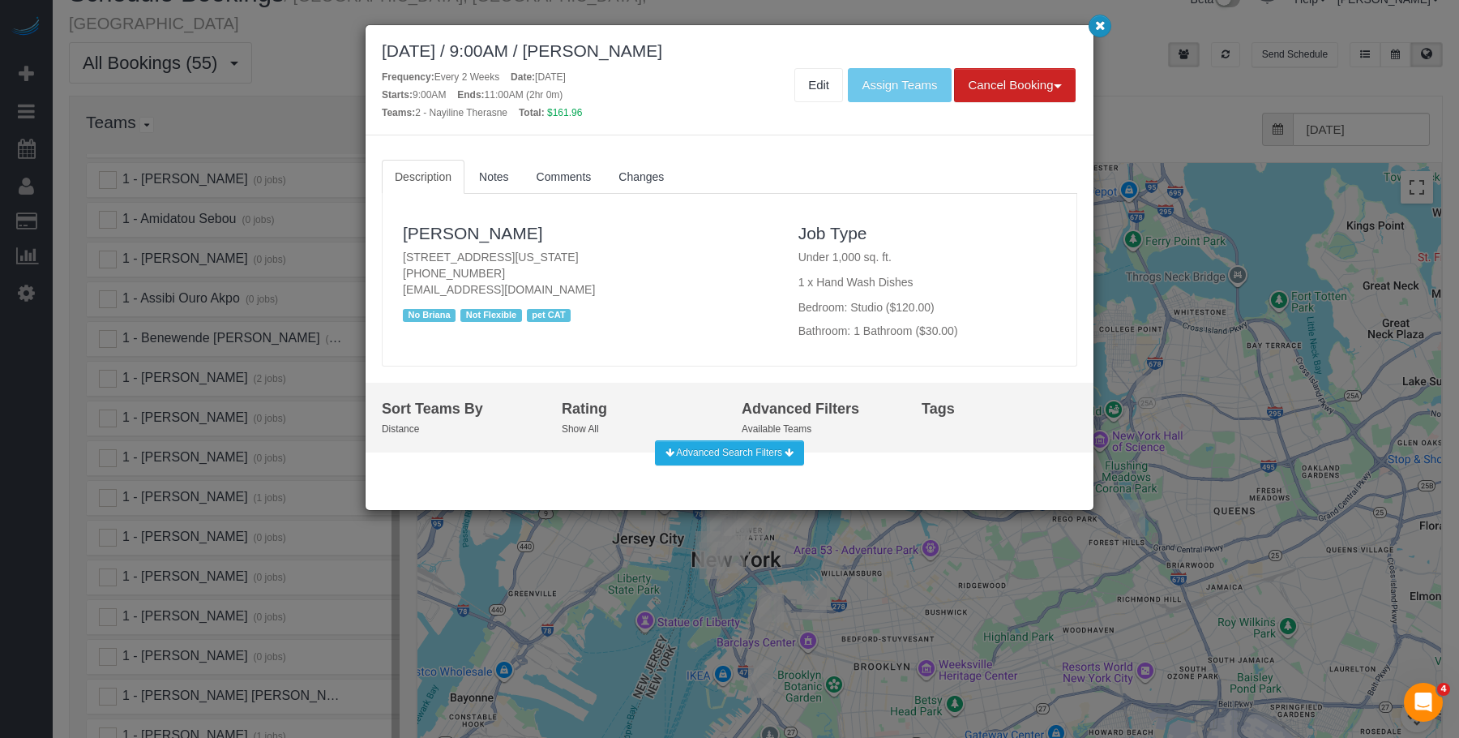
click at [1097, 22] on icon "button" at bounding box center [1100, 25] width 11 height 10
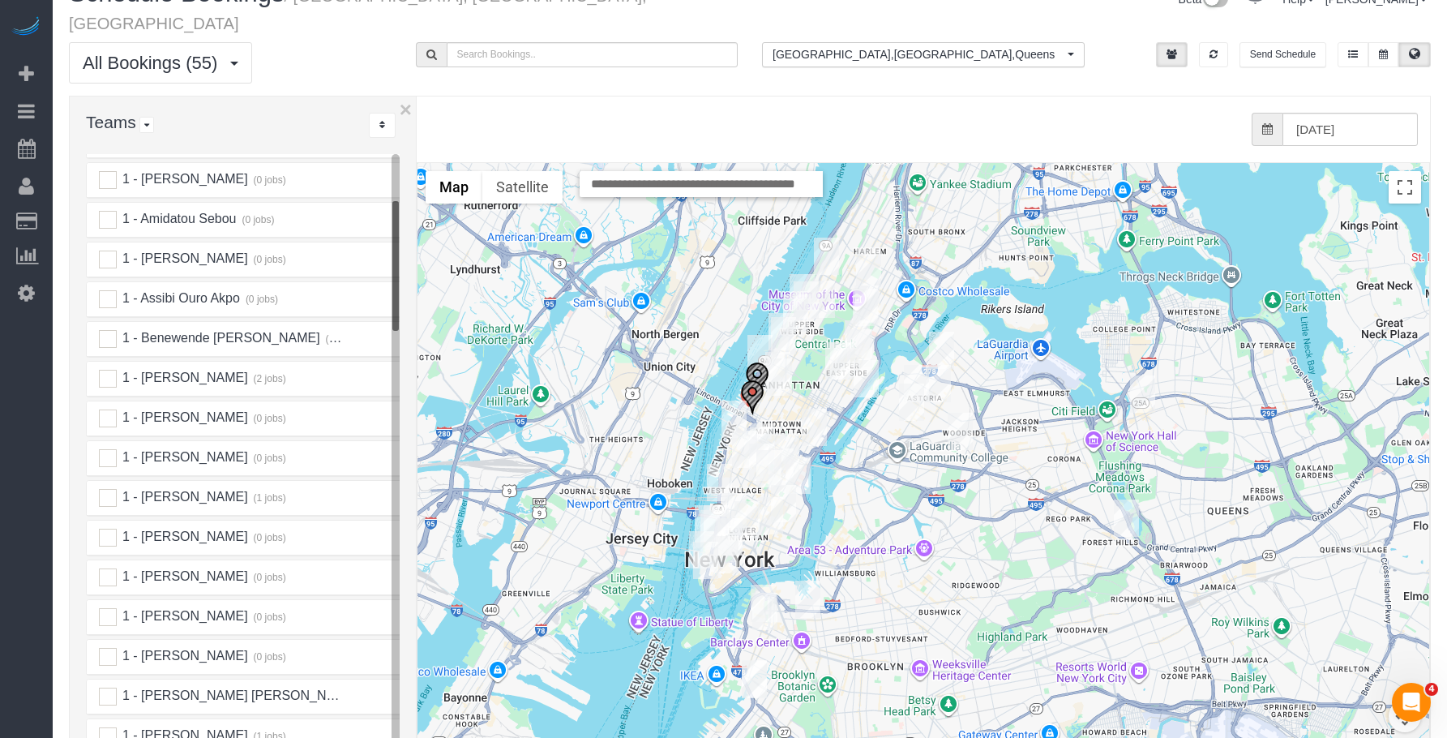
click at [779, 352] on img "08/22/2025 3:00PM - Kathleen Berry - 340 West 57th Street, Apt. 2g, New York, N…" at bounding box center [777, 370] width 25 height 37
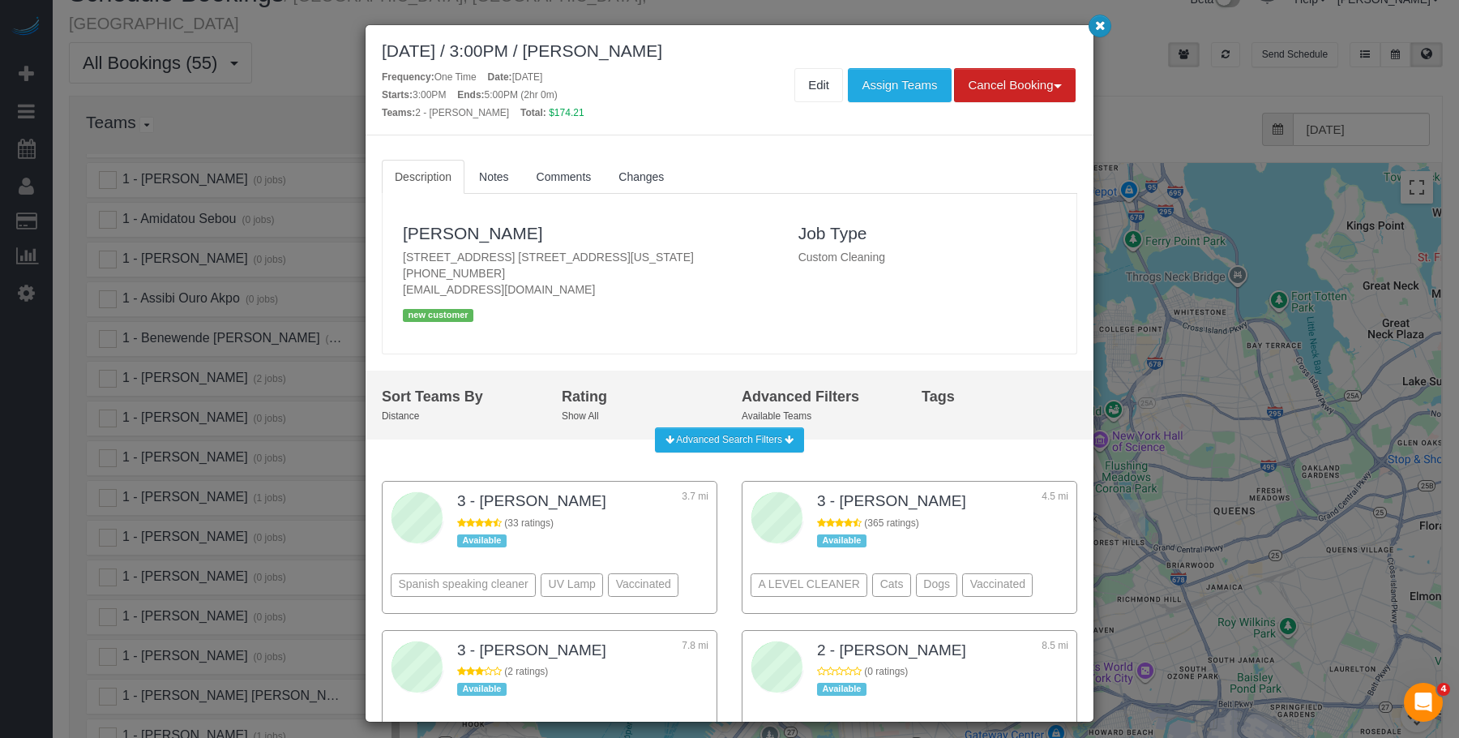
click at [1097, 30] on icon "button" at bounding box center [1100, 25] width 11 height 10
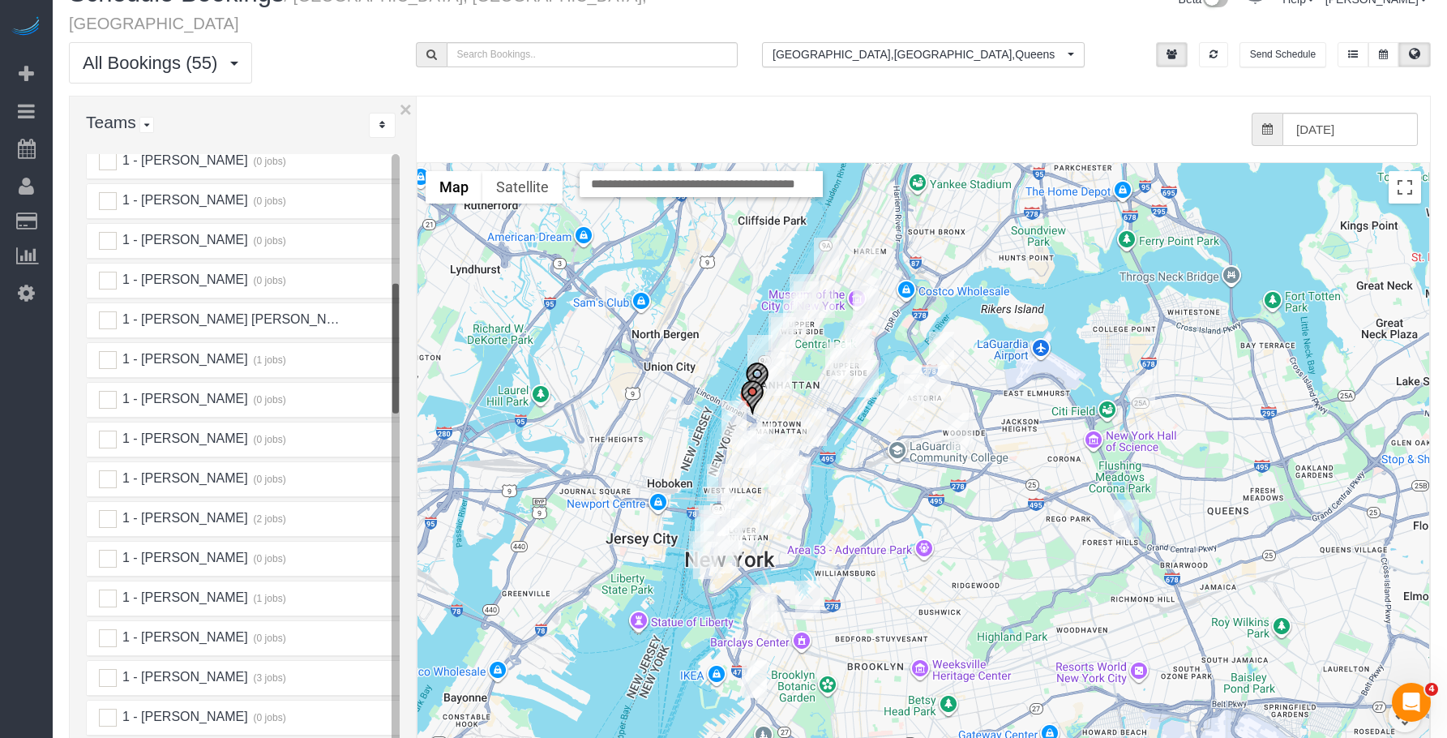
scroll to position [649, 0]
click at [104, 313] on ins at bounding box center [108, 322] width 18 height 18
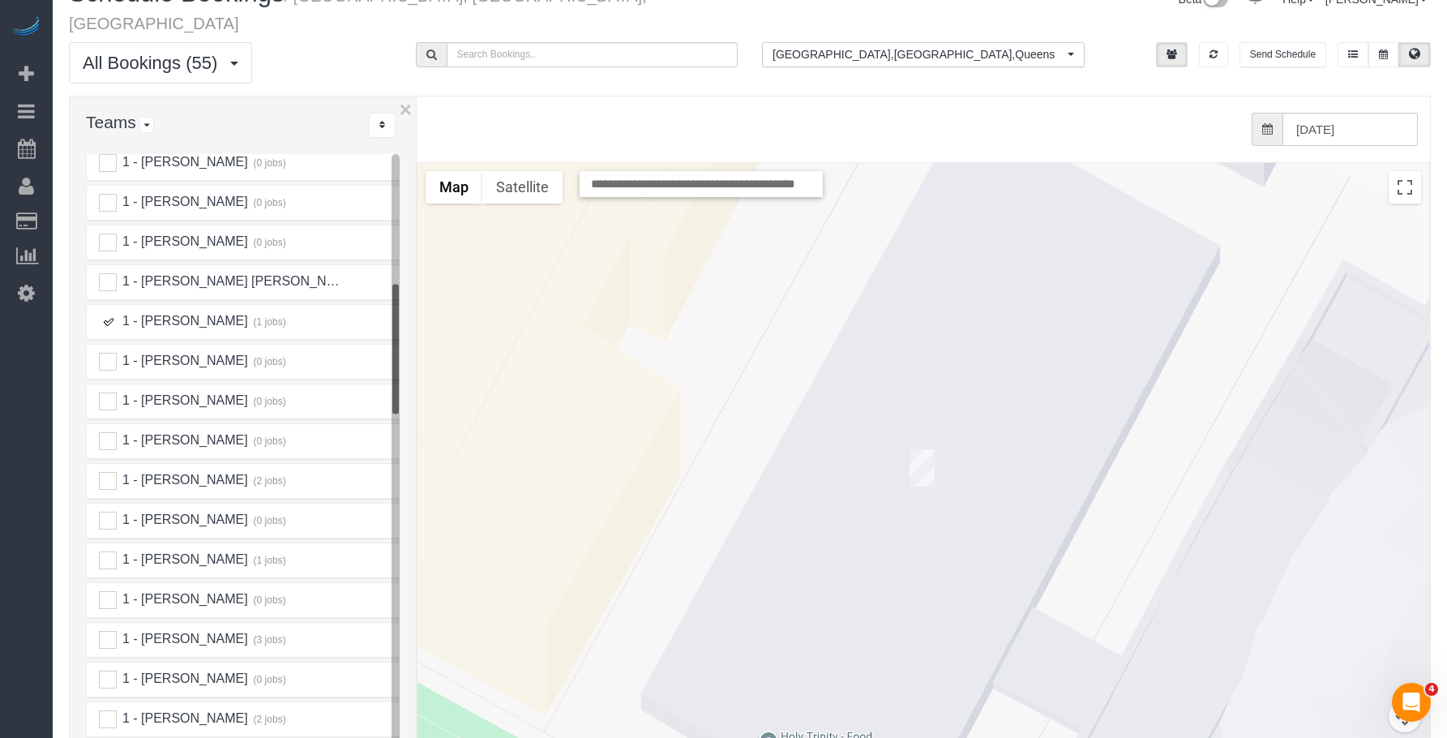
click at [923, 449] on img "08/22/2025 10:00AM - Colleen Glazer (Holy Trinity Roman Catholic Church) - 213 …" at bounding box center [922, 467] width 25 height 37
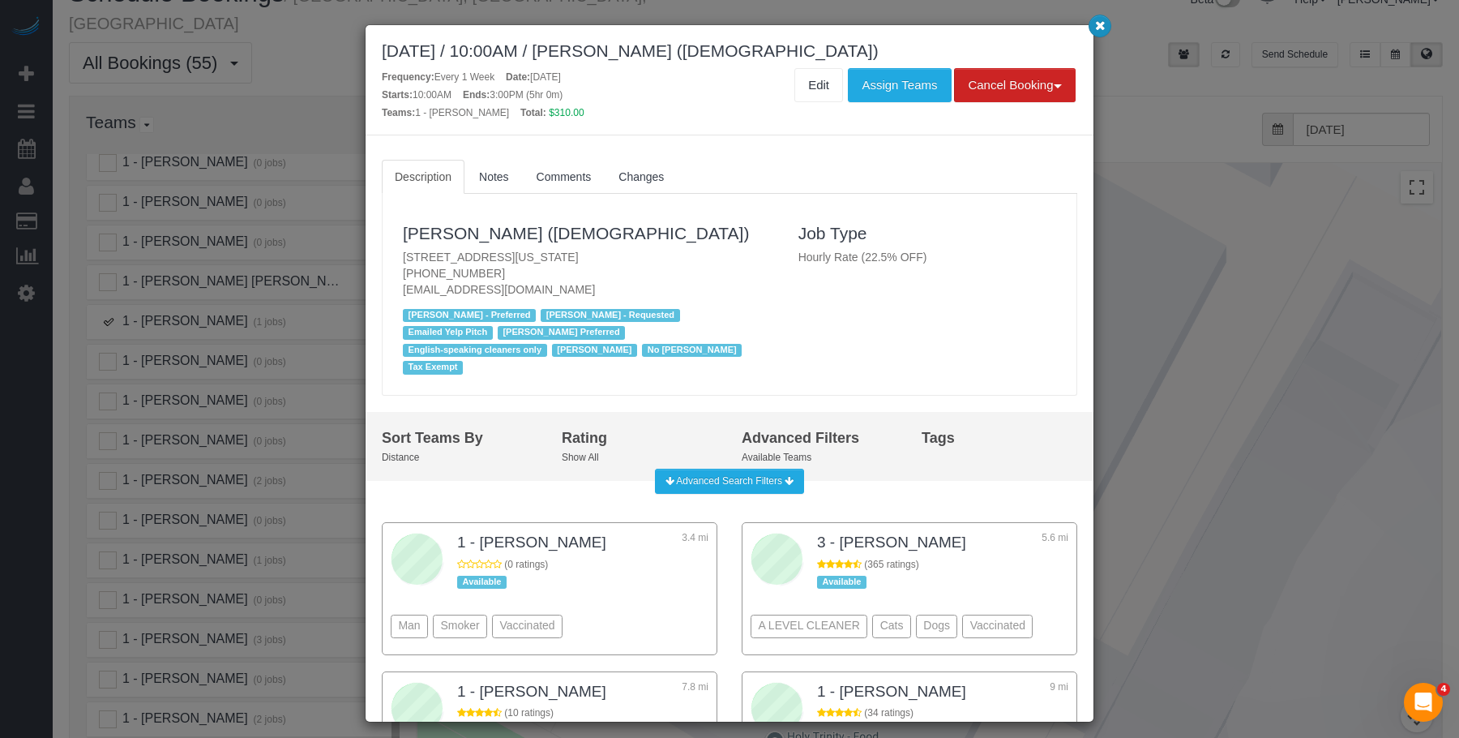
click at [1097, 23] on icon "button" at bounding box center [1100, 25] width 11 height 10
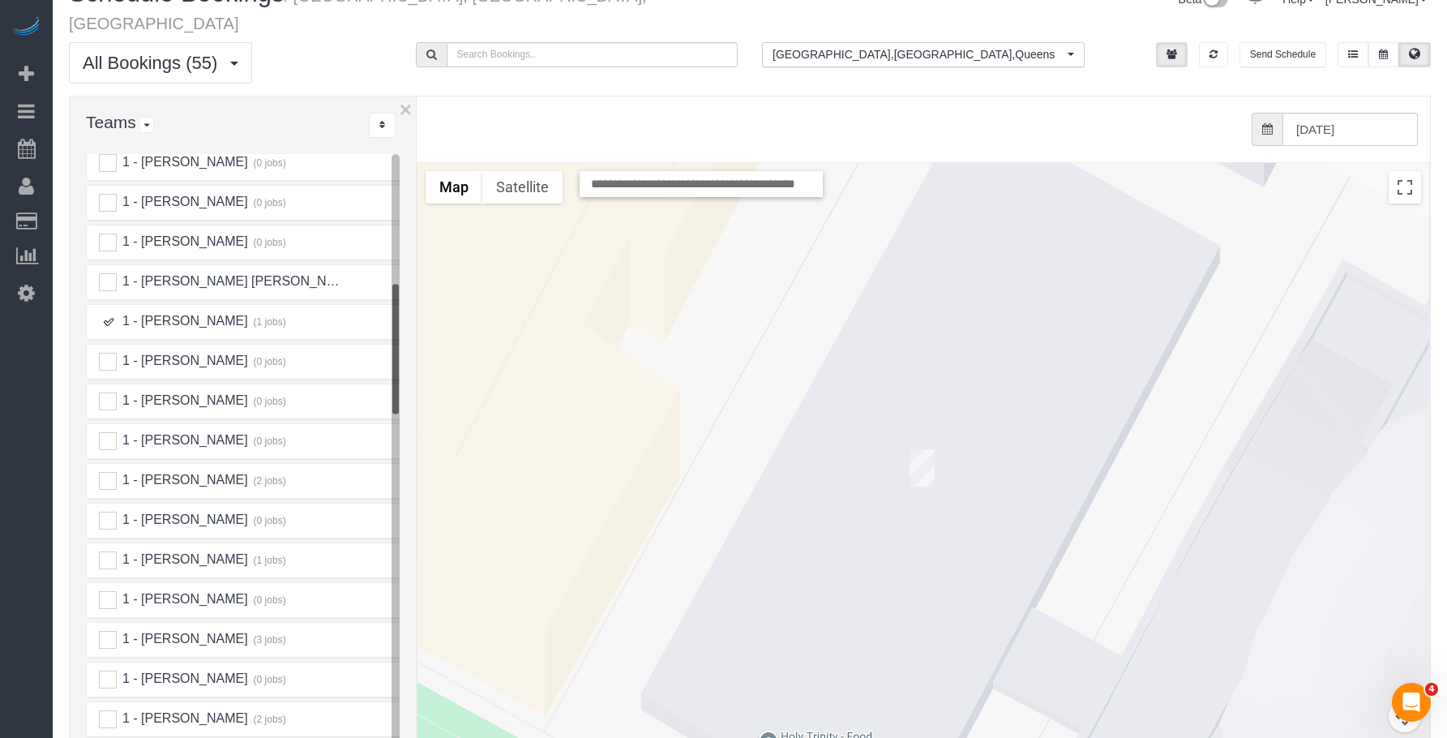
click at [110, 313] on ins at bounding box center [108, 322] width 18 height 18
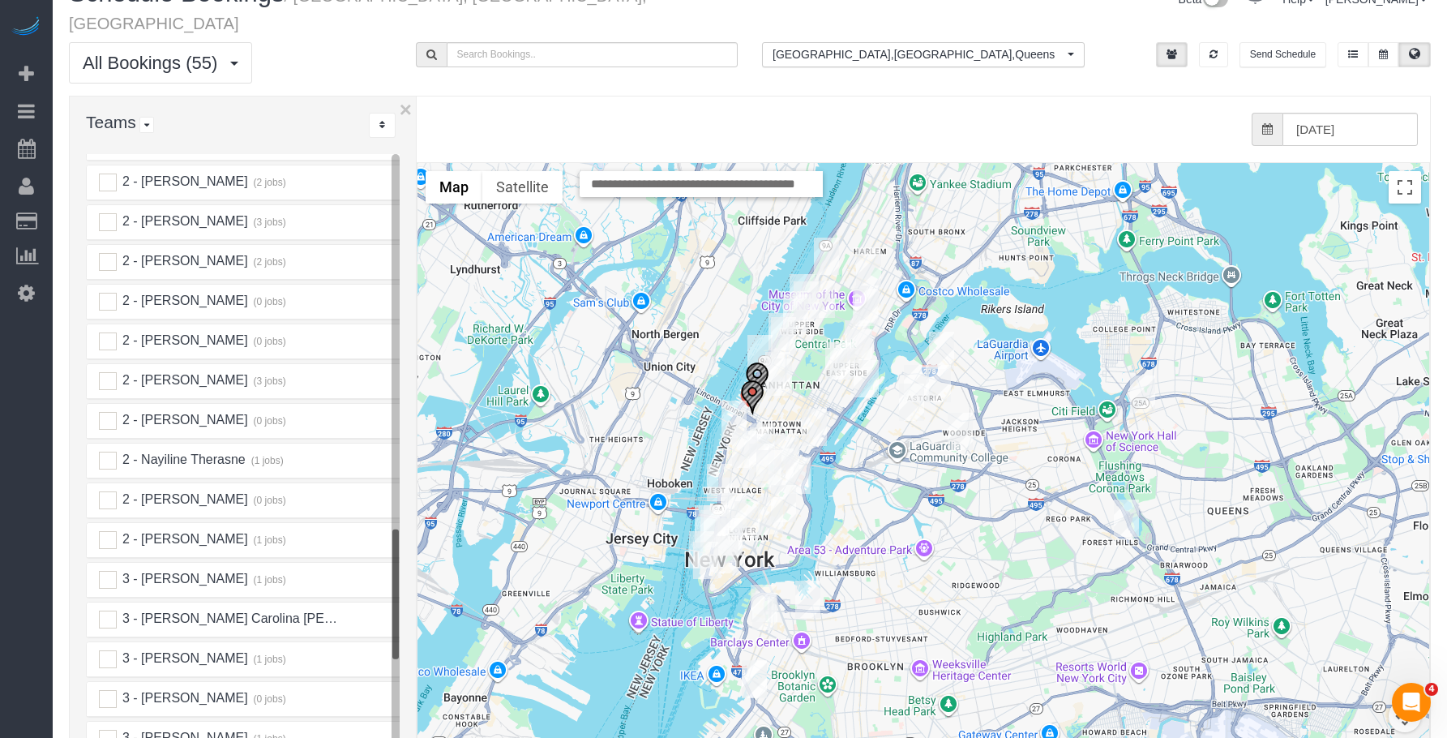
scroll to position [2189, 0]
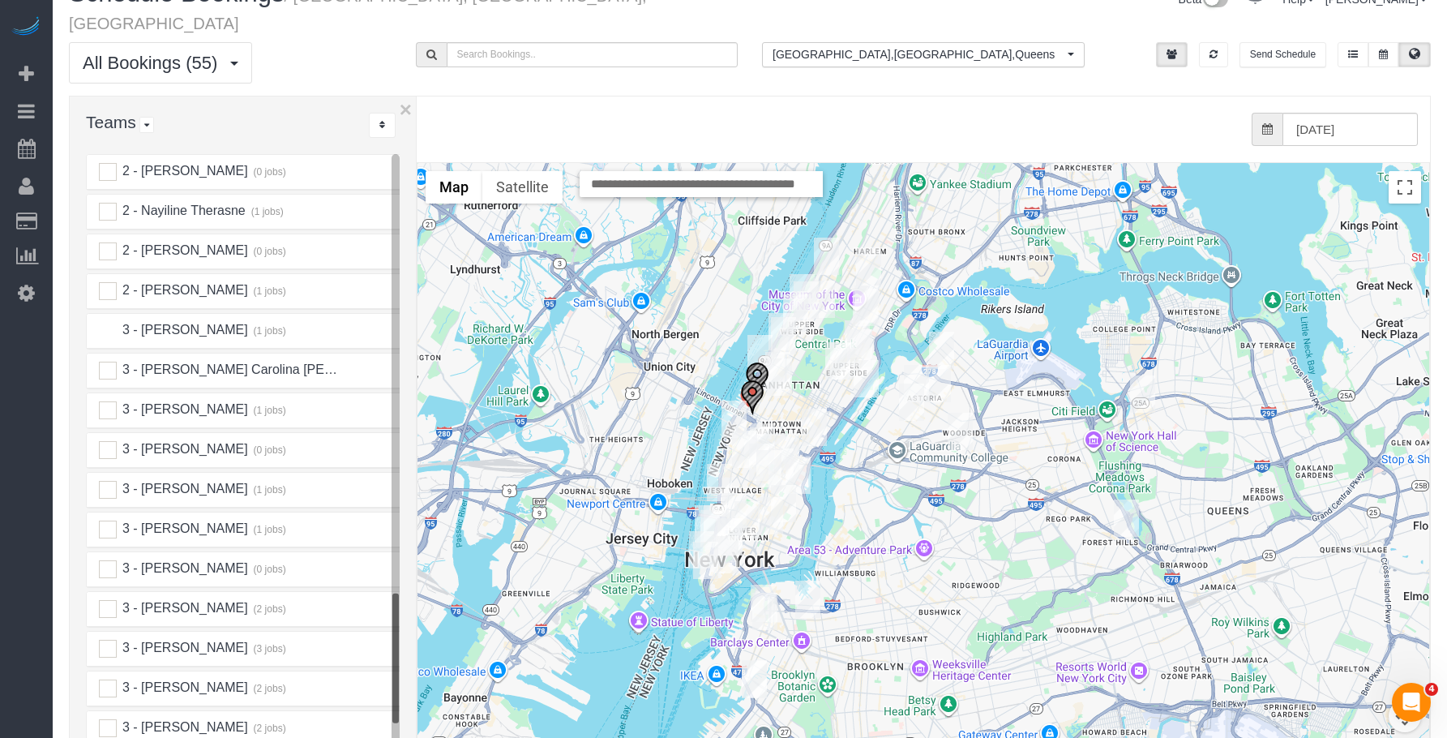
click at [109, 322] on ins at bounding box center [108, 331] width 18 height 18
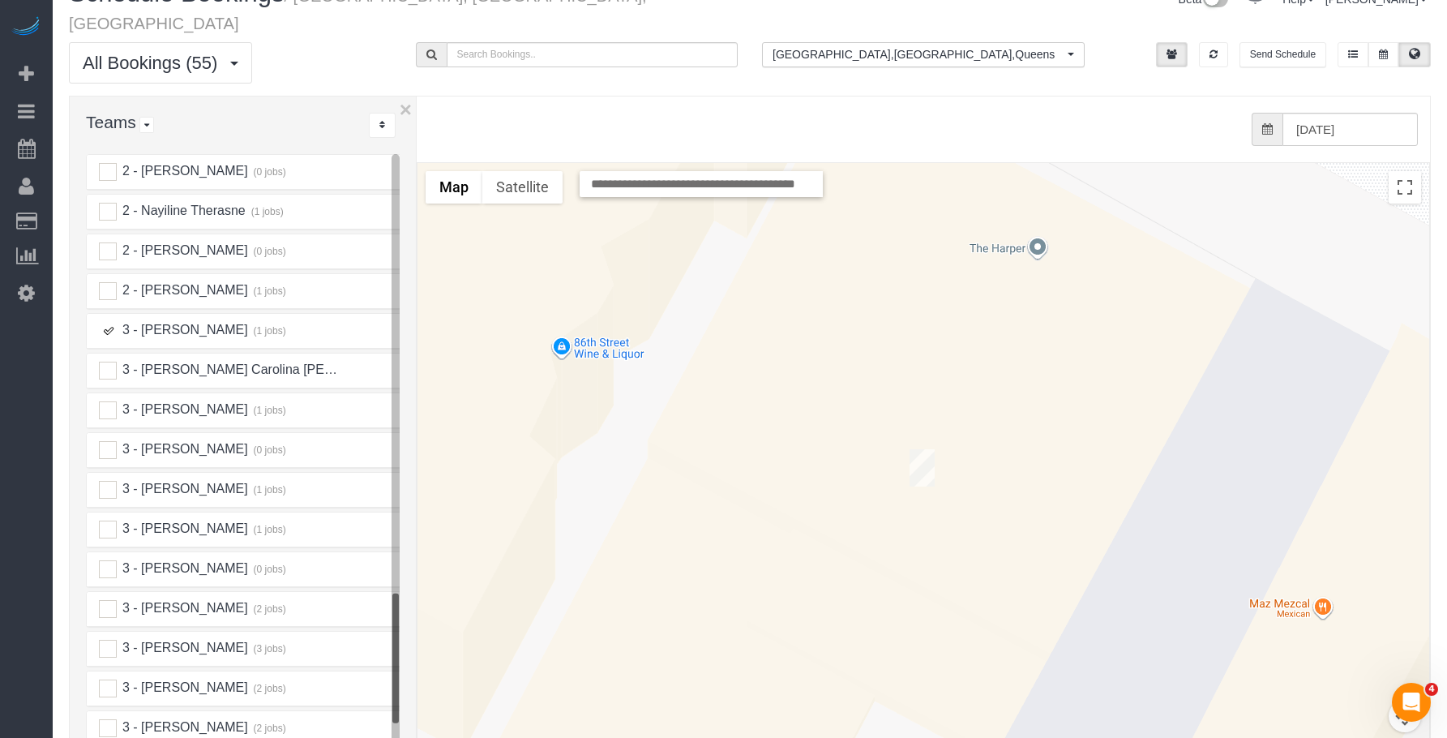
click at [924, 449] on img "08/22/2025 10:00AM - Jules Seo - 310 E 86th Street, Apt. 3c, New York, NY 10028" at bounding box center [922, 467] width 25 height 37
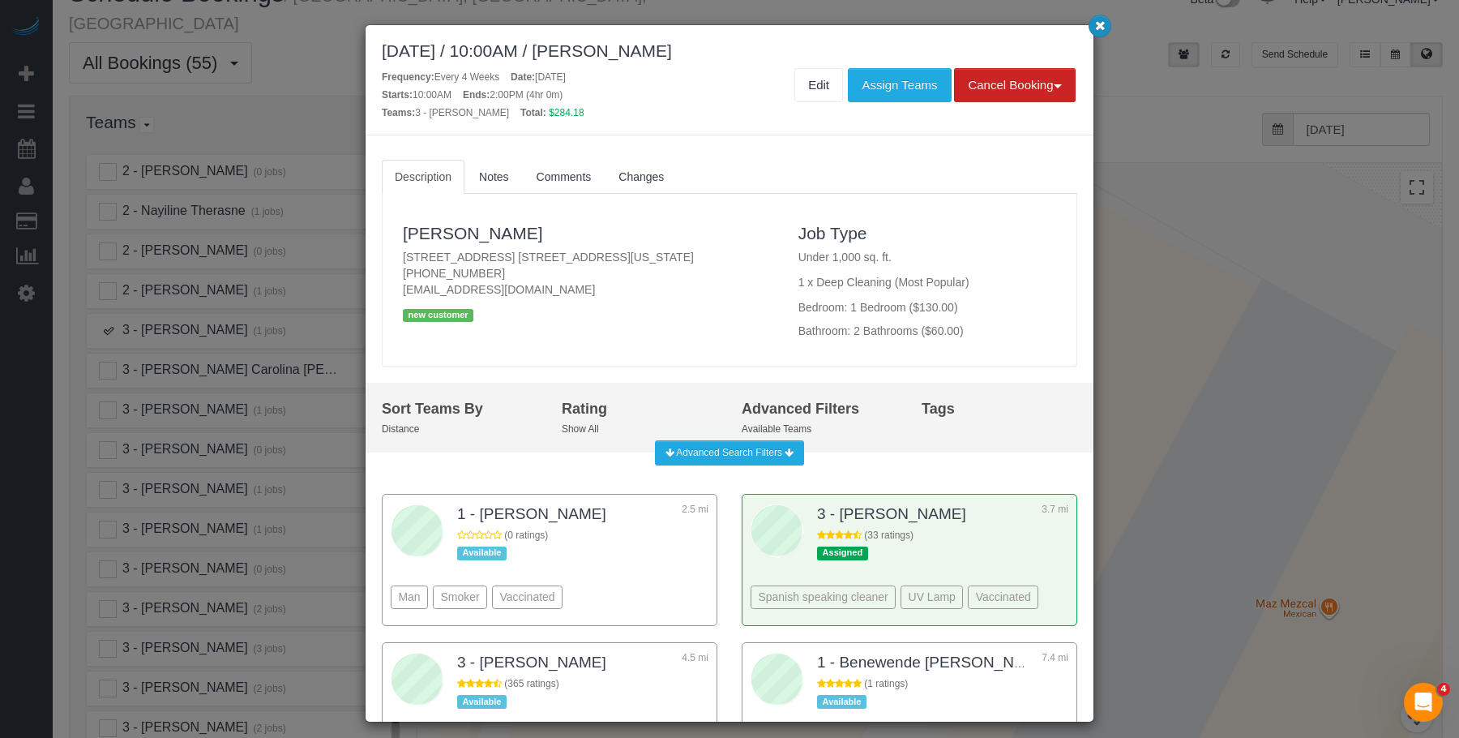
drag, startPoint x: 1099, startPoint y: 29, endPoint x: 879, endPoint y: 105, distance: 233.0
click at [1099, 29] on icon "button" at bounding box center [1100, 25] width 11 height 10
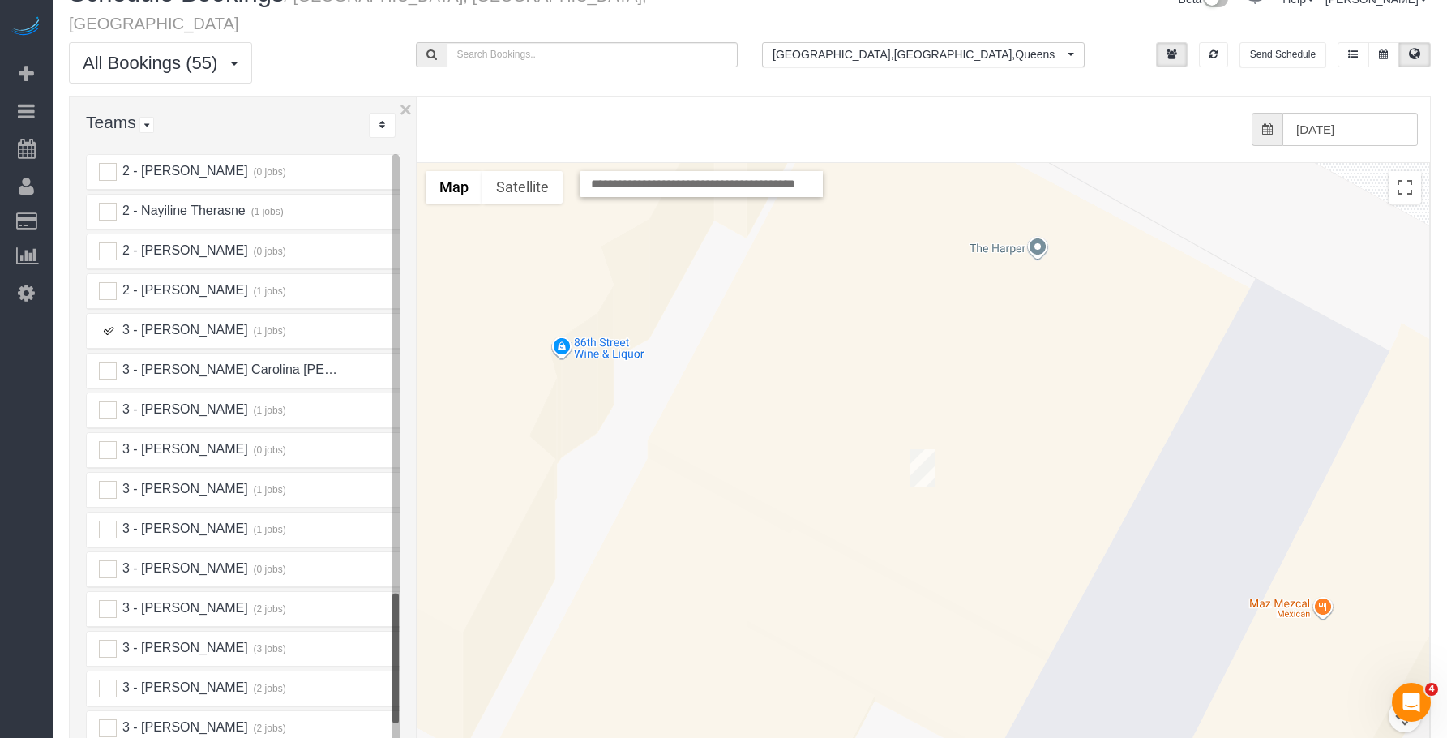
click at [107, 322] on ins at bounding box center [108, 331] width 18 height 18
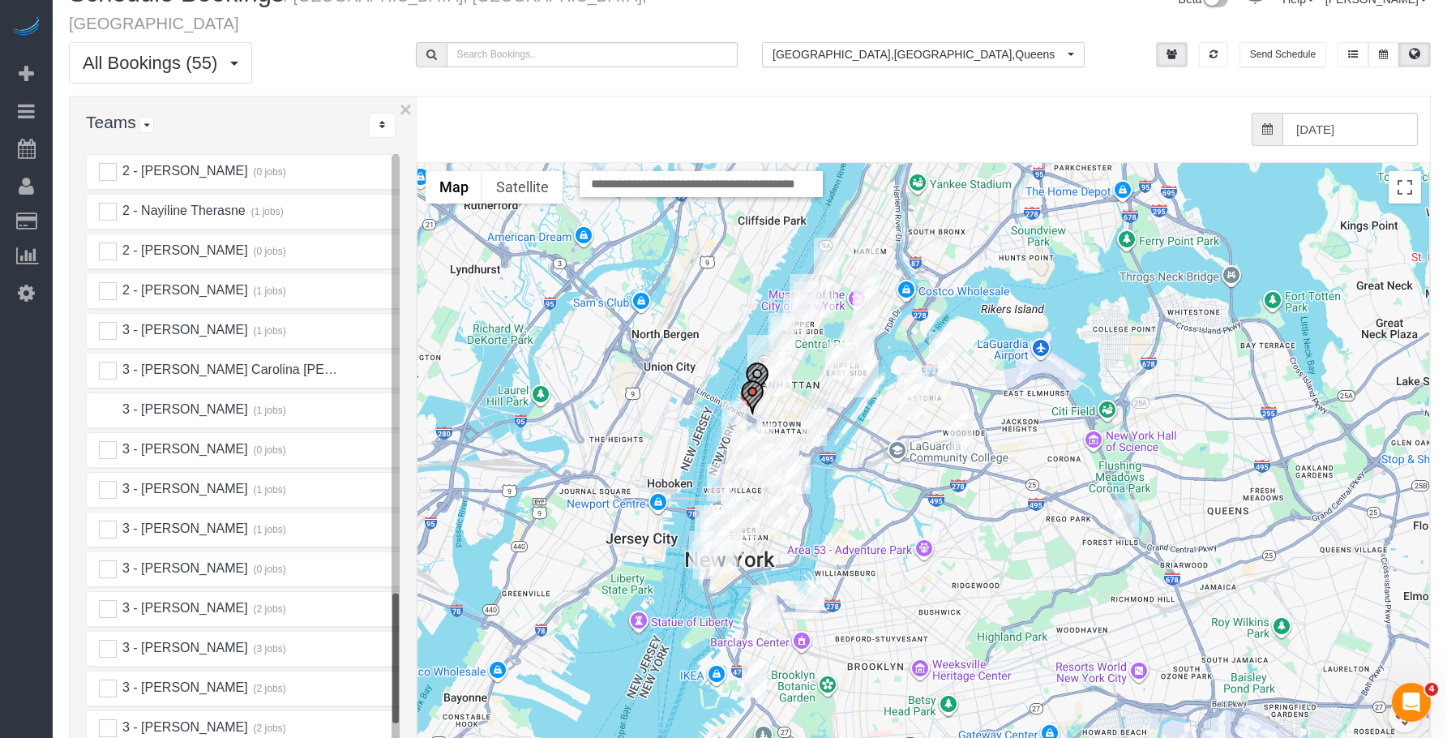
click at [110, 401] on ins at bounding box center [108, 410] width 18 height 18
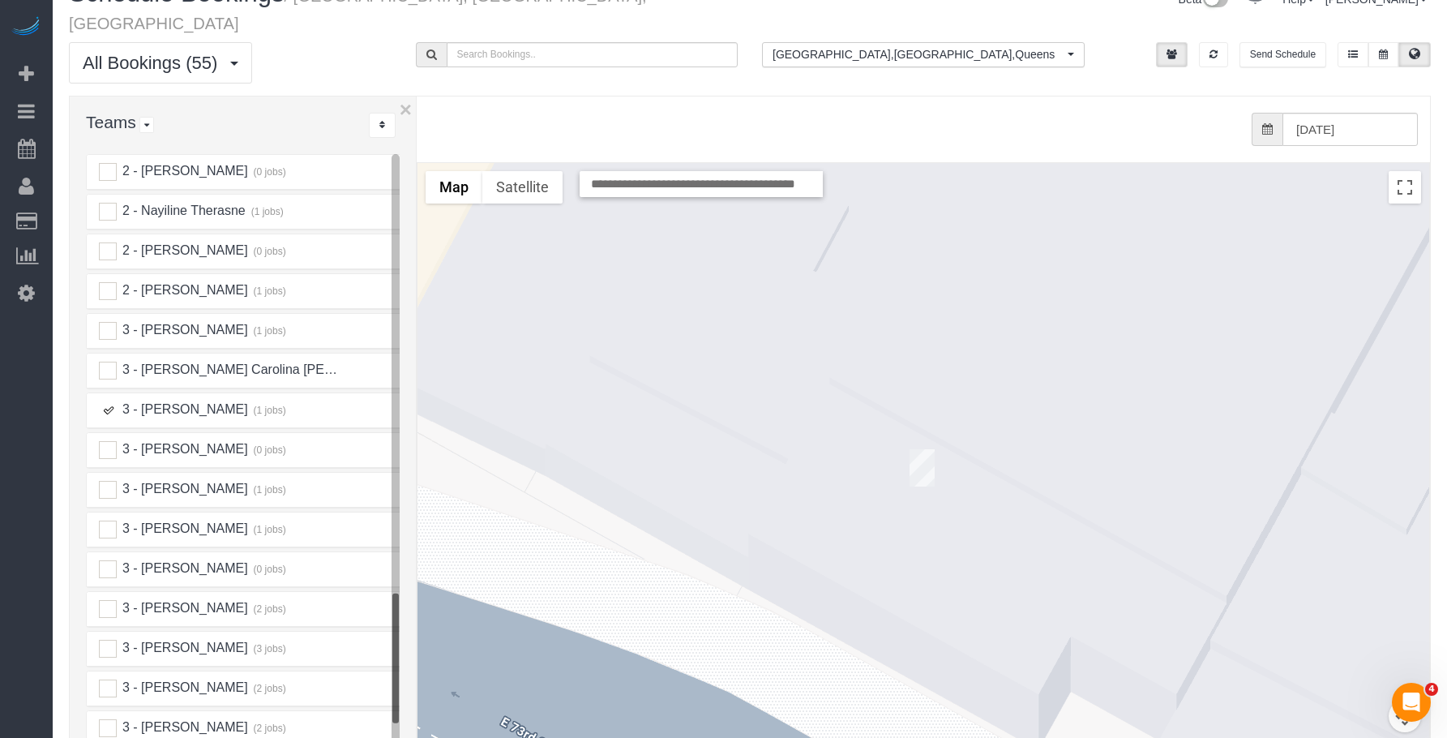
click at [922, 449] on img "08/22/2025 9:00AM - Eleanor Adams - 225 East 73rd Street, Apt. 5a, New York, NY…" at bounding box center [922, 467] width 25 height 37
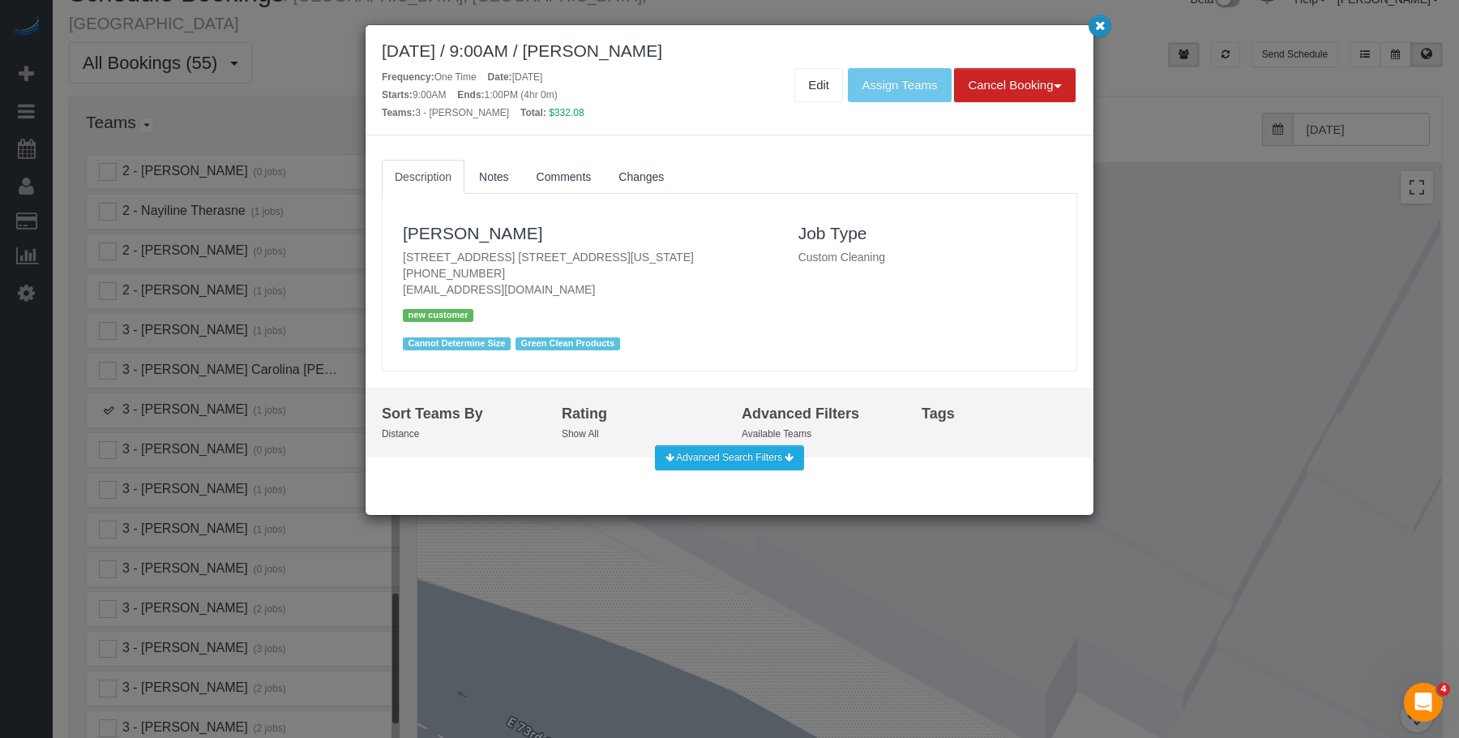
click at [1098, 30] on icon "button" at bounding box center [1100, 25] width 11 height 10
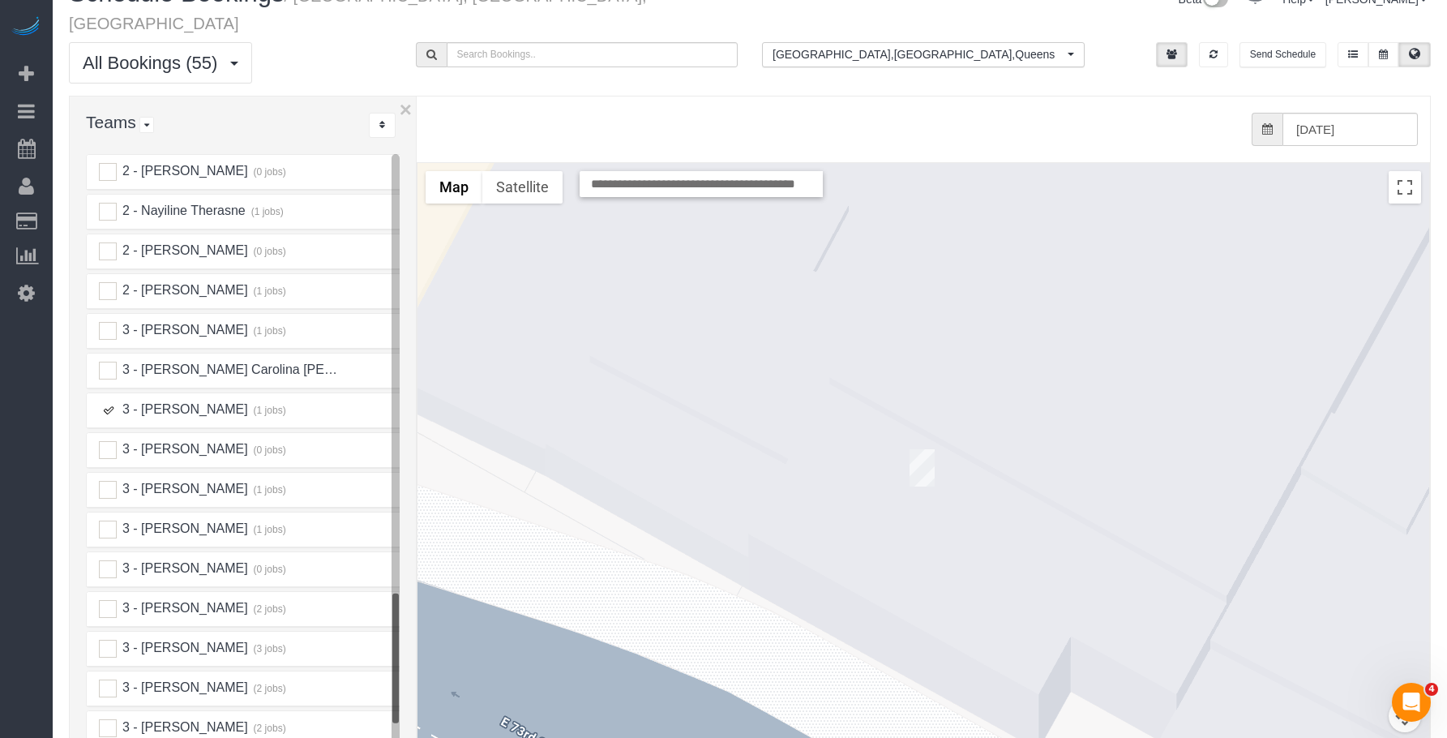
click at [104, 401] on ins at bounding box center [108, 410] width 18 height 18
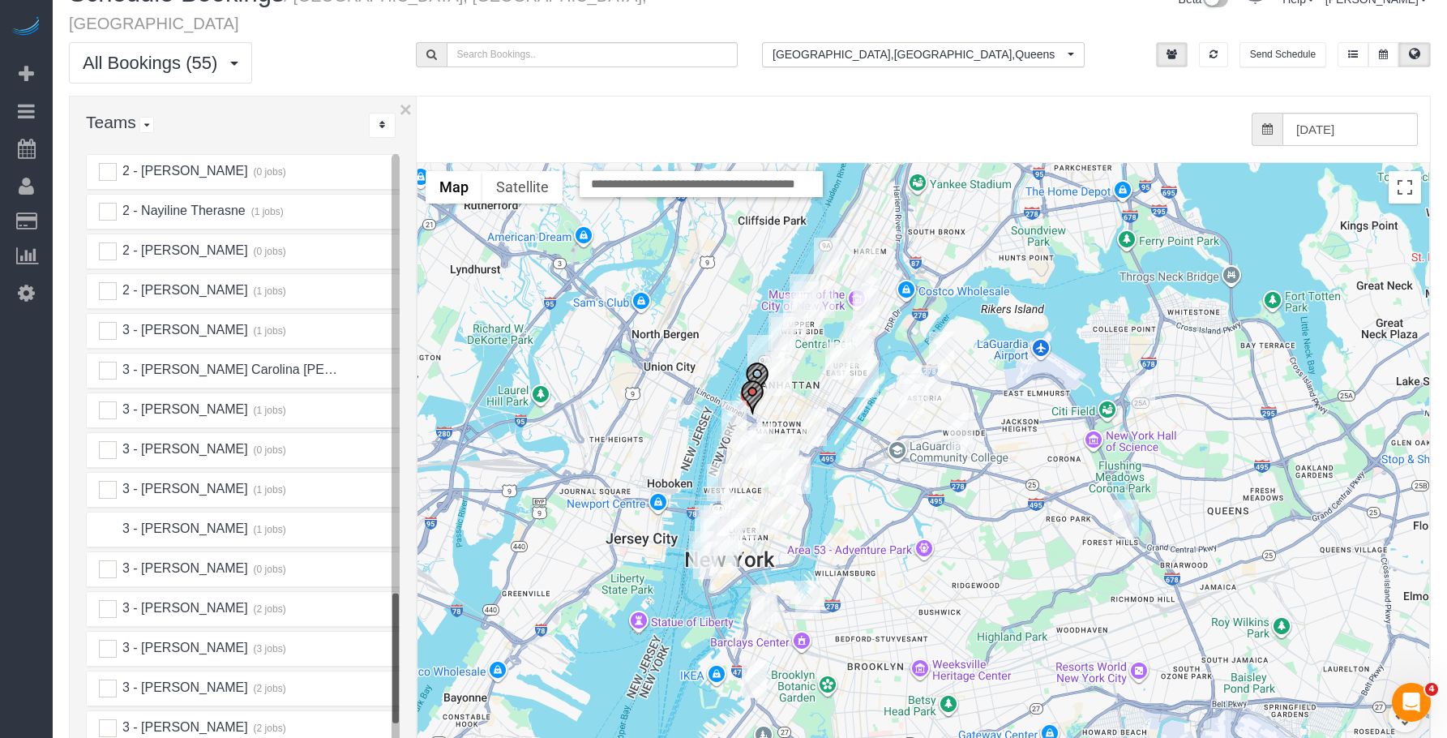
click at [112, 520] on ins at bounding box center [108, 529] width 18 height 18
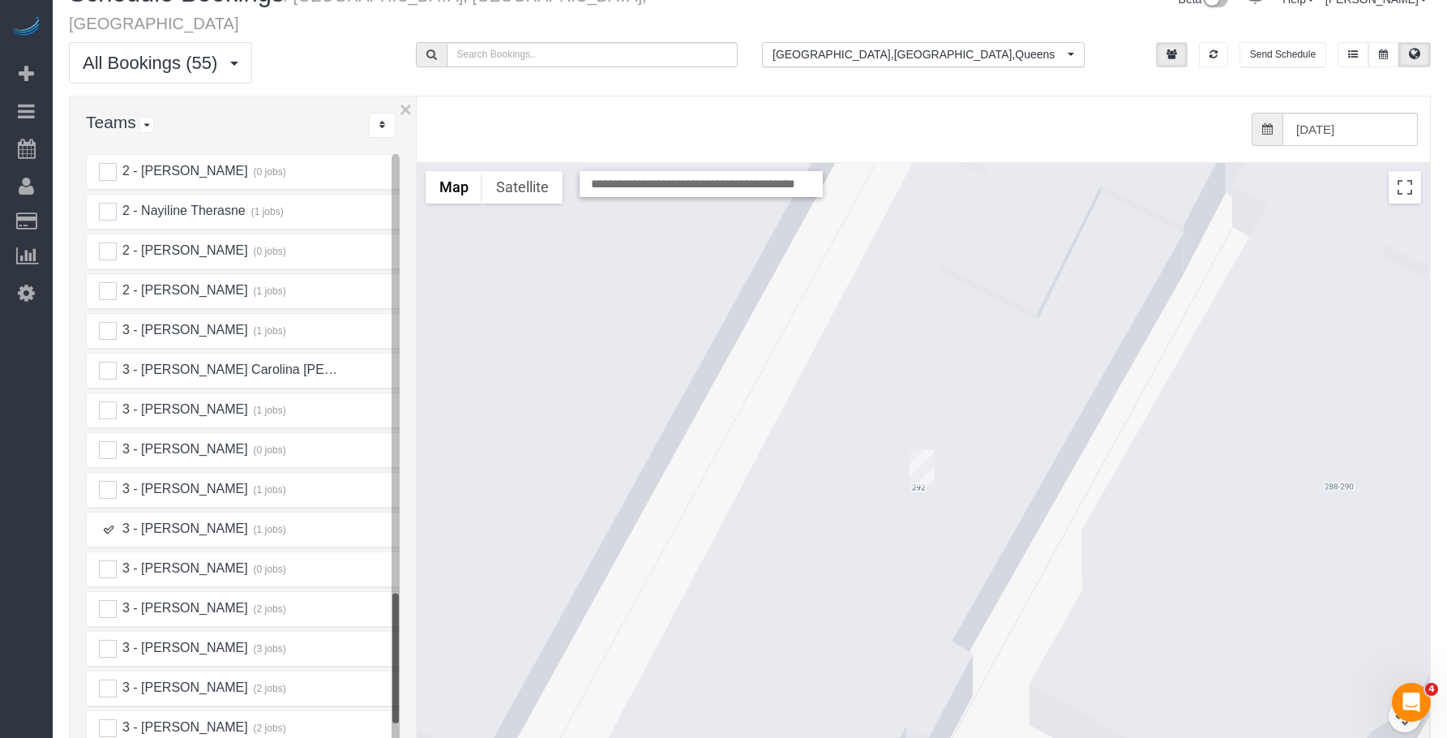
click at [910, 449] on img "08/22/2025 9:00AM - Syed Husain - 292 West 92nd Street, Apt. 4b, New York, NY 1…" at bounding box center [922, 467] width 25 height 37
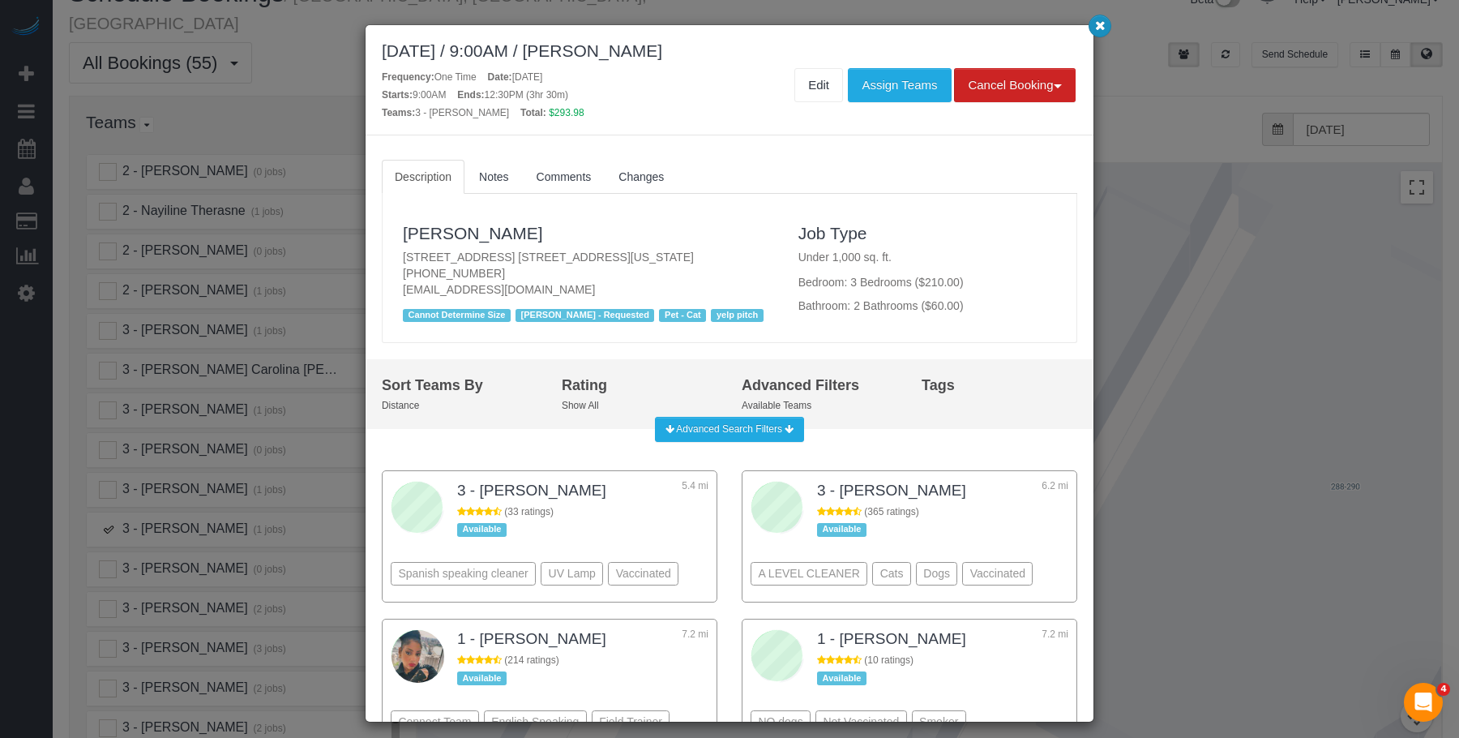
click at [1100, 28] on icon "button" at bounding box center [1100, 25] width 11 height 10
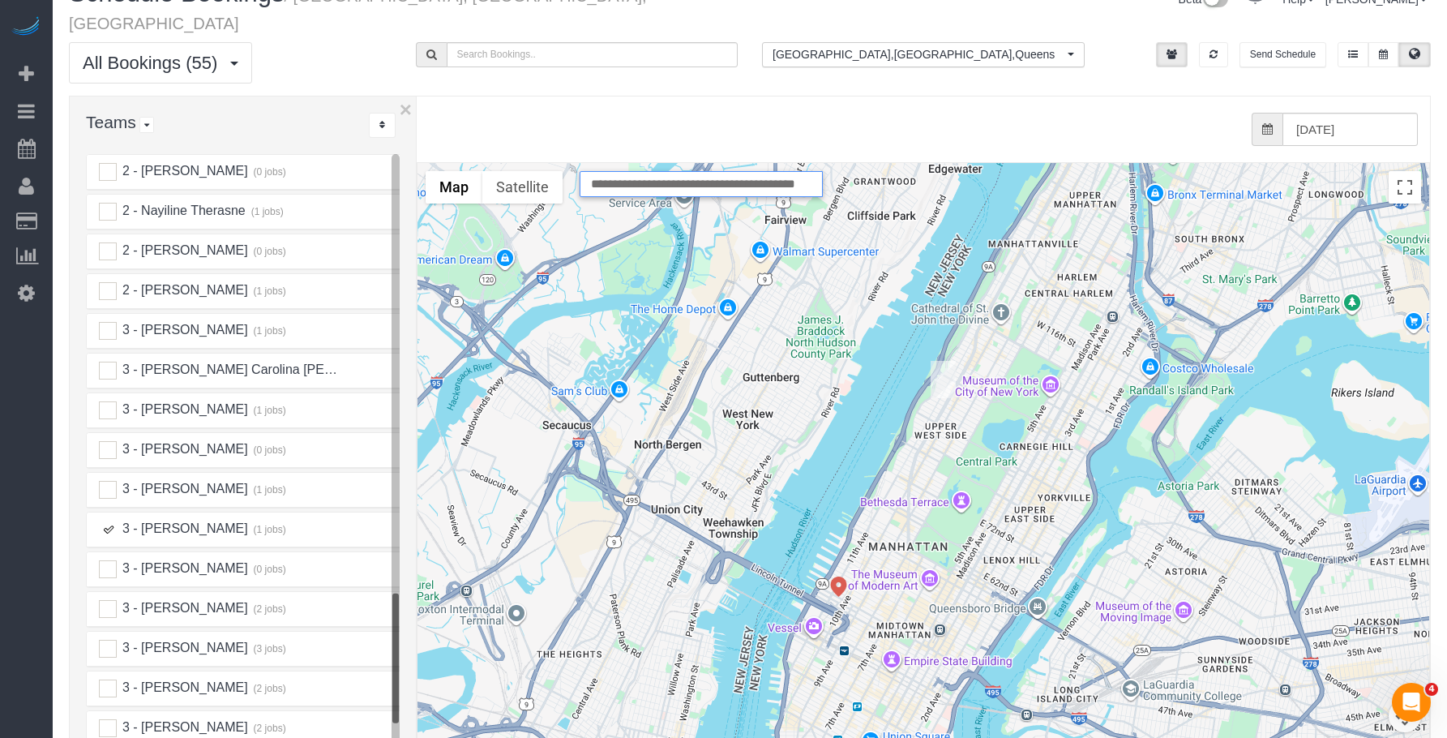
click at [630, 171] on input "**********" at bounding box center [701, 184] width 243 height 26
paste input "*******"
type input "**********"
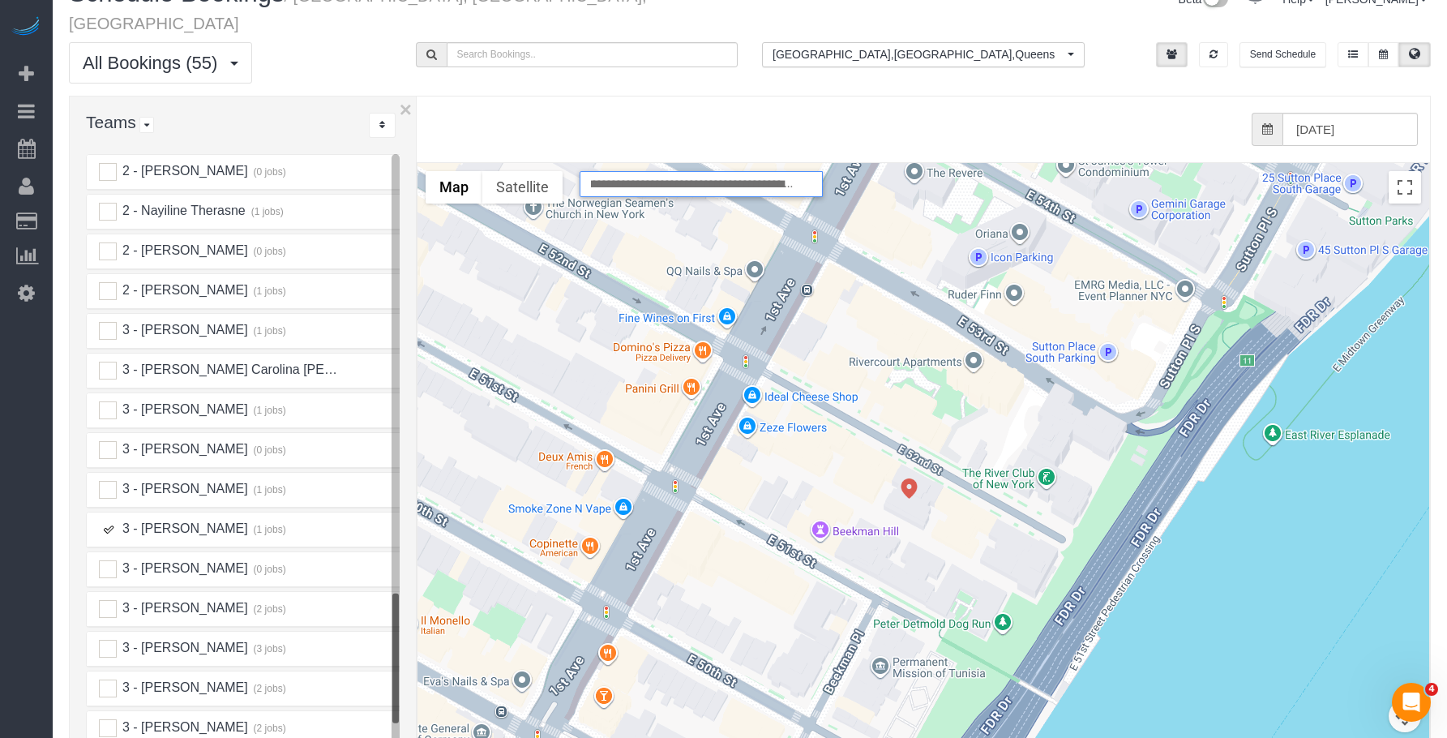
click at [108, 520] on ins at bounding box center [108, 529] width 18 height 18
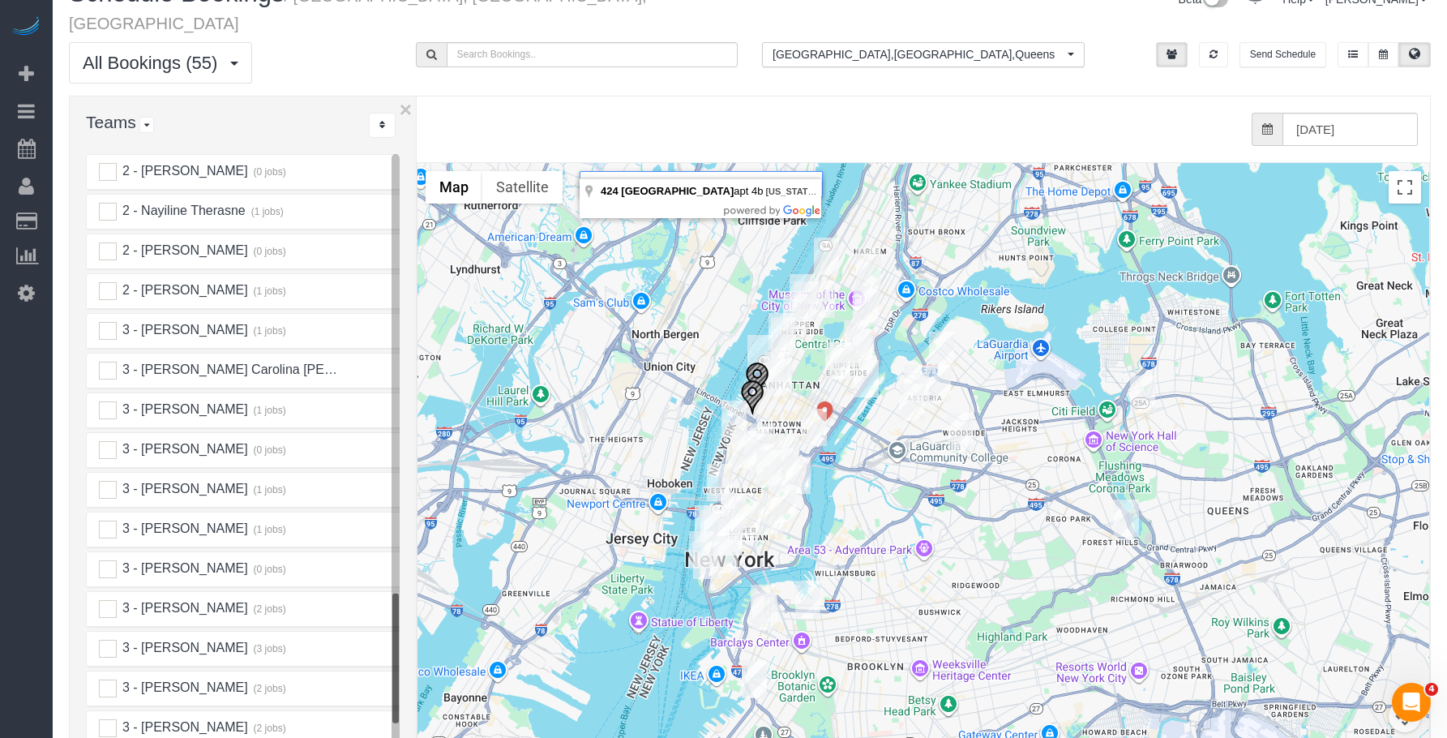
scroll to position [0, 0]
